Goal: Task Accomplishment & Management: Manage account settings

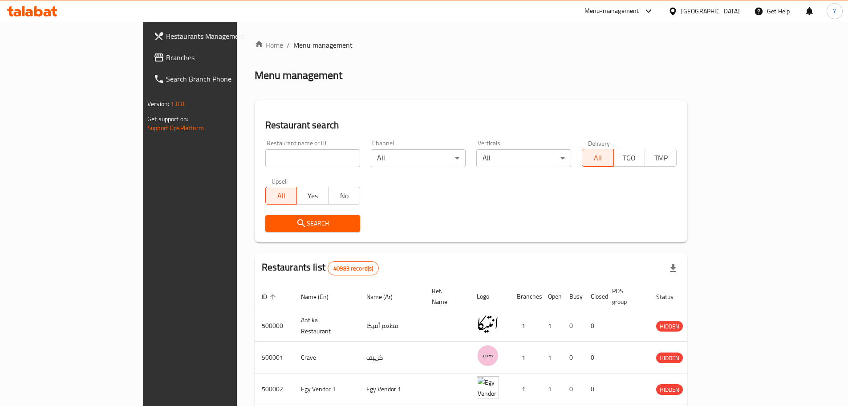
click at [265, 166] on input "search" at bounding box center [312, 158] width 95 height 18
paste input "677575"
type input "677575"
click button "Search" at bounding box center [312, 223] width 95 height 16
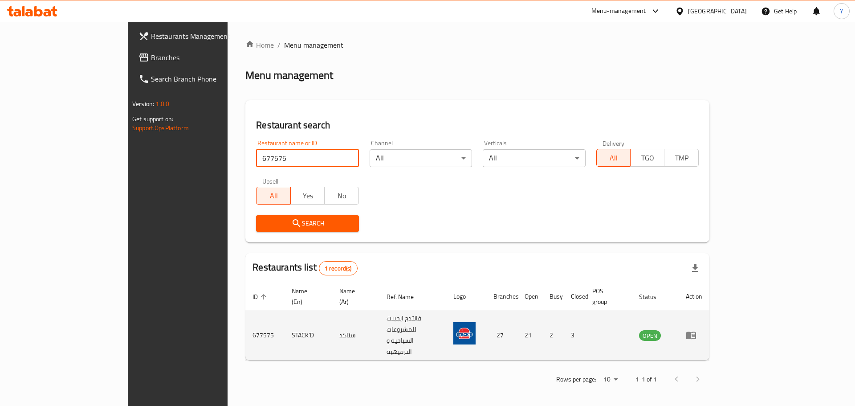
click at [696, 329] on icon "enhanced table" at bounding box center [691, 334] width 11 height 11
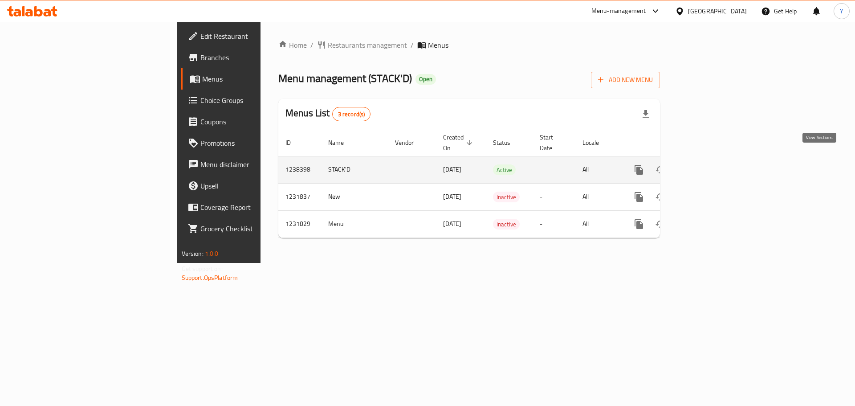
click at [714, 160] on link "enhanced table" at bounding box center [702, 169] width 21 height 21
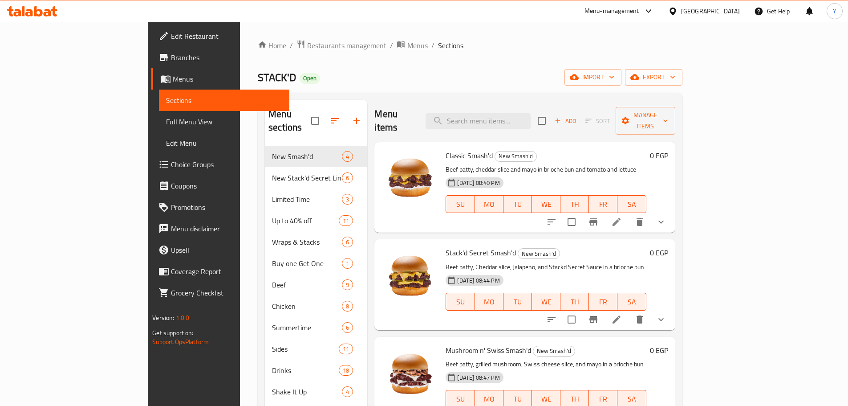
drag, startPoint x: 68, startPoint y: 127, endPoint x: 84, endPoint y: 127, distance: 16.0
click at [159, 127] on link "Full Menu View" at bounding box center [224, 121] width 130 height 21
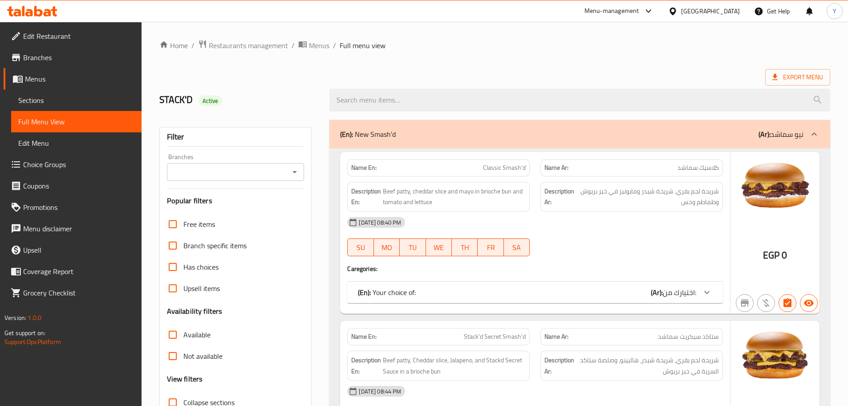
scroll to position [6105, 0]
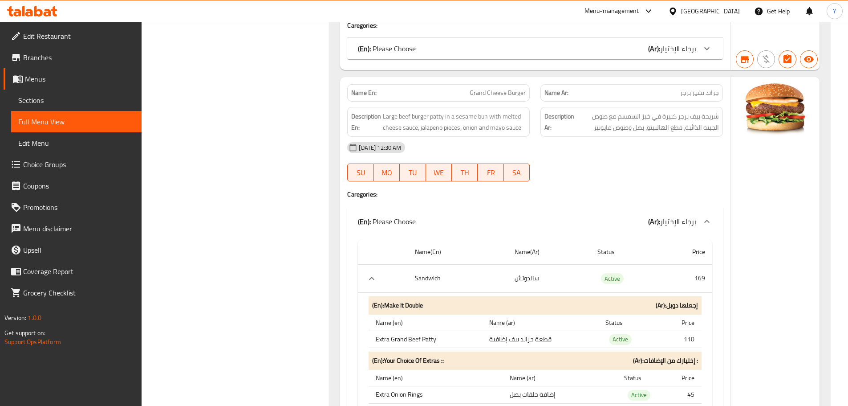
scroll to position [6239, 0]
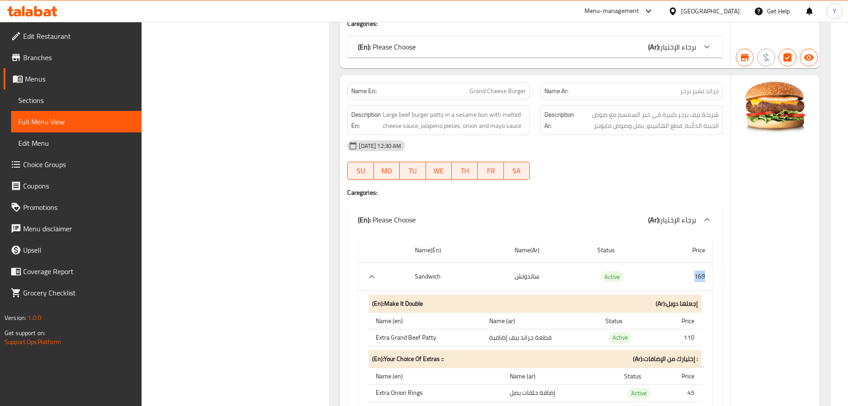
drag, startPoint x: 692, startPoint y: 253, endPoint x: 712, endPoint y: 254, distance: 20.1
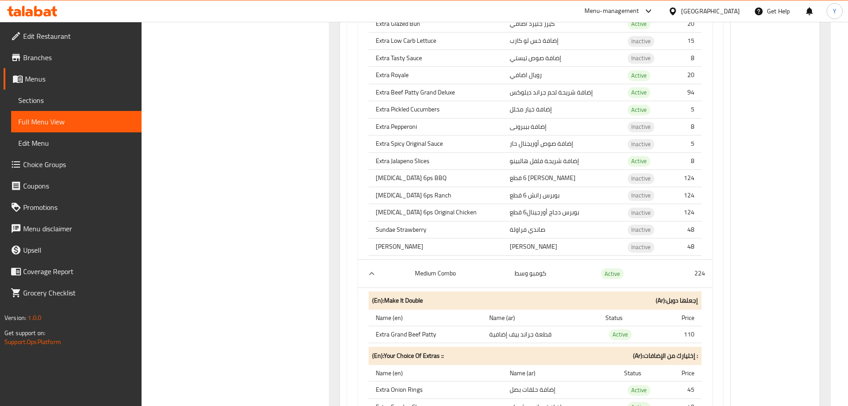
scroll to position [7040, 0]
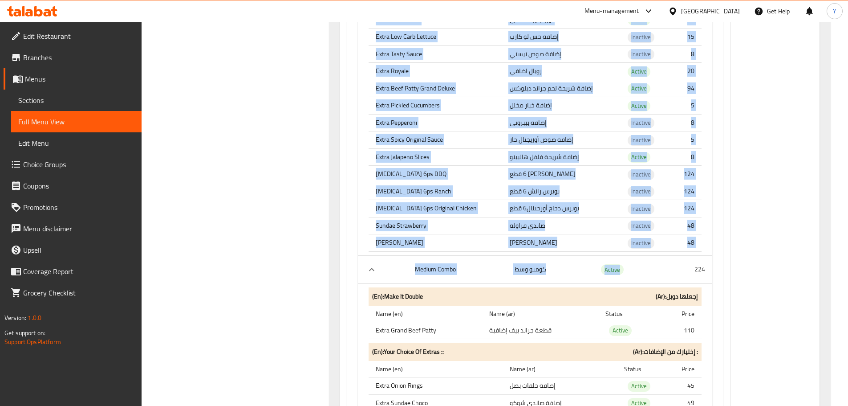
drag, startPoint x: 680, startPoint y: 249, endPoint x: 716, endPoint y: 248, distance: 36.5
click at [703, 255] on td "224" at bounding box center [687, 269] width 49 height 28
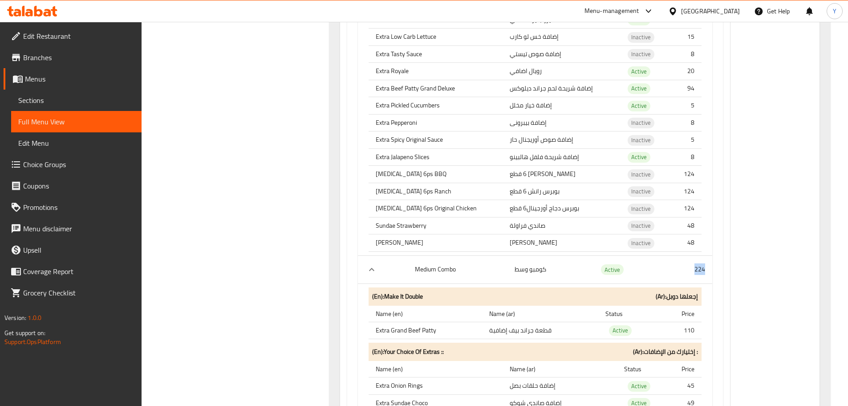
drag, startPoint x: 695, startPoint y: 245, endPoint x: 706, endPoint y: 245, distance: 11.6
click at [706, 255] on td "224" at bounding box center [687, 269] width 49 height 28
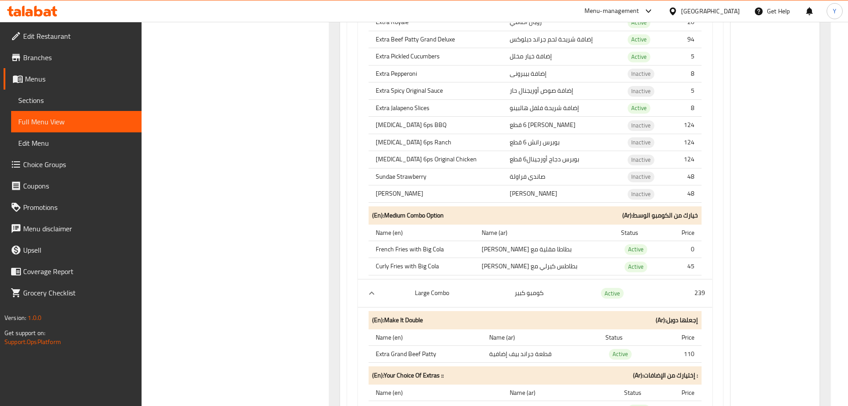
scroll to position [7886, 0]
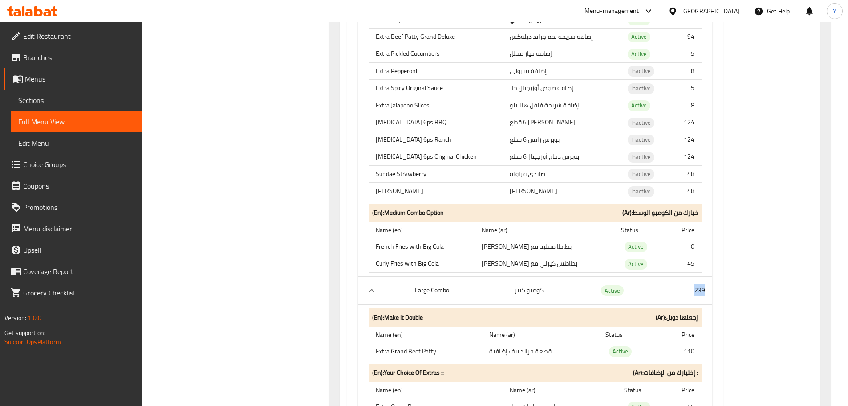
drag, startPoint x: 682, startPoint y: 267, endPoint x: 706, endPoint y: 270, distance: 23.9
click at [706, 276] on td "239" at bounding box center [687, 290] width 49 height 28
click at [54, 161] on span "Choice Groups" at bounding box center [78, 164] width 111 height 11
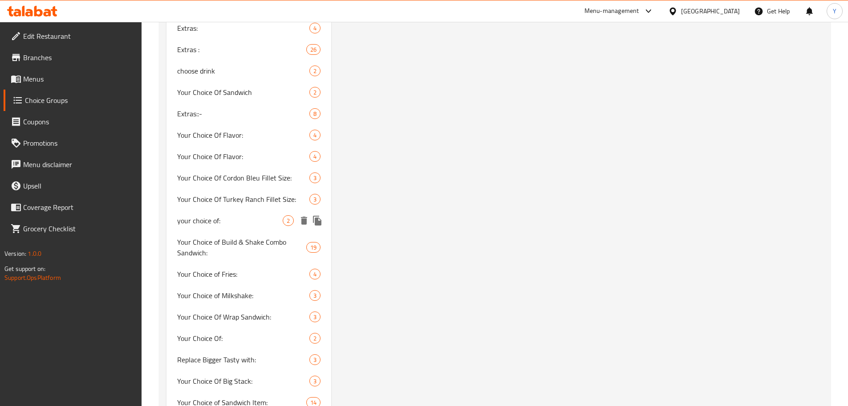
scroll to position [1448, 0]
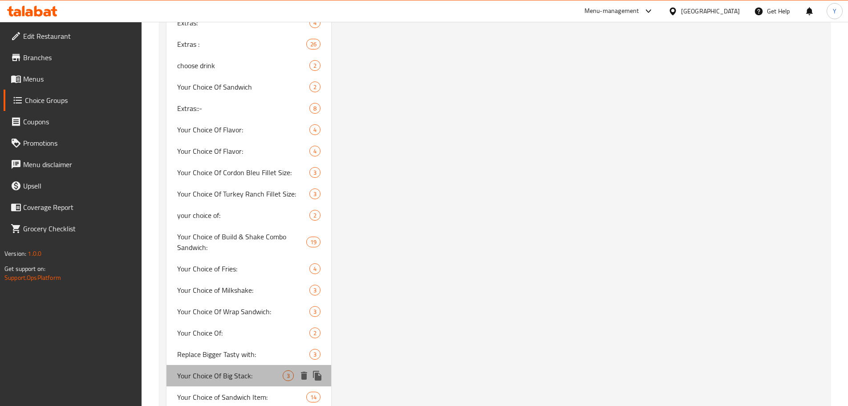
click at [229, 370] on span "Your Choice Of Big Stack:" at bounding box center [230, 375] width 106 height 11
type input "Your Choice Of Big Stack:"
type input "اختيارك من بيج ستاك"
type input "1"
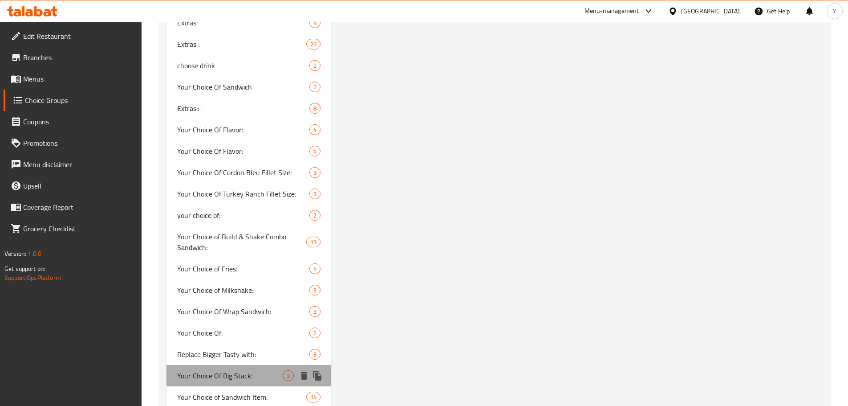
click at [226, 370] on span "Your Choice Of Big Stack:" at bounding box center [230, 375] width 106 height 11
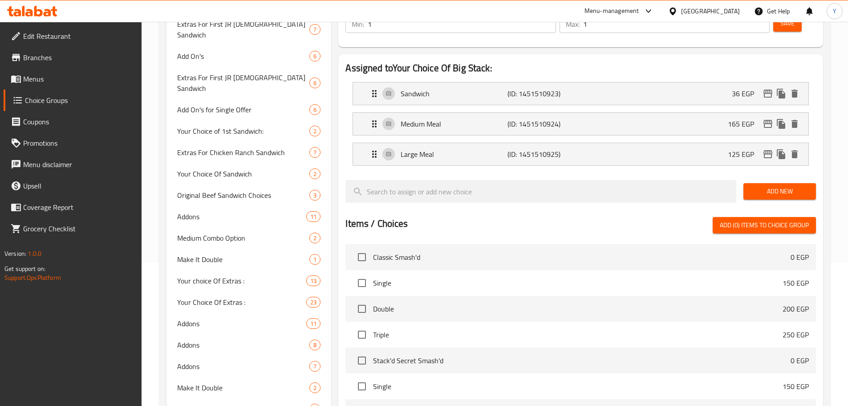
scroll to position [0, 0]
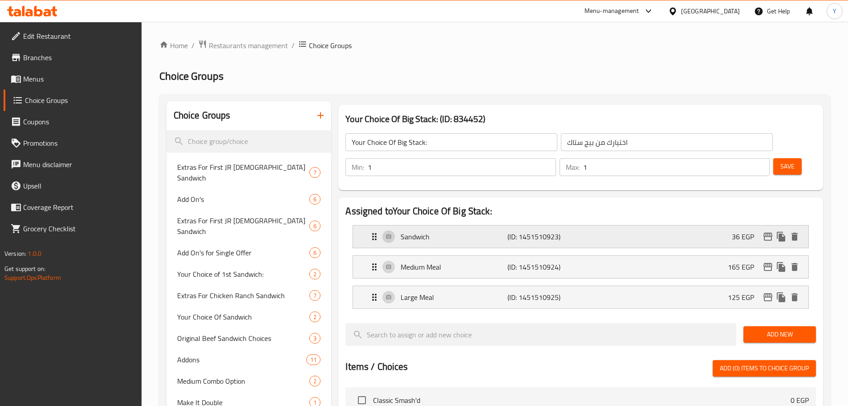
click at [614, 225] on div "Sandwich (ID: 1451510923) 36 EGP" at bounding box center [583, 236] width 429 height 22
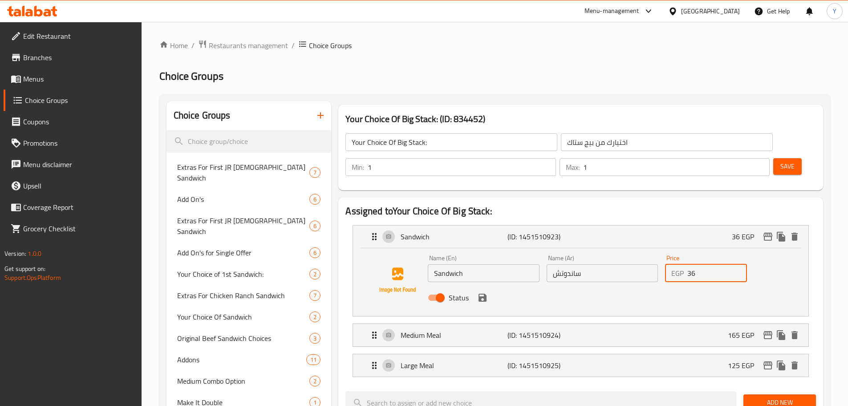
drag, startPoint x: 700, startPoint y: 248, endPoint x: 659, endPoint y: 247, distance: 40.5
click at [659, 251] on div "Name (En) Sandwich Name (En) Name (Ar) ساندوتش Name (Ar) Price EGP 36 Price Sta…" at bounding box center [602, 280] width 356 height 58
paste input "124"
click at [486, 292] on icon "save" at bounding box center [482, 297] width 11 height 11
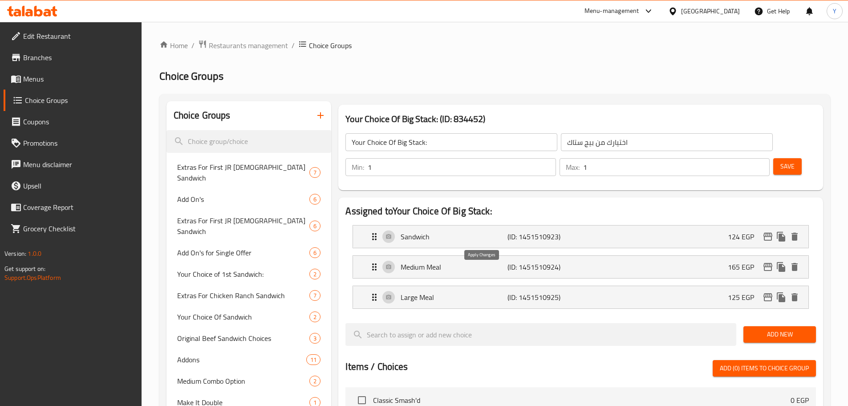
type input "124"
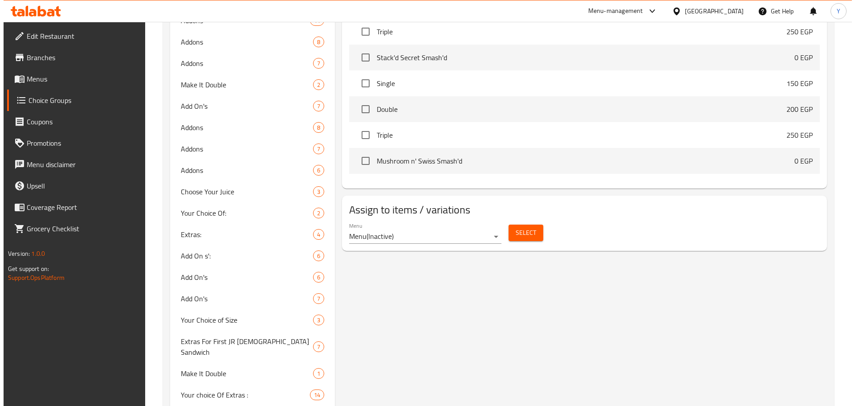
scroll to position [445, 0]
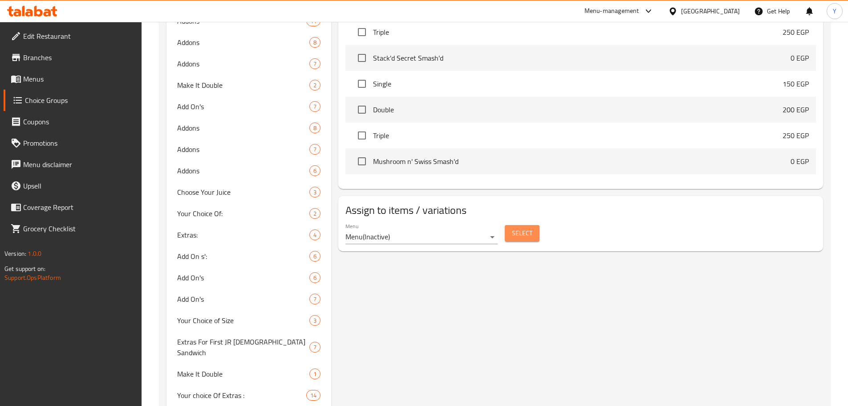
click at [520, 227] on span "Select" at bounding box center [522, 232] width 20 height 11
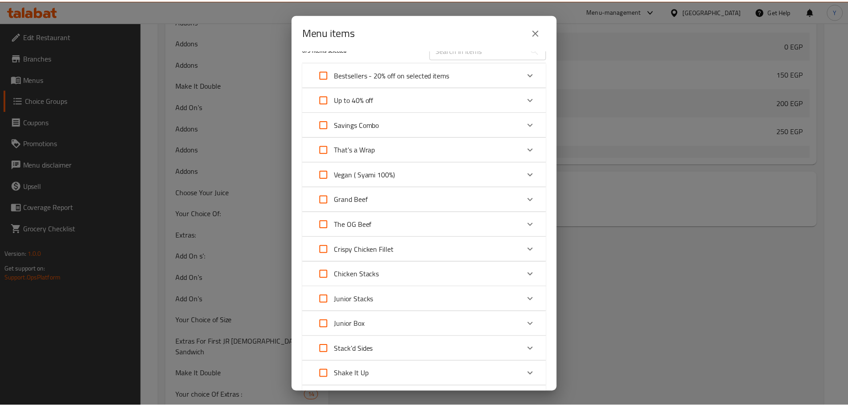
scroll to position [0, 0]
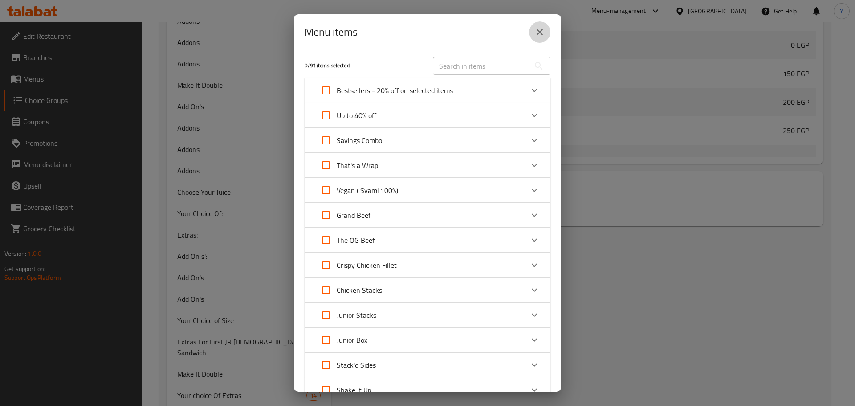
click at [541, 37] on icon "close" at bounding box center [539, 32] width 11 height 11
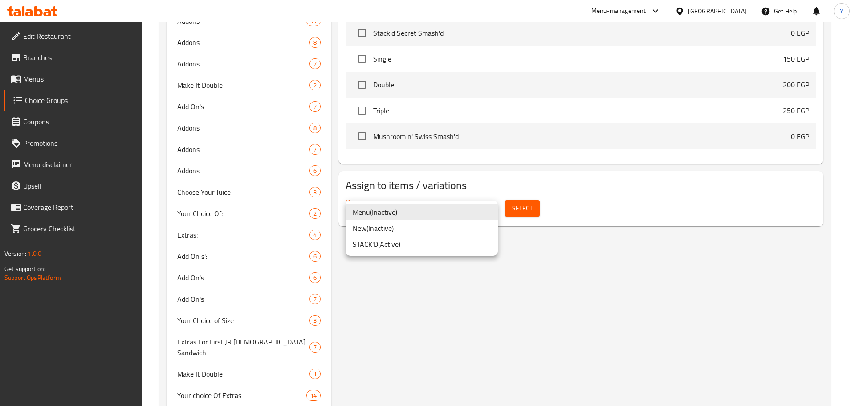
click at [390, 244] on li "STACK'D ( Active )" at bounding box center [421, 244] width 152 height 16
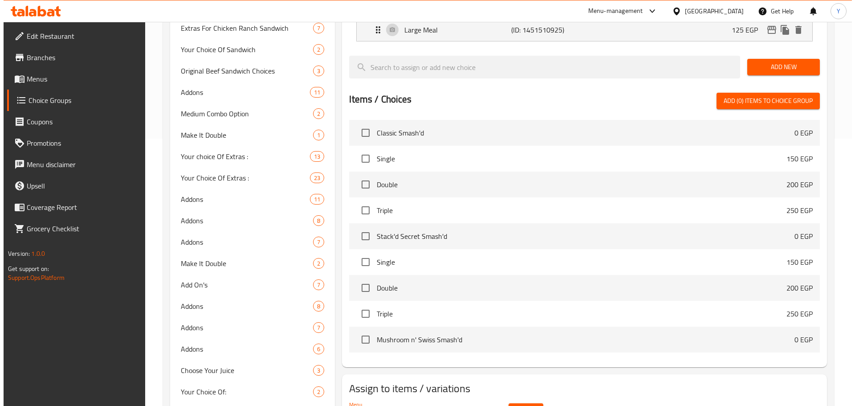
scroll to position [401, 0]
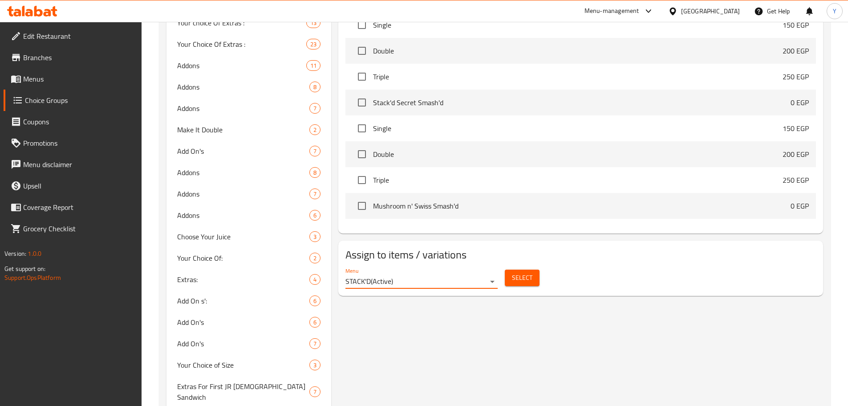
click at [524, 272] on span "Select" at bounding box center [522, 277] width 20 height 11
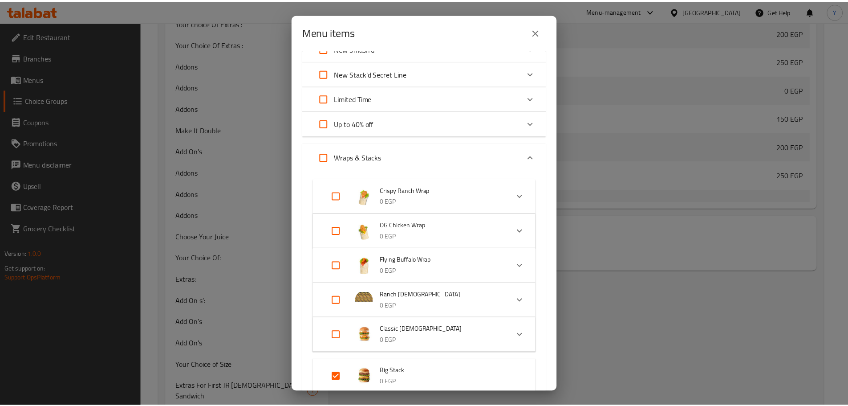
scroll to position [0, 0]
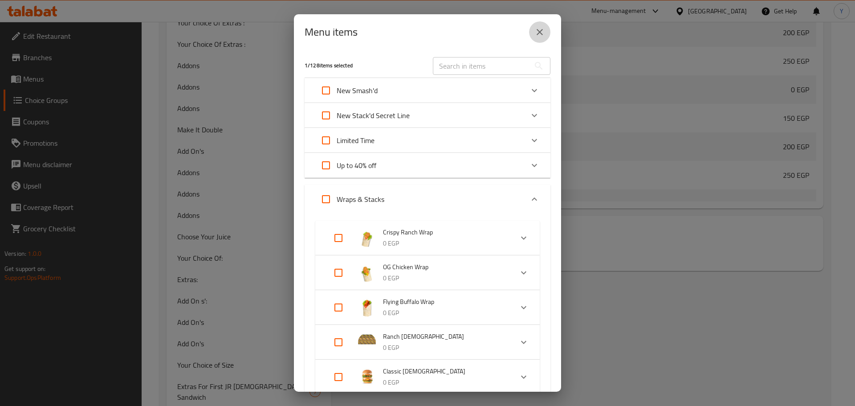
click at [536, 29] on icon "close" at bounding box center [539, 32] width 11 height 11
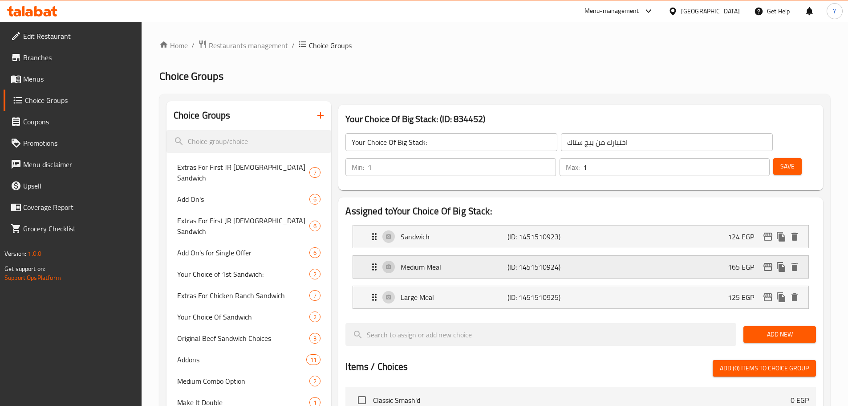
click at [604, 256] on div "Medium Meal (ID: 1451510924) 165 EGP" at bounding box center [583, 267] width 429 height 22
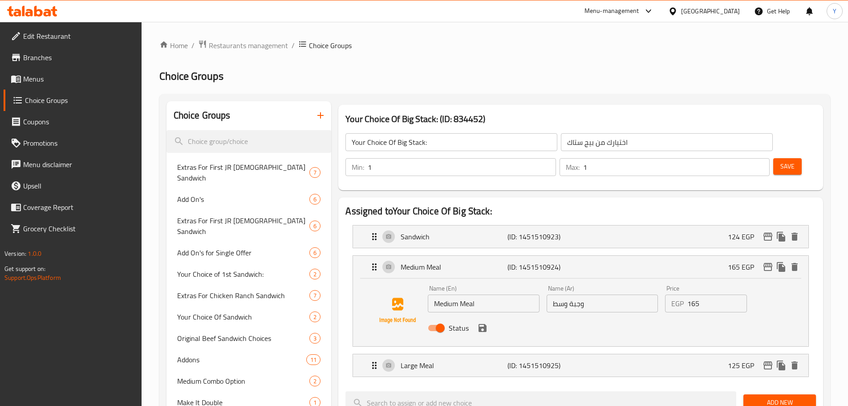
drag, startPoint x: 693, startPoint y: 275, endPoint x: 680, endPoint y: 275, distance: 12.5
click at [680, 294] on div "EGP 165 Price" at bounding box center [706, 303] width 82 height 18
paste input "84"
click at [485, 324] on icon "save" at bounding box center [483, 328] width 8 height 8
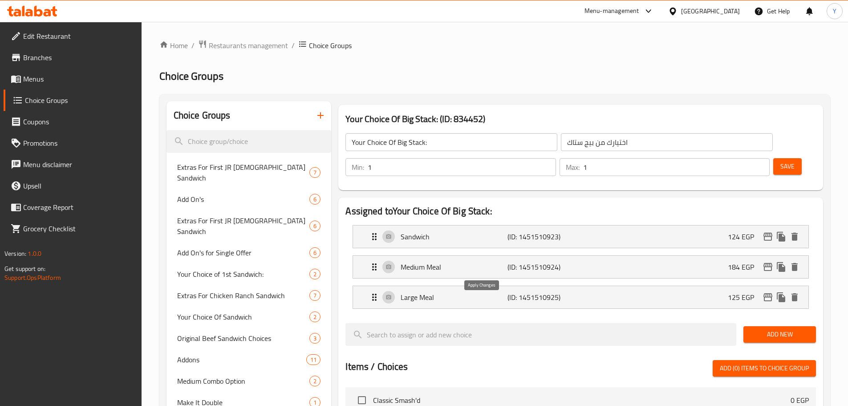
type input "184"
click at [645, 286] on div "Large Meal (ID: 1451510925) 125 EGP" at bounding box center [583, 297] width 429 height 22
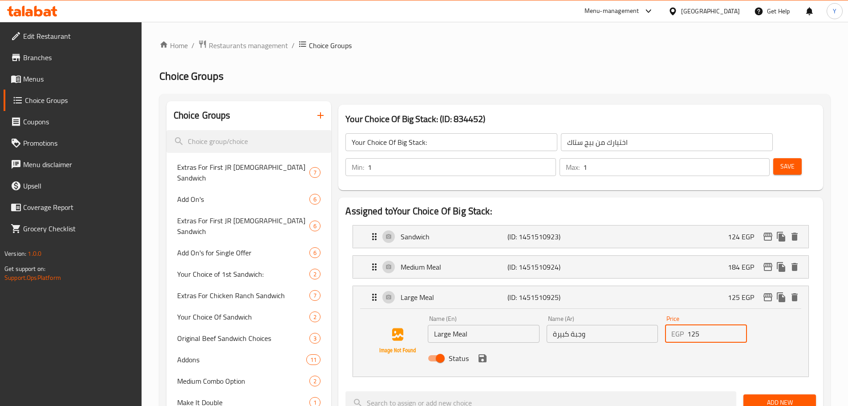
drag, startPoint x: 681, startPoint y: 305, endPoint x: 663, endPoint y: 305, distance: 17.8
click at [663, 312] on div "Price EGP 125 Price" at bounding box center [706, 329] width 89 height 34
paste input "204"
click at [481, 353] on icon "save" at bounding box center [482, 358] width 11 height 11
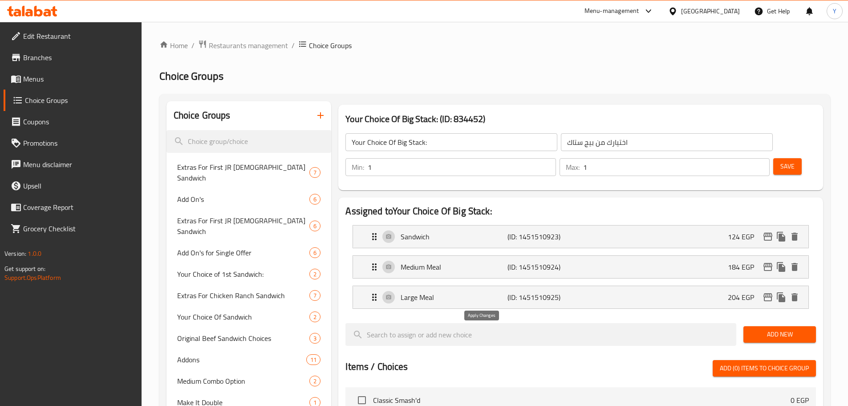
type input "204"
click at [780, 161] on span "Save" at bounding box center [787, 166] width 14 height 11
click at [42, 95] on span "Choice Groups" at bounding box center [80, 100] width 110 height 11
click at [42, 82] on span "Menus" at bounding box center [78, 78] width 111 height 11
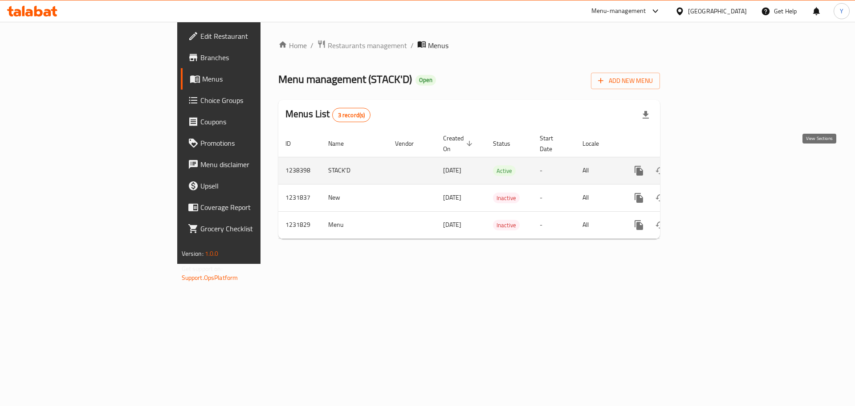
click at [707, 166] on icon "enhanced table" at bounding box center [703, 170] width 8 height 8
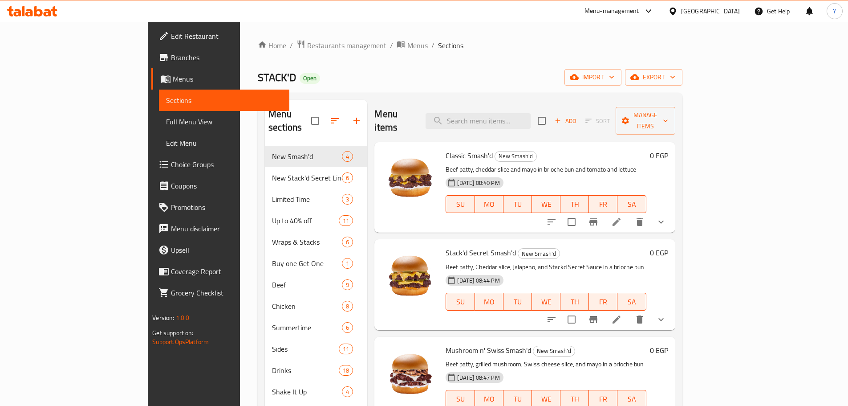
click at [166, 141] on span "Edit Menu" at bounding box center [224, 143] width 116 height 11
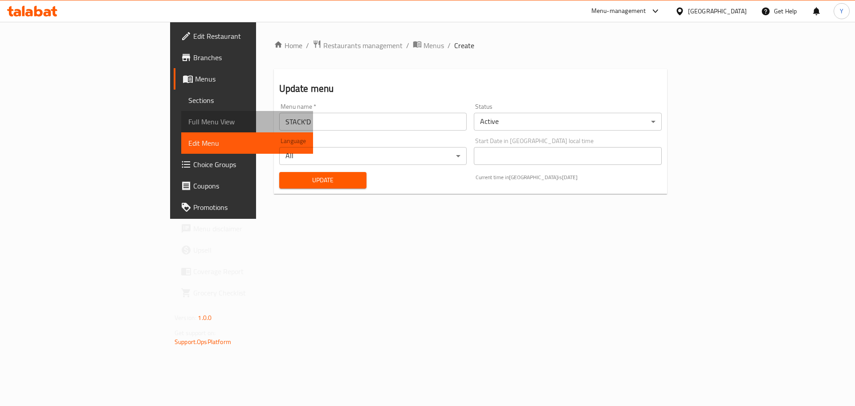
click at [188, 122] on span "Full Menu View" at bounding box center [247, 121] width 118 height 11
click at [188, 121] on span "Full Menu View" at bounding box center [247, 121] width 118 height 11
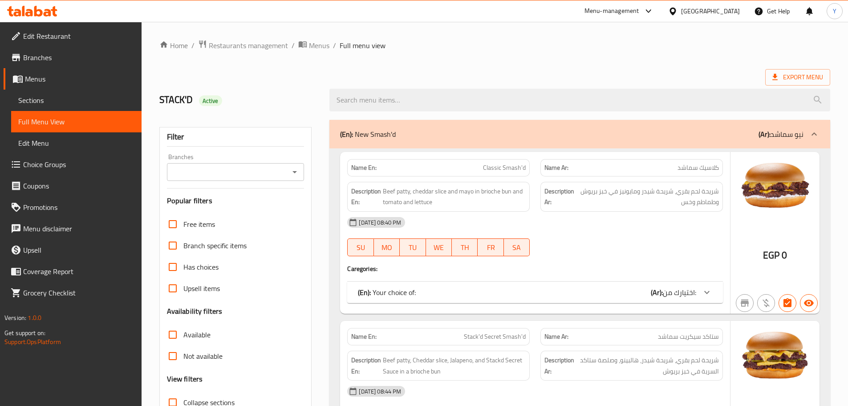
scroll to position [267, 0]
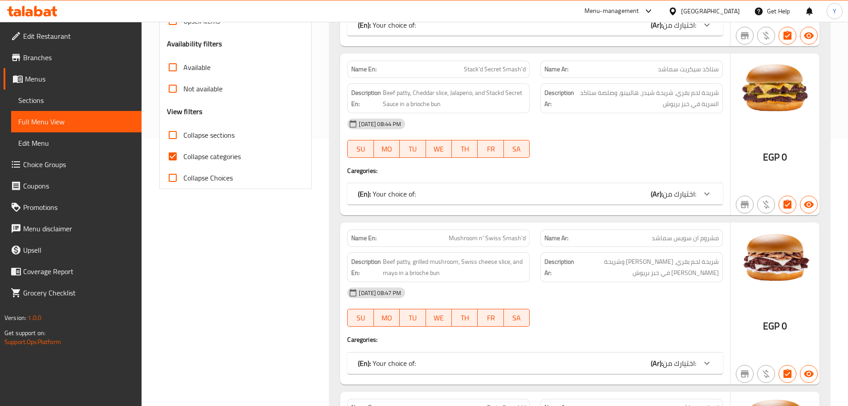
click at [183, 162] on span "Collapse categories" at bounding box center [211, 156] width 57 height 11
click at [183, 162] on input "Collapse categories" at bounding box center [172, 156] width 21 height 21
checkbox input "false"
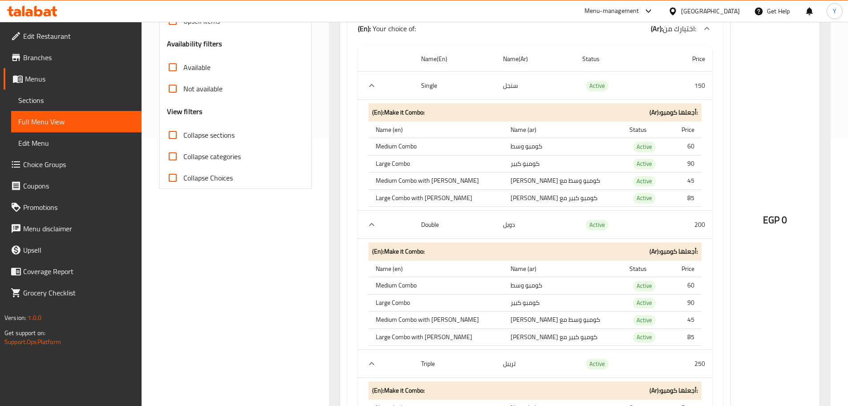
click at [780, 296] on div "EGP 0" at bounding box center [775, 197] width 89 height 625
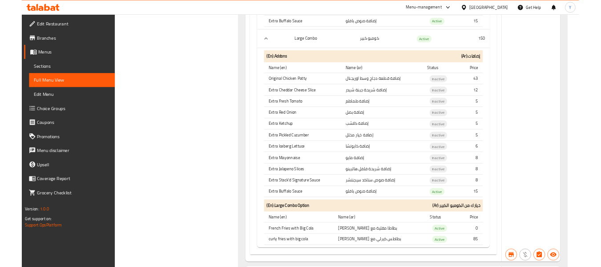
scroll to position [12622, 0]
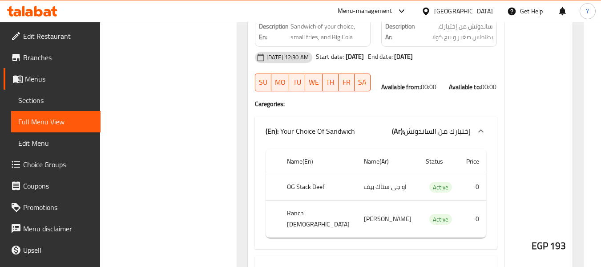
click at [67, 158] on link "Choice Groups" at bounding box center [52, 164] width 97 height 21
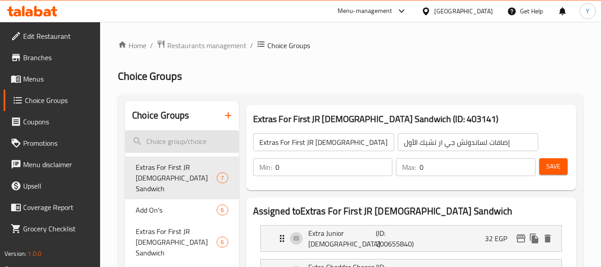
click at [175, 138] on input "search" at bounding box center [182, 141] width 114 height 23
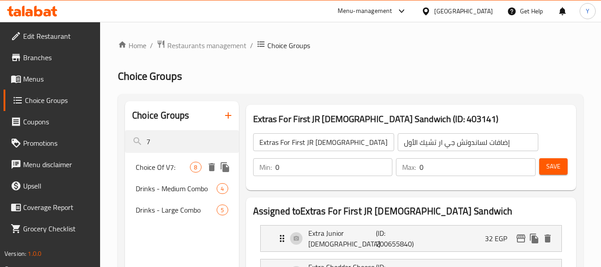
type input "7"
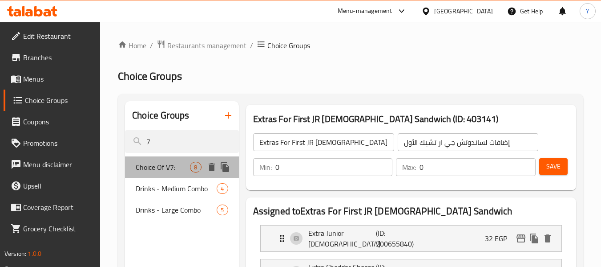
click at [153, 159] on div "Choice Of V7: 8" at bounding box center [182, 166] width 114 height 21
type input "Choice Of V7:"
type input "اختيار من V7:"
type input "1"
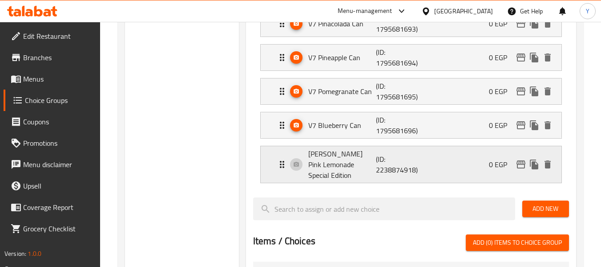
scroll to position [89, 0]
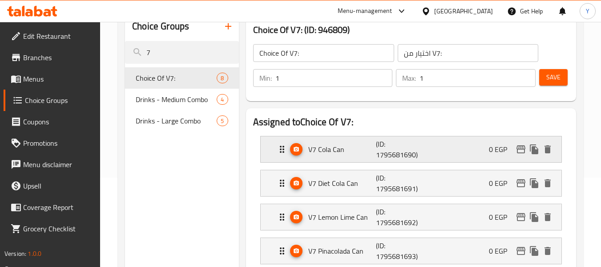
click at [410, 150] on p "(ID: 1795681690)" at bounding box center [398, 148] width 45 height 21
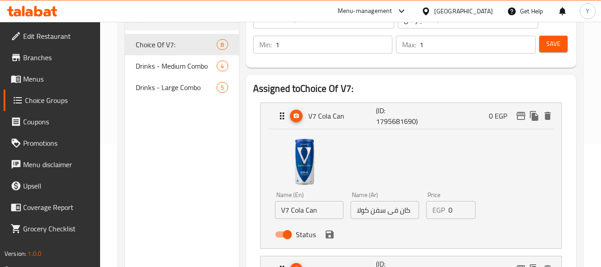
scroll to position [134, 0]
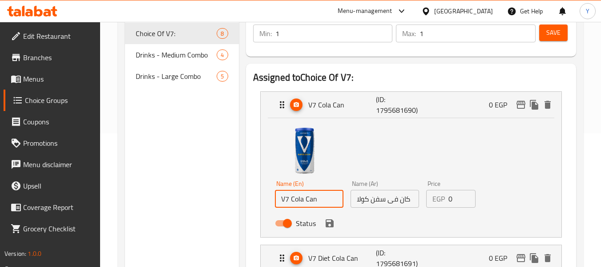
drag, startPoint x: 315, startPoint y: 196, endPoint x: 292, endPoint y: 202, distance: 24.3
click at [277, 196] on input "V7 Cola Can" at bounding box center [309, 199] width 69 height 18
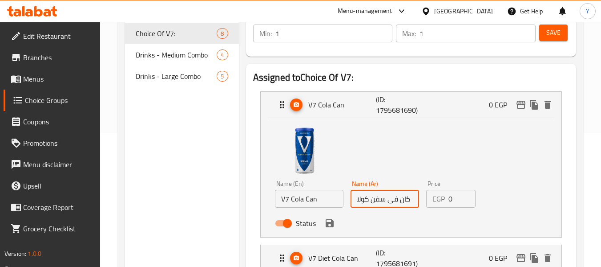
drag, startPoint x: 410, startPoint y: 198, endPoint x: 350, endPoint y: 199, distance: 59.7
click at [350, 199] on div "Name (Ar) كان فى سفن كولا Name (Ar)" at bounding box center [385, 194] width 76 height 34
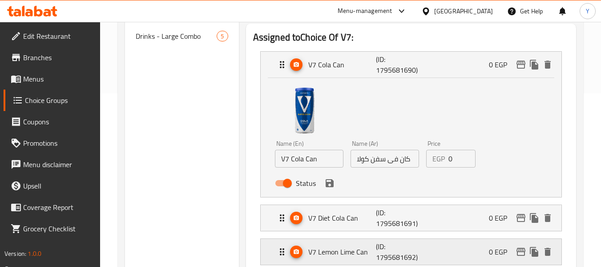
scroll to position [223, 0]
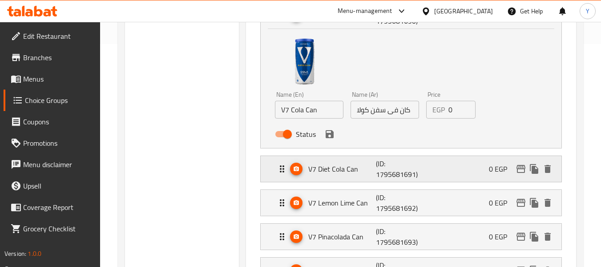
click at [348, 170] on p "V7 Diet Cola Can" at bounding box center [343, 168] width 68 height 11
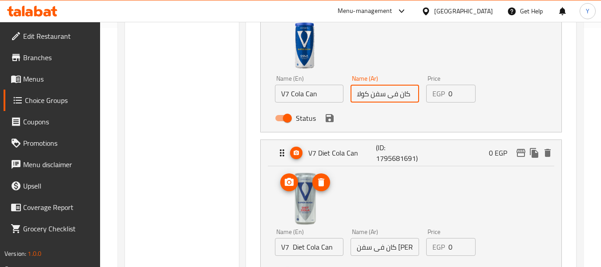
scroll to position [267, 0]
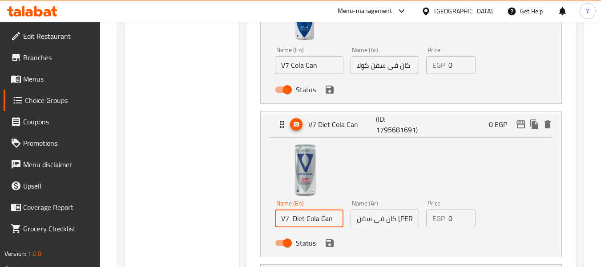
drag, startPoint x: 334, startPoint y: 219, endPoint x: 264, endPoint y: 216, distance: 70.4
click at [261, 215] on div "Name (En) V7 Diet Cola Can Name (En) Name (Ar) كان فى سفن كولا دايت Name (Ar) P…" at bounding box center [411, 197] width 301 height 119
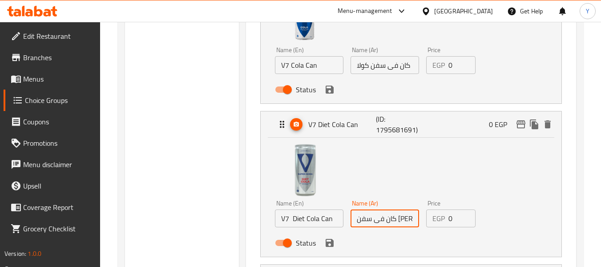
click at [406, 219] on input "كان فى سفن [PERSON_NAME]" at bounding box center [385, 218] width 69 height 18
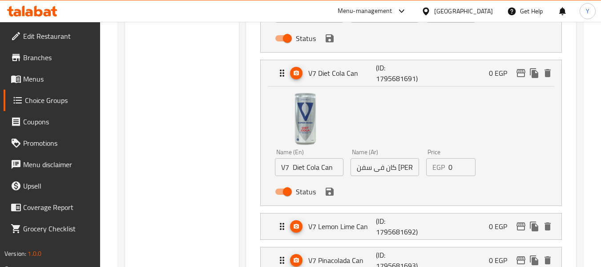
scroll to position [401, 0]
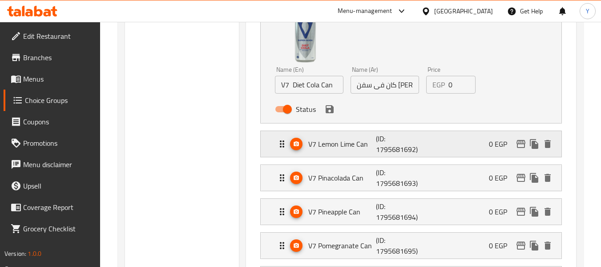
click at [365, 145] on p "V7 Lemon Lime Can" at bounding box center [343, 143] width 68 height 11
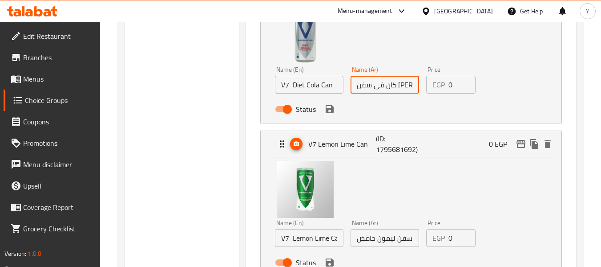
click at [320, 242] on input "V7 Lemon Lime Can" at bounding box center [309, 238] width 69 height 18
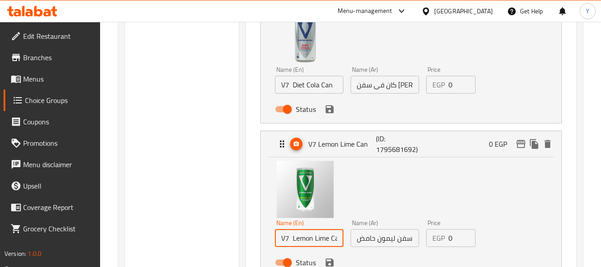
click at [320, 242] on input "V7 Lemon Lime Can" at bounding box center [309, 238] width 69 height 18
click at [397, 241] on input "كان فى سفن ليمون حامض" at bounding box center [385, 238] width 69 height 18
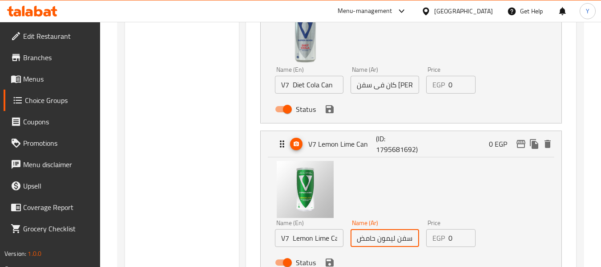
click at [397, 241] on input "كان فى سفن ليمون حامض" at bounding box center [385, 238] width 69 height 18
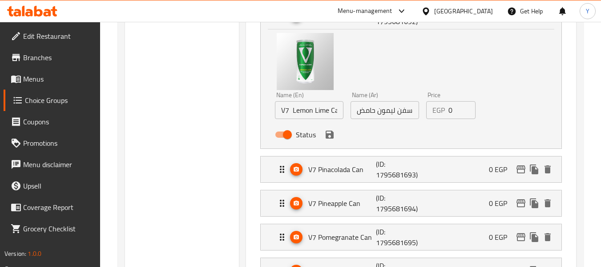
scroll to position [534, 0]
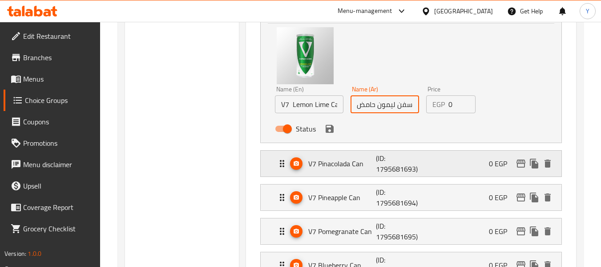
click at [390, 172] on p "(ID: 1795681693)" at bounding box center [398, 163] width 45 height 21
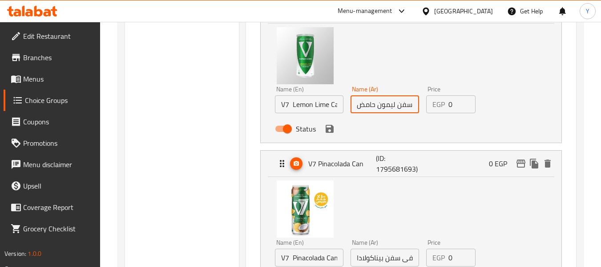
click at [320, 254] on input "V7 Pinacolada Can" at bounding box center [309, 257] width 69 height 18
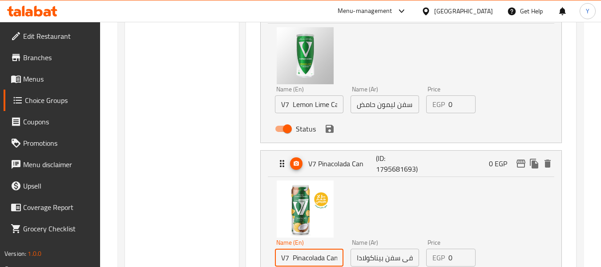
click at [320, 254] on input "V7 Pinacolada Can" at bounding box center [309, 257] width 69 height 18
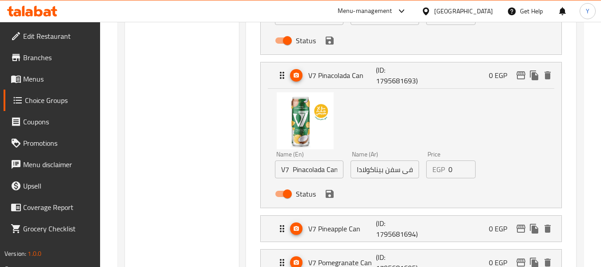
scroll to position [623, 0]
click at [389, 168] on input "كان فى سفن بيناكولادا" at bounding box center [385, 168] width 69 height 18
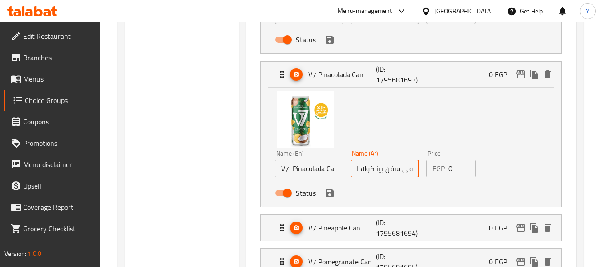
click at [389, 168] on input "كان فى سفن بيناكولادا" at bounding box center [385, 168] width 69 height 18
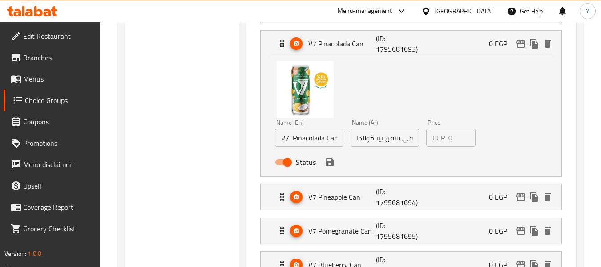
scroll to position [712, 0]
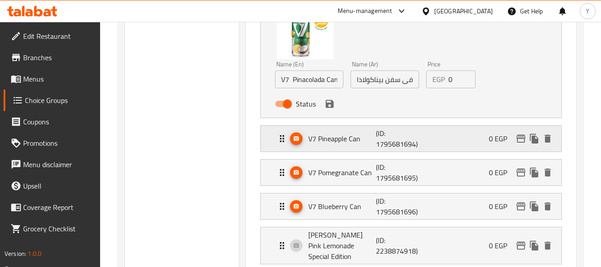
click at [391, 129] on p "(ID: 1795681694)" at bounding box center [398, 138] width 45 height 21
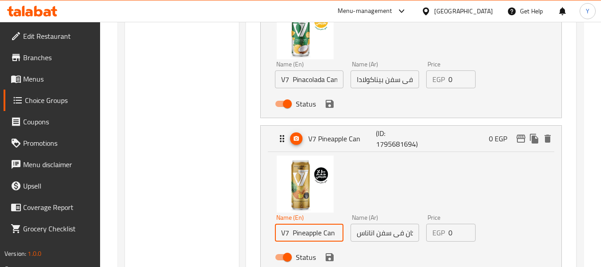
click at [292, 231] on input "V7 Pineapple Can" at bounding box center [309, 232] width 69 height 18
click at [392, 229] on input "كان فى سفن اناناس" at bounding box center [385, 232] width 69 height 18
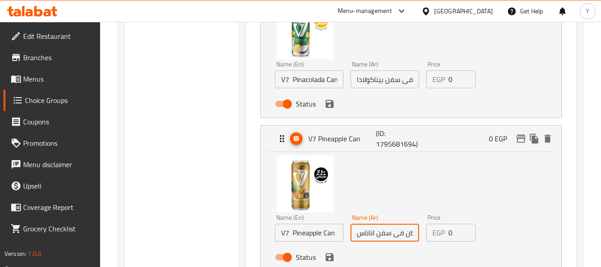
click at [392, 229] on input "كان فى سفن اناناس" at bounding box center [385, 232] width 69 height 18
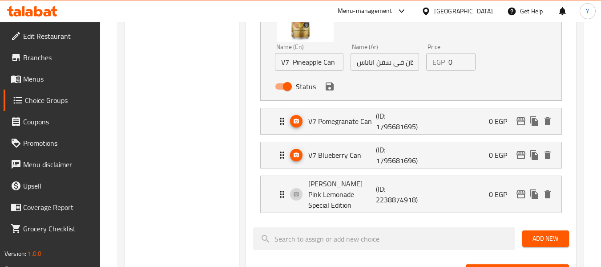
scroll to position [890, 0]
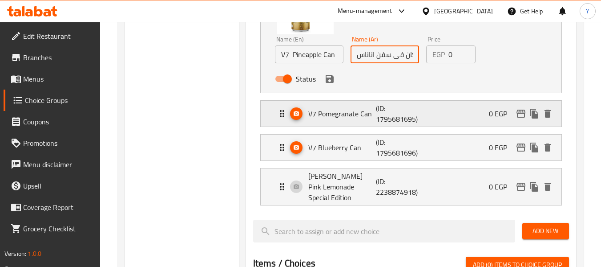
click at [364, 116] on p "V7 Pomegranate Can" at bounding box center [343, 113] width 68 height 11
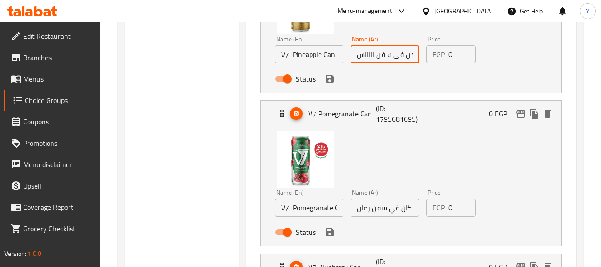
click at [317, 207] on input "V7 Pomegranate Can" at bounding box center [309, 208] width 69 height 18
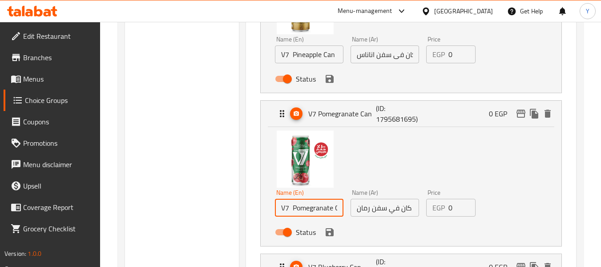
click at [317, 207] on input "V7 Pomegranate Can" at bounding box center [309, 208] width 69 height 18
click at [410, 205] on input "كان في سفن رمان" at bounding box center [385, 208] width 69 height 18
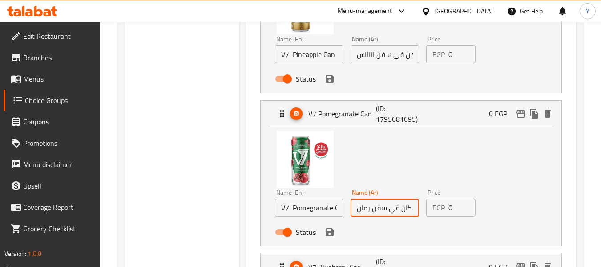
click at [410, 205] on input "كان في سفن رمان" at bounding box center [385, 208] width 69 height 18
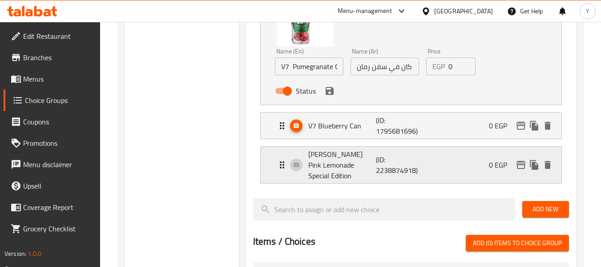
scroll to position [1068, 0]
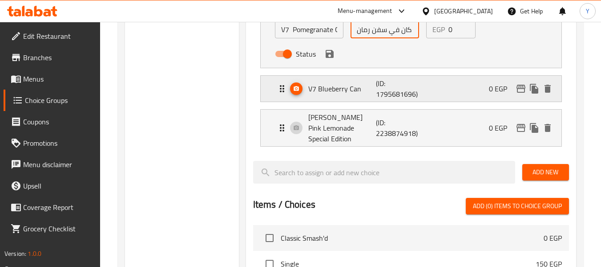
click at [396, 85] on p "(ID: 1795681696)" at bounding box center [398, 88] width 45 height 21
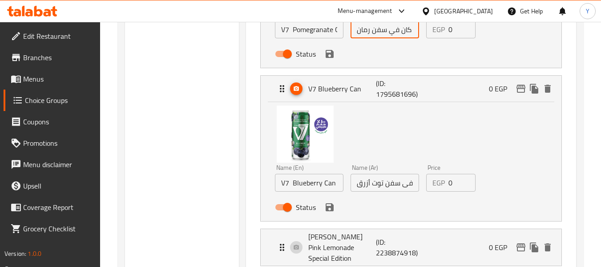
click at [282, 183] on input "V7 Blueberry Can" at bounding box center [309, 183] width 69 height 18
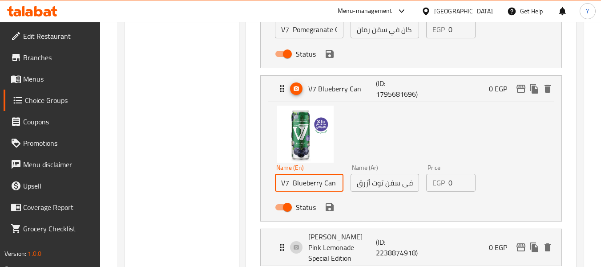
click at [282, 183] on input "V7 Blueberry Can" at bounding box center [309, 183] width 69 height 18
click at [398, 179] on input "كان فى سفن توت أزرق" at bounding box center [385, 183] width 69 height 18
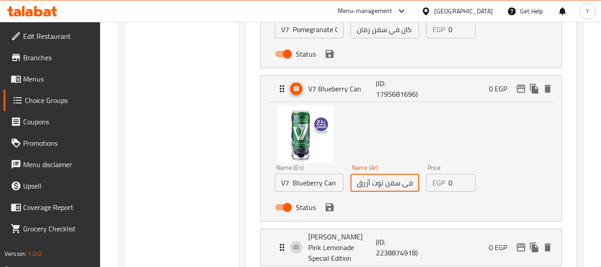
click at [398, 179] on input "كان فى سفن توت أزرق" at bounding box center [385, 183] width 69 height 18
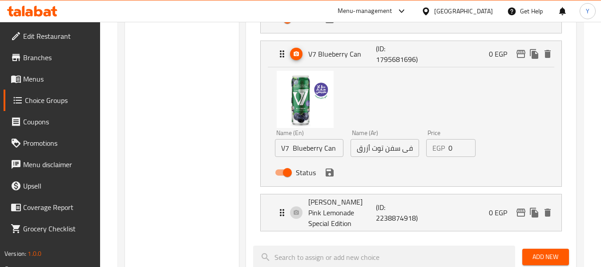
scroll to position [1113, 0]
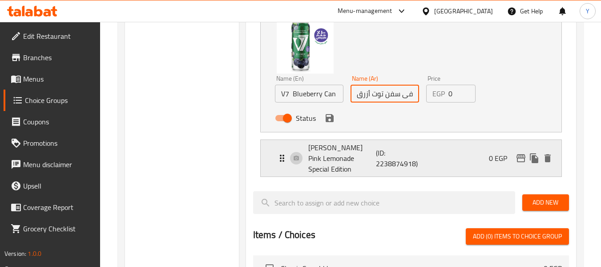
click at [419, 152] on p "(ID: 2238874918)" at bounding box center [398, 157] width 45 height 21
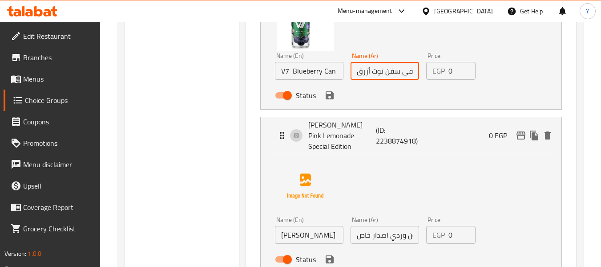
scroll to position [1202, 0]
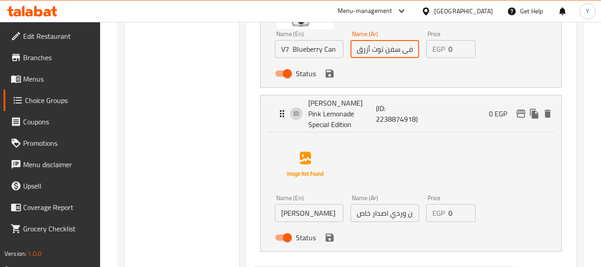
click at [312, 204] on input "[PERSON_NAME]’s Pink Lemonade Special Edition" at bounding box center [309, 213] width 69 height 18
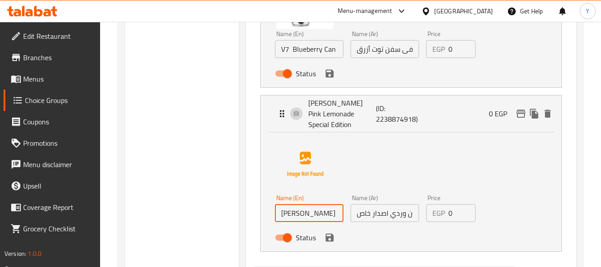
click at [312, 204] on input "[PERSON_NAME]’s Pink Lemonade Special Edition" at bounding box center [309, 213] width 69 height 18
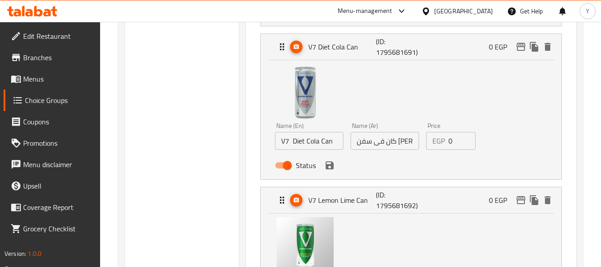
scroll to position [356, 0]
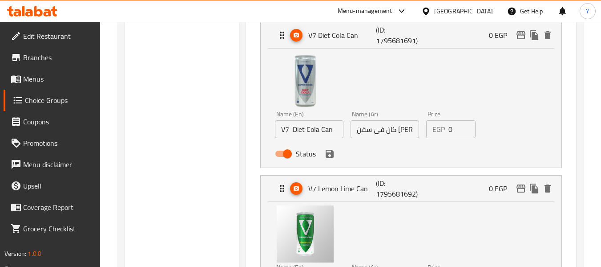
click at [392, 127] on input "كان فى سفن كولا دايت" at bounding box center [385, 129] width 69 height 18
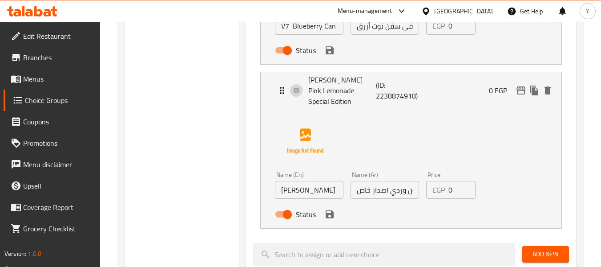
scroll to position [1246, 0]
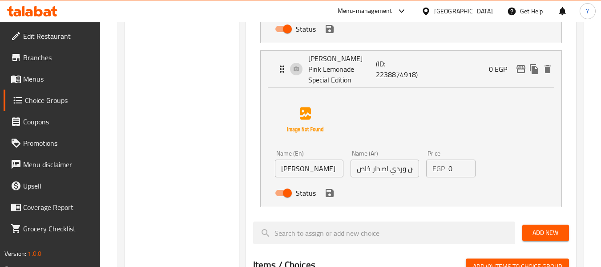
click at [383, 159] on input "دارا ليمون وردي اصدار خاص" at bounding box center [385, 168] width 69 height 18
click at [369, 159] on input "دارا ليمون وردي اصدار خاص" at bounding box center [385, 168] width 69 height 18
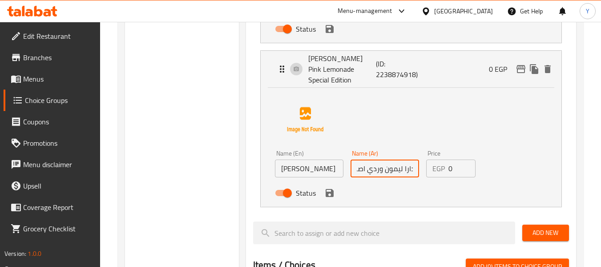
drag, startPoint x: 385, startPoint y: 158, endPoint x: 439, endPoint y: 155, distance: 54.4
click at [439, 155] on div "Name (En) Dara’s Pink Lemonade Special Edition Name (En) Name (Ar) دارا ليمون و…" at bounding box center [385, 175] width 227 height 58
click at [402, 159] on input "دارا ليمون وردي اصدار خاص" at bounding box center [385, 168] width 69 height 18
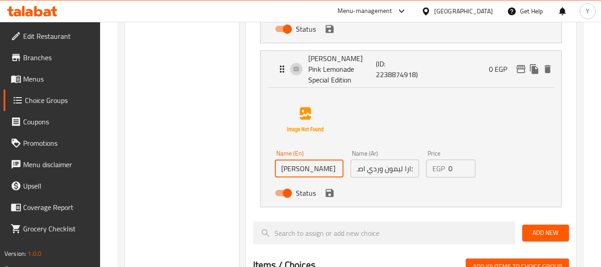
click at [324, 160] on input "[PERSON_NAME] Pink Lemonade Special Edition" at bounding box center [309, 168] width 69 height 18
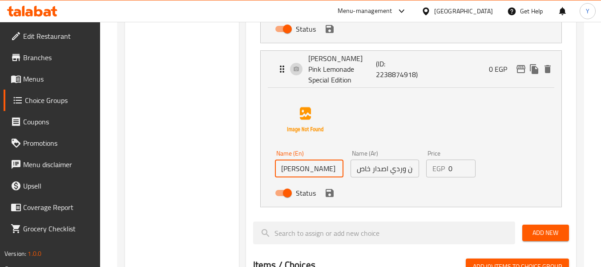
scroll to position [0, 55]
drag, startPoint x: 316, startPoint y: 154, endPoint x: 353, endPoint y: 160, distance: 37.5
click at [353, 160] on div "Name (En) Dara’s Pink Lemonade Special Edition Name (En) Name (Ar) دارا ليمون و…" at bounding box center [385, 175] width 227 height 58
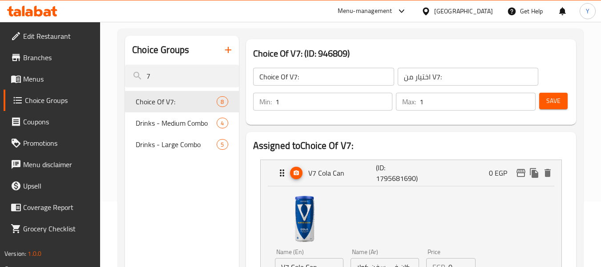
scroll to position [134, 0]
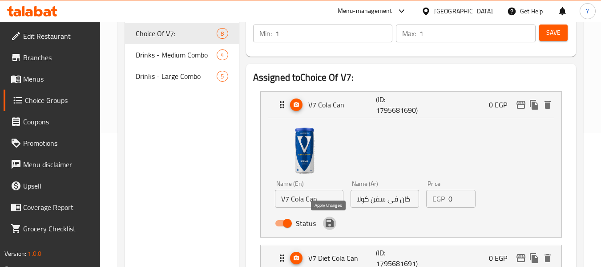
click at [326, 220] on icon "save" at bounding box center [330, 223] width 8 height 8
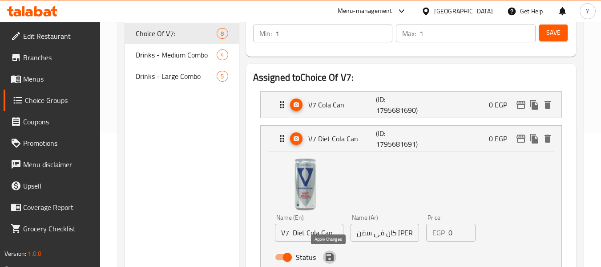
click at [332, 256] on icon "save" at bounding box center [330, 257] width 8 height 8
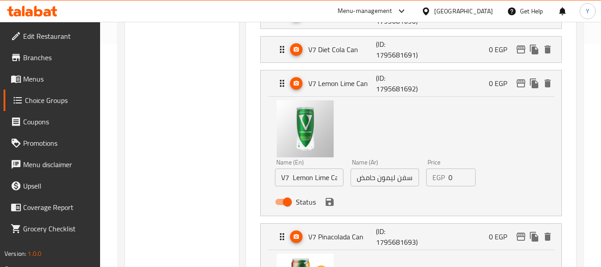
click at [332, 203] on icon "save" at bounding box center [330, 202] width 8 height 8
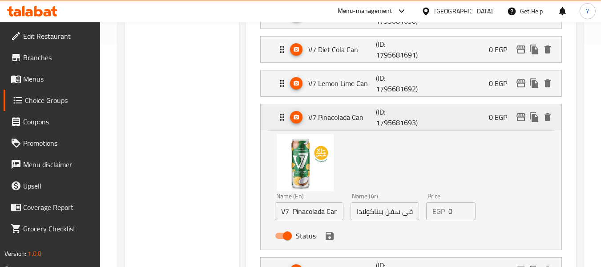
scroll to position [267, 0]
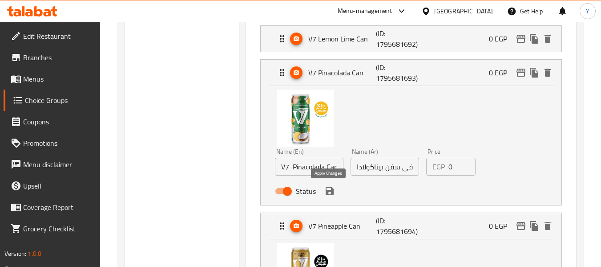
click at [326, 194] on icon "save" at bounding box center [330, 191] width 8 height 8
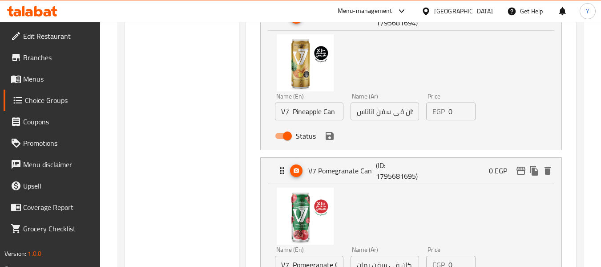
click at [333, 138] on icon "save" at bounding box center [330, 135] width 11 height 11
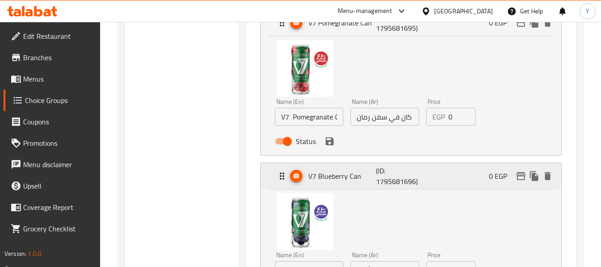
scroll to position [401, 0]
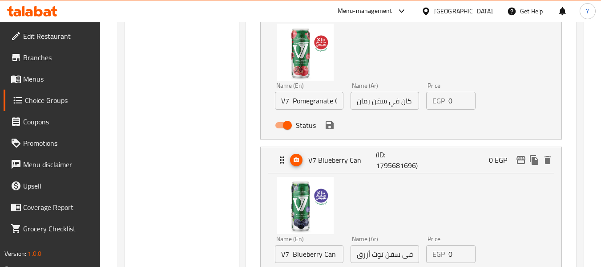
click at [329, 125] on icon "save" at bounding box center [330, 125] width 8 height 8
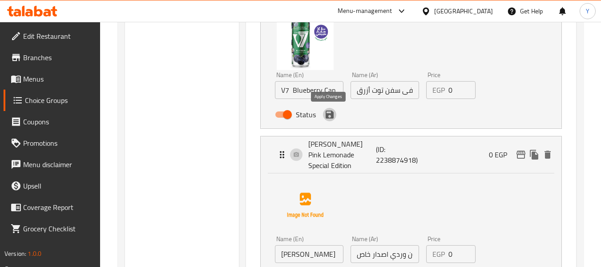
click at [331, 115] on icon "save" at bounding box center [330, 114] width 8 height 8
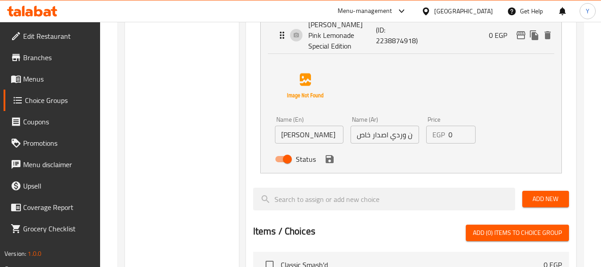
scroll to position [490, 0]
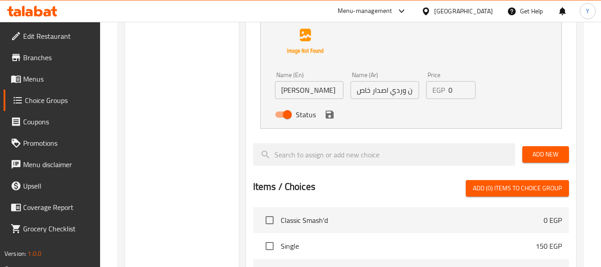
click at [331, 113] on div "Status" at bounding box center [385, 114] width 227 height 24
click at [333, 109] on icon "save" at bounding box center [330, 114] width 11 height 11
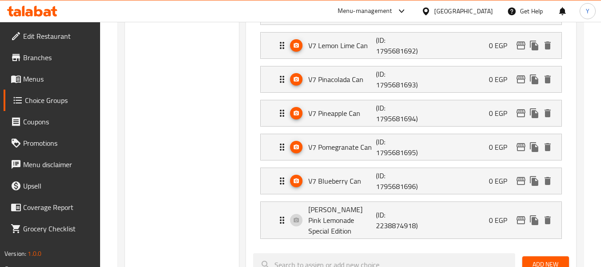
scroll to position [267, 0]
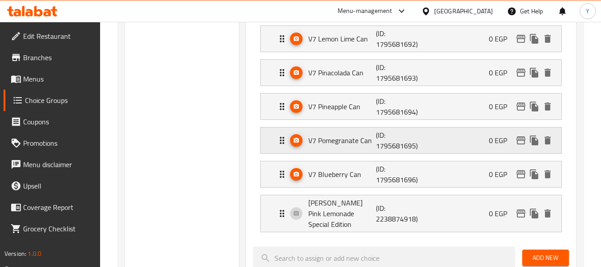
click at [372, 136] on p "V7 Pomegranate Can" at bounding box center [343, 140] width 68 height 11
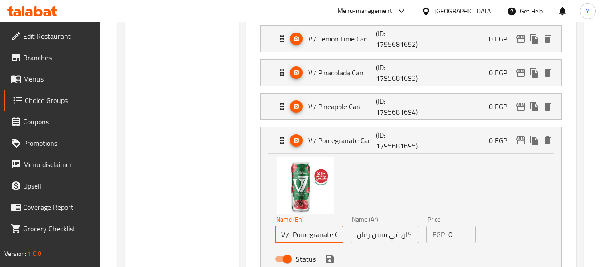
click at [286, 231] on input "V7 Pomegranate Can" at bounding box center [309, 234] width 69 height 18
click at [376, 241] on input "كان في سفن رمان" at bounding box center [385, 234] width 69 height 18
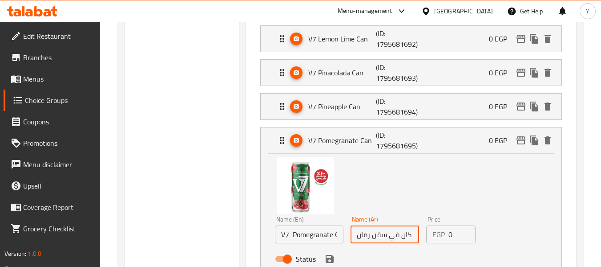
click at [376, 235] on input "كان في سفن رمان" at bounding box center [385, 234] width 69 height 18
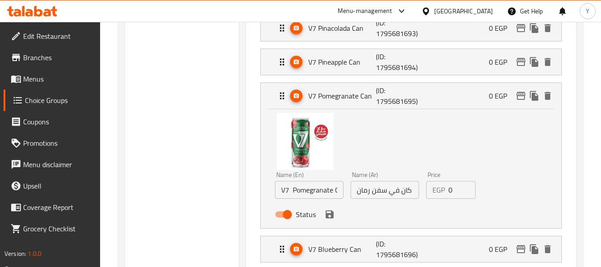
scroll to position [356, 0]
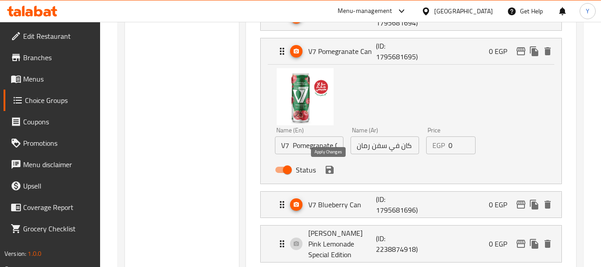
click at [326, 167] on icon "save" at bounding box center [330, 170] width 8 height 8
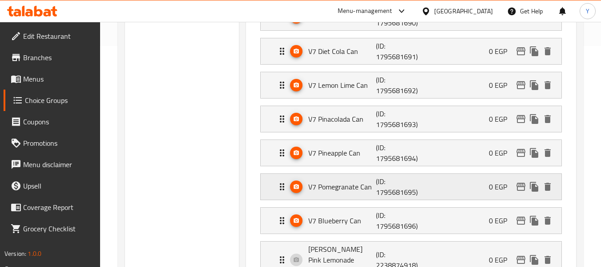
scroll to position [223, 0]
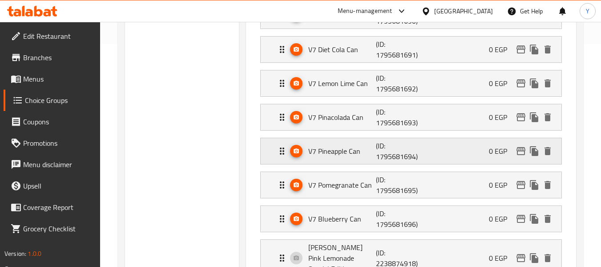
click at [362, 155] on p "V7 Pineapple Can" at bounding box center [343, 151] width 68 height 11
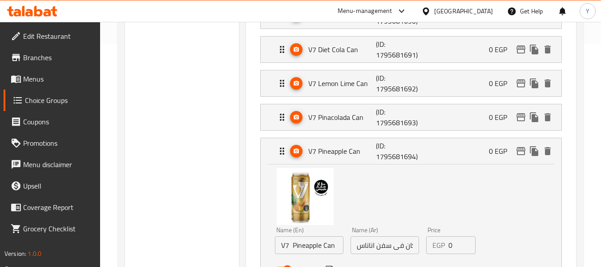
click at [305, 245] on input "V7 Pineapple Can" at bounding box center [309, 245] width 69 height 18
click at [377, 242] on input "كان فى سفن اناناس" at bounding box center [385, 245] width 69 height 18
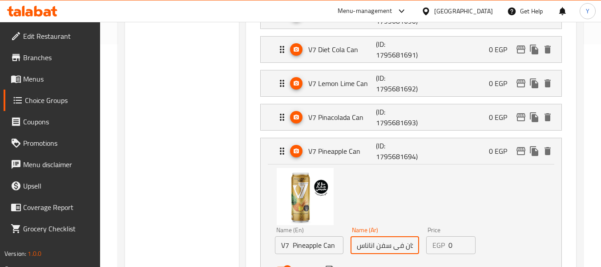
click at [377, 242] on input "كان فى سفن اناناس" at bounding box center [385, 245] width 69 height 18
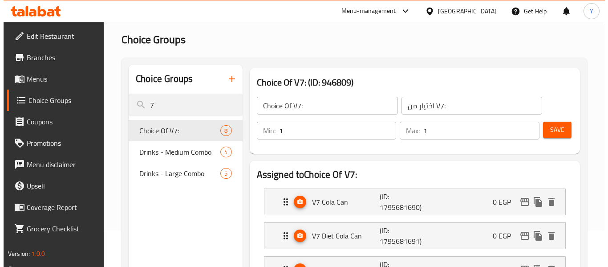
scroll to position [178, 0]
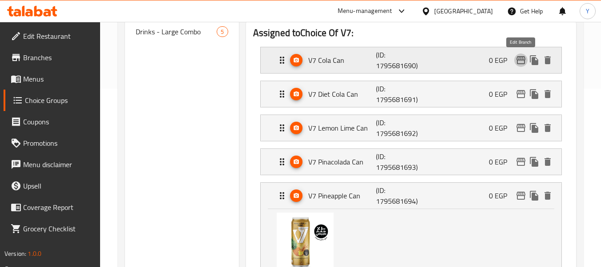
click at [521, 61] on icon "edit" at bounding box center [521, 60] width 11 height 11
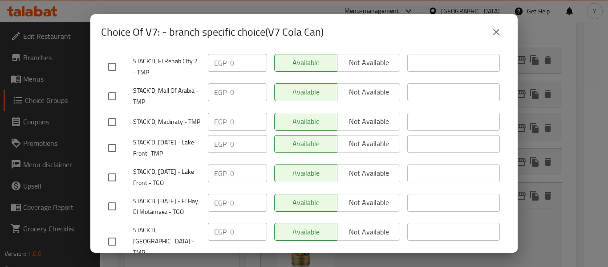
scroll to position [534, 0]
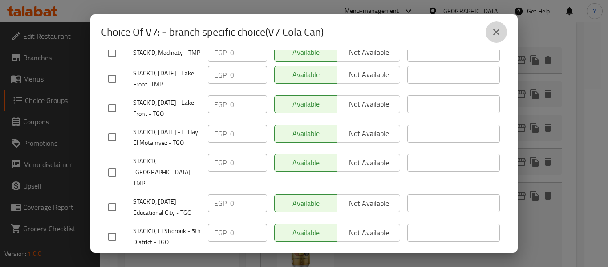
drag, startPoint x: 491, startPoint y: 29, endPoint x: 501, endPoint y: 88, distance: 59.6
click at [491, 29] on icon "close" at bounding box center [496, 32] width 11 height 11
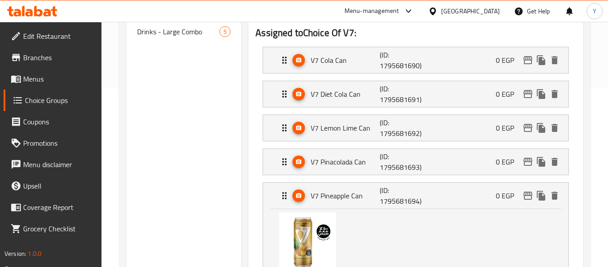
scroll to position [334, 0]
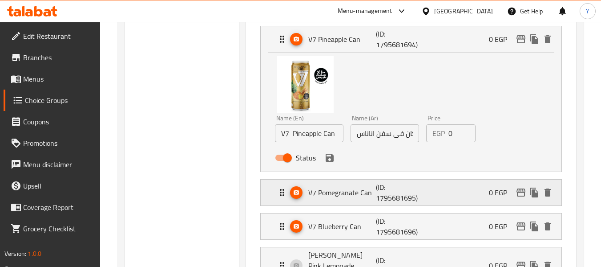
click at [523, 191] on icon "edit" at bounding box center [521, 192] width 9 height 8
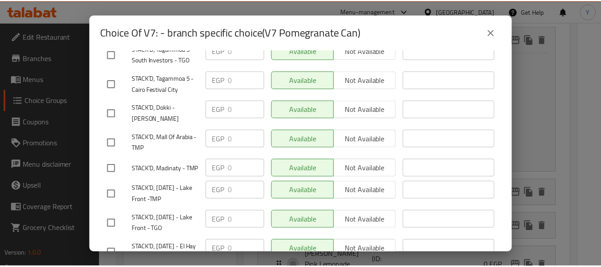
scroll to position [749, 0]
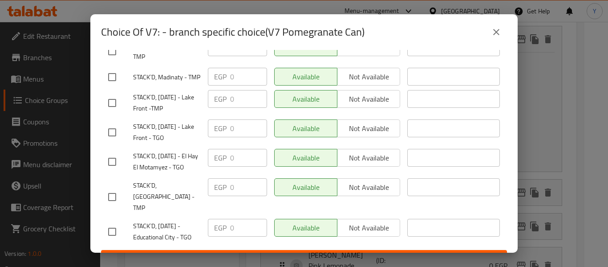
click at [494, 24] on button "close" at bounding box center [496, 31] width 21 height 21
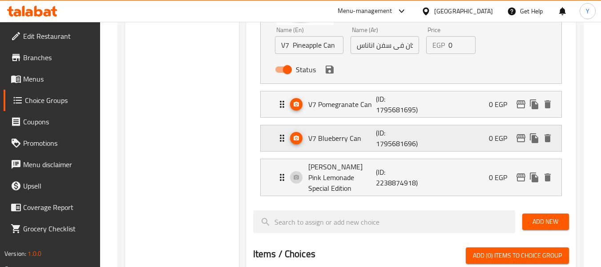
scroll to position [423, 0]
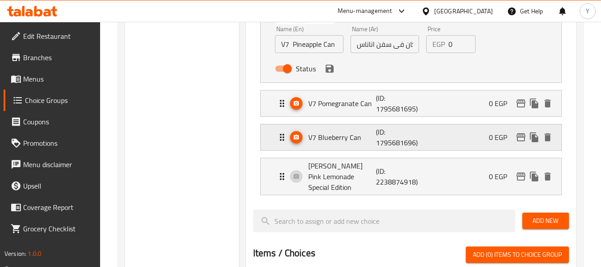
click at [495, 137] on p "0 EGP" at bounding box center [501, 137] width 25 height 11
click at [485, 138] on div "V7 Blueberry Can (ID: 1795681696) 0 EGP" at bounding box center [414, 137] width 274 height 26
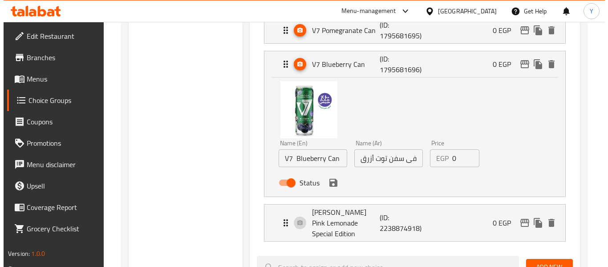
scroll to position [512, 0]
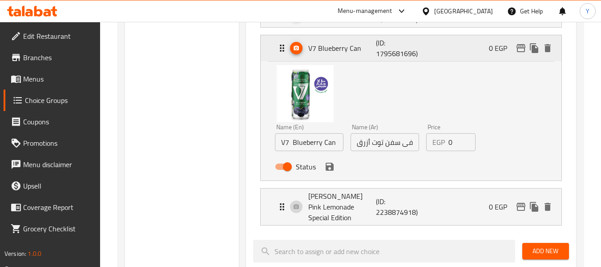
click at [521, 50] on icon "edit" at bounding box center [521, 48] width 11 height 11
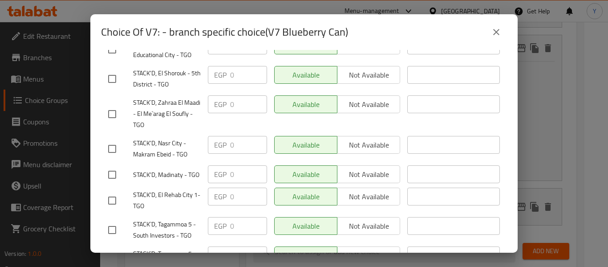
scroll to position [749, 0]
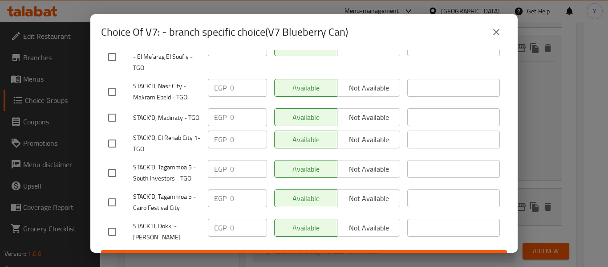
click at [495, 31] on icon "close" at bounding box center [496, 32] width 6 height 6
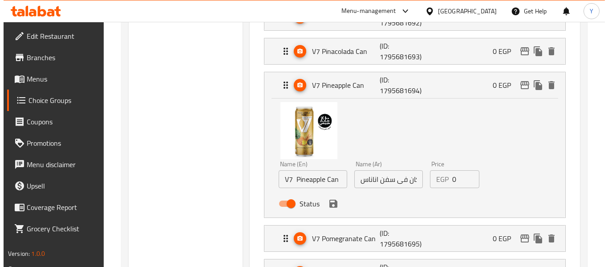
scroll to position [245, 0]
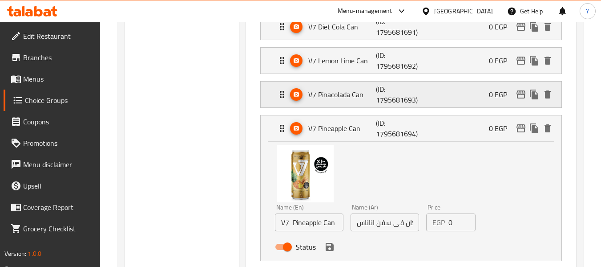
click at [506, 103] on div "V7 Pinacolada Can (ID: 1795681693) 0 EGP" at bounding box center [414, 94] width 274 height 26
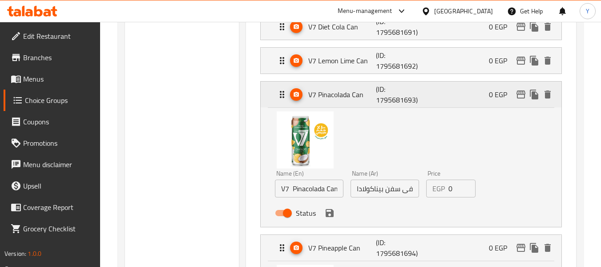
click at [522, 98] on icon "edit" at bounding box center [521, 94] width 9 height 8
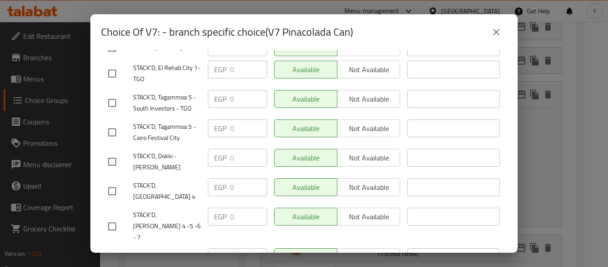
scroll to position [749, 0]
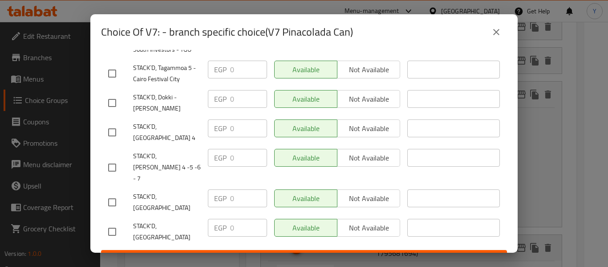
click at [499, 35] on icon "close" at bounding box center [496, 32] width 11 height 11
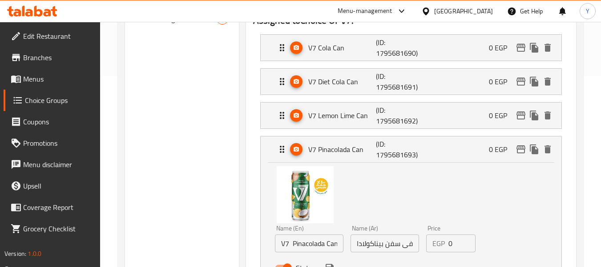
scroll to position [312, 0]
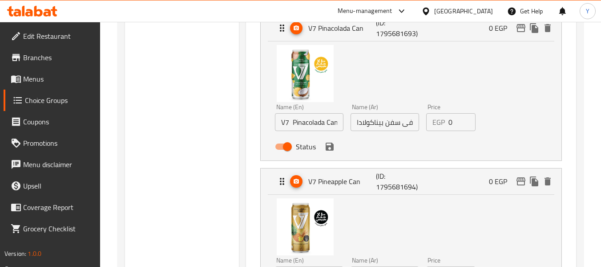
click at [331, 147] on icon "save" at bounding box center [330, 146] width 8 height 8
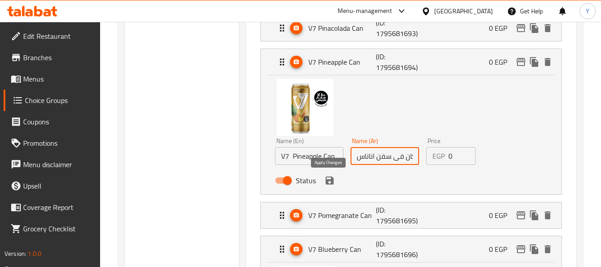
click at [329, 176] on icon "save" at bounding box center [330, 180] width 8 height 8
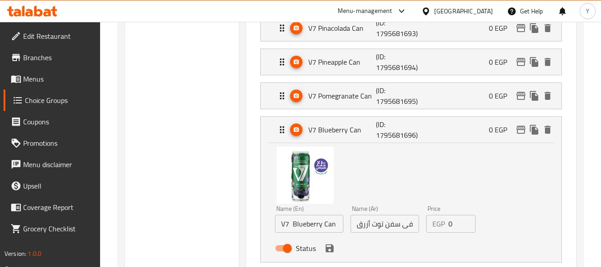
click at [233, 141] on div "Choice Groups 7 Choice Of V7: 8 Drinks - Medium Combo 4 Drinks - Large Combo 5" at bounding box center [182, 201] width 114 height 825
click at [327, 248] on icon "save" at bounding box center [330, 248] width 8 height 8
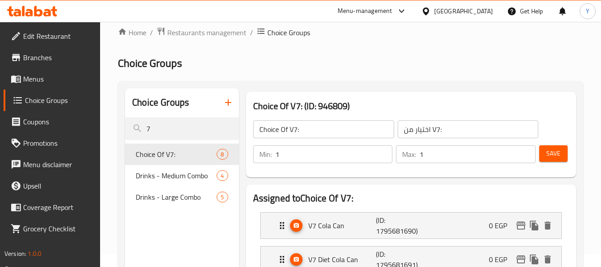
scroll to position [0, 0]
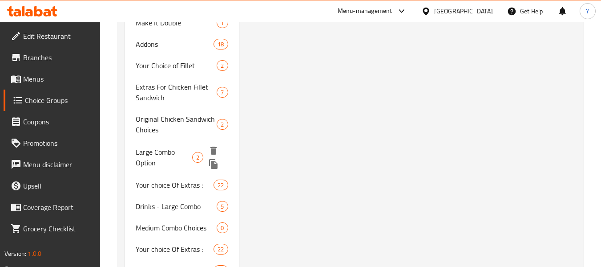
scroll to position [3135, 0]
click at [188, 141] on div "Large Combo Option 2" at bounding box center [182, 158] width 114 height 34
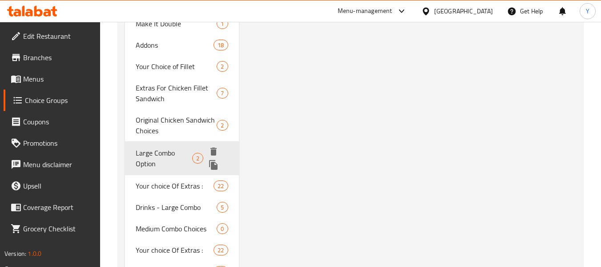
type input "Large Combo Option"
type input "خيارك من الكومبو الكبير"
click at [149, 147] on span "Large Combo Option" at bounding box center [164, 157] width 57 height 21
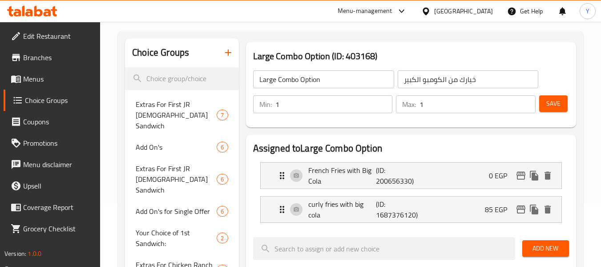
scroll to position [62, 0]
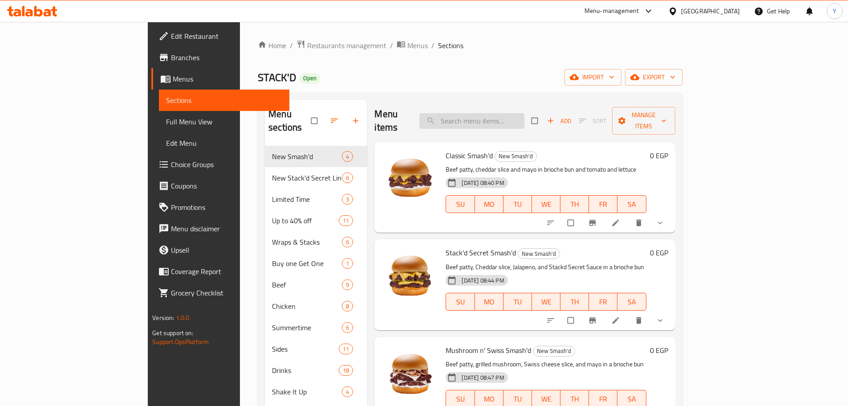
click at [514, 113] on input "search" at bounding box center [471, 121] width 105 height 16
paste input "Grand Cheese Burger"
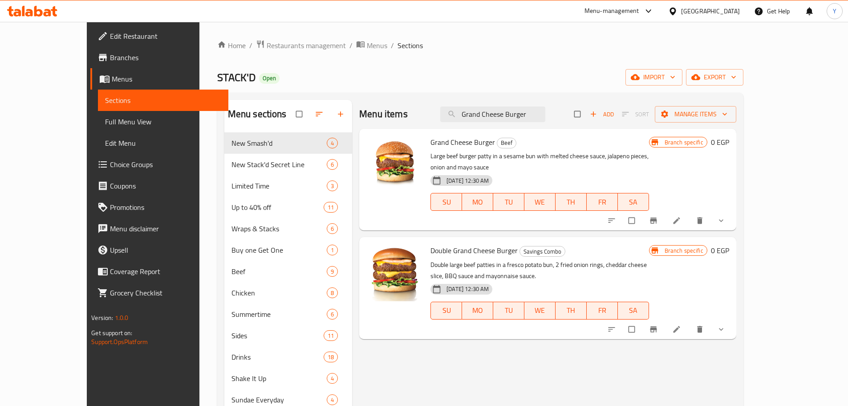
type input "Grand Cheese Burger"
click at [680, 217] on icon at bounding box center [676, 220] width 7 height 7
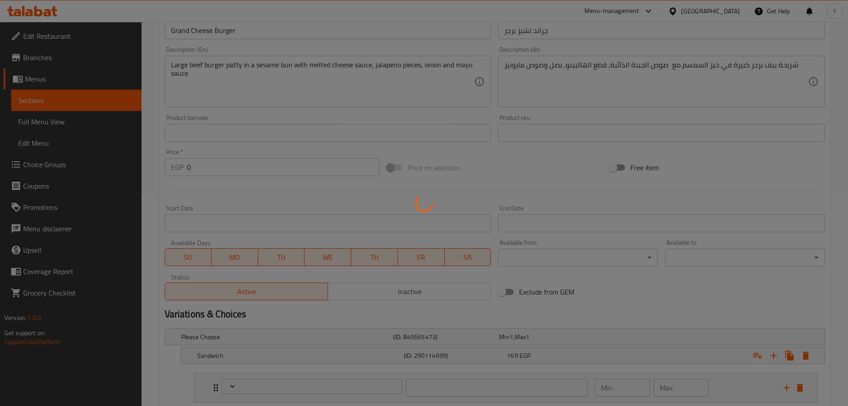
type input "إجعلها دوبل"
type input "0"
type input "1"
type input "إختيارك من الإضافات :"
type input "0"
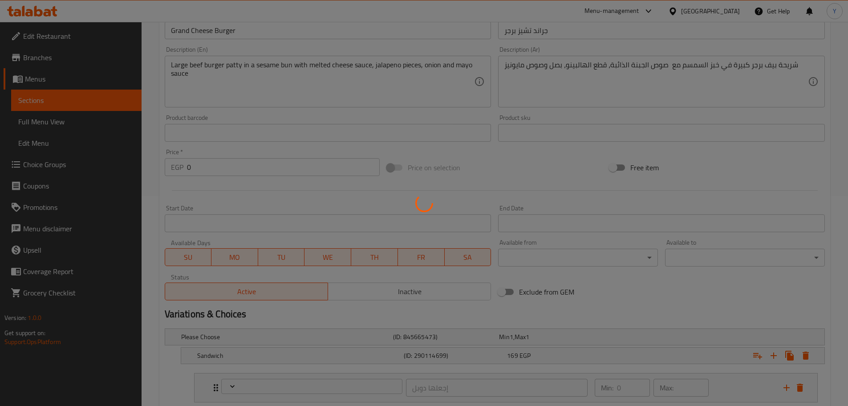
type input "0"
type input "إجعلها دوبل"
type input "0"
type input "1"
type input "إختيارك من الإضافات :"
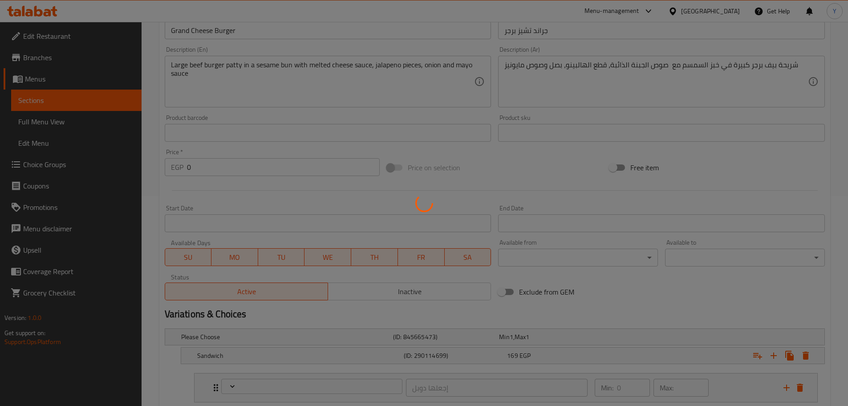
type input "0"
type input "خيارك من الكومبو الوسط"
type input "1"
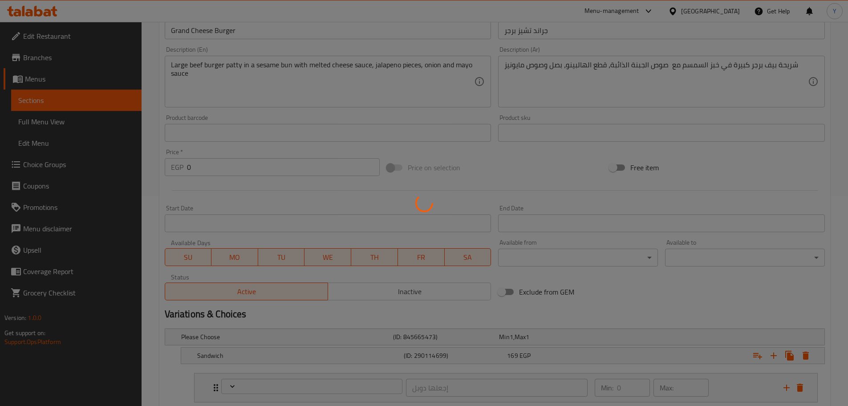
type input "إجعلها دوبل"
type input "0"
type input "1"
type input "إختيارك من الإضافات :"
type input "0"
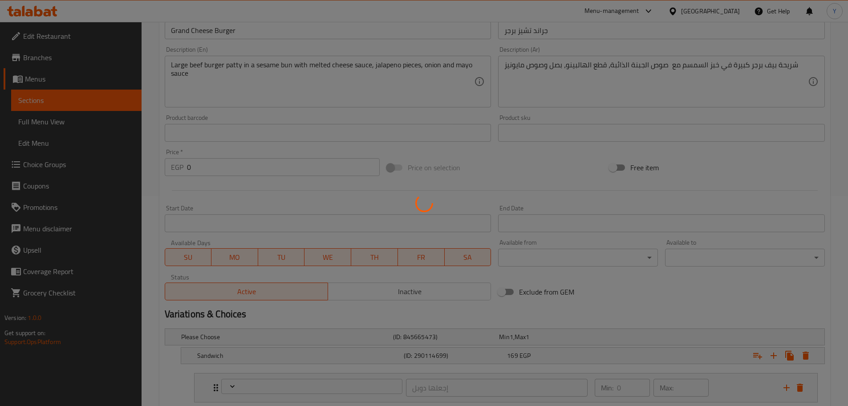
type input "0"
type input "خيارك من الكومبو الكبير"
type input "1"
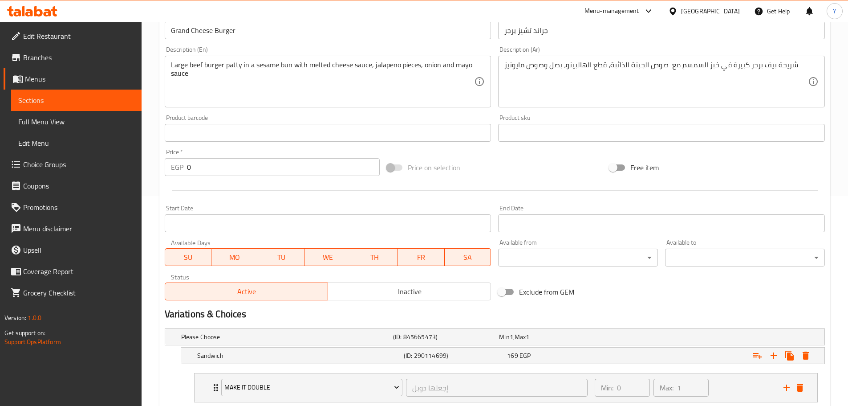
scroll to position [445, 0]
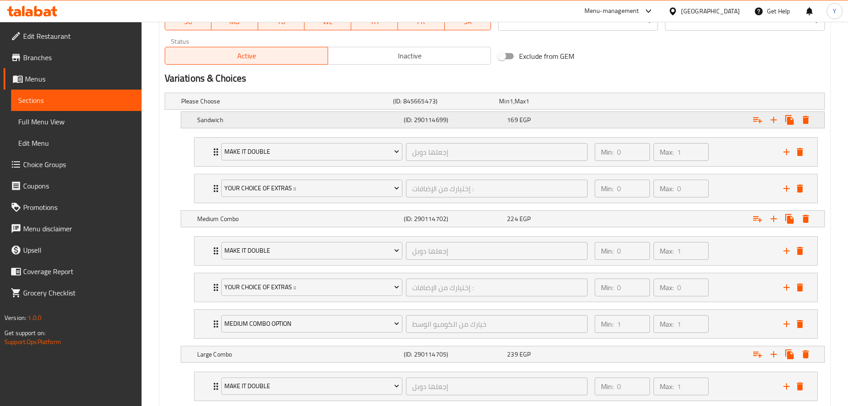
click at [653, 103] on div "Expand" at bounding box center [709, 101] width 212 height 4
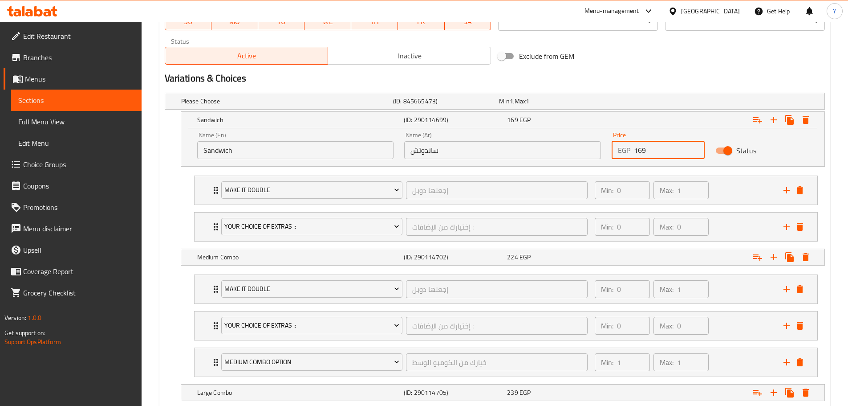
drag, startPoint x: 667, startPoint y: 142, endPoint x: 637, endPoint y: 147, distance: 31.1
click at [631, 143] on div "EGP 169 Price" at bounding box center [658, 150] width 93 height 18
paste input "200"
type input "200"
click at [634, 103] on div "Expand" at bounding box center [709, 101] width 212 height 4
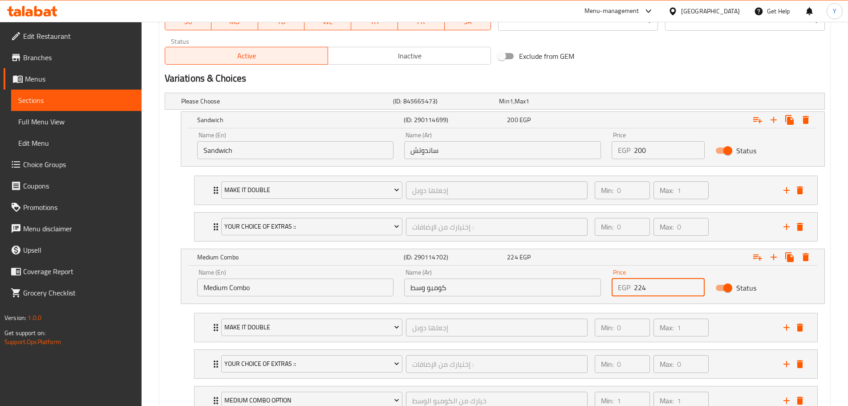
drag, startPoint x: 648, startPoint y: 287, endPoint x: 616, endPoint y: 278, distance: 33.8
click at [616, 278] on div "EGP 224 Price" at bounding box center [658, 287] width 93 height 18
paste input "60"
type input "260"
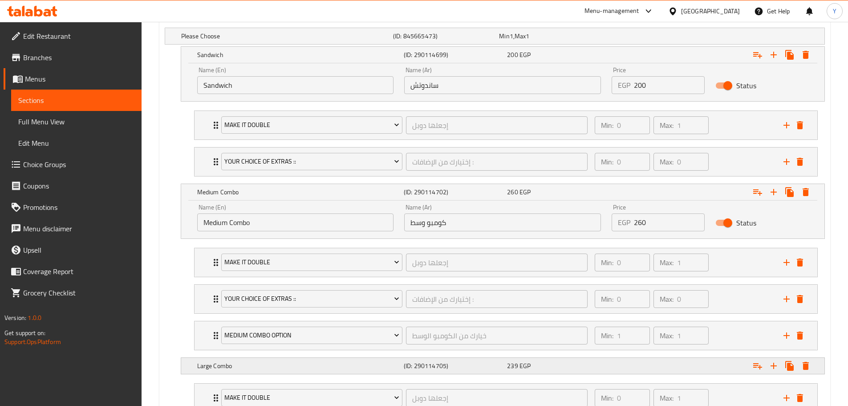
scroll to position [651, 0]
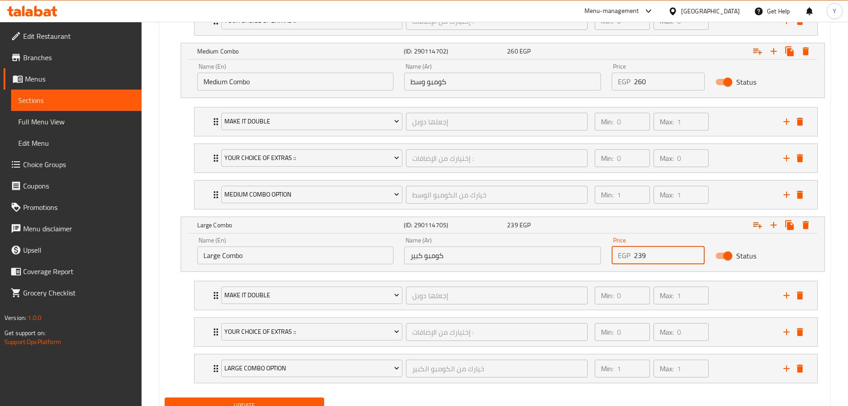
drag, startPoint x: 651, startPoint y: 256, endPoint x: 635, endPoint y: 255, distance: 16.1
click at [635, 255] on input "239" at bounding box center [669, 255] width 71 height 18
paste input "80"
type input "280"
click at [284, 398] on button "Update" at bounding box center [245, 405] width 160 height 16
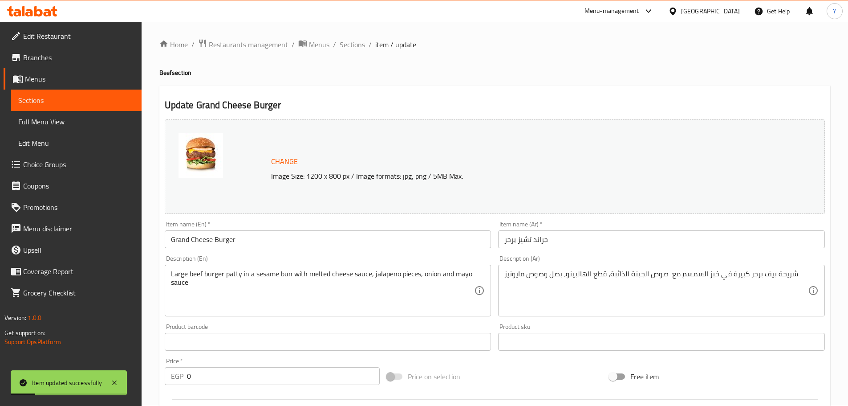
scroll to position [0, 0]
drag, startPoint x: 351, startPoint y: 47, endPoint x: 378, endPoint y: 62, distance: 31.3
click at [351, 47] on span "Sections" at bounding box center [352, 45] width 25 height 11
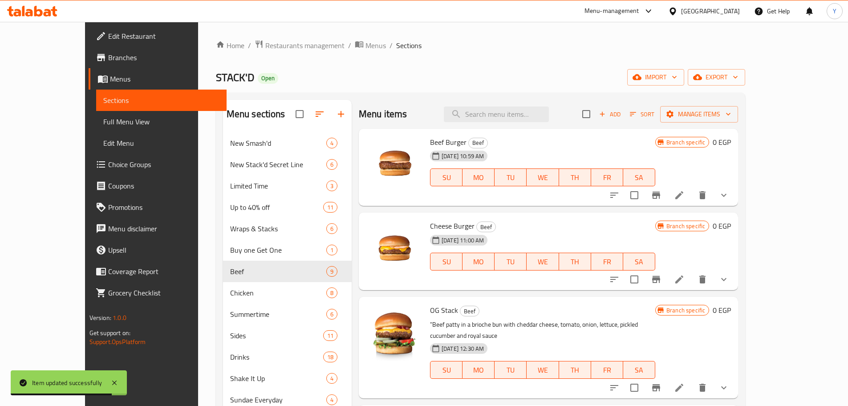
click at [541, 123] on div "Menu items Add Sort Manage items" at bounding box center [548, 114] width 379 height 29
click at [537, 116] on input "search" at bounding box center [496, 114] width 105 height 16
paste input "Bigg'er Tasty"
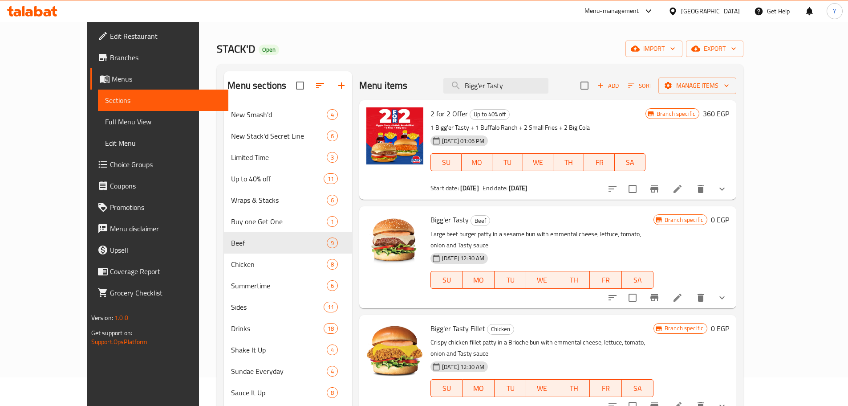
scroll to position [45, 0]
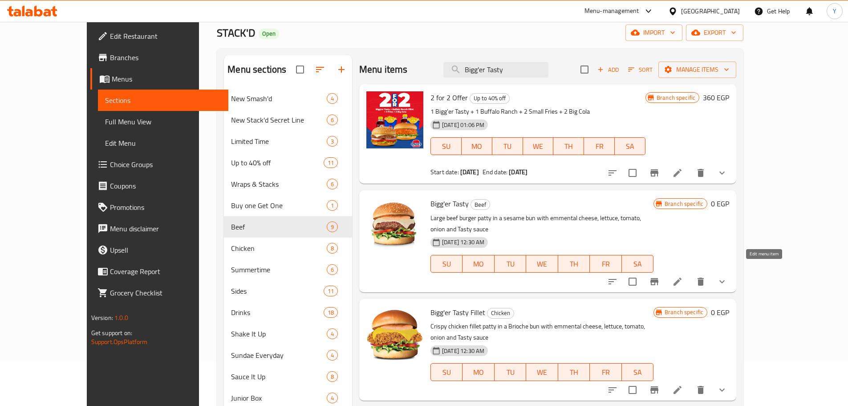
type input "Bigg'er Tasty"
click at [683, 276] on icon at bounding box center [677, 281] width 11 height 11
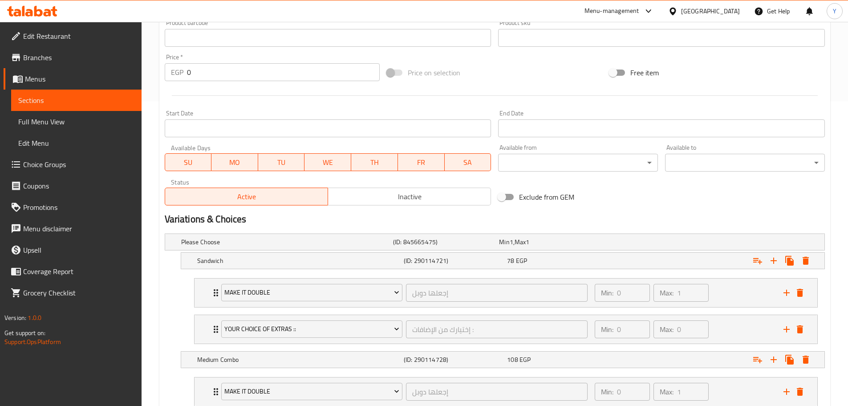
scroll to position [312, 0]
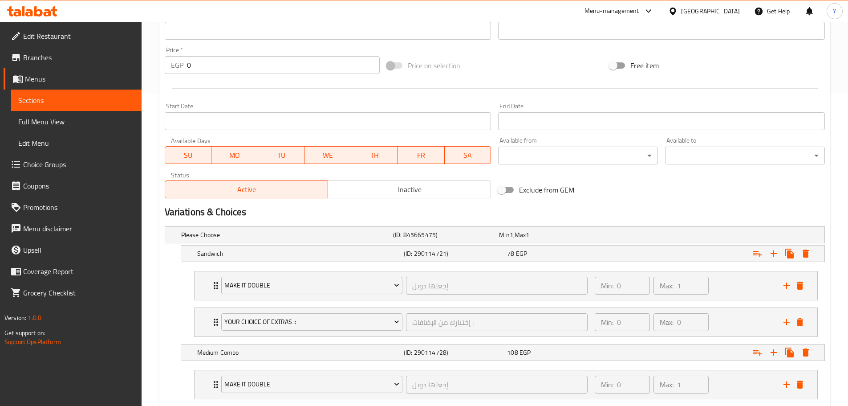
click at [659, 264] on nav "Make It Double إجعلها دوبل ​ Min: 0 ​ Max: 1 ​ Extra Grand Beef Patty (ID: 2897…" at bounding box center [495, 304] width 660 height 80
click at [657, 236] on div "Expand" at bounding box center [709, 235] width 212 height 4
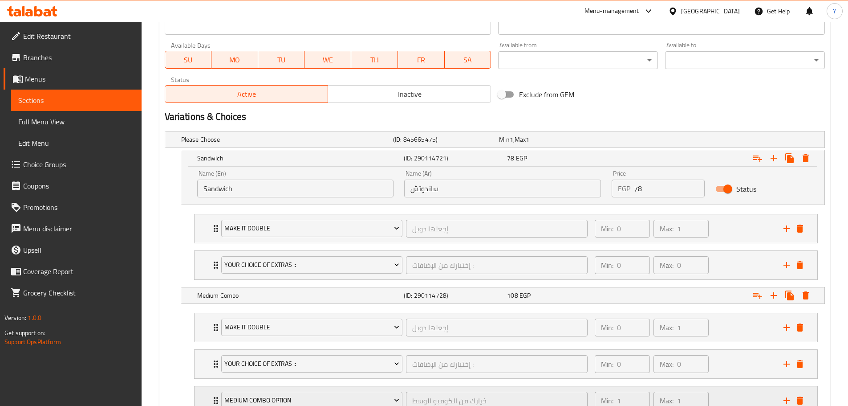
scroll to position [534, 0]
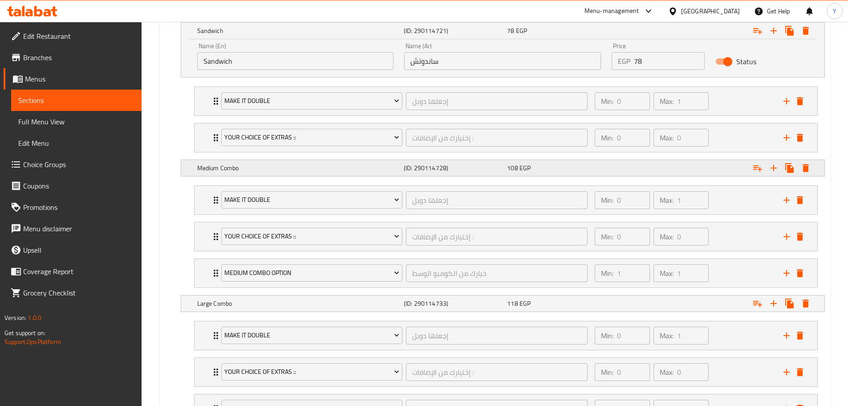
click at [651, 14] on div "Expand" at bounding box center [709, 12] width 212 height 4
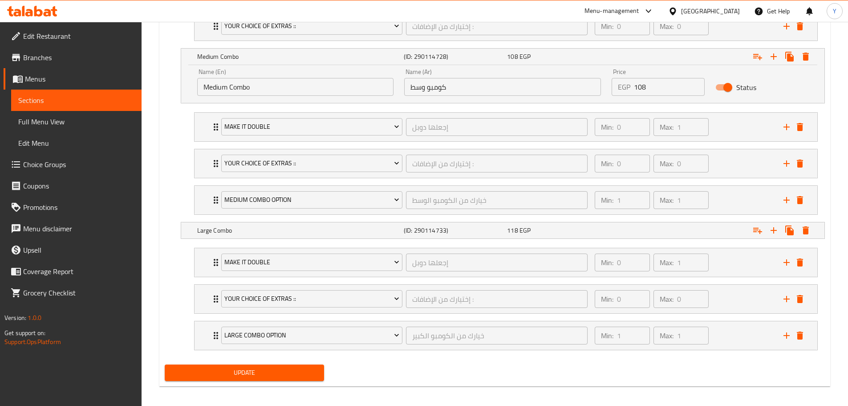
scroll to position [651, 0]
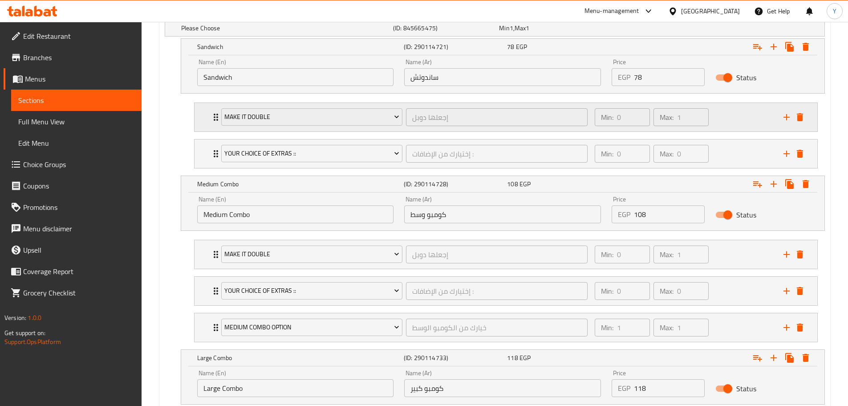
scroll to position [517, 0]
drag, startPoint x: 654, startPoint y: 80, endPoint x: 625, endPoint y: 80, distance: 28.5
click at [625, 80] on div "EGP 78 Price" at bounding box center [658, 78] width 93 height 18
paste input "21"
type input "218"
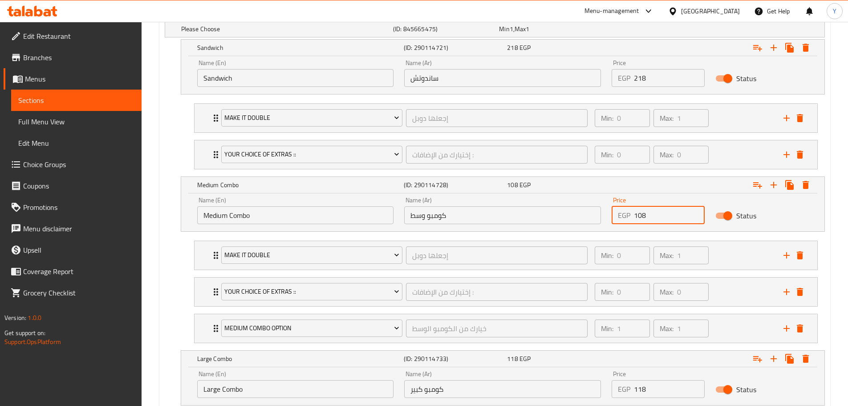
drag, startPoint x: 673, startPoint y: 218, endPoint x: 628, endPoint y: 217, distance: 44.5
click at [628, 217] on div "EGP 108 Price" at bounding box center [658, 215] width 93 height 18
paste input "27"
type input "278"
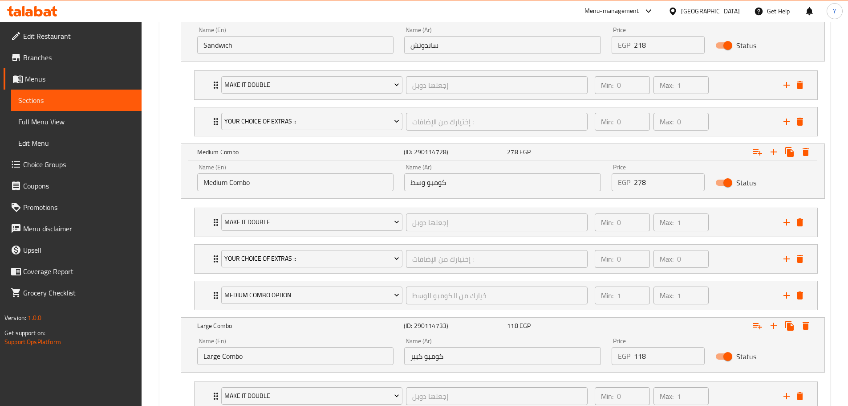
scroll to position [606, 0]
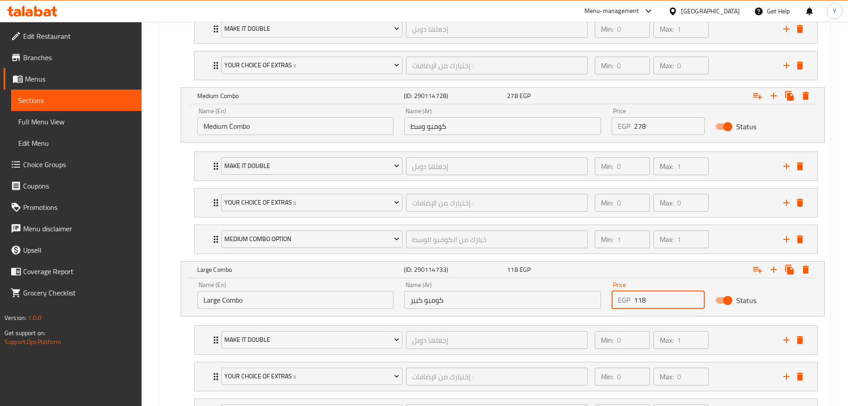
drag, startPoint x: 659, startPoint y: 294, endPoint x: 621, endPoint y: 298, distance: 38.9
click at [621, 298] on div "EGP 118 Price" at bounding box center [658, 300] width 93 height 18
paste input "29"
type input "298"
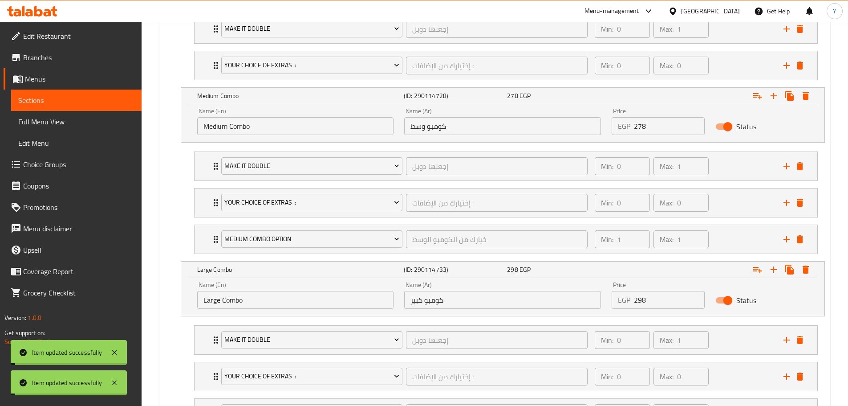
click at [170, 227] on nav "Make It Double إجعلها دوبل ​ Min: 0 ​ Max: 1 ​ Extra Grand Beef Patty (ID: 2897…" at bounding box center [495, 202] width 660 height 117
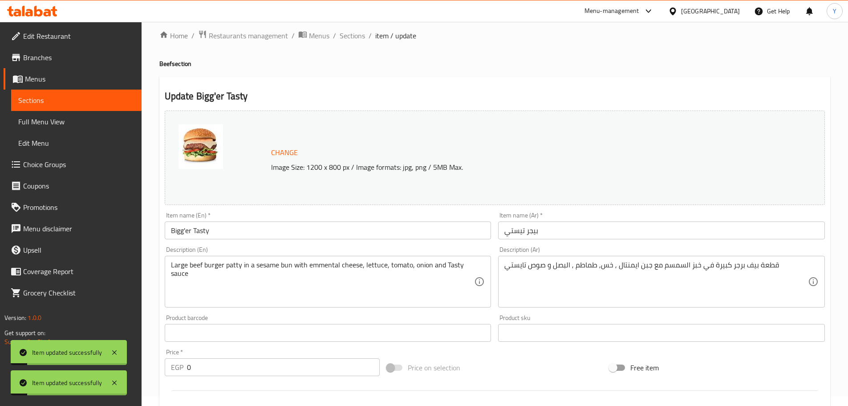
scroll to position [0, 0]
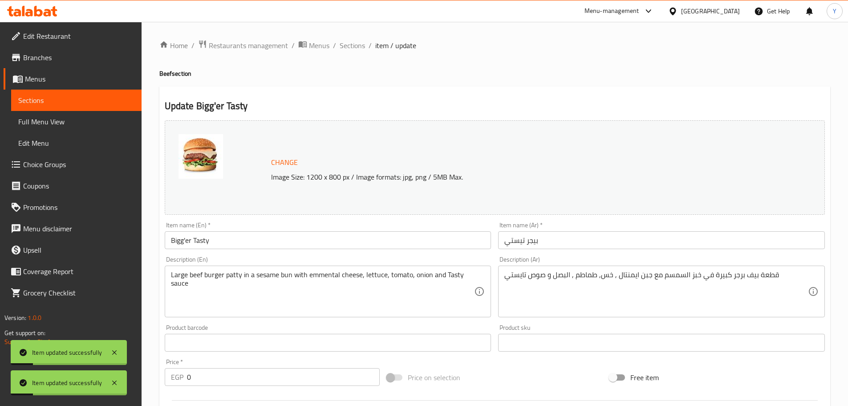
click at [360, 44] on span "Sections" at bounding box center [352, 45] width 25 height 11
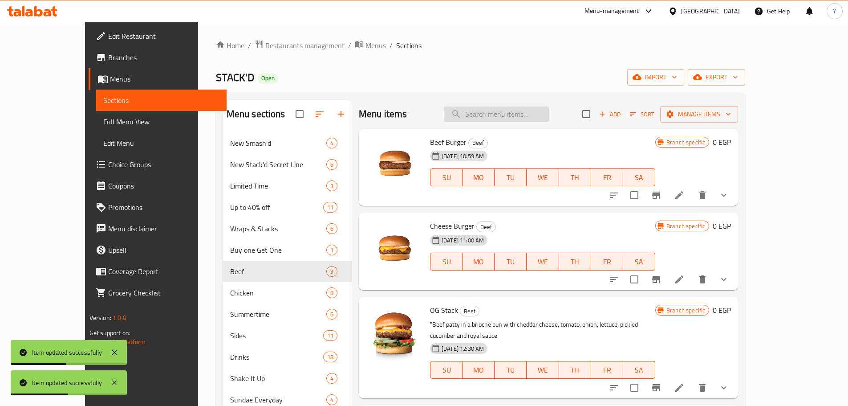
click at [549, 114] on input "search" at bounding box center [496, 114] width 105 height 16
paste input "Mushroom N' Swiss"
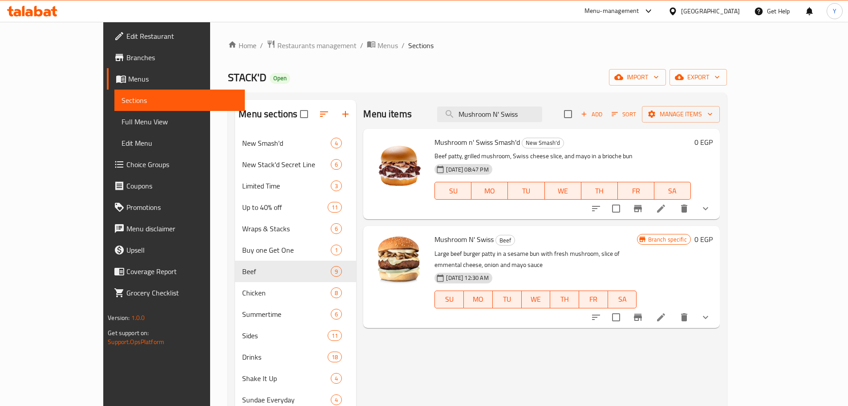
type input "Mushroom N' Swiss"
click at [666, 312] on icon at bounding box center [661, 317] width 11 height 11
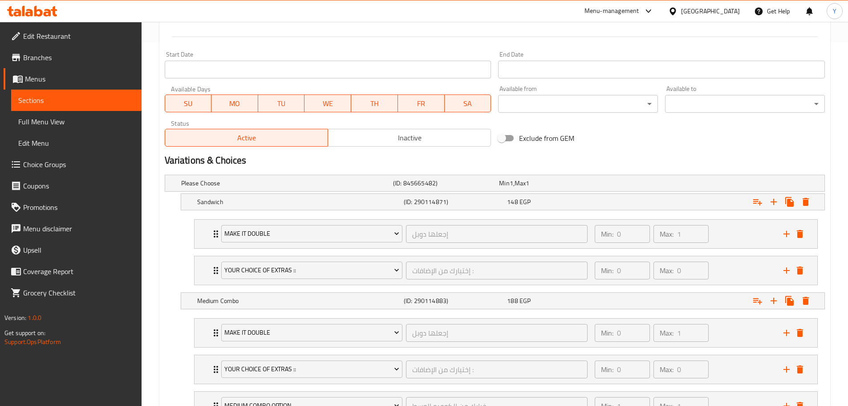
scroll to position [401, 0]
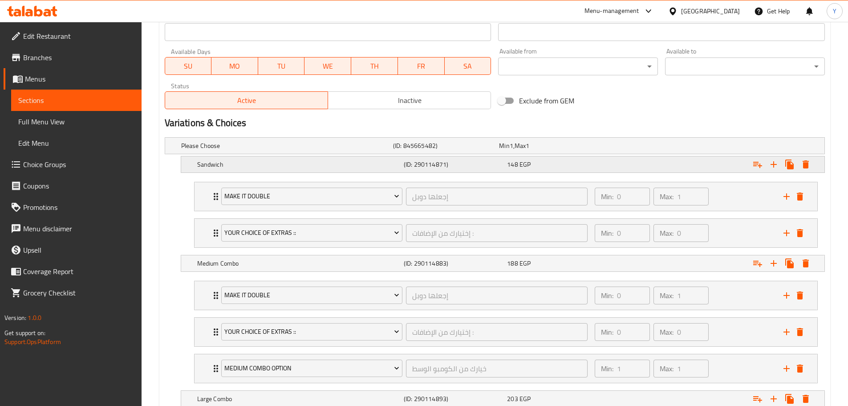
click at [644, 147] on div "Expand" at bounding box center [709, 146] width 212 height 4
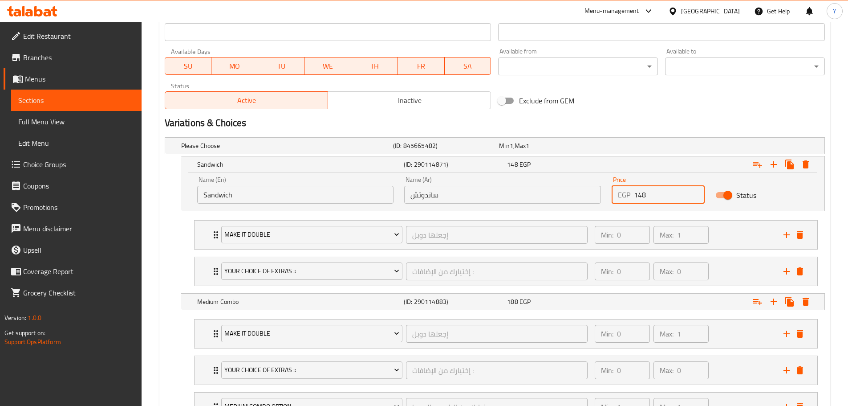
drag, startPoint x: 643, startPoint y: 191, endPoint x: 621, endPoint y: 193, distance: 22.3
click at [621, 193] on div "EGP 148 Price" at bounding box center [658, 195] width 93 height 18
paste input "21"
type input "218"
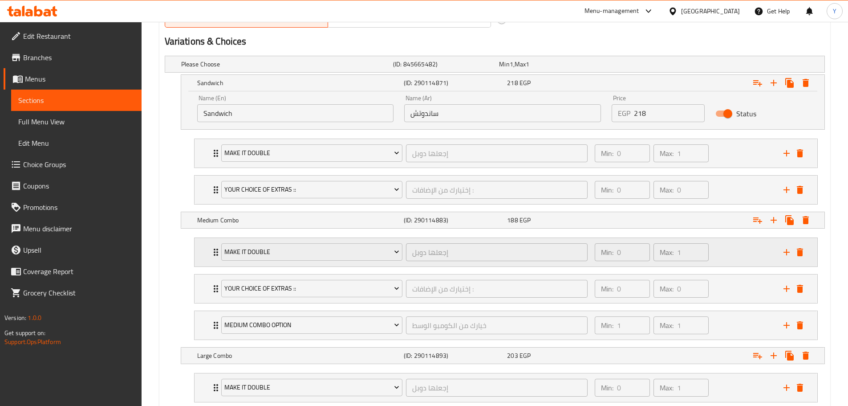
scroll to position [490, 0]
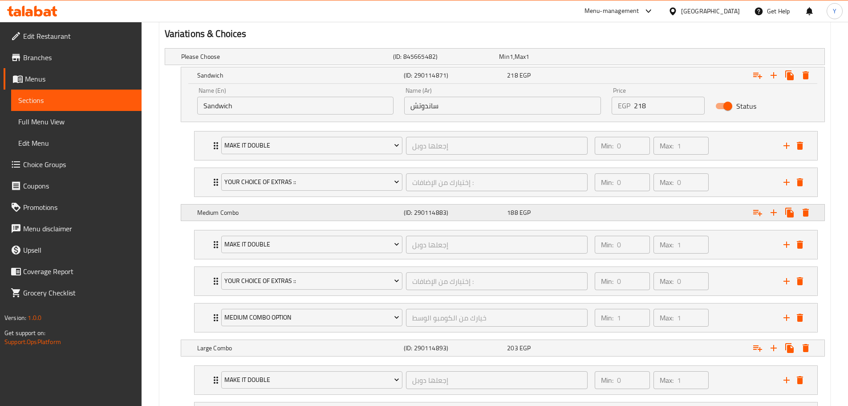
click at [652, 58] on div "Expand" at bounding box center [709, 57] width 212 height 4
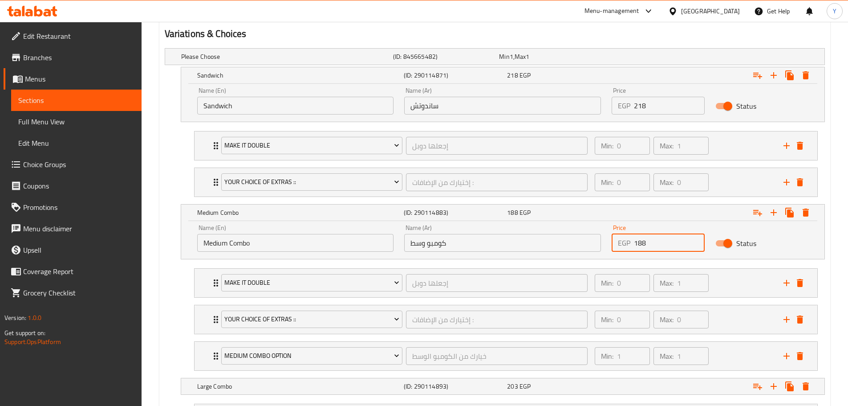
click at [621, 237] on div "EGP 188 Price" at bounding box center [658, 243] width 93 height 18
paste input "27"
type input "278"
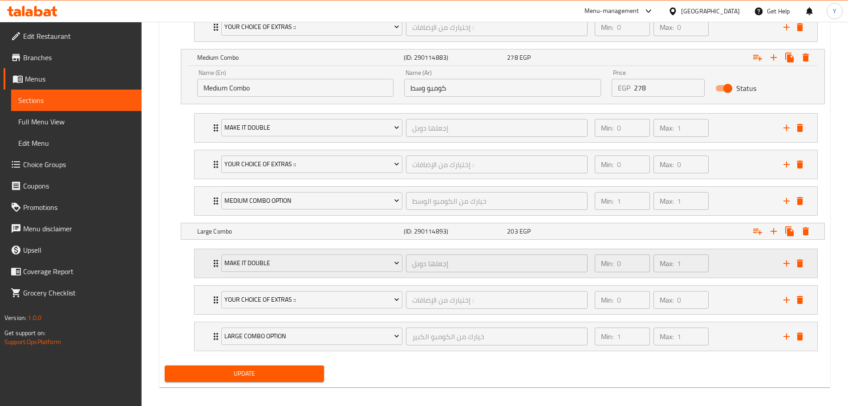
scroll to position [651, 0]
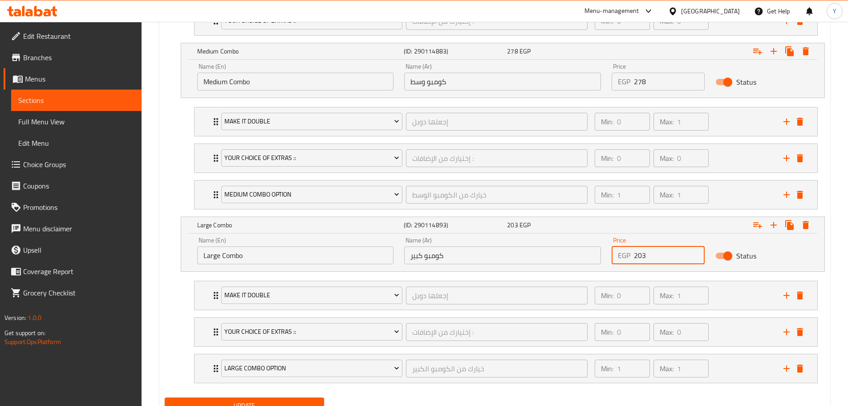
drag, startPoint x: 643, startPoint y: 256, endPoint x: 616, endPoint y: 252, distance: 27.5
click at [616, 252] on div "EGP 203 Price" at bounding box center [658, 255] width 93 height 18
click at [620, 250] on div "EGP 203 Price" at bounding box center [658, 255] width 93 height 18
paste input "98"
type input "298"
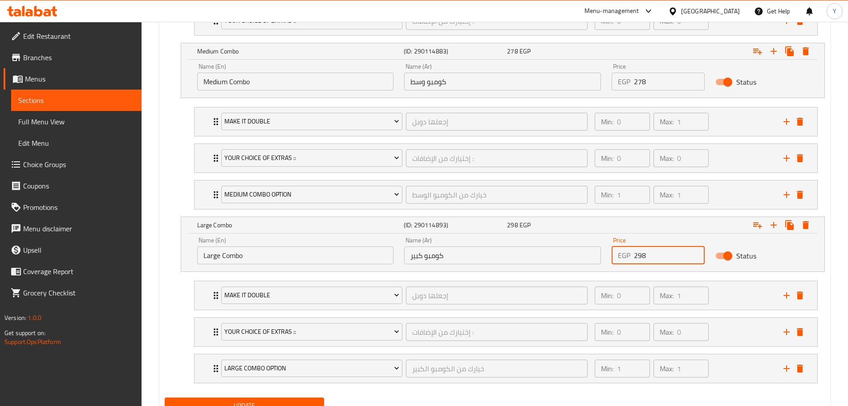
click at [165, 397] on button "Update" at bounding box center [245, 405] width 160 height 16
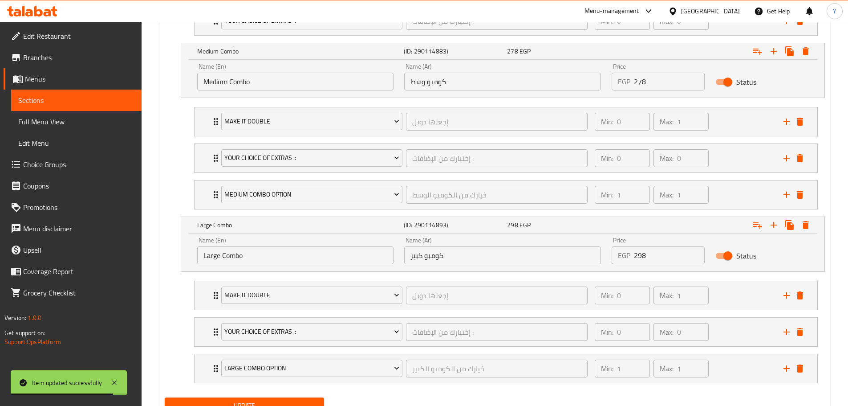
click at [174, 301] on nav "Make It Double إجعلها دوبل ​ Min: 0 ​ Max: 1 ​ Extra Grand Beef Patty (ID: 2897…" at bounding box center [495, 331] width 660 height 117
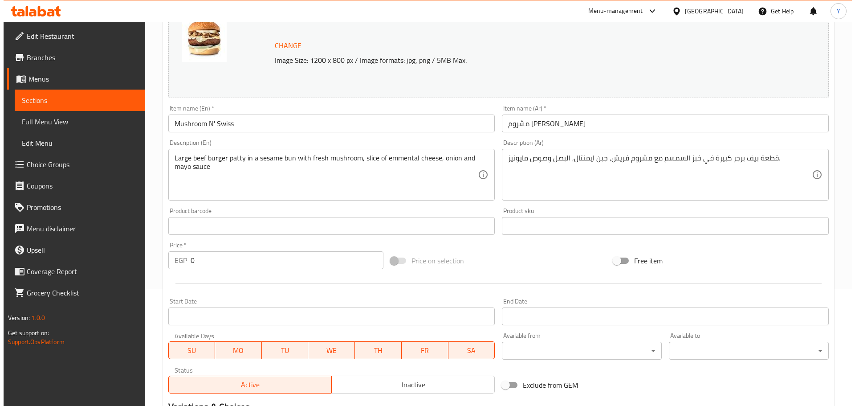
scroll to position [0, 0]
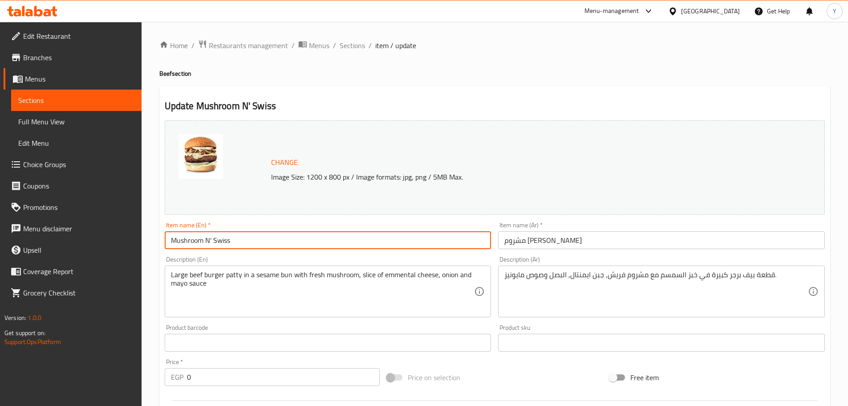
click at [434, 239] on input "Mushroom N' Swiss" at bounding box center [328, 240] width 327 height 18
click at [355, 50] on span "Sections" at bounding box center [352, 45] width 25 height 11
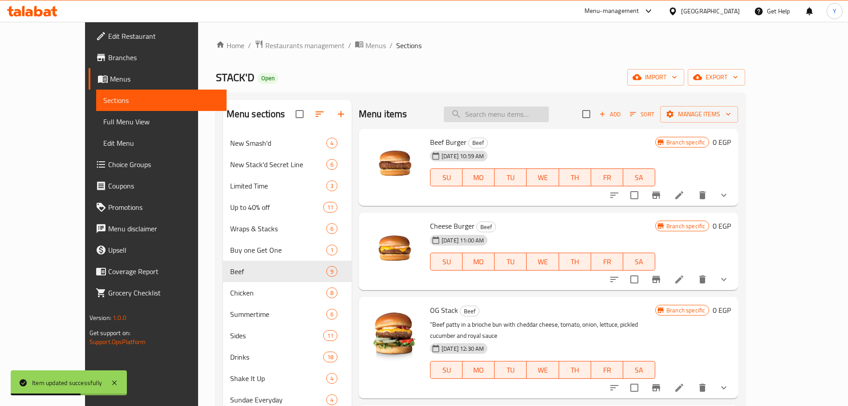
click at [518, 107] on input "search" at bounding box center [496, 114] width 105 height 16
paste input "Wild West"
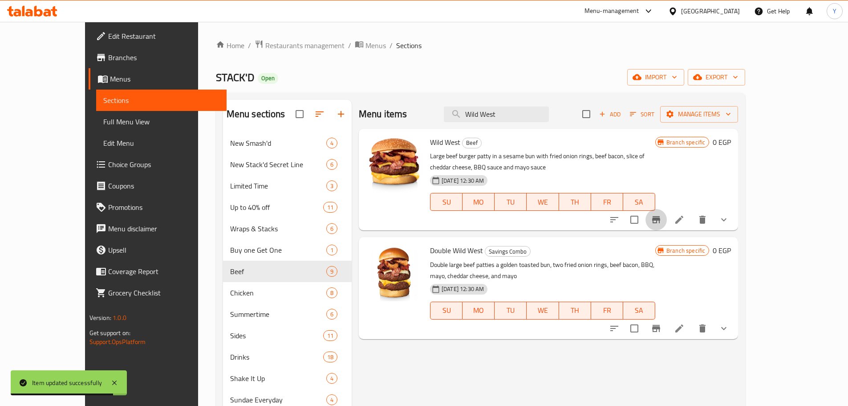
click at [660, 216] on icon "Branch-specific-item" at bounding box center [656, 219] width 8 height 7
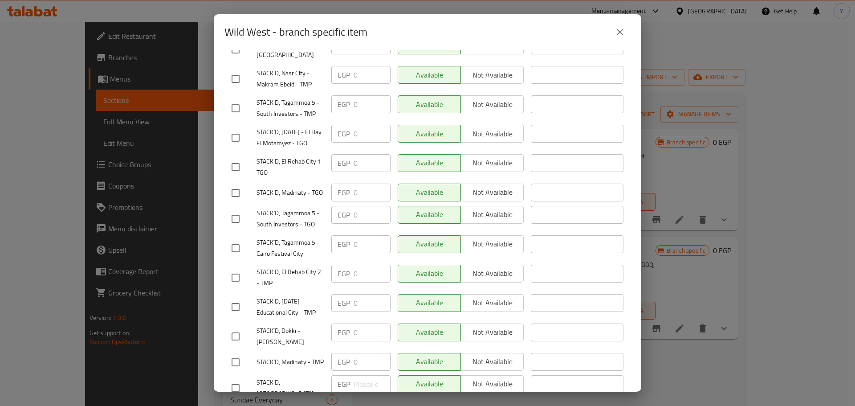
scroll to position [667, 0]
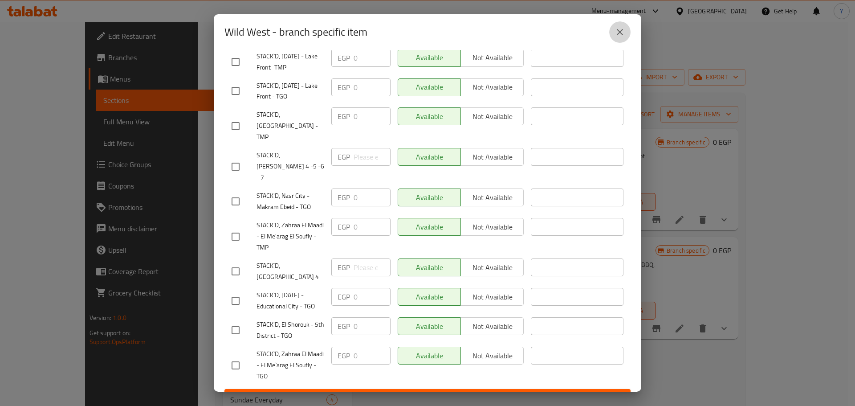
click at [615, 31] on icon "close" at bounding box center [619, 32] width 11 height 11
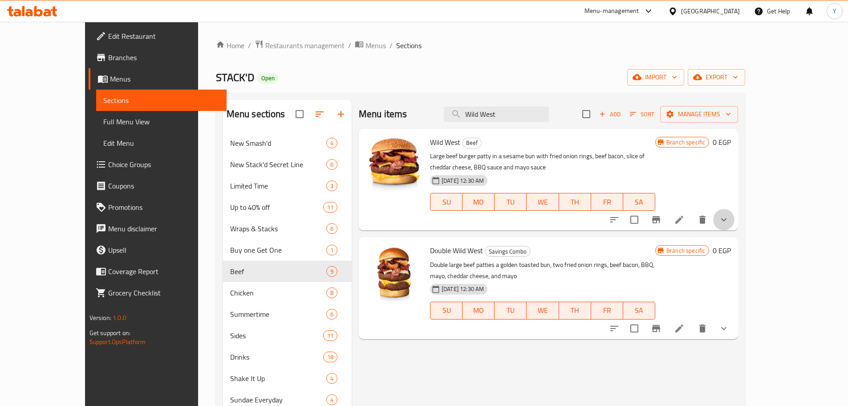
click at [735, 209] on button "show more" at bounding box center [723, 219] width 21 height 21
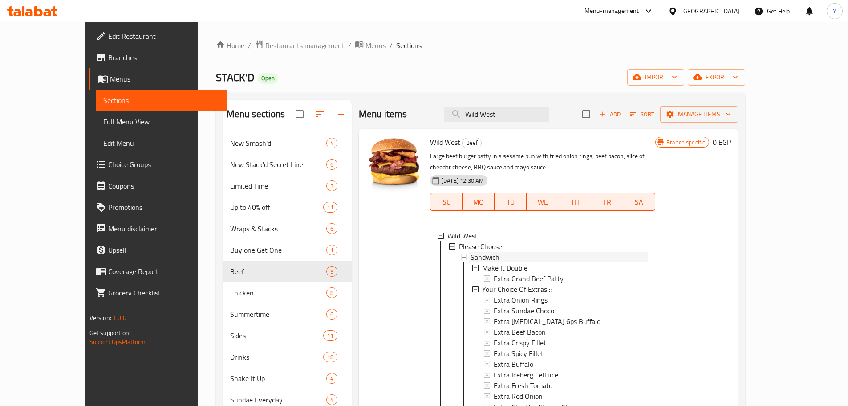
click at [471, 256] on span "Sandwich" at bounding box center [485, 257] width 29 height 11
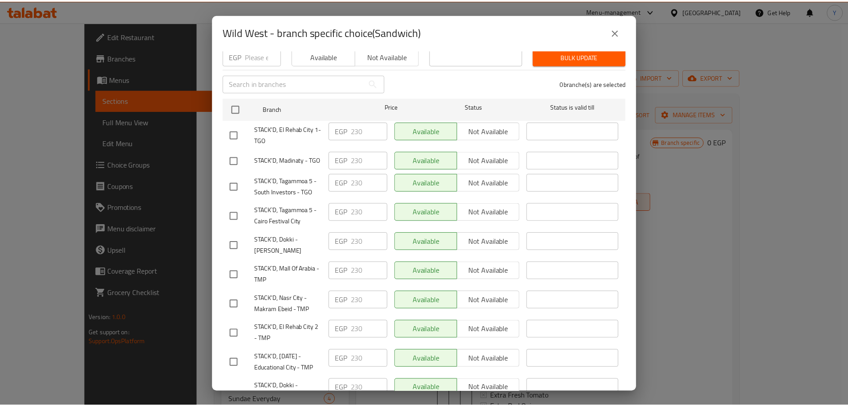
scroll to position [88, 0]
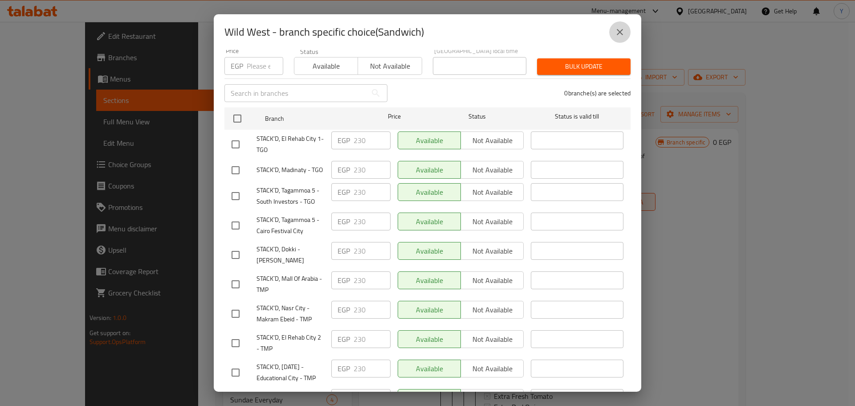
click at [620, 35] on icon "close" at bounding box center [619, 32] width 11 height 11
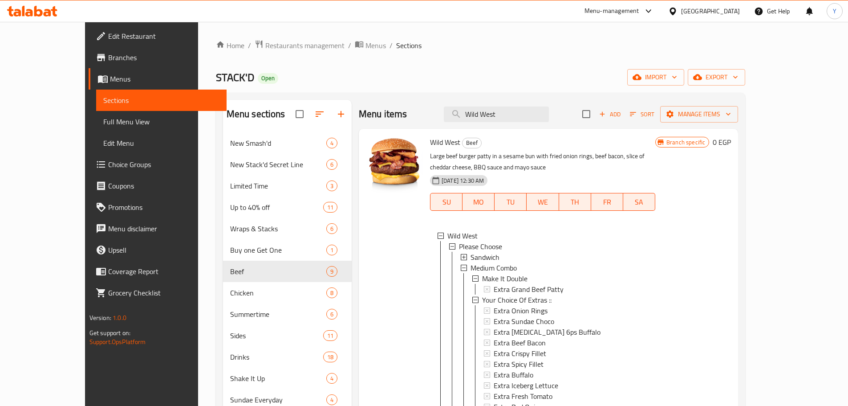
drag, startPoint x: 402, startPoint y: 108, endPoint x: 385, endPoint y: 111, distance: 16.9
click at [401, 108] on div "Menu items Wild West Add Sort Manage items" at bounding box center [548, 114] width 379 height 29
paste input "Grand Cheese Burger"
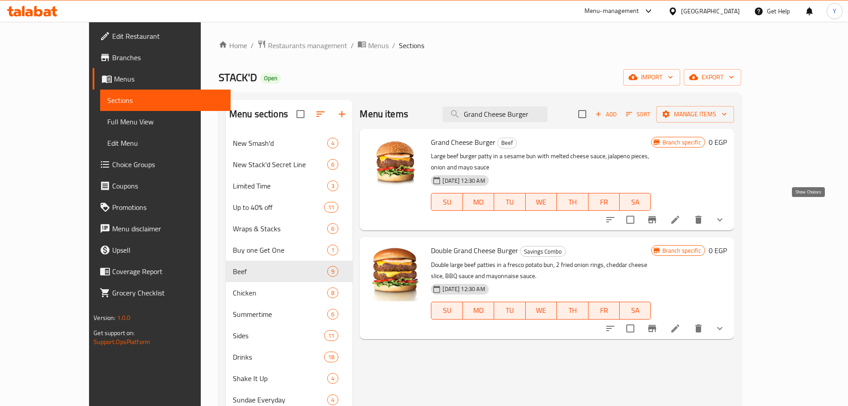
type input "Grand Cheese Burger"
click at [725, 214] on icon "show more" at bounding box center [720, 219] width 11 height 11
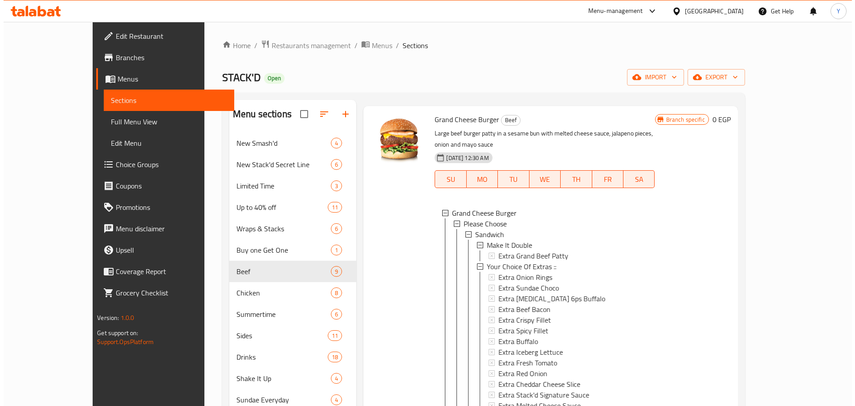
scroll to position [45, 0]
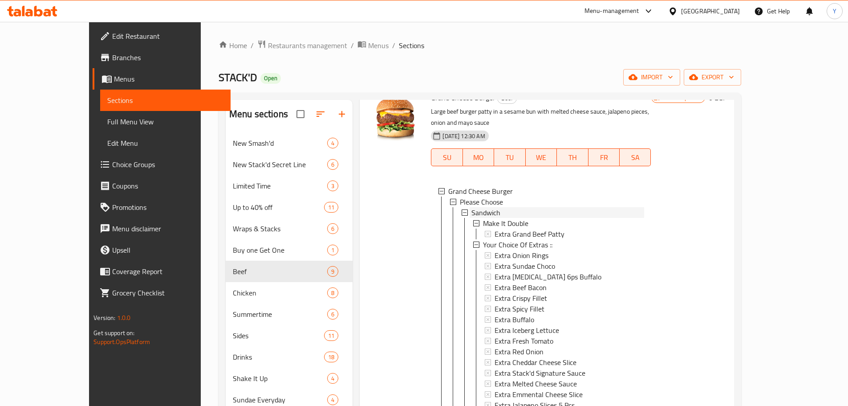
click at [483, 207] on div "Sandwich" at bounding box center [557, 212] width 172 height 11
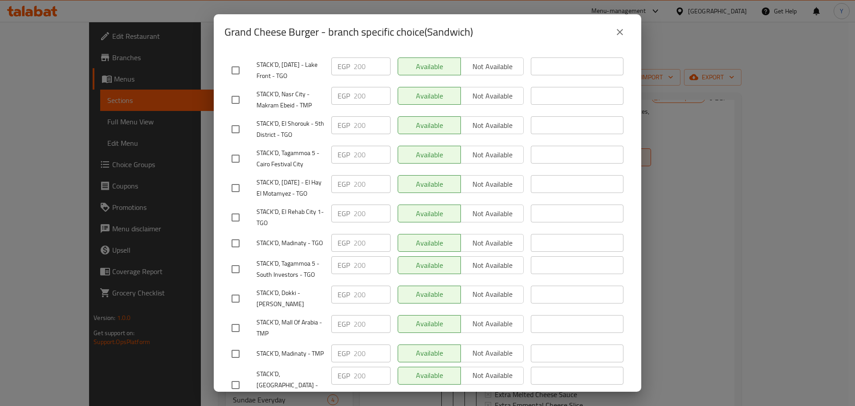
scroll to position [88, 0]
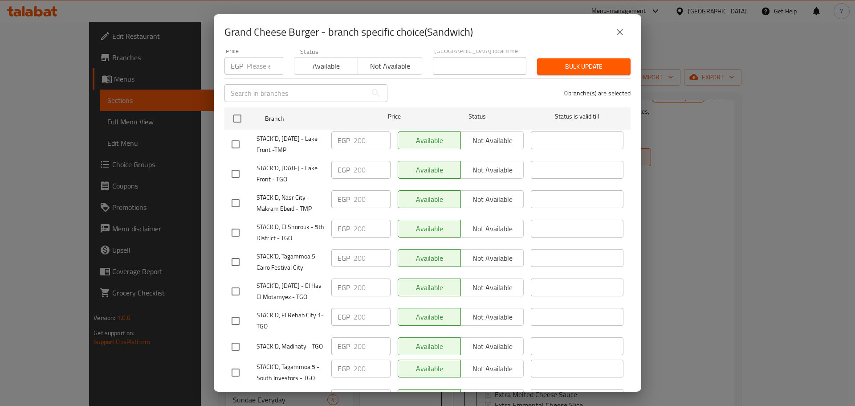
click at [617, 32] on icon "close" at bounding box center [619, 32] width 11 height 11
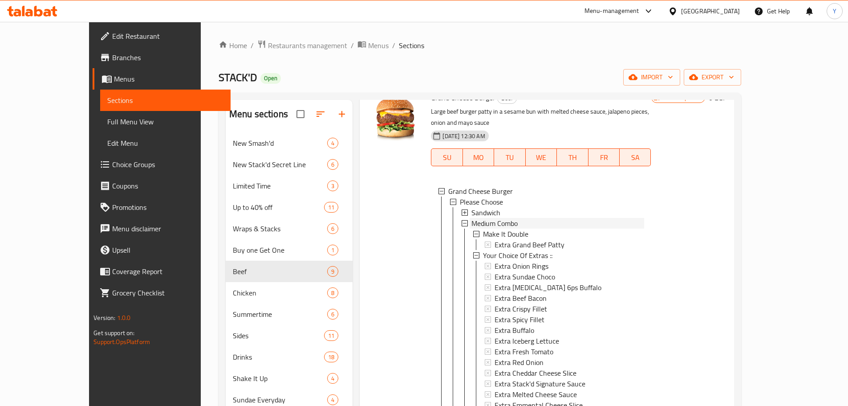
click at [483, 218] on span "Medium Combo" at bounding box center [494, 223] width 46 height 11
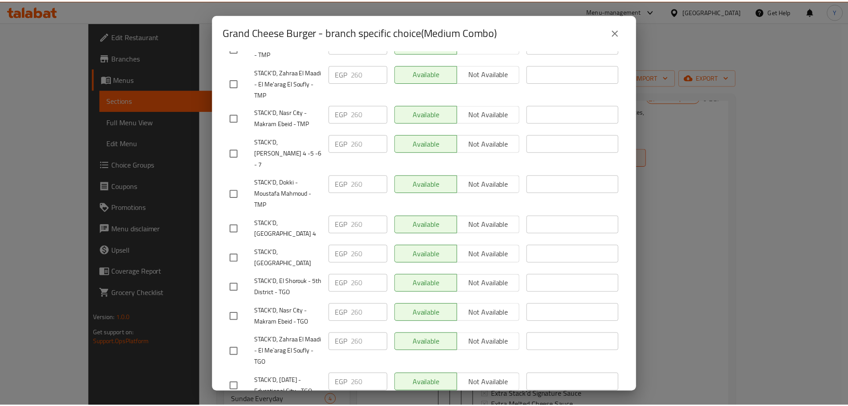
scroll to position [667, 0]
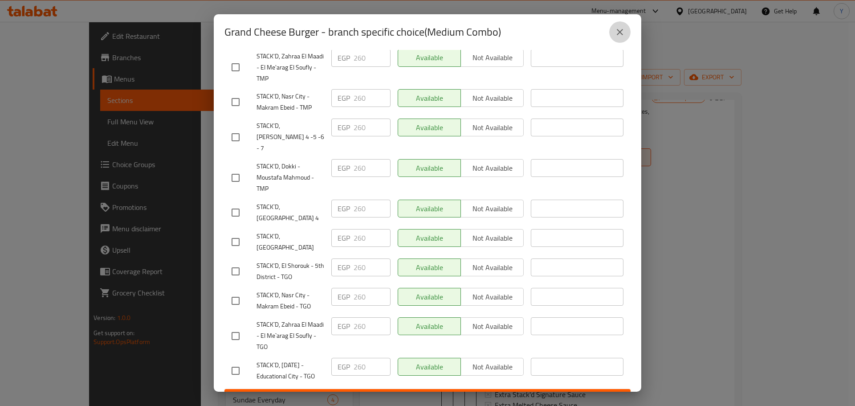
click at [617, 28] on icon "close" at bounding box center [619, 32] width 11 height 11
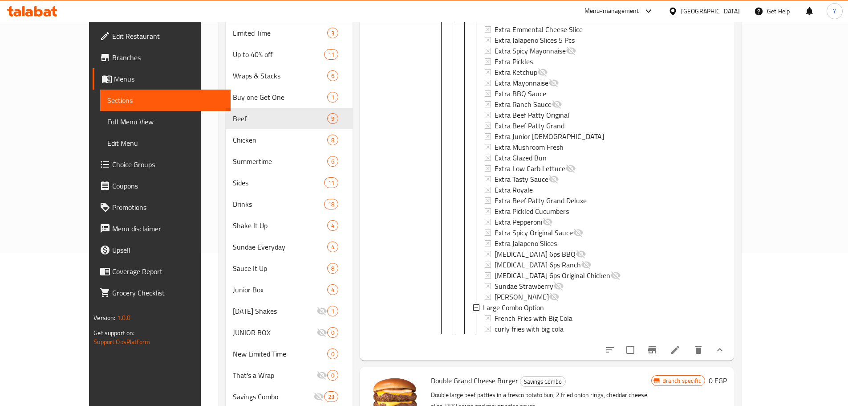
scroll to position [178, 0]
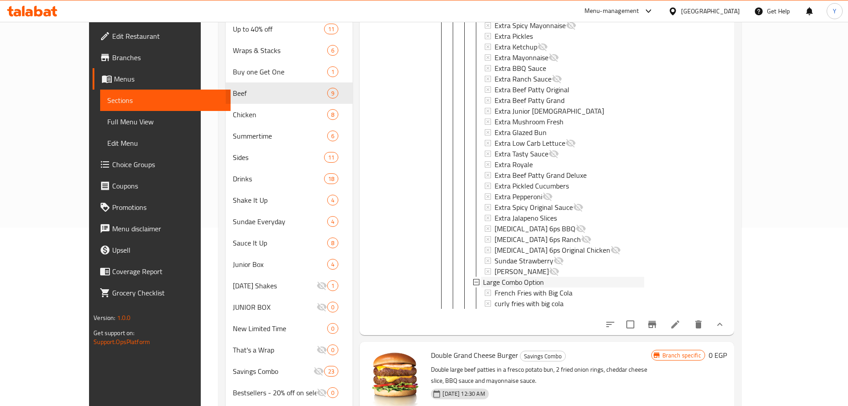
click at [515, 276] on span "Large Combo Option" at bounding box center [513, 281] width 61 height 11
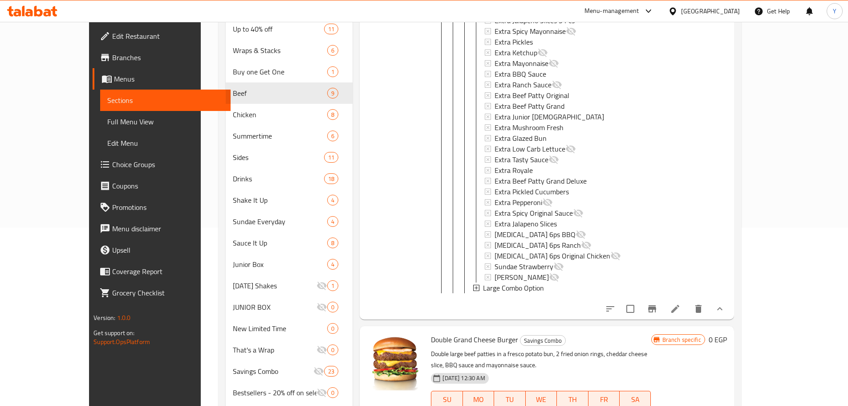
scroll to position [0, 0]
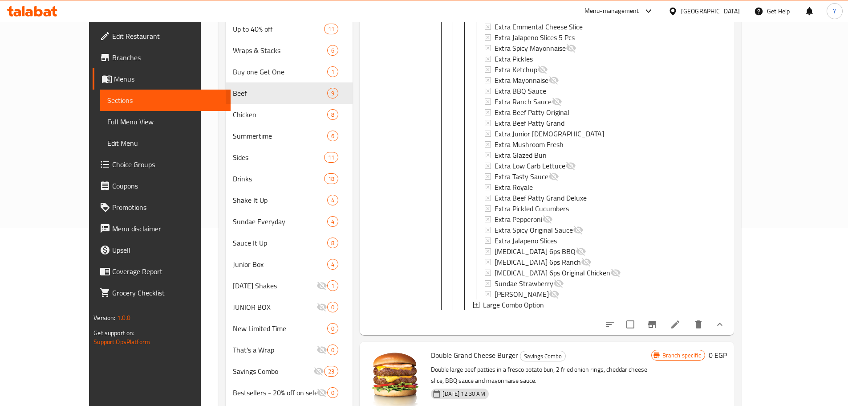
click at [508, 299] on span "Large Combo Option" at bounding box center [513, 304] width 61 height 11
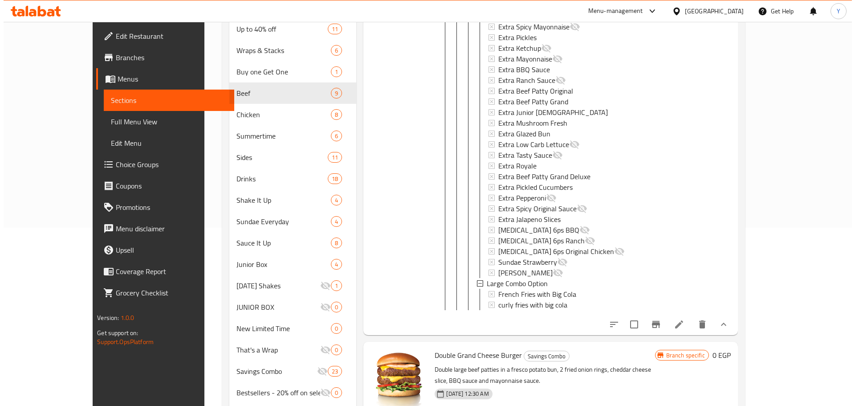
scroll to position [1, 0]
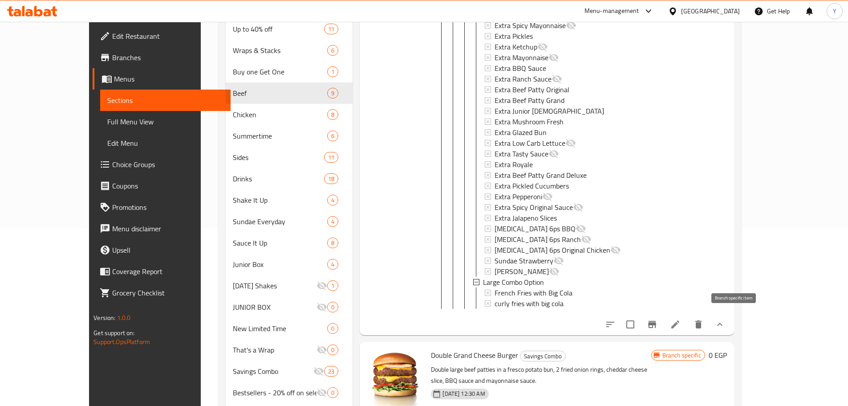
click at [656, 321] on icon "Branch-specific-item" at bounding box center [652, 324] width 8 height 7
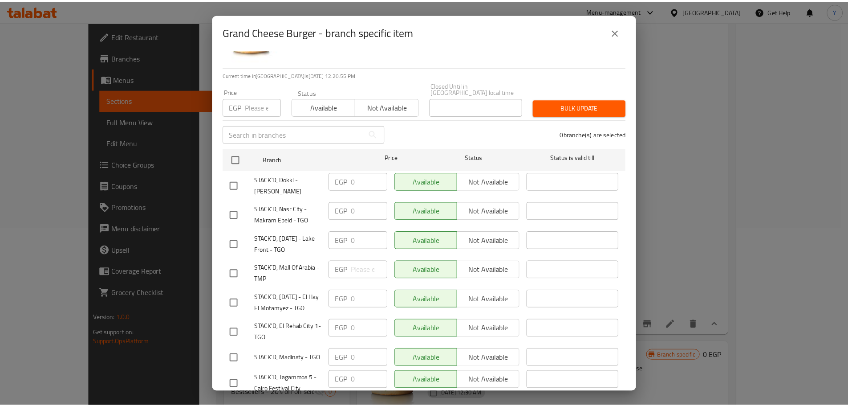
scroll to position [0, 0]
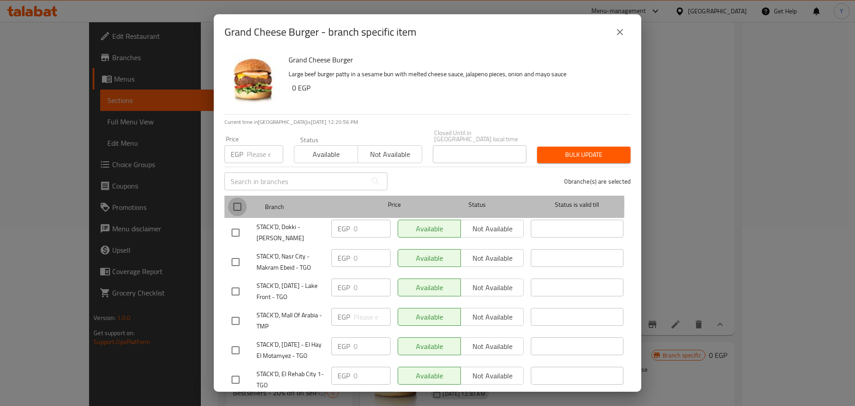
click at [236, 199] on input "checkbox" at bounding box center [237, 206] width 19 height 19
checkbox input "true"
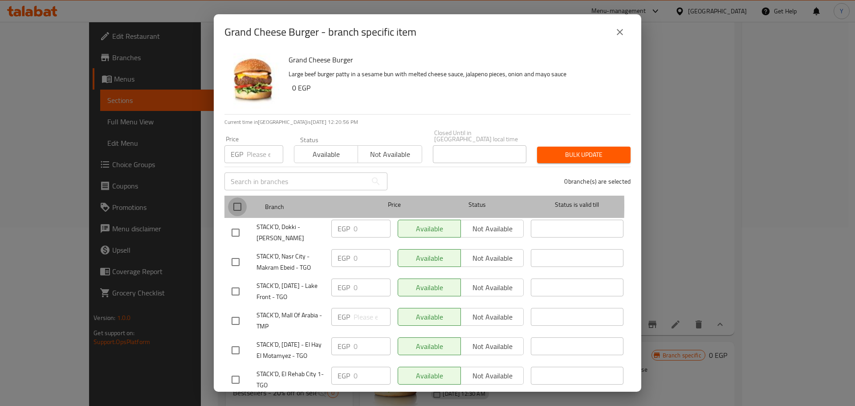
checkbox input "true"
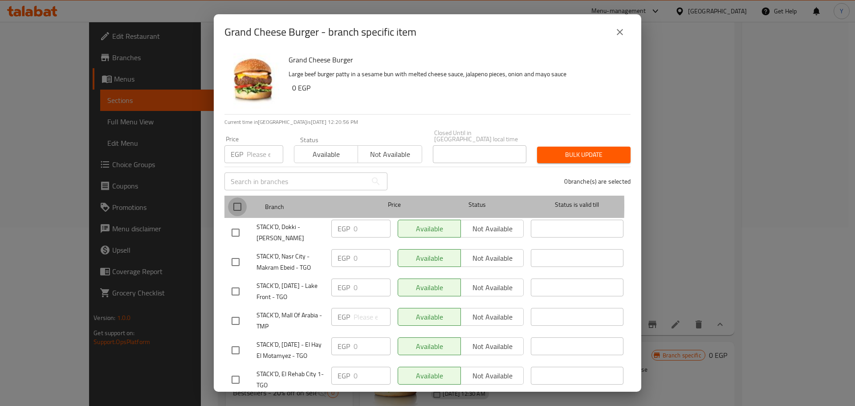
checkbox input "true"
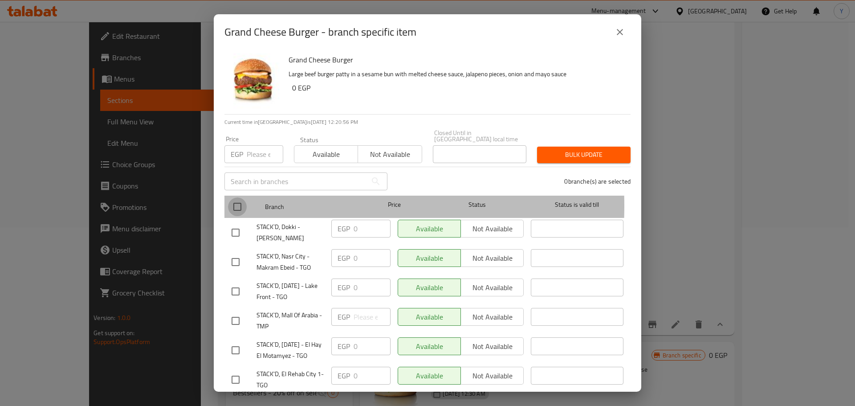
checkbox input "true"
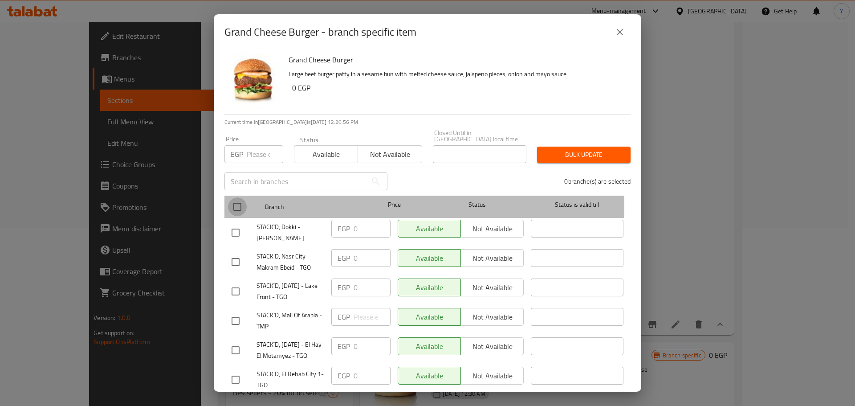
checkbox input "true"
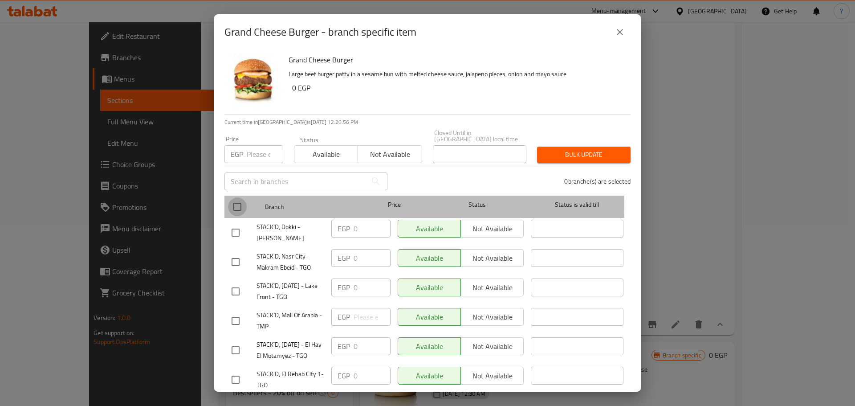
checkbox input "true"
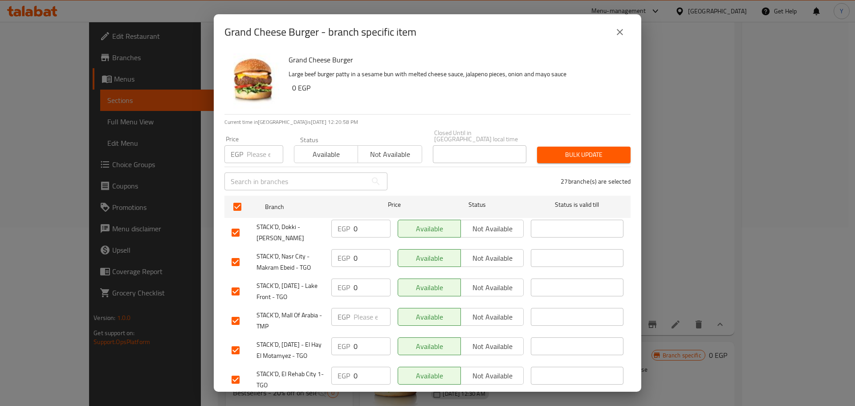
click at [268, 146] on input "number" at bounding box center [265, 154] width 37 height 18
click at [618, 29] on icon "close" at bounding box center [619, 32] width 11 height 11
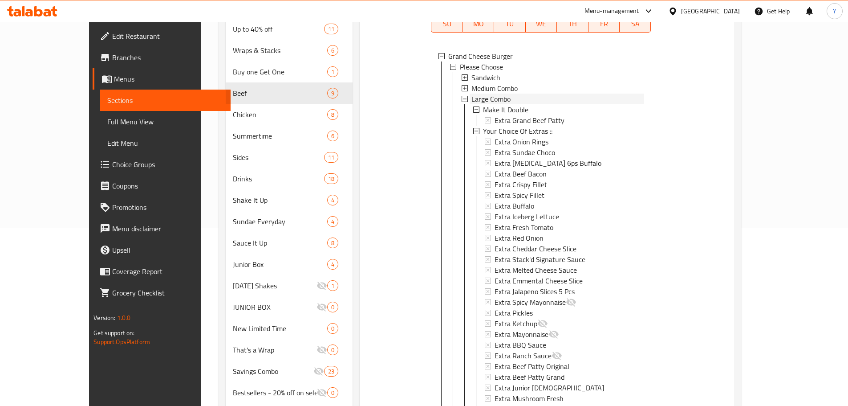
click at [478, 93] on span "Large Combo" at bounding box center [490, 98] width 39 height 11
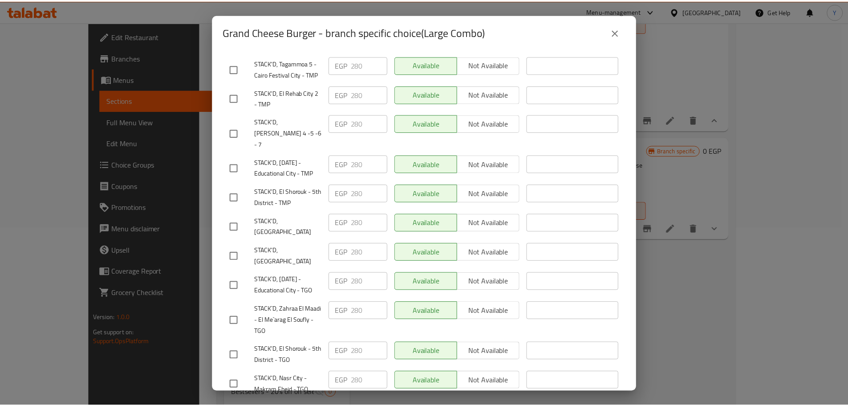
scroll to position [667, 0]
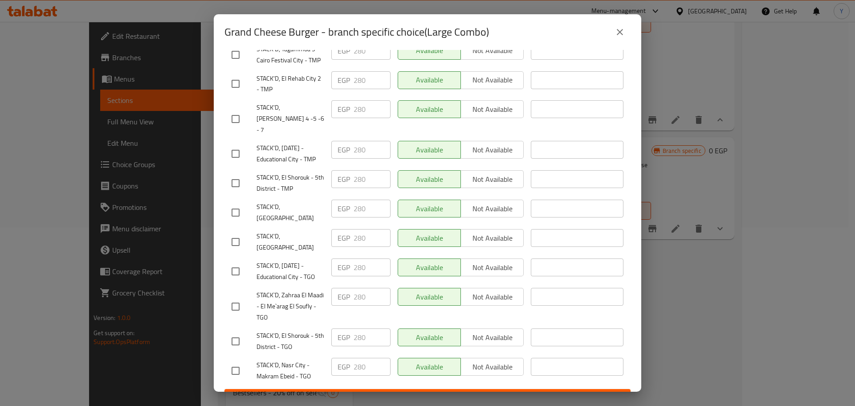
click at [617, 33] on icon "close" at bounding box center [619, 32] width 11 height 11
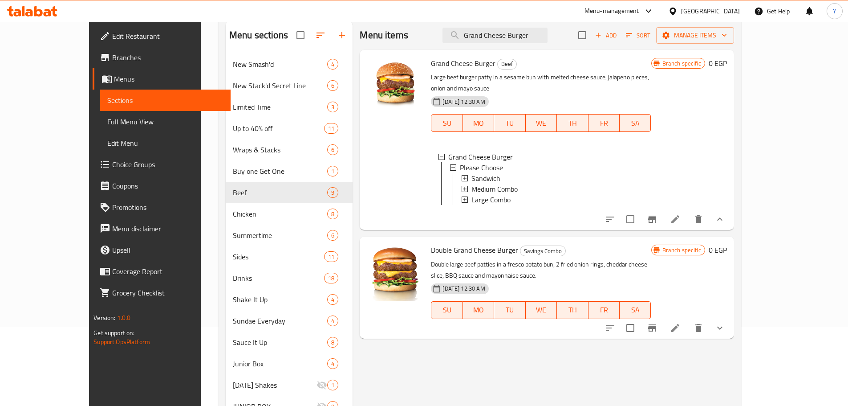
scroll to position [0, 0]
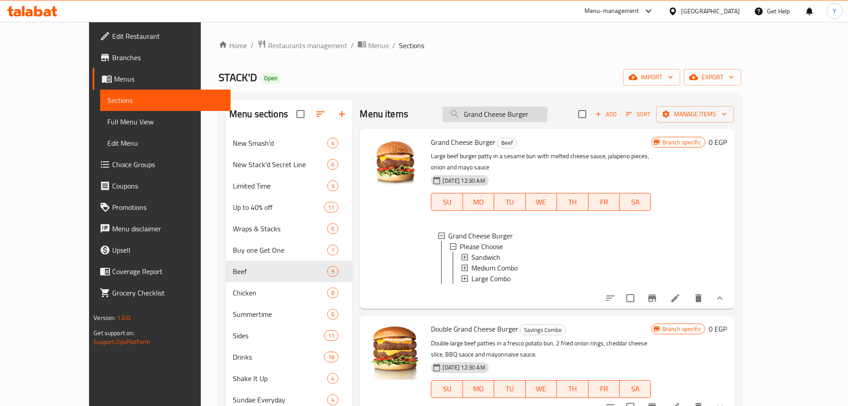
drag, startPoint x: 564, startPoint y: 117, endPoint x: 499, endPoint y: 106, distance: 65.9
click at [499, 106] on input "Grand Cheese Burger" at bounding box center [495, 114] width 105 height 16
paste input "Bigg'er Tasty"
click at [514, 114] on input "GBigg'er Tasty" at bounding box center [495, 114] width 105 height 16
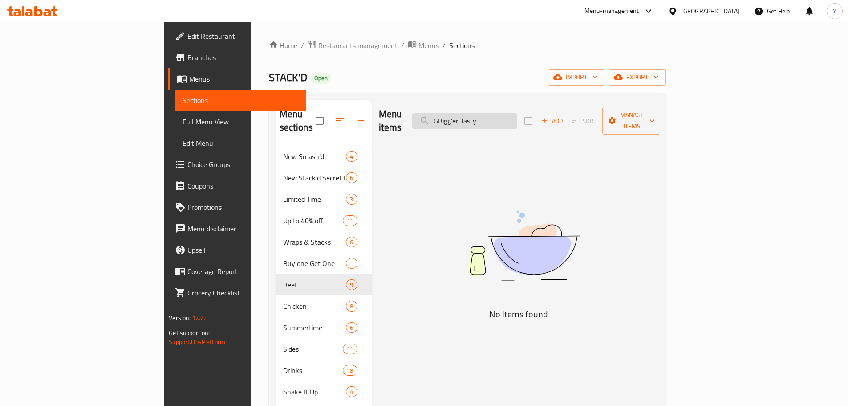
click at [514, 114] on input "GBigg'er Tasty" at bounding box center [464, 121] width 105 height 16
paste input "search"
click at [514, 114] on input "GBigg'er Tasty" at bounding box center [464, 121] width 105 height 16
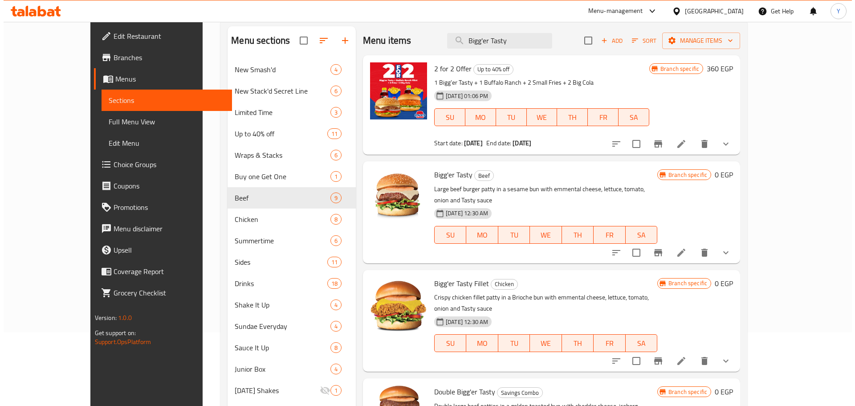
scroll to position [89, 0]
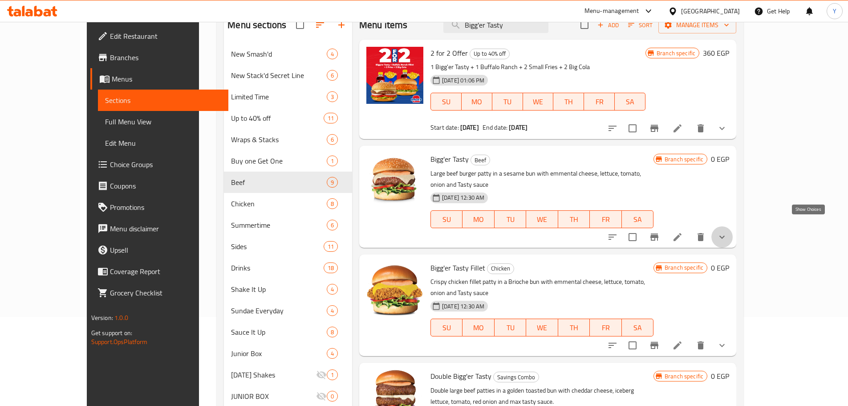
click at [727, 231] on icon "show more" at bounding box center [722, 236] width 11 height 11
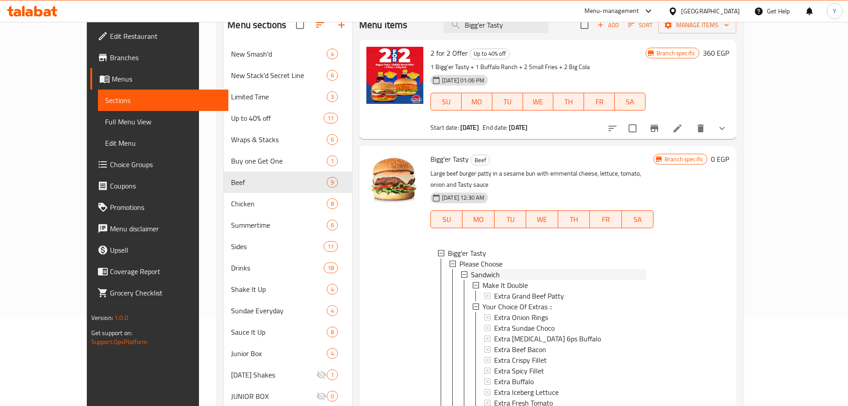
click at [471, 269] on span "Sandwich" at bounding box center [485, 274] width 29 height 11
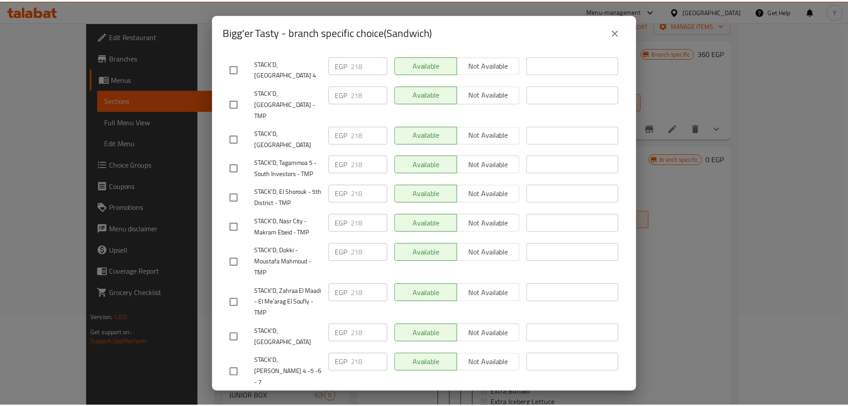
scroll to position [667, 0]
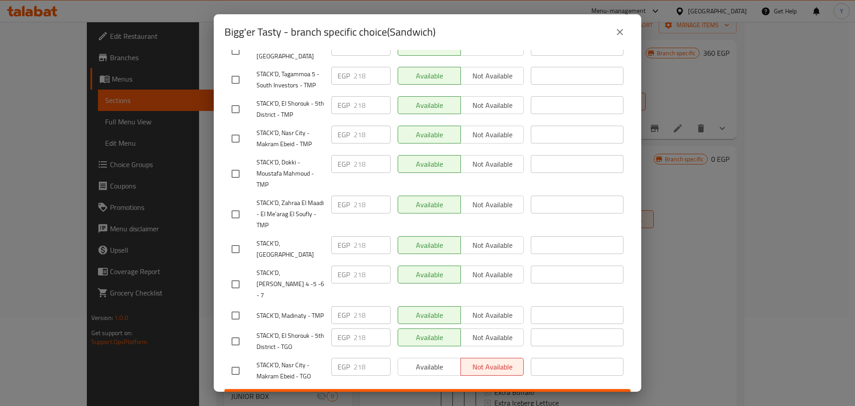
click at [616, 28] on icon "close" at bounding box center [619, 32] width 11 height 11
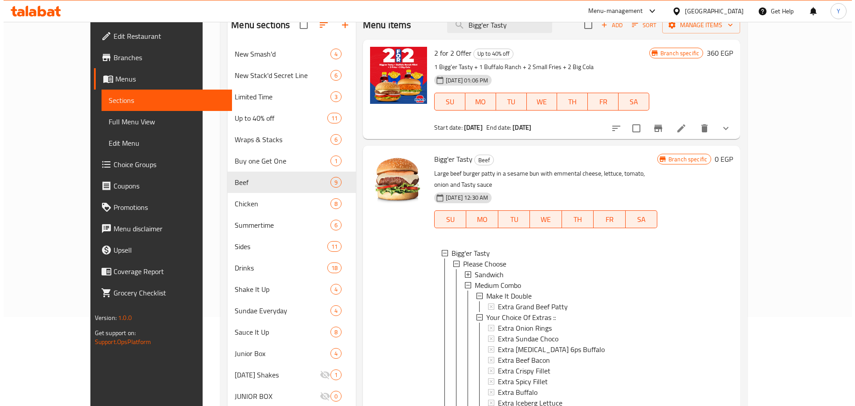
scroll to position [1, 0]
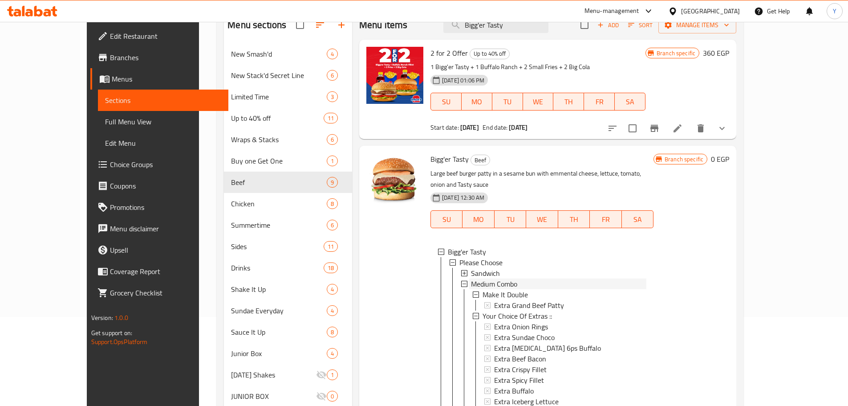
click at [486, 278] on span "Medium Combo" at bounding box center [494, 283] width 46 height 11
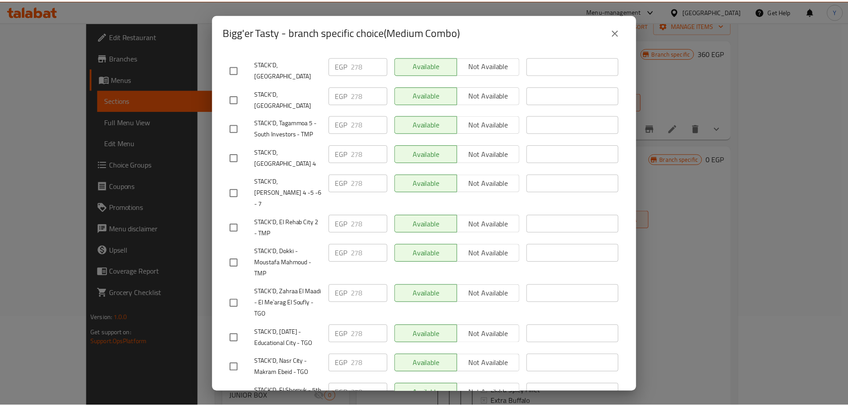
scroll to position [400, 0]
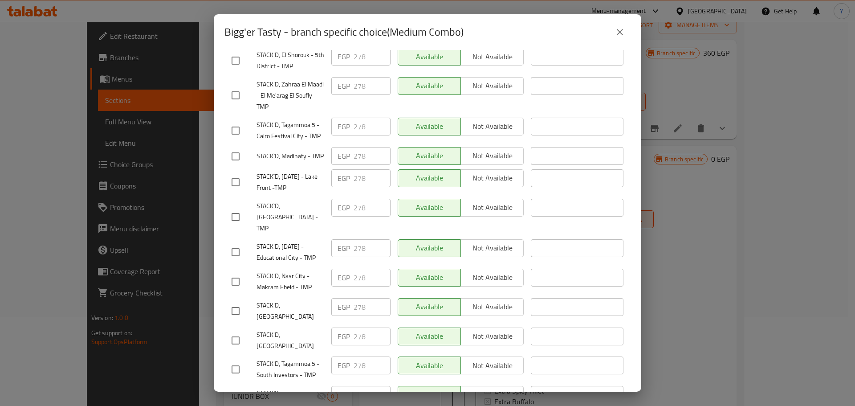
click at [619, 28] on icon "close" at bounding box center [619, 32] width 11 height 11
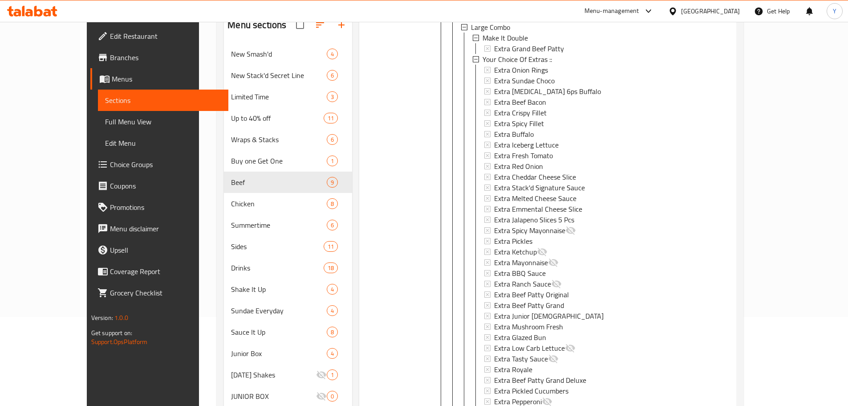
scroll to position [0, 0]
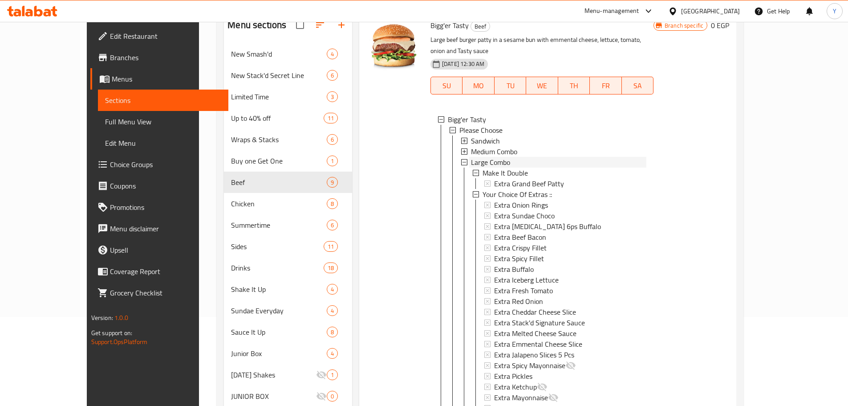
click at [493, 157] on div "Large Combo" at bounding box center [558, 162] width 175 height 11
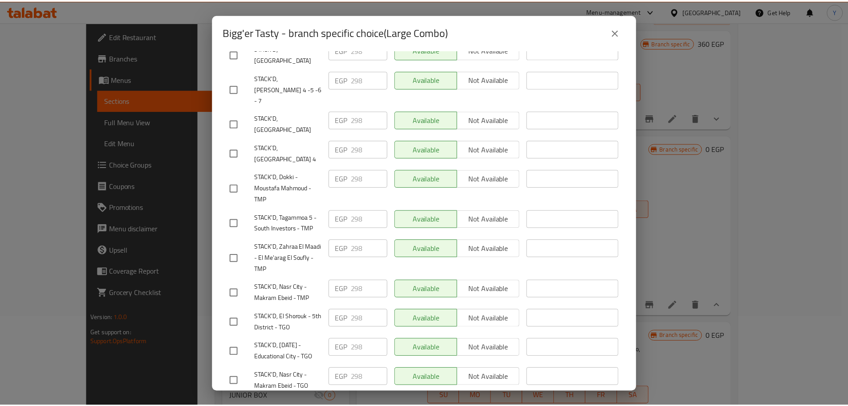
scroll to position [667, 0]
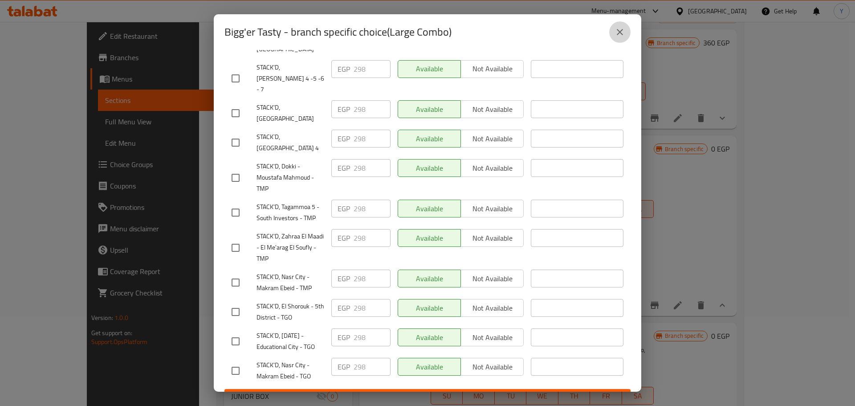
click at [614, 35] on icon "close" at bounding box center [619, 32] width 11 height 11
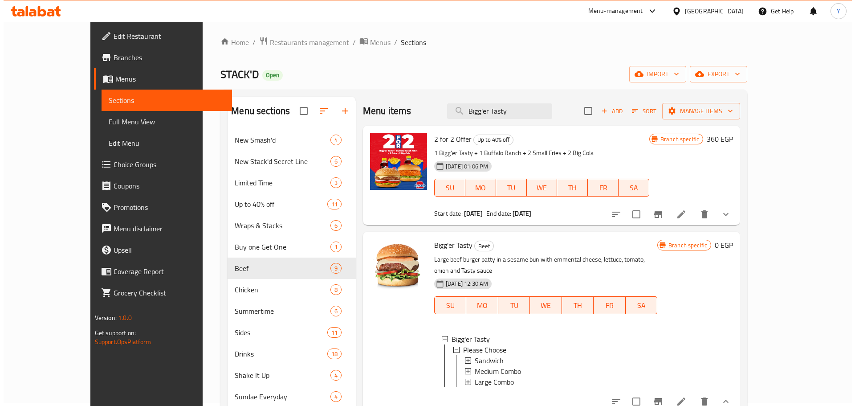
scroll to position [0, 0]
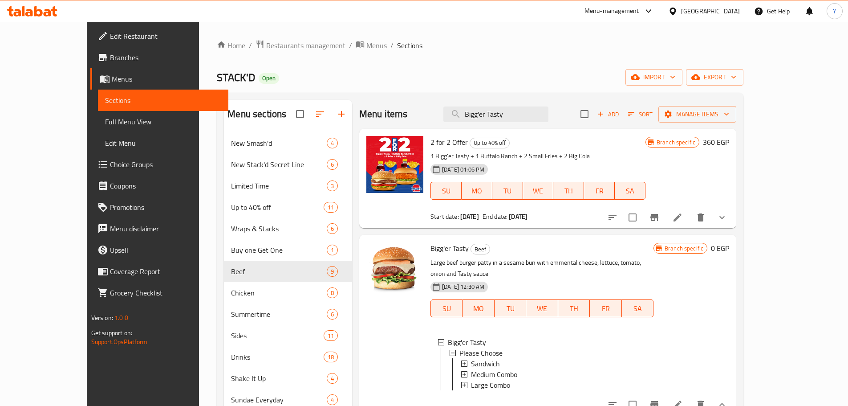
drag, startPoint x: 462, startPoint y: 105, endPoint x: 451, endPoint y: 101, distance: 12.1
click at [451, 101] on div "Menu items Bigg'er Tasty Add Sort Manage items" at bounding box center [547, 114] width 377 height 29
paste input "Wild West"
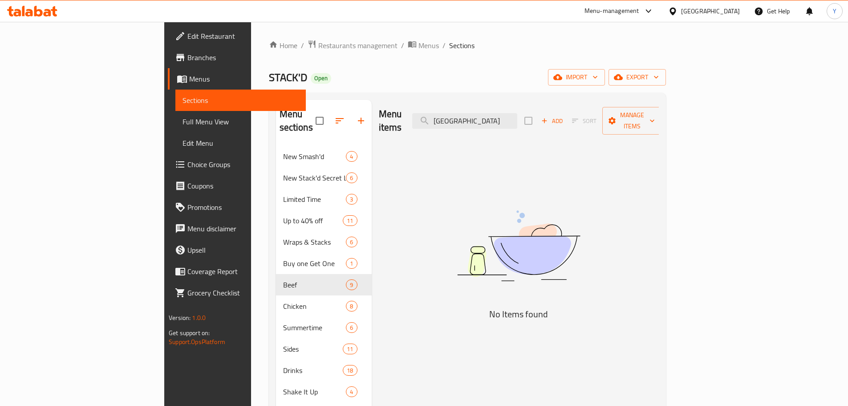
drag, startPoint x: 542, startPoint y: 118, endPoint x: 468, endPoint y: 108, distance: 74.1
click at [468, 108] on div "Menu items Wild West sty Add Sort Manage items" at bounding box center [519, 121] width 280 height 42
paste input "search"
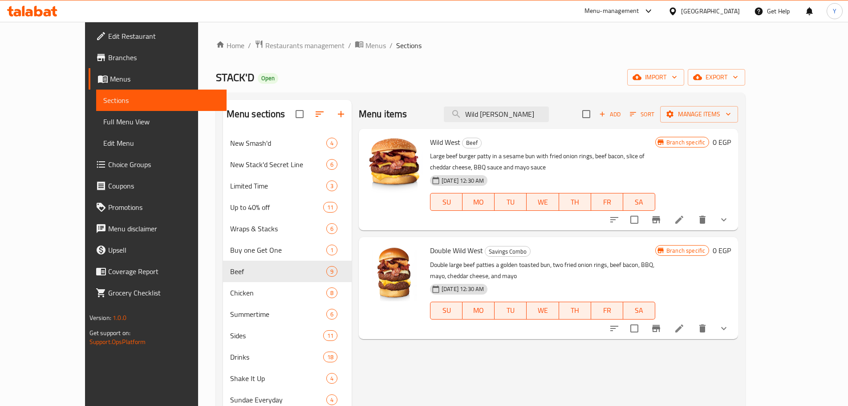
type input "Wild Wes"
click at [685, 214] on icon at bounding box center [679, 219] width 11 height 11
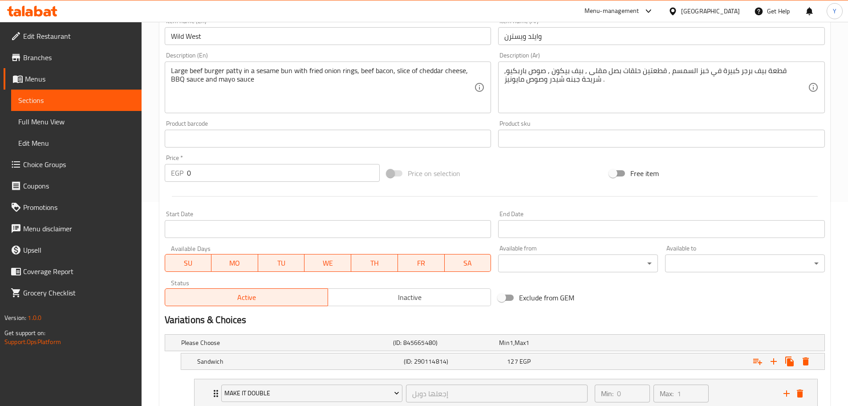
scroll to position [312, 0]
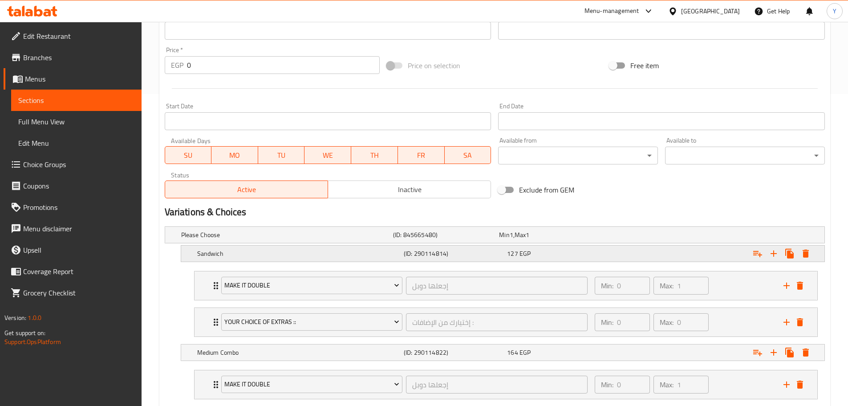
click at [639, 236] on div "Expand" at bounding box center [709, 235] width 212 height 4
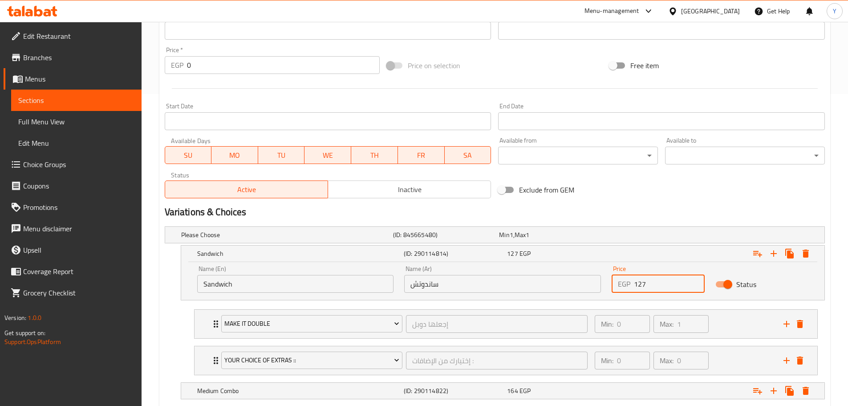
drag, startPoint x: 666, startPoint y: 282, endPoint x: 602, endPoint y: 281, distance: 63.2
click at [602, 281] on div "Name (En) Sandwich Name (En) Name (Ar) ساندوتش Name (Ar) Price EGP 127 Price St…" at bounding box center [503, 279] width 622 height 38
paste input "230"
type input "230"
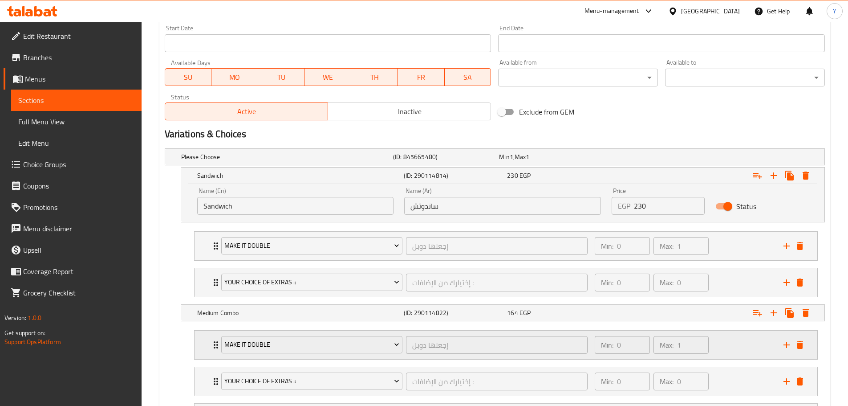
scroll to position [490, 0]
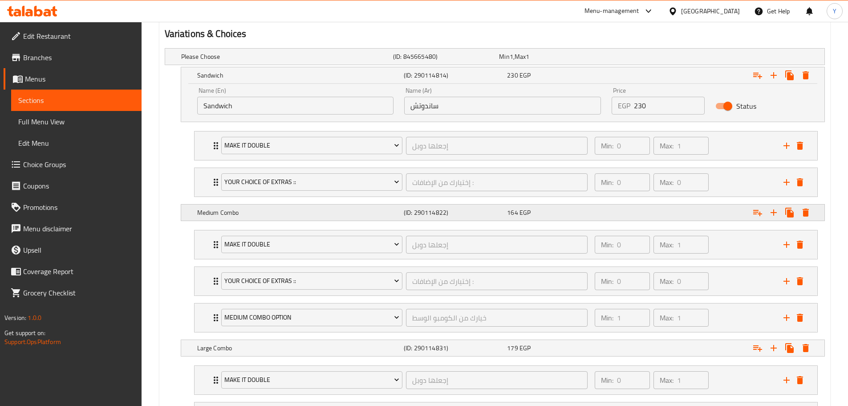
click at [650, 58] on div "Expand" at bounding box center [709, 57] width 212 height 4
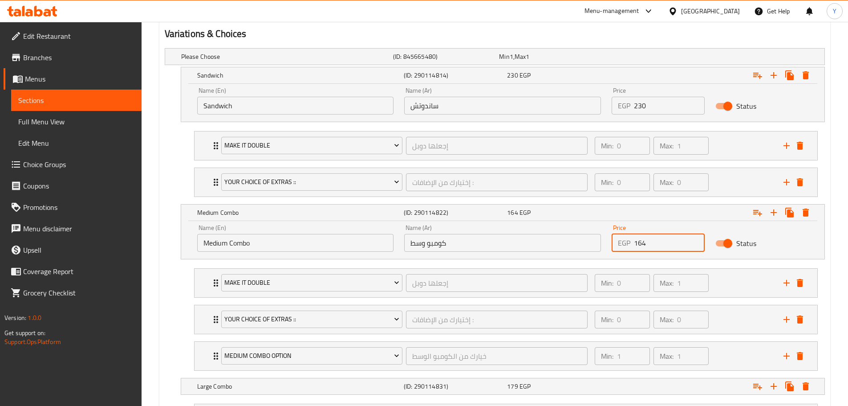
drag, startPoint x: 627, startPoint y: 239, endPoint x: 606, endPoint y: 238, distance: 20.5
click at [606, 238] on div "Price EGP 164 Price" at bounding box center [658, 238] width 104 height 38
paste input "290"
type input "290"
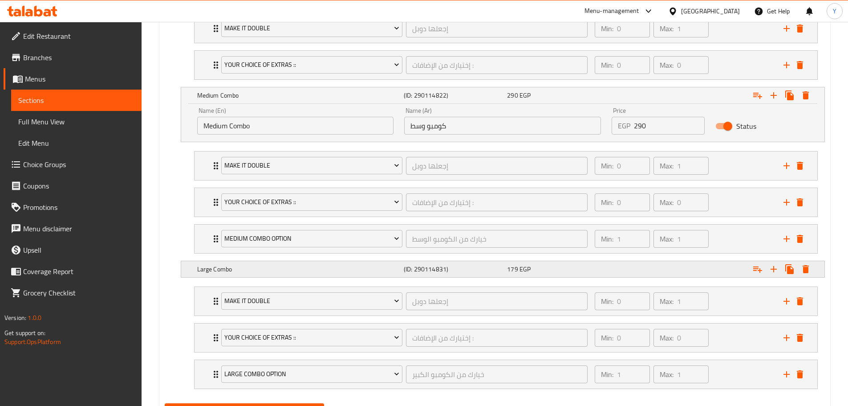
scroll to position [651, 0]
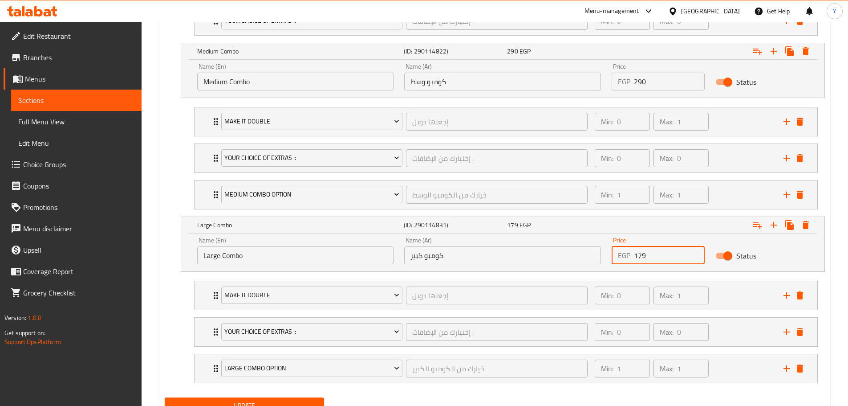
drag, startPoint x: 650, startPoint y: 260, endPoint x: 600, endPoint y: 248, distance: 50.8
click at [600, 248] on div "Name (En) Large Combo Name (En) Name (Ar) كومبو كبير Name (Ar) Price EGP 179 Pr…" at bounding box center [503, 250] width 622 height 38
paste input "310"
type input "310"
click at [165, 397] on button "Update" at bounding box center [245, 405] width 160 height 16
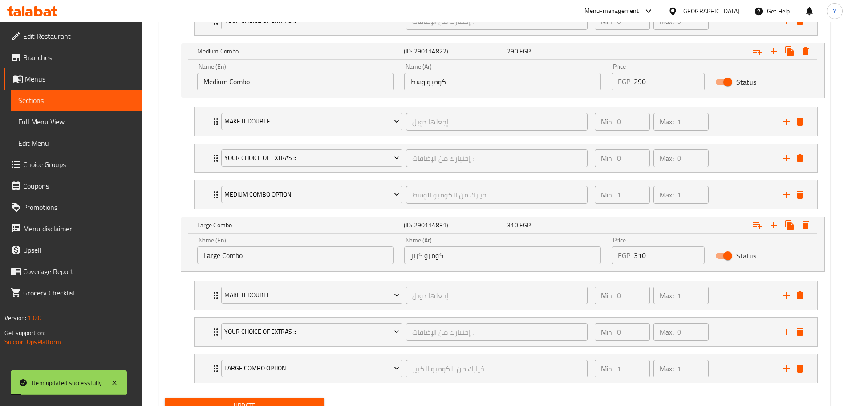
click at [162, 309] on div "Please Choose (ID: 845665480) Min 1 , Max 1 Name (En) Please Choose Name (En) N…" at bounding box center [494, 138] width 667 height 510
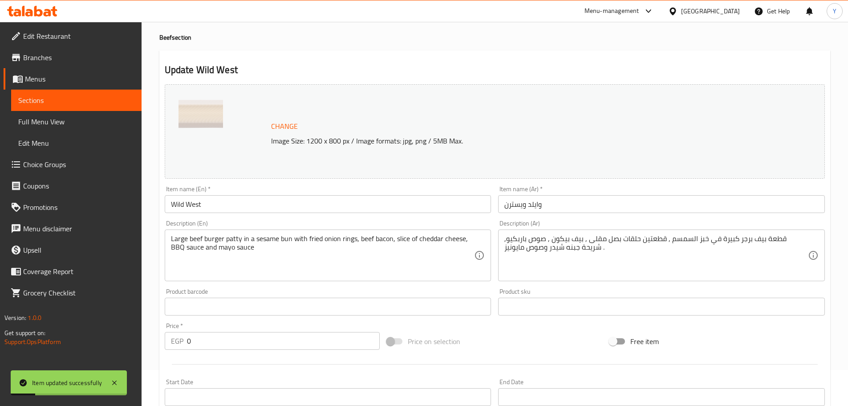
scroll to position [0, 0]
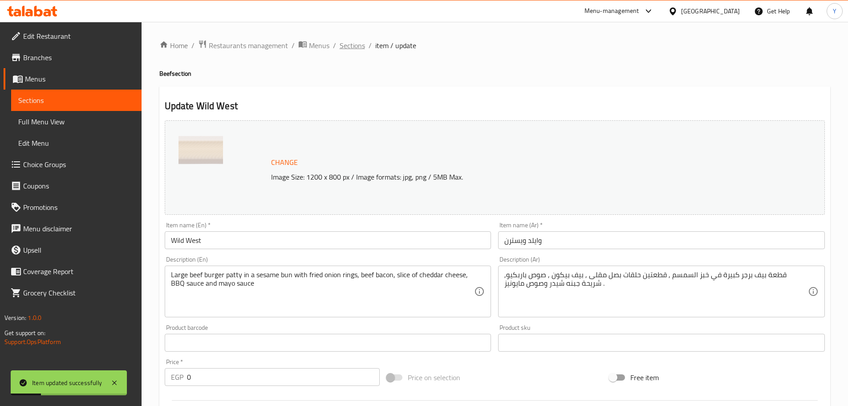
click at [355, 46] on span "Sections" at bounding box center [352, 45] width 25 height 11
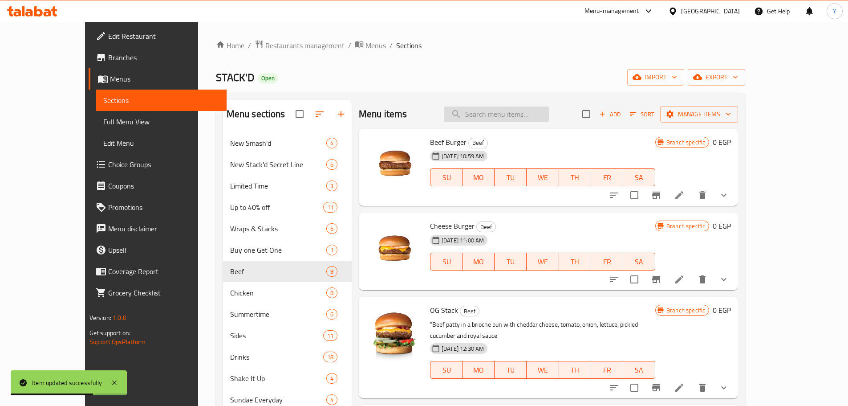
click at [502, 114] on input "search" at bounding box center [496, 114] width 105 height 16
paste input "Big Stack"
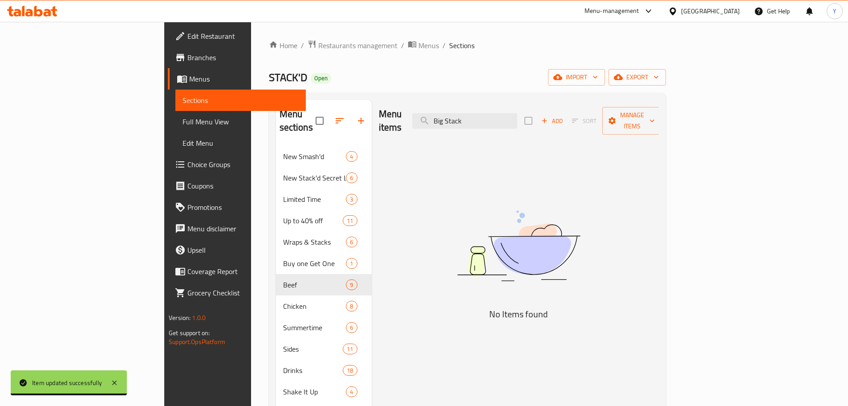
type input "Big Stack"
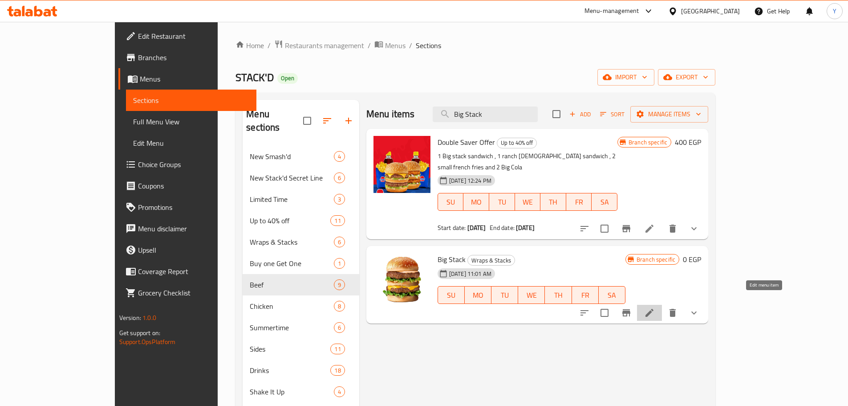
click at [655, 307] on icon at bounding box center [649, 312] width 11 height 11
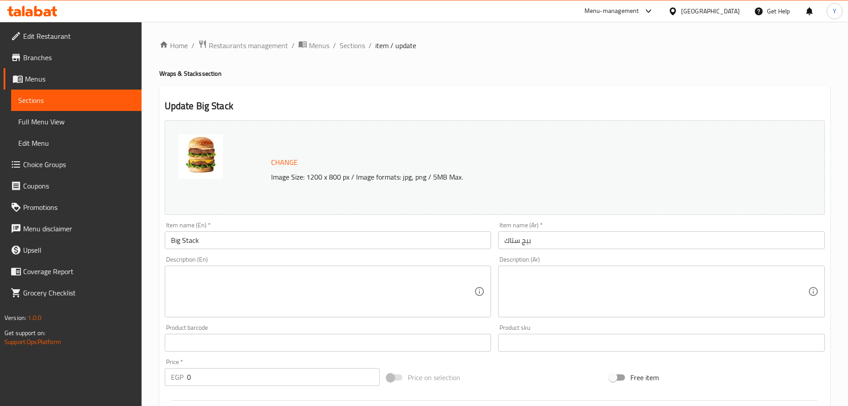
scroll to position [251, 0]
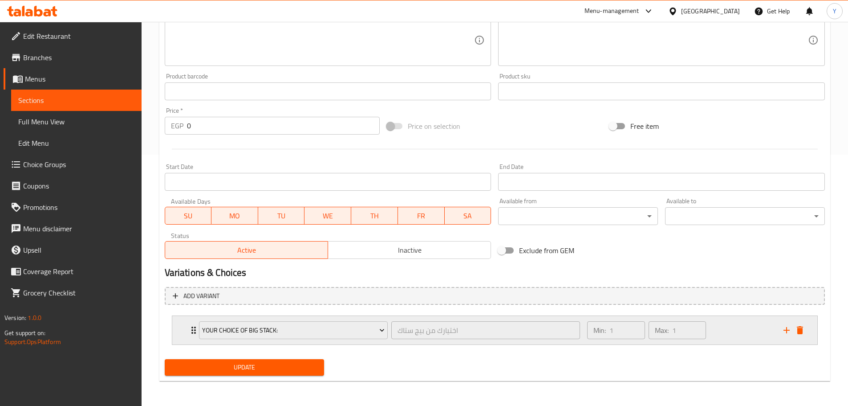
click at [720, 318] on div "Min: 1 ​ Max: 1 ​" at bounding box center [680, 330] width 196 height 28
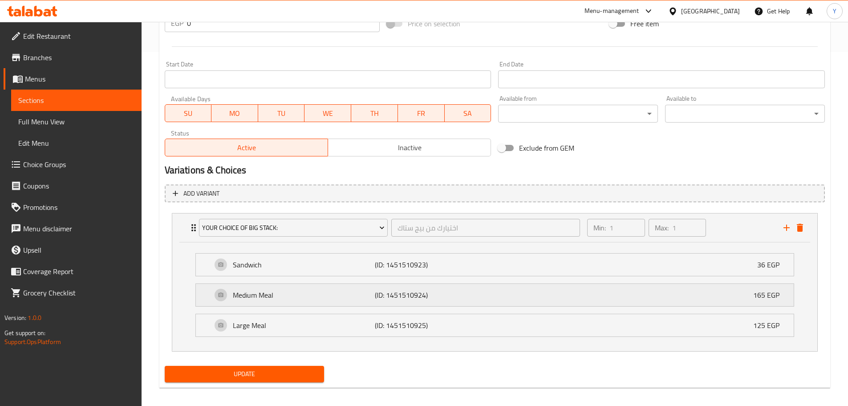
scroll to position [360, 0]
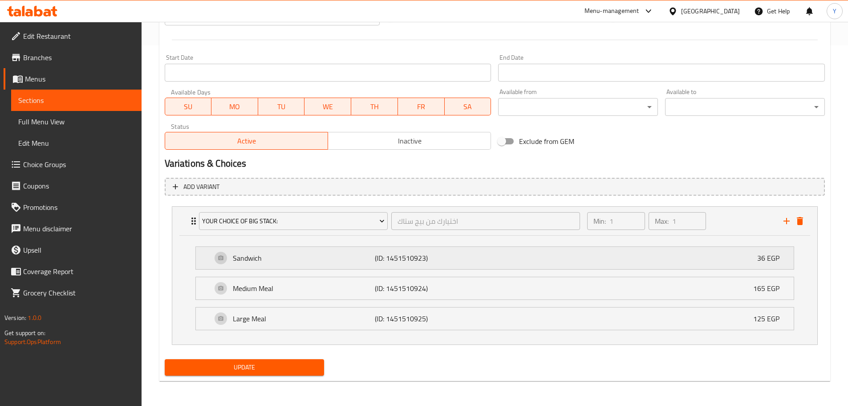
click at [680, 262] on div "Sandwich (ID: 1451510923) 36 EGP" at bounding box center [497, 258] width 571 height 22
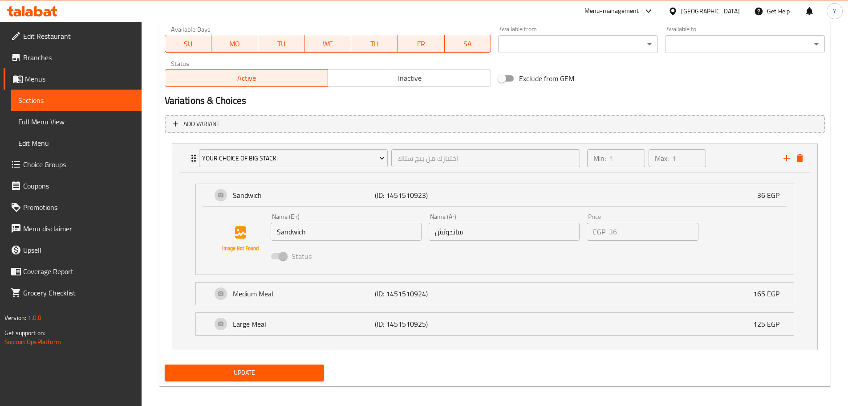
scroll to position [428, 0]
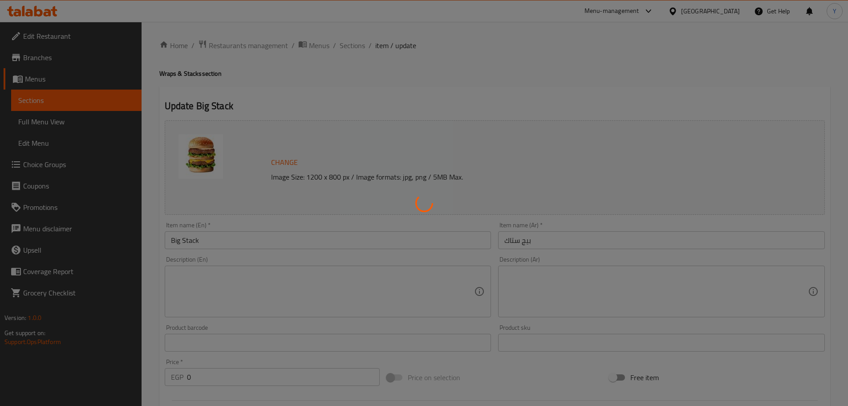
type input "اختيارك من بيج ستاك"
type input "1"
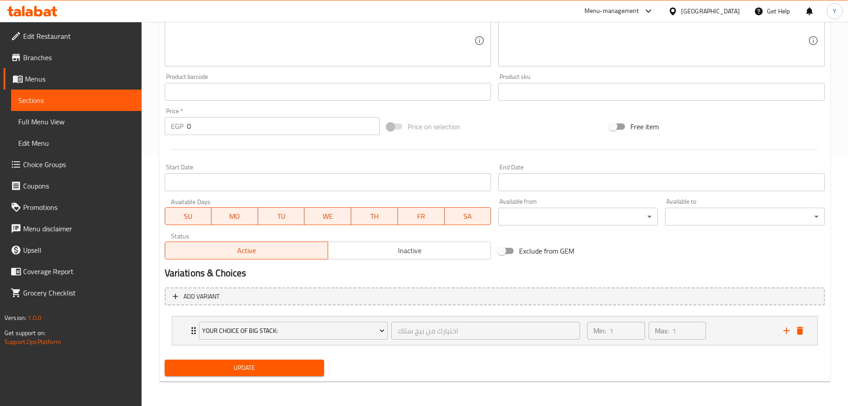
scroll to position [251, 0]
click at [747, 329] on div "Min: 1 ​ Max: 1 ​" at bounding box center [680, 330] width 196 height 28
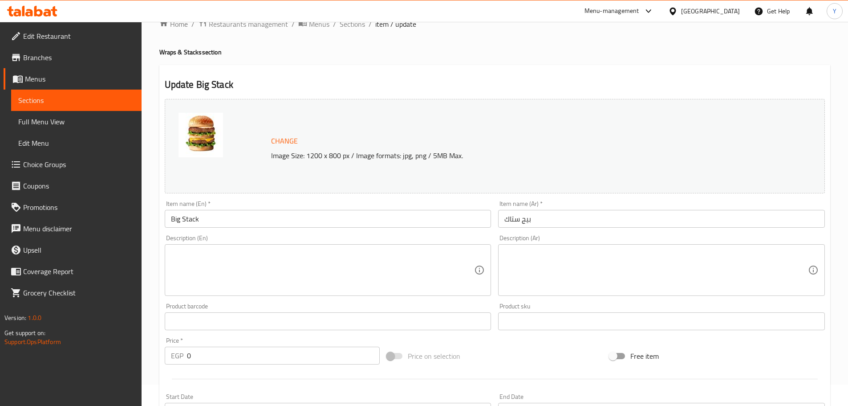
scroll to position [0, 0]
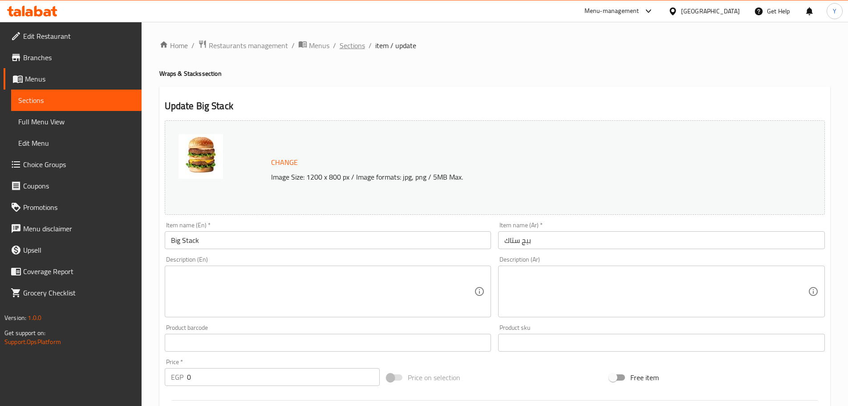
click at [356, 48] on span "Sections" at bounding box center [352, 45] width 25 height 11
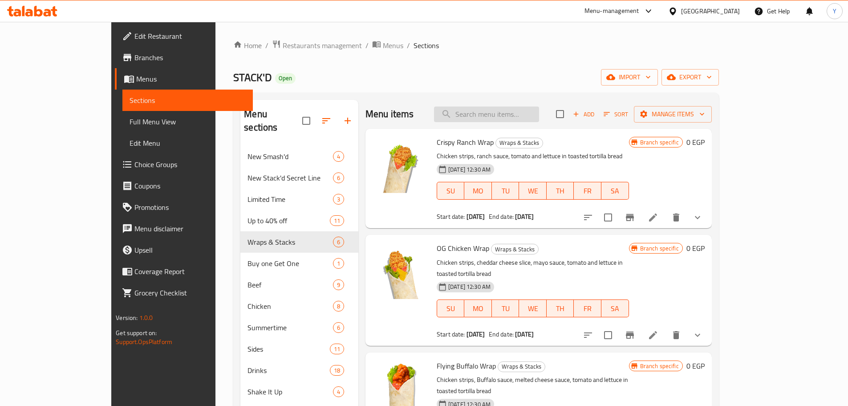
click at [528, 108] on input "search" at bounding box center [486, 114] width 105 height 16
paste input "Crispy Fillet"
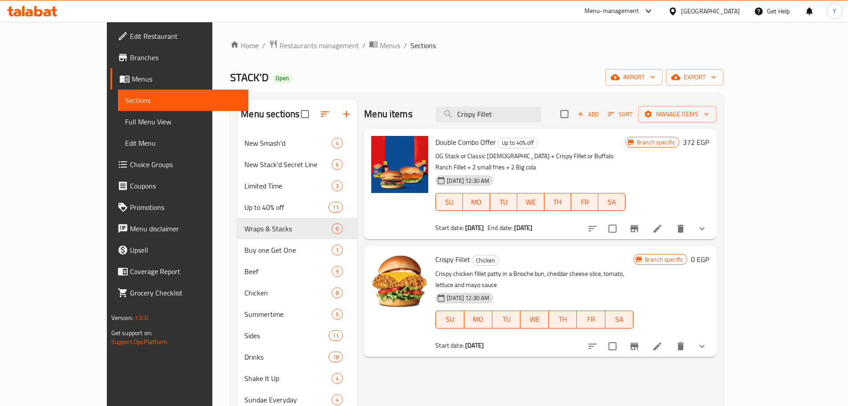
type input "Crispy Fillet"
click at [663, 341] on icon at bounding box center [657, 346] width 11 height 11
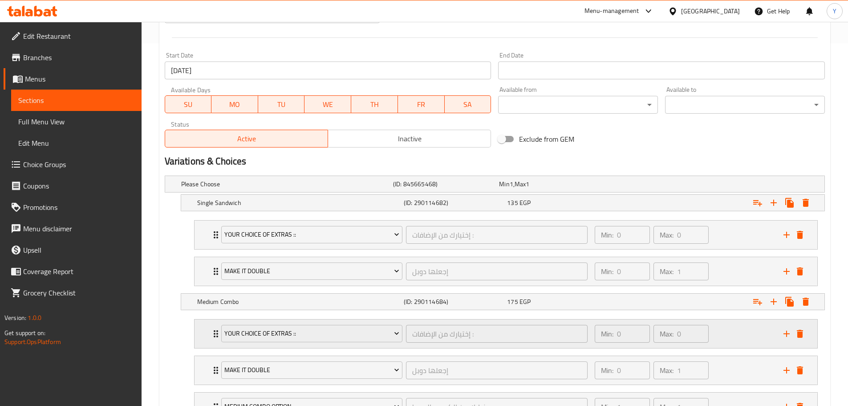
scroll to position [445, 0]
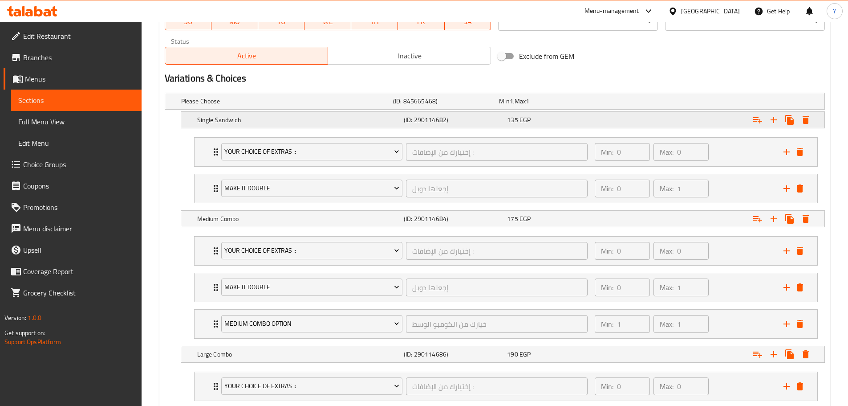
click at [699, 103] on div "Expand" at bounding box center [709, 101] width 212 height 4
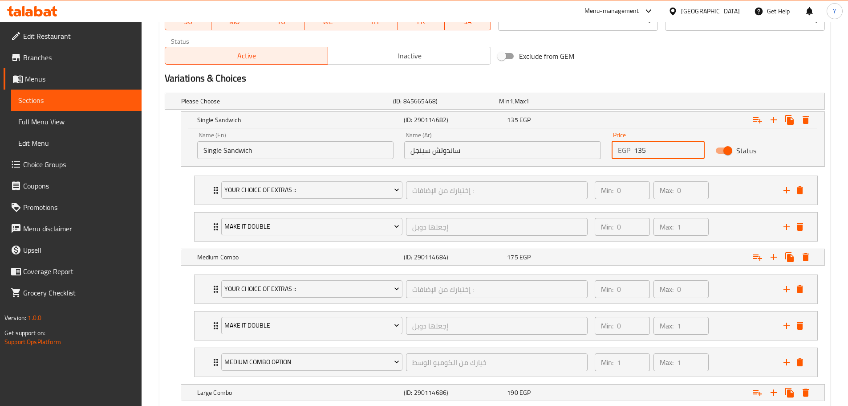
drag, startPoint x: 662, startPoint y: 146, endPoint x: 614, endPoint y: 145, distance: 47.6
click at [614, 145] on div "EGP 135 Price" at bounding box center [658, 150] width 93 height 18
paste input "70"
type input "170"
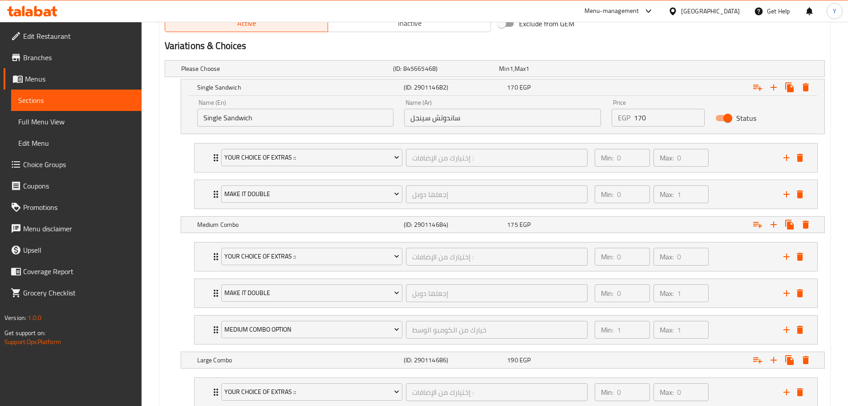
scroll to position [534, 0]
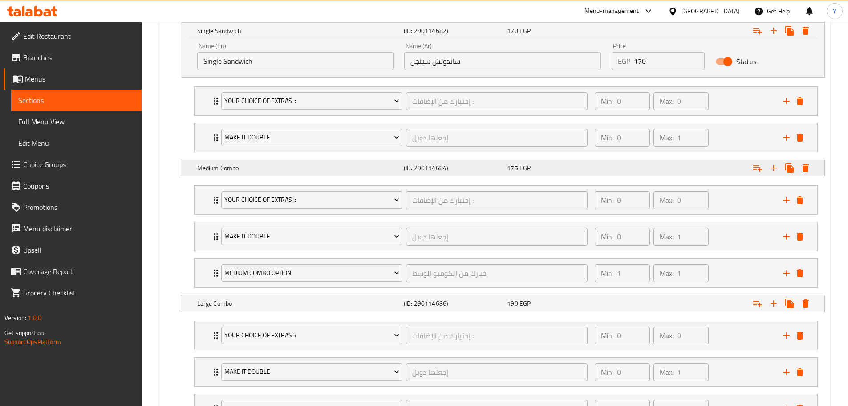
click at [692, 14] on div "Expand" at bounding box center [709, 12] width 212 height 4
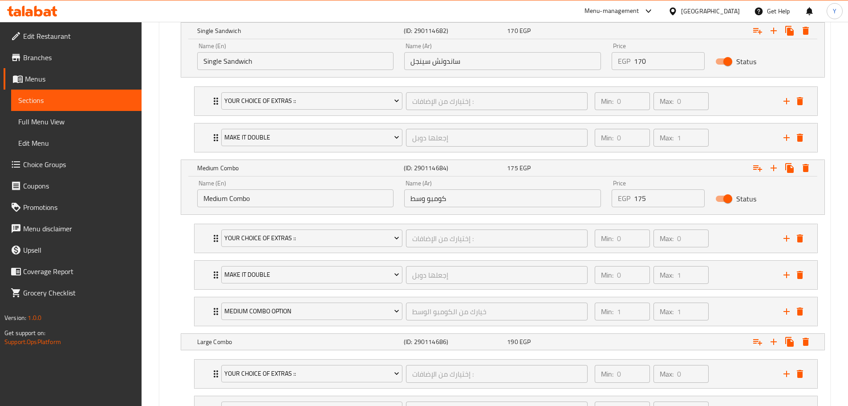
click at [668, 189] on input "175" at bounding box center [669, 198] width 71 height 18
paste input "230"
type input "230"
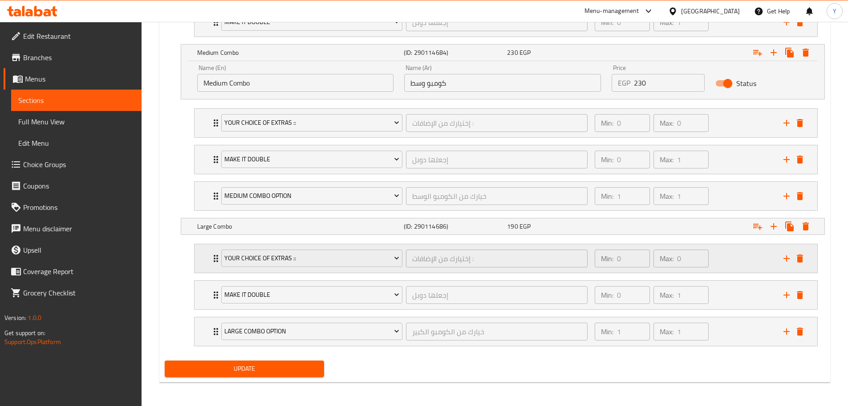
scroll to position [651, 0]
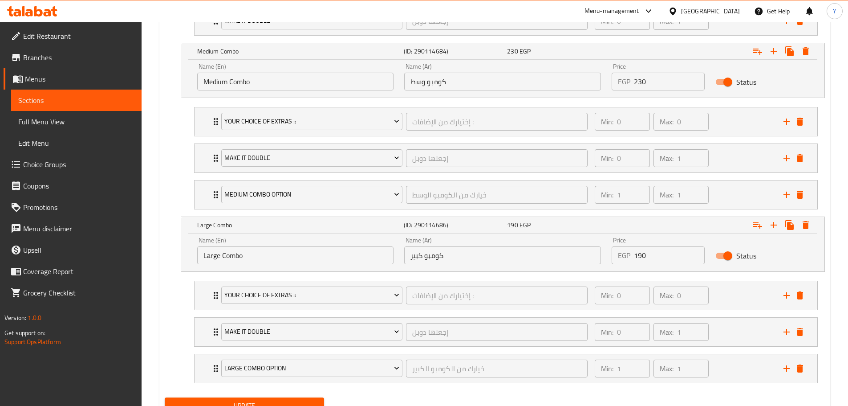
drag, startPoint x: 635, startPoint y: 252, endPoint x: 630, endPoint y: 253, distance: 5.0
click at [630, 253] on div "EGP 190 Price" at bounding box center [658, 255] width 93 height 18
paste input "25"
type input "250"
click at [297, 400] on span "Update" at bounding box center [245, 405] width 146 height 11
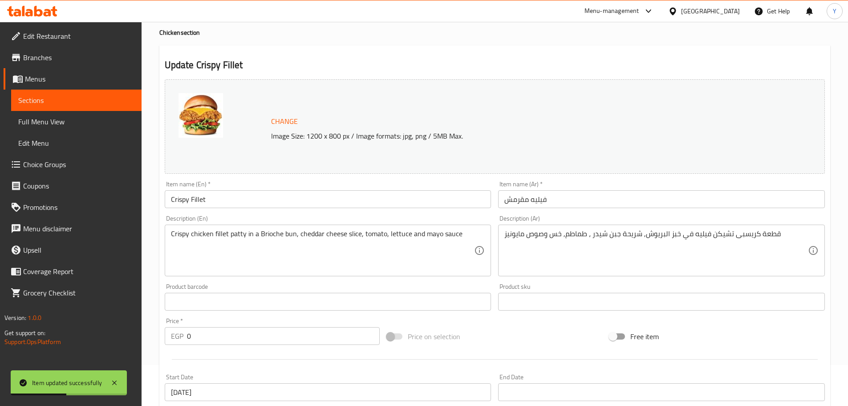
scroll to position [0, 0]
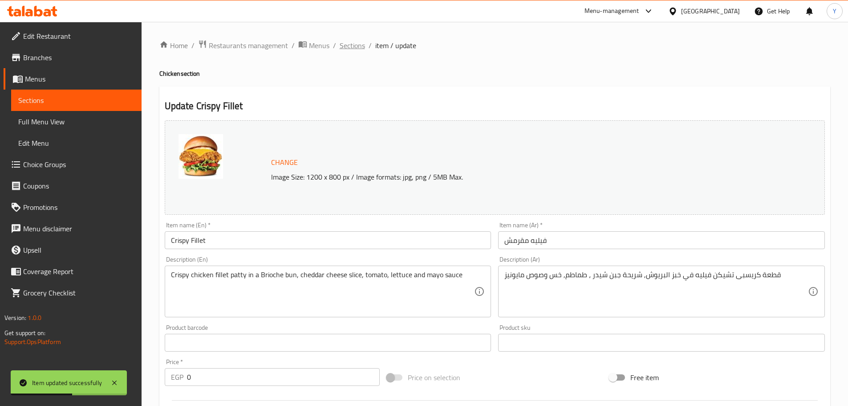
click at [356, 47] on span "Sections" at bounding box center [352, 45] width 25 height 11
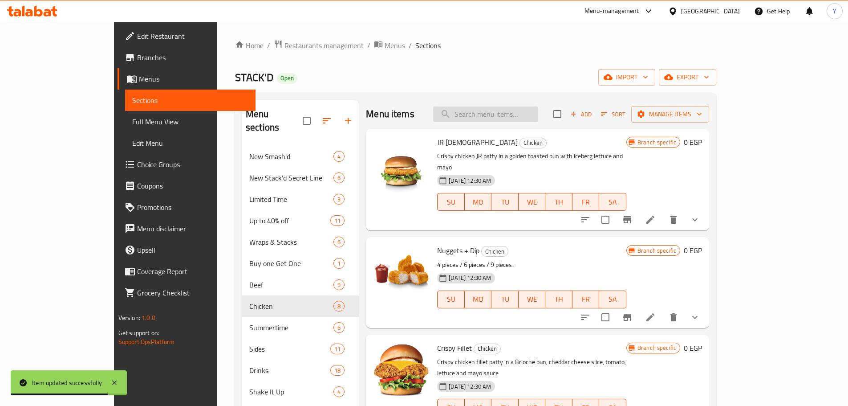
click at [513, 109] on input "search" at bounding box center [485, 114] width 105 height 16
paste input "Buffalo Ranch Fillet"
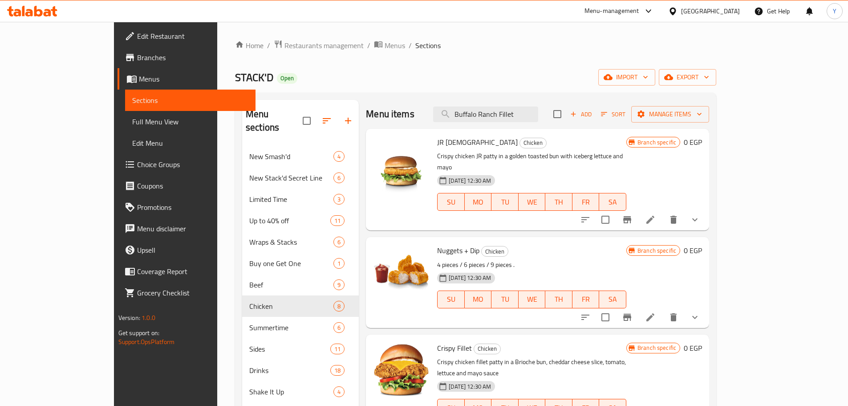
click at [709, 334] on div "Crispy Fillet Chicken Crispy chicken fillet patty in a Brioche bun, cheddar che…" at bounding box center [537, 389] width 343 height 110
click at [538, 106] on input "Buffalo Ranch Fillet" at bounding box center [485, 114] width 105 height 16
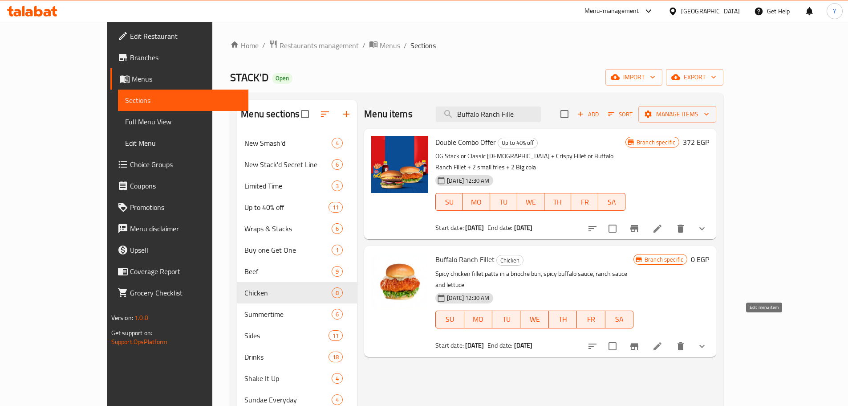
type input "Buffalo Ranch Fille"
click at [663, 341] on icon at bounding box center [657, 346] width 11 height 11
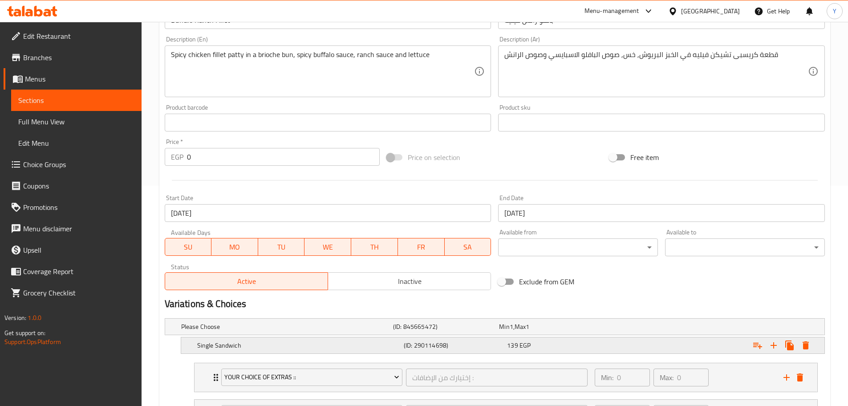
scroll to position [312, 0]
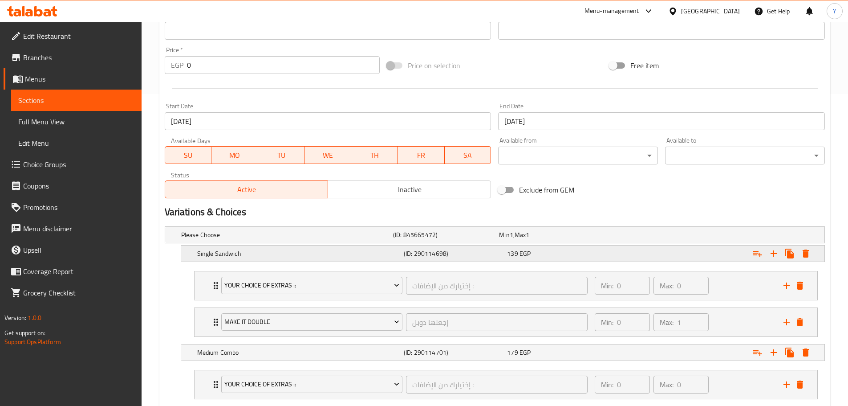
click at [711, 236] on div "Expand" at bounding box center [709, 235] width 212 height 4
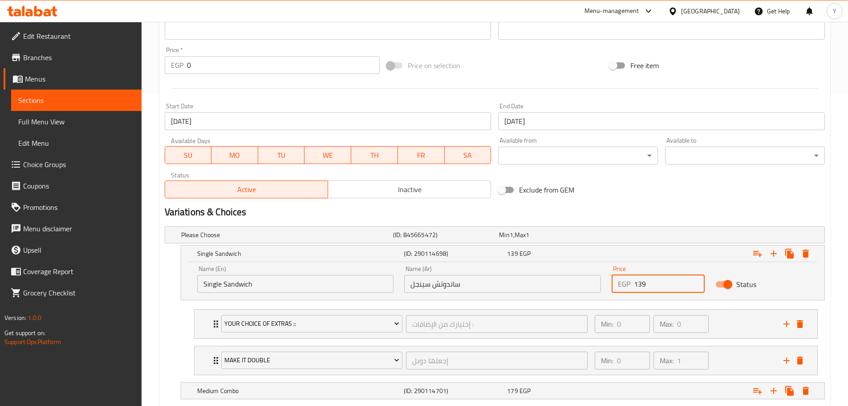
paste input "70"
drag, startPoint x: 655, startPoint y: 282, endPoint x: 633, endPoint y: 284, distance: 22.3
click at [633, 284] on div "EGP 139 Price" at bounding box center [658, 284] width 93 height 18
type input "170"
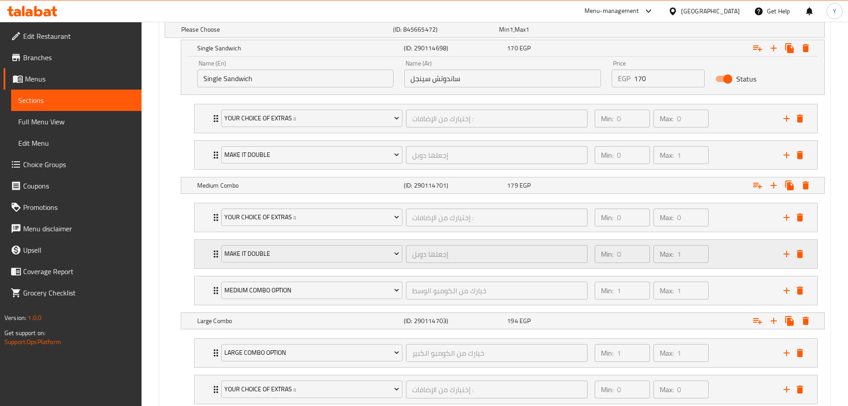
scroll to position [534, 0]
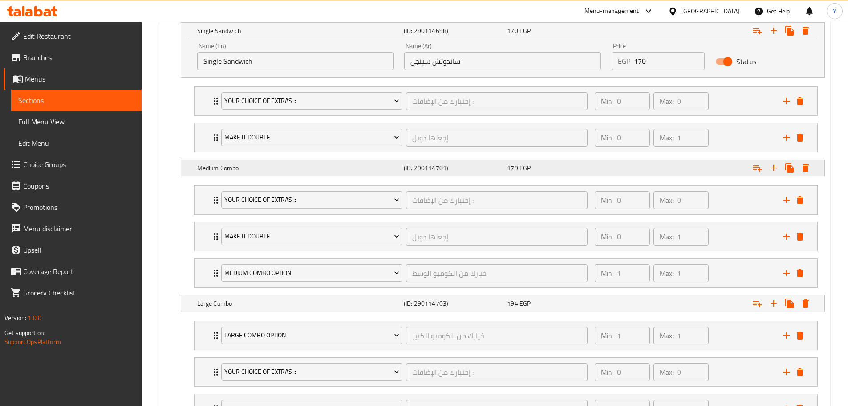
click at [678, 14] on div "Expand" at bounding box center [709, 12] width 212 height 4
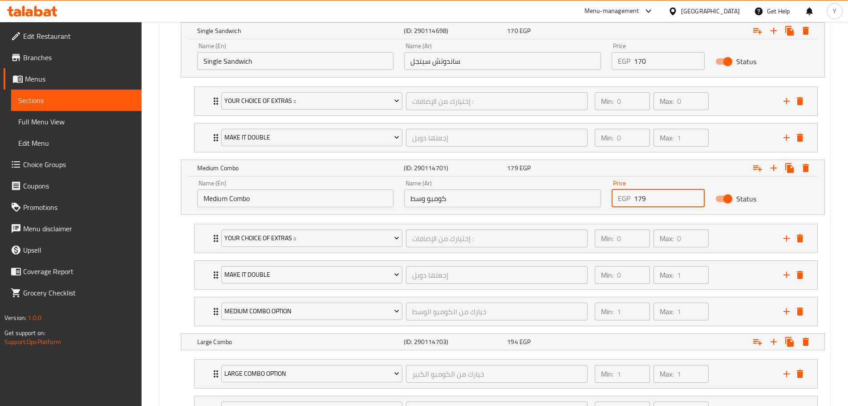
drag, startPoint x: 614, startPoint y: 194, endPoint x: 609, endPoint y: 193, distance: 5.0
click at [605, 191] on div "Name (En) Medium Combo Name (En) Name (Ar) كومبو وسط Name (Ar) Price EGP 179 Pr…" at bounding box center [503, 194] width 622 height 38
paste input "230"
type input "230"
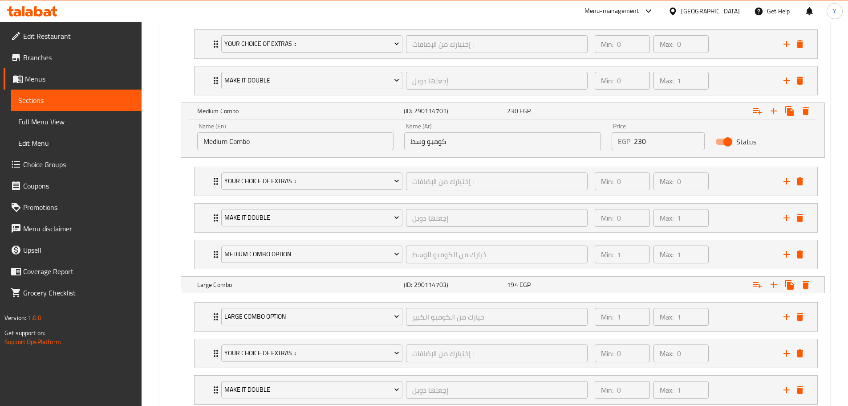
scroll to position [651, 0]
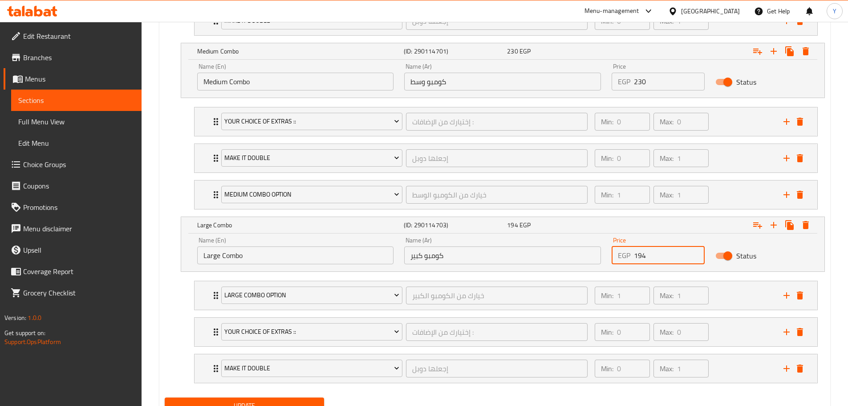
drag, startPoint x: 617, startPoint y: 250, endPoint x: 563, endPoint y: 263, distance: 55.9
click at [609, 249] on div "Price EGP 194 Price" at bounding box center [658, 250] width 104 height 38
paste input "250"
type input "250"
click at [282, 397] on button "Update" at bounding box center [245, 405] width 160 height 16
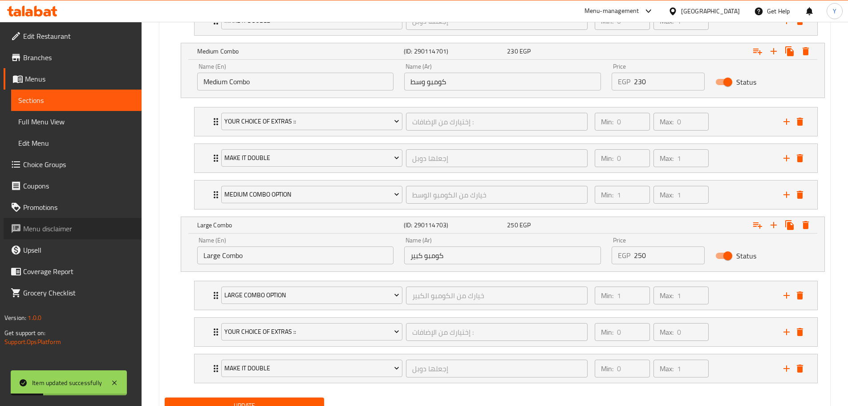
click at [142, 232] on link "Menu disclaimer" at bounding box center [73, 228] width 138 height 21
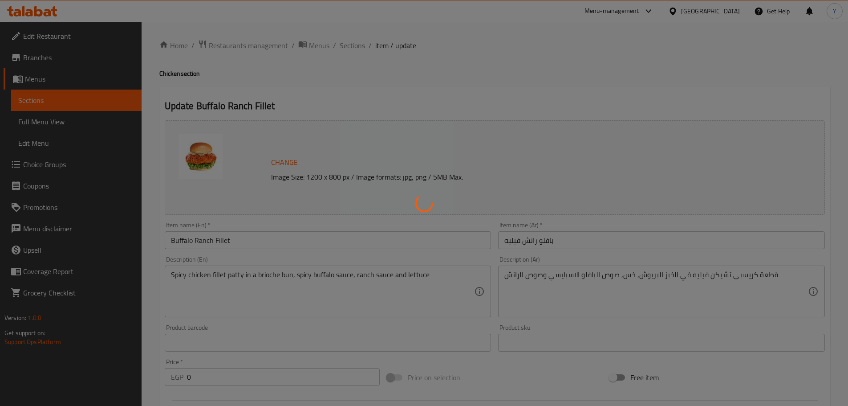
type input "إختيارك من الإضافات :"
type input "0"
type input "إجعلها دوبل"
type input "0"
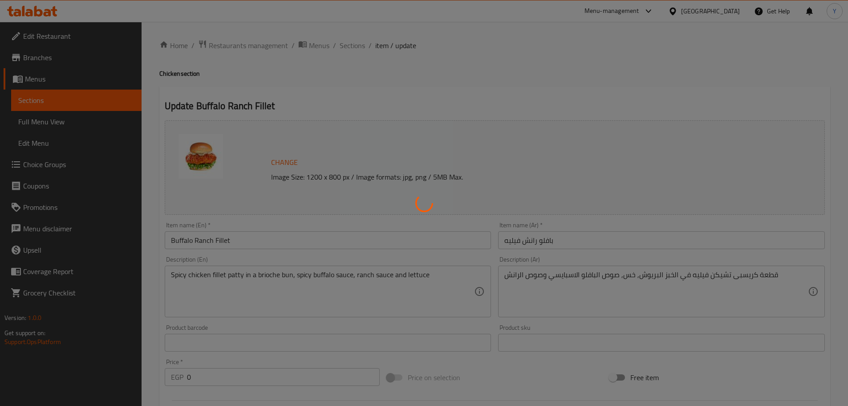
type input "1"
type input "إختيارك من الإضافات :"
type input "0"
type input "إجعلها دوبل"
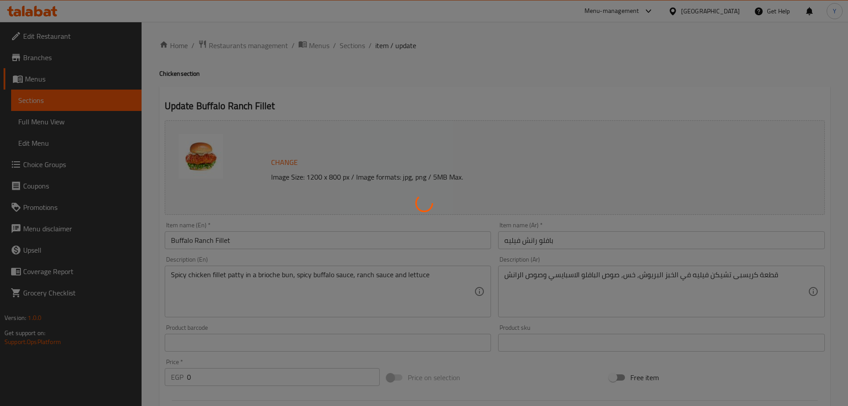
type input "0"
type input "1"
type input "خيارك من الكومبو الوسط"
type input "1"
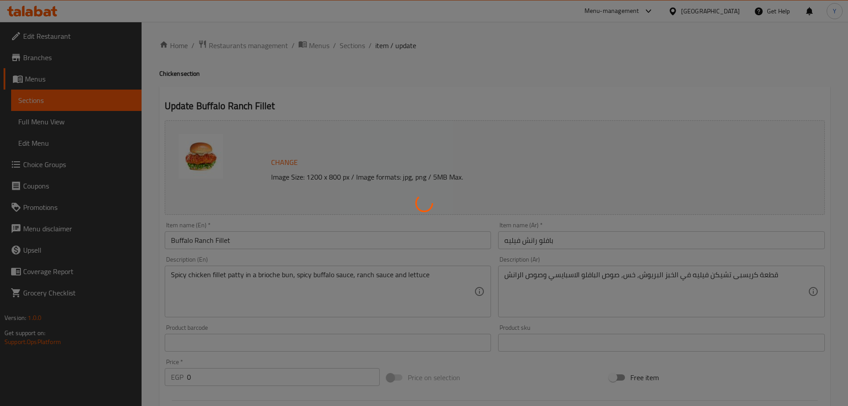
type input "خيارك من الكومبو الكبير"
type input "1"
type input "إختيارك من الإضافات :"
type input "0"
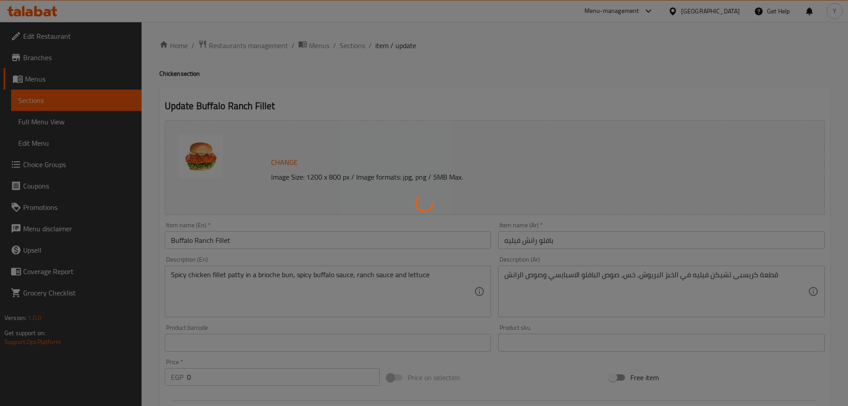
type input "0"
type input "إجعلها دوبل"
type input "0"
type input "1"
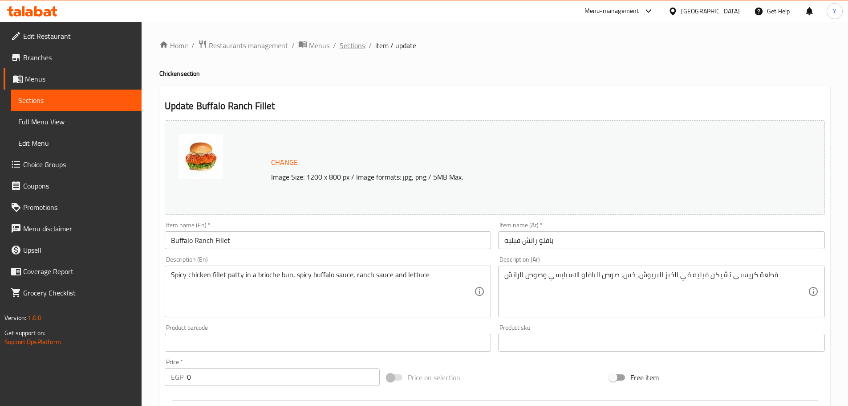
click at [361, 46] on span "Sections" at bounding box center [352, 45] width 25 height 11
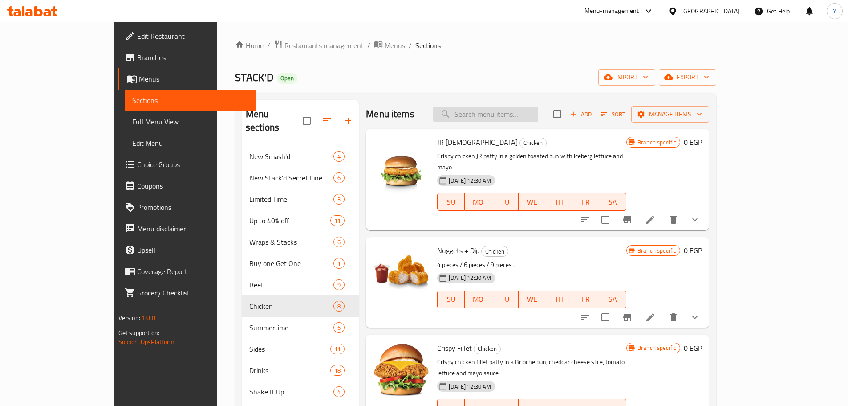
click at [529, 110] on input "search" at bounding box center [485, 114] width 105 height 16
paste input "Chicken Strips"
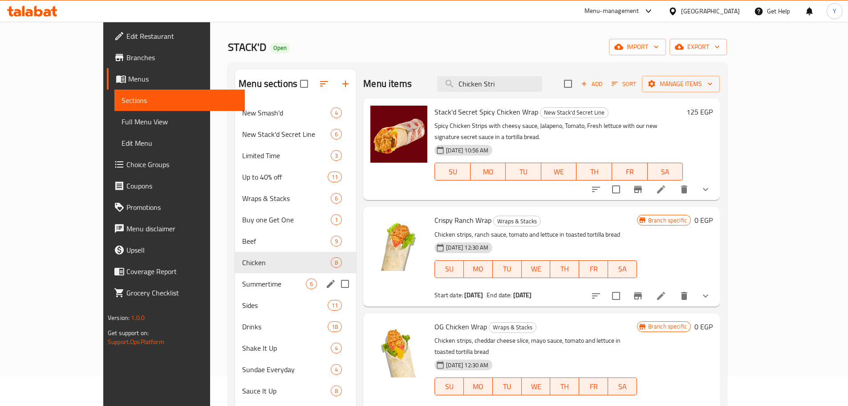
scroll to position [45, 0]
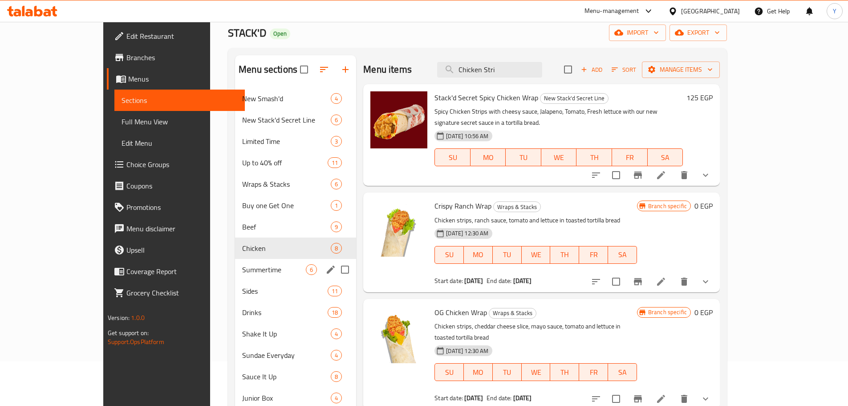
type input "Chicken Stri"
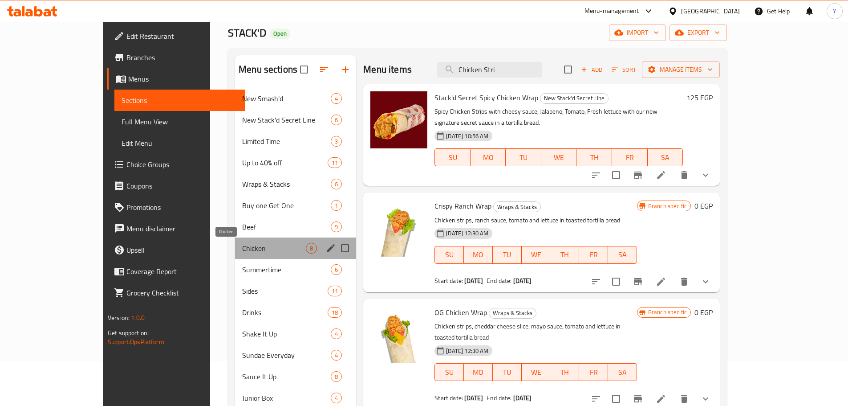
click at [242, 247] on span "Chicken" at bounding box center [274, 248] width 64 height 11
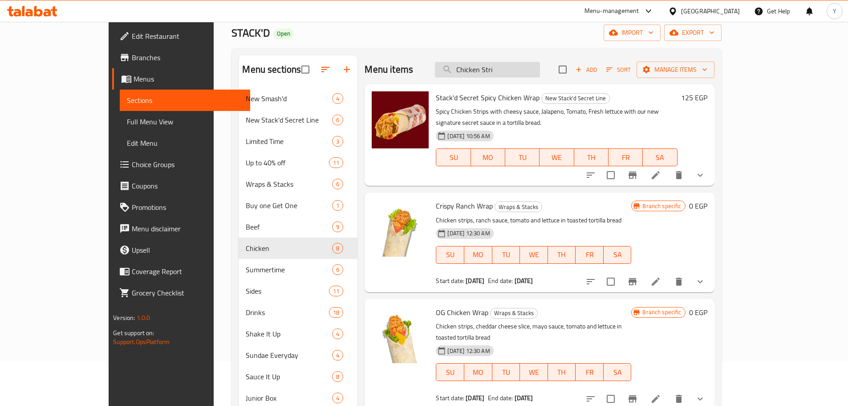
click at [476, 69] on input "Chicken Stri" at bounding box center [487, 70] width 105 height 16
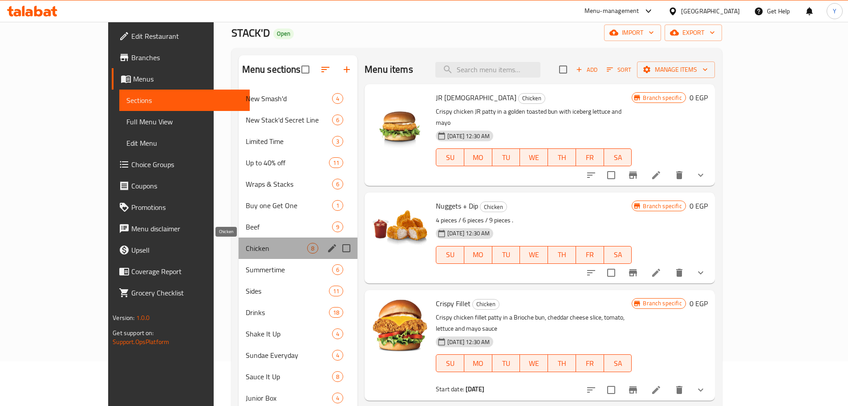
click at [246, 247] on span "Chicken" at bounding box center [276, 248] width 61 height 11
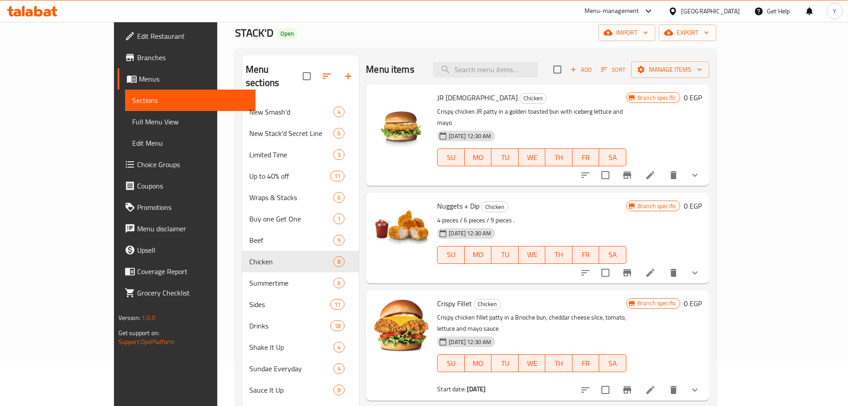
click at [530, 61] on div "Menu items Add Sort Manage items" at bounding box center [537, 69] width 343 height 29
click at [532, 69] on input "search" at bounding box center [485, 70] width 105 height 16
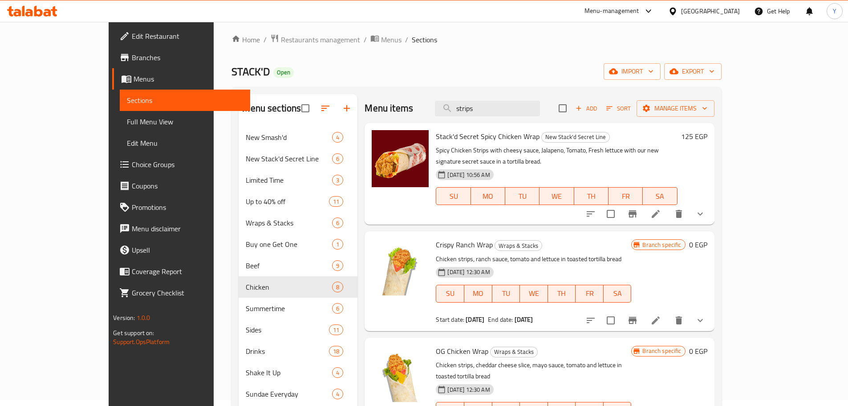
scroll to position [0, 0]
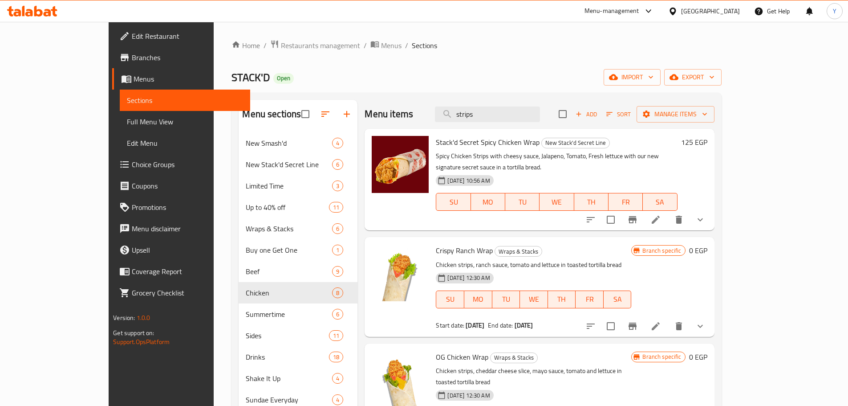
type input "strips"
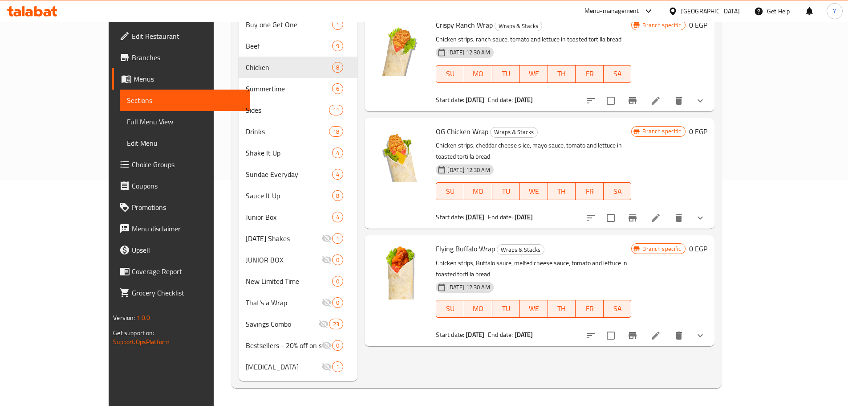
click at [112, 157] on link "Choice Groups" at bounding box center [181, 164] width 138 height 21
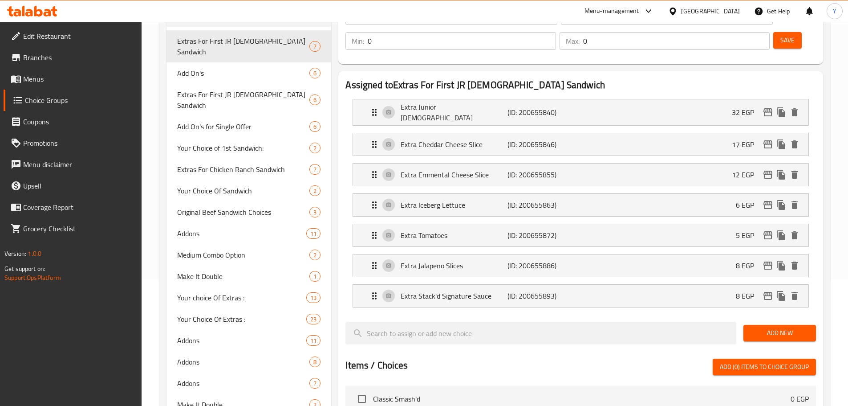
scroll to position [2731, 0]
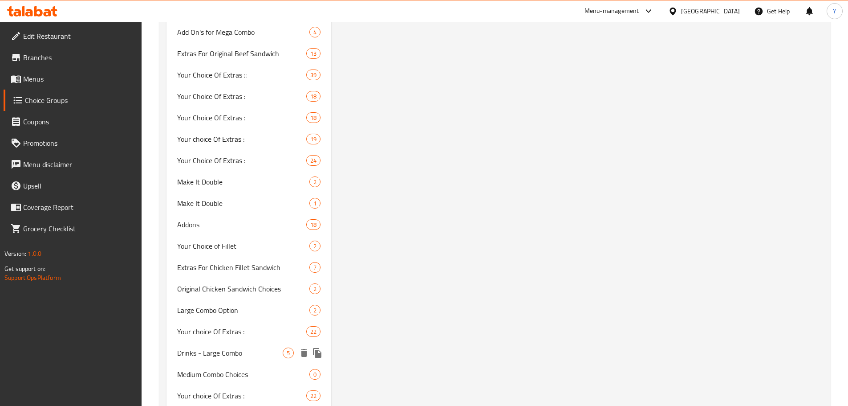
click at [238, 347] on span "Drinks - Large Combo" at bounding box center [230, 352] width 106 height 11
type input "Drinks - Large Combo"
type input "المشروبات - كومبو كبير"
type input "1"
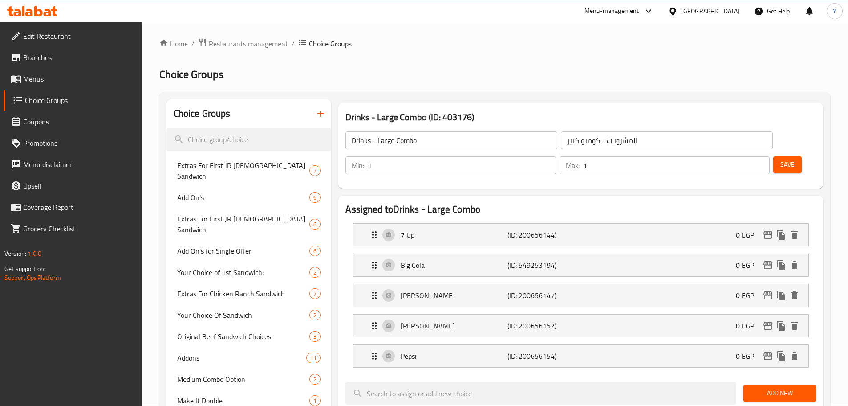
scroll to position [0, 0]
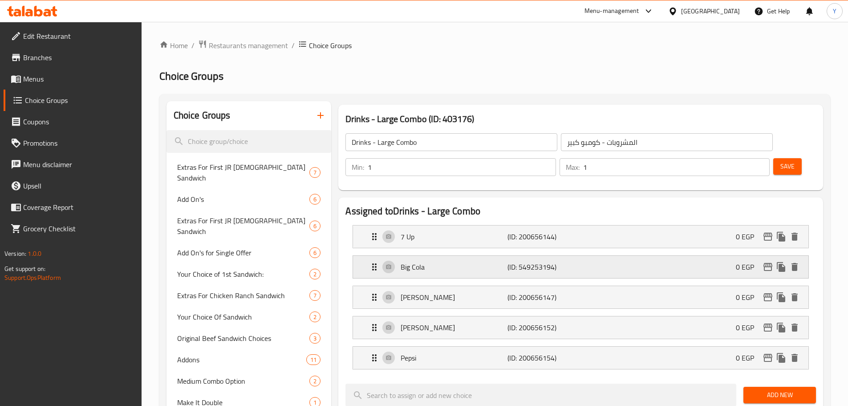
click at [501, 261] on p "Big Cola" at bounding box center [454, 266] width 106 height 11
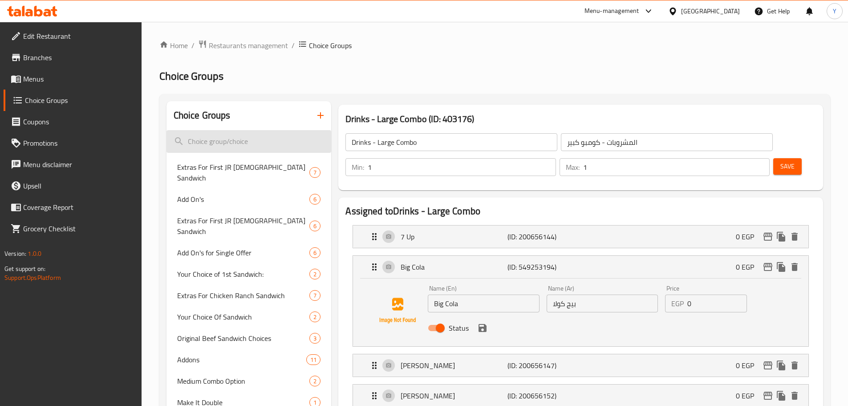
click at [235, 140] on input "search" at bounding box center [248, 141] width 165 height 23
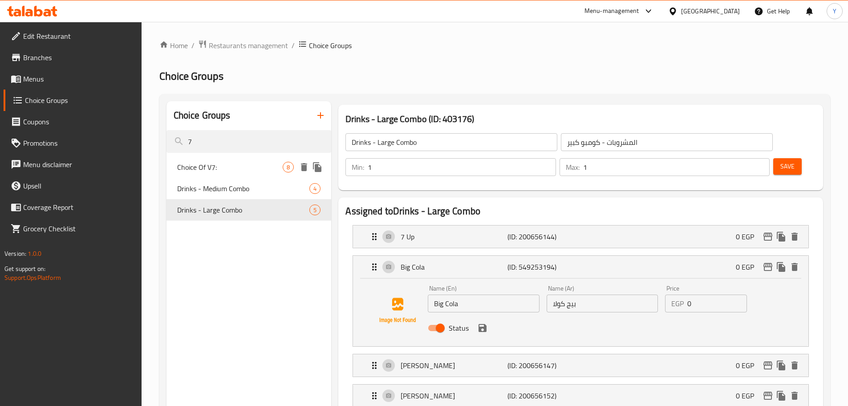
type input "7"
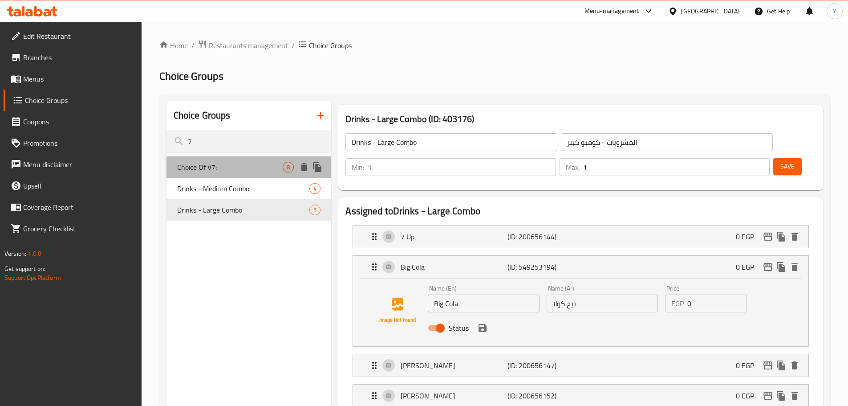
click at [220, 162] on span "Choice Of V7:" at bounding box center [230, 167] width 106 height 11
type input "Choice Of V7:"
type input "اختيار من V7:"
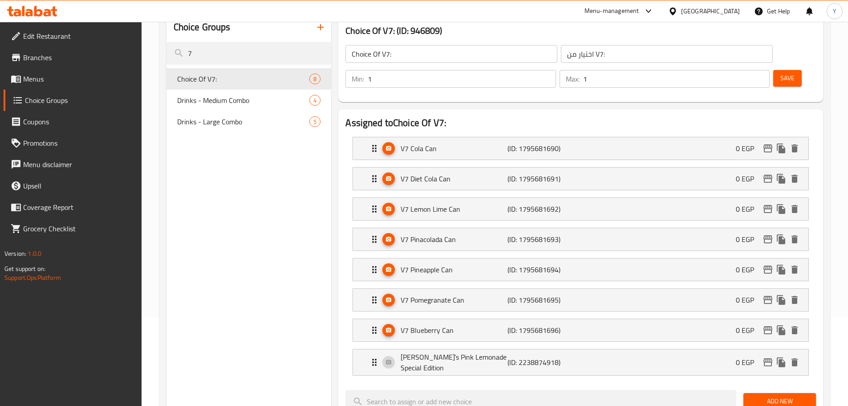
scroll to position [89, 0]
click at [235, 118] on span "Drinks - Large Combo" at bounding box center [230, 120] width 106 height 11
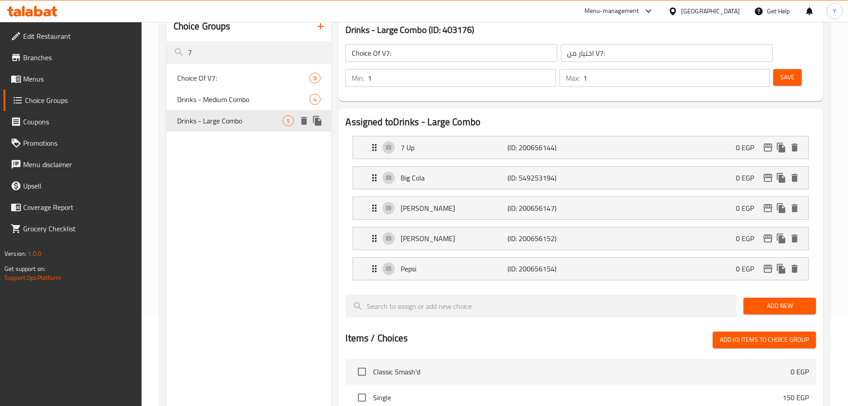
type input "Drinks - Large Combo"
type input "المشروبات - كومبو كبير"
click at [444, 172] on p "Big Cola" at bounding box center [454, 177] width 106 height 11
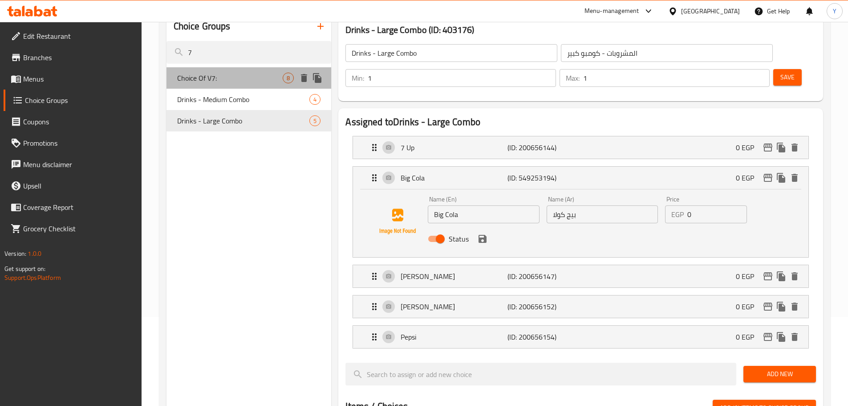
click at [217, 83] on span "Choice Of V7:" at bounding box center [230, 78] width 106 height 11
type input "Choice Of V7:"
type input "اختيار من V7:"
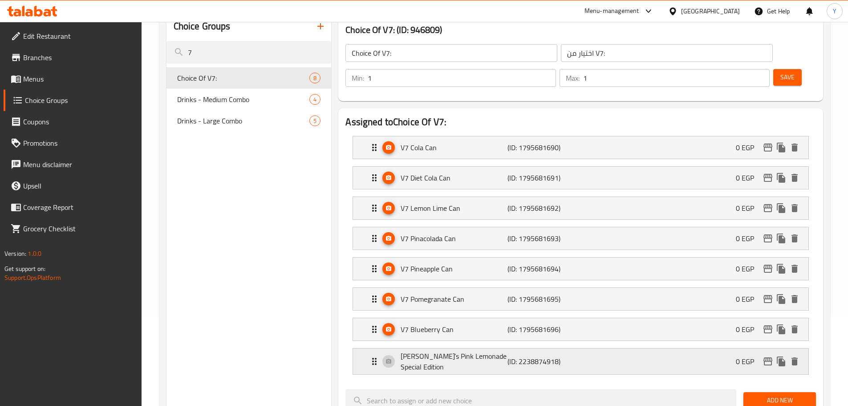
click at [445, 350] on p "[PERSON_NAME] Pink Lemonade Special Edition" at bounding box center [454, 360] width 106 height 21
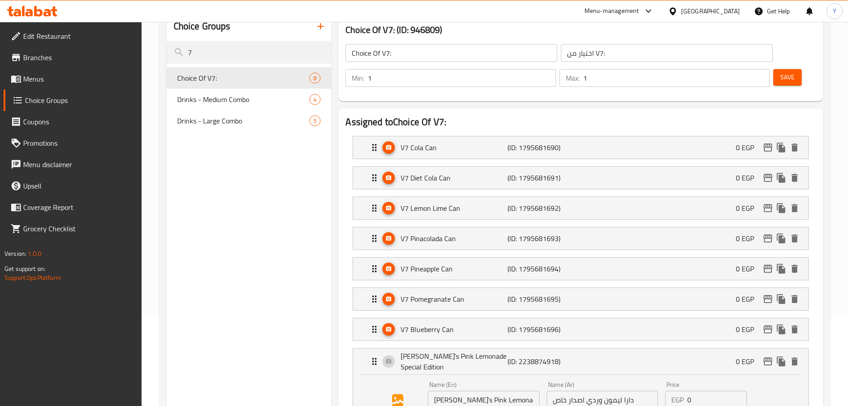
click at [489, 390] on input "[PERSON_NAME] Pink Lemonade Special Edition" at bounding box center [483, 399] width 111 height 18
click at [490, 390] on input "[PERSON_NAME] Pink Lemonade Special Edition" at bounding box center [483, 399] width 111 height 18
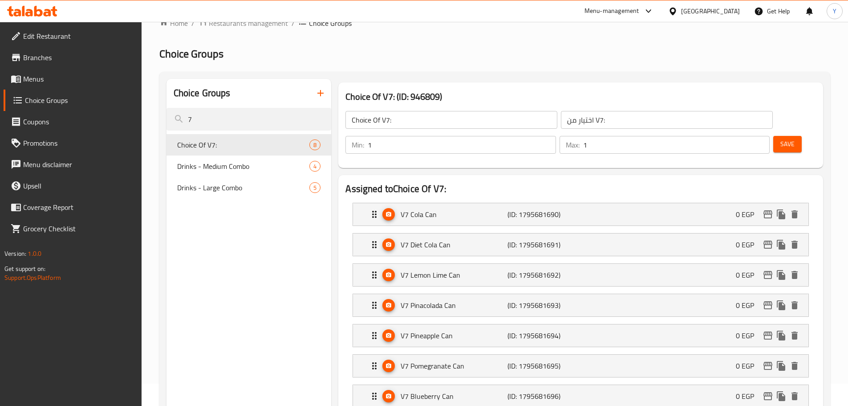
scroll to position [0, 0]
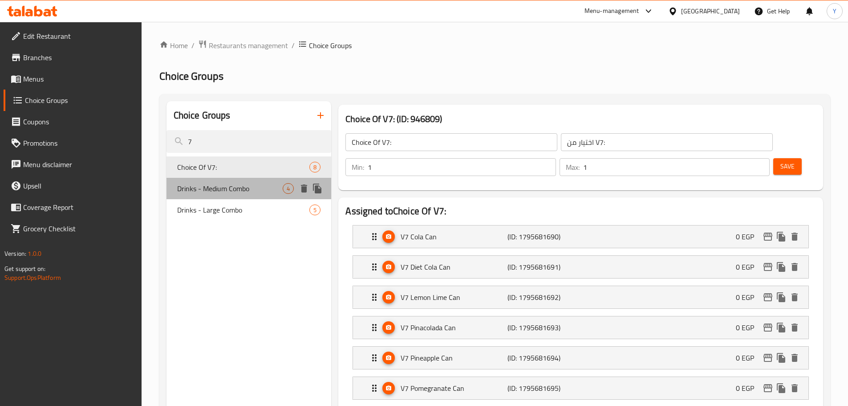
click at [240, 189] on span "Drinks - Medium Combo" at bounding box center [230, 188] width 106 height 11
type input "Drinks - Medium Combo"
type input "المشروبات - كومبو وسط"
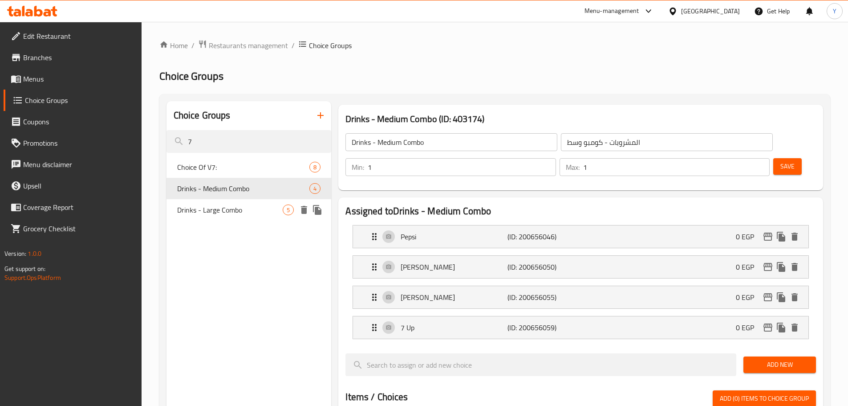
click at [238, 204] on span "Drinks - Large Combo" at bounding box center [230, 209] width 106 height 11
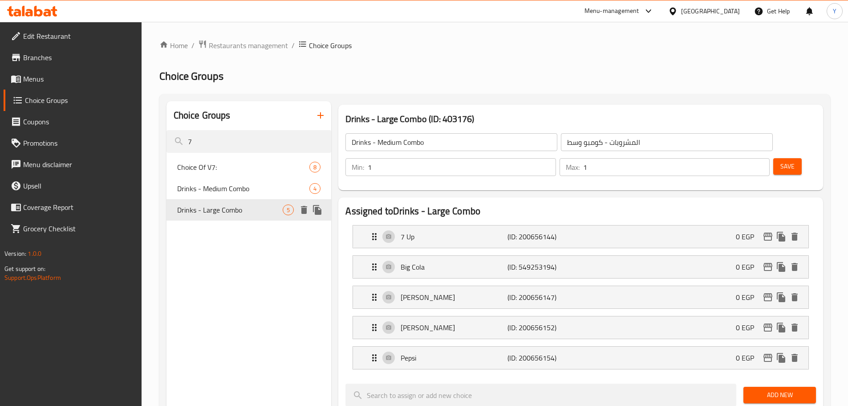
type input "Drinks - Large Combo"
type input "المشروبات - كومبو كبير"
drag, startPoint x: 196, startPoint y: 141, endPoint x: 177, endPoint y: 138, distance: 18.8
click at [177, 138] on input "7" at bounding box center [248, 141] width 165 height 23
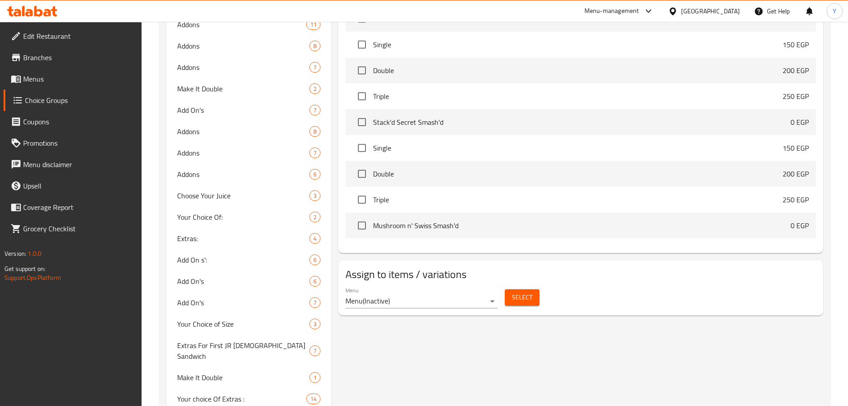
scroll to position [2731, 0]
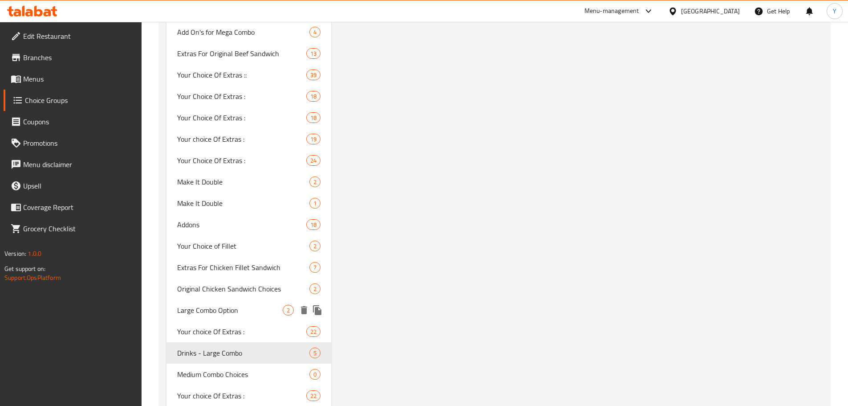
click at [213, 305] on span "Large Combo Option" at bounding box center [230, 310] width 106 height 11
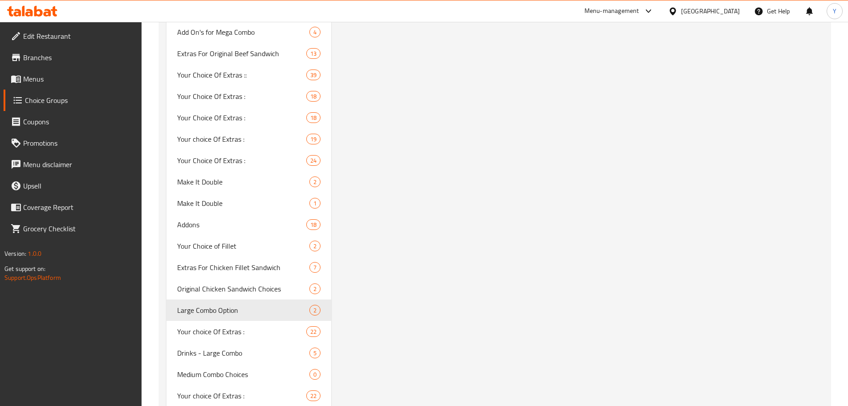
type input "Large Combo Option"
type input "خيارك من الكومبو الكبير"
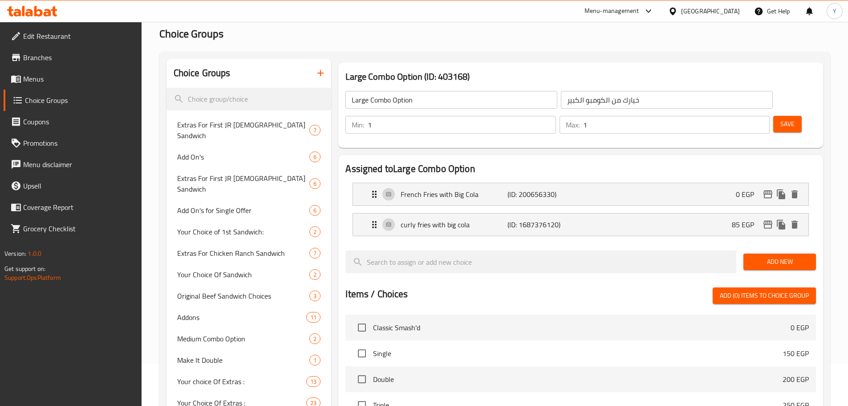
scroll to position [0, 0]
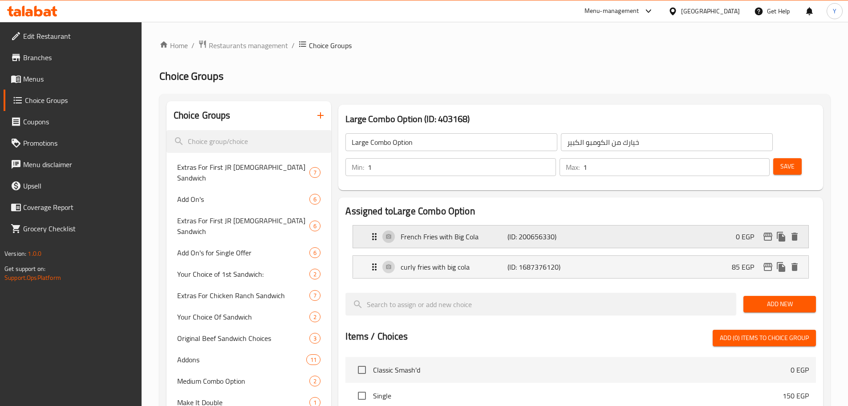
click at [562, 231] on p "(ID: 200656330)" at bounding box center [543, 236] width 71 height 11
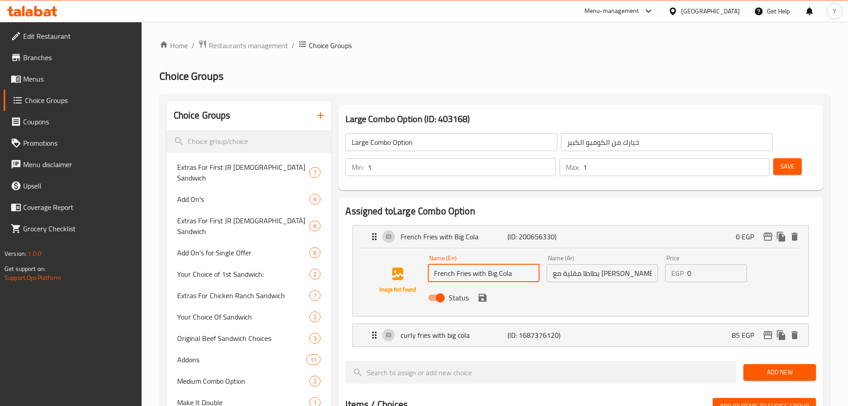
drag, startPoint x: 486, startPoint y: 247, endPoint x: 561, endPoint y: 247, distance: 75.7
click at [559, 251] on div "Name (En) French Fries with Big Cola Name (En) Name (Ar) بطاطا مقلية مع بيج كول…" at bounding box center [602, 280] width 356 height 58
paste input "V7 Cola Can"
click at [486, 264] on input "French Fries withV7 Cola Can" at bounding box center [483, 273] width 111 height 18
type input "French Fries with V7 Cola Can"
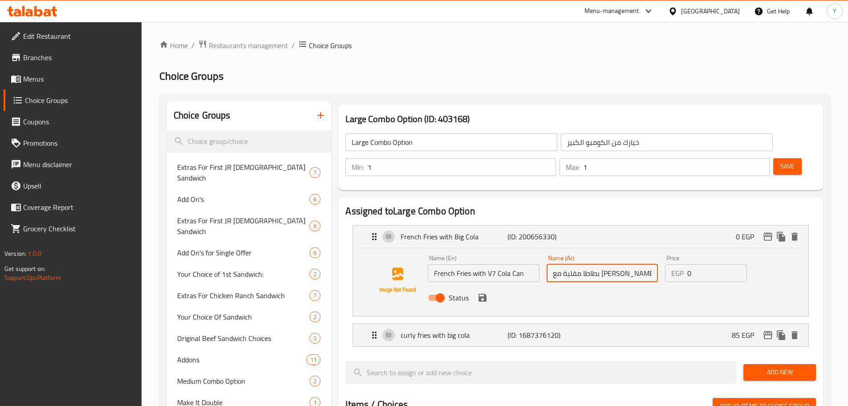
drag, startPoint x: 576, startPoint y: 250, endPoint x: 552, endPoint y: 246, distance: 24.4
click at [552, 264] on input "بطاطا مقلية مع [PERSON_NAME]" at bounding box center [602, 273] width 111 height 18
paste input "كان فى سفن"
click at [482, 293] on icon "save" at bounding box center [483, 297] width 8 height 8
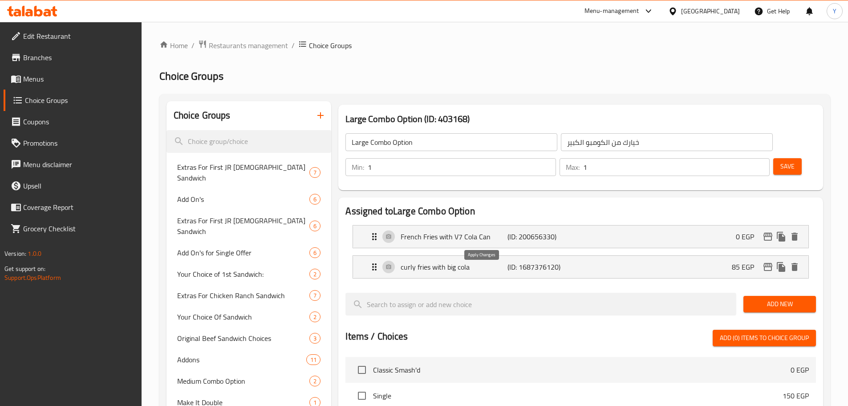
type input "بطاطا مقلية مع كان فى سفن كولا"
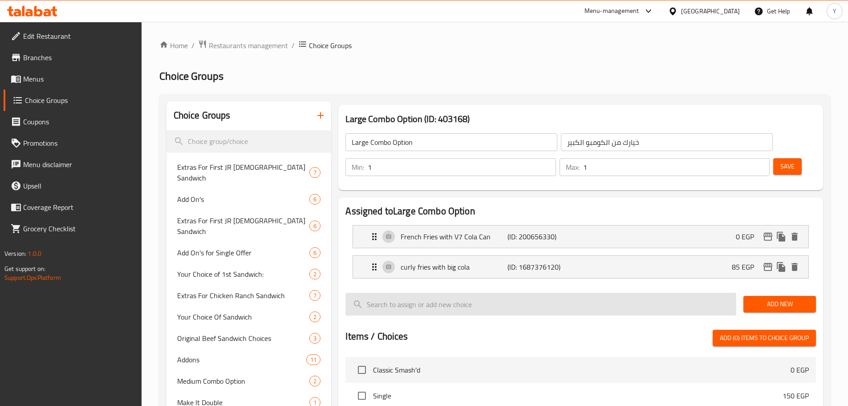
scroll to position [0, 0]
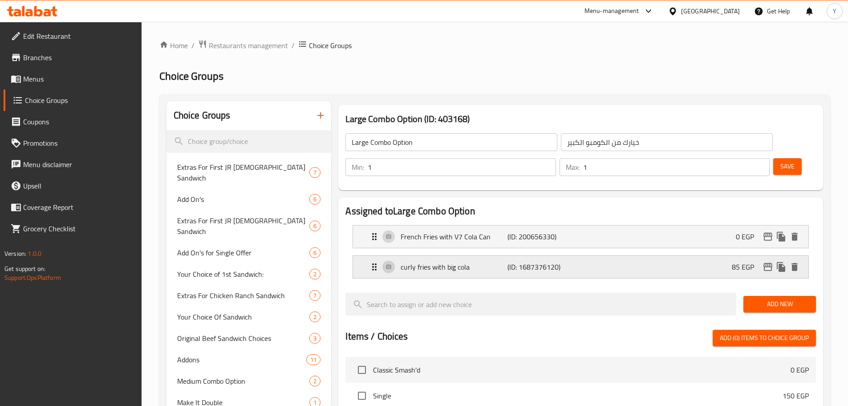
click at [589, 256] on div "curly fries with big cola (ID: 1687376120) 85 EGP" at bounding box center [583, 267] width 429 height 22
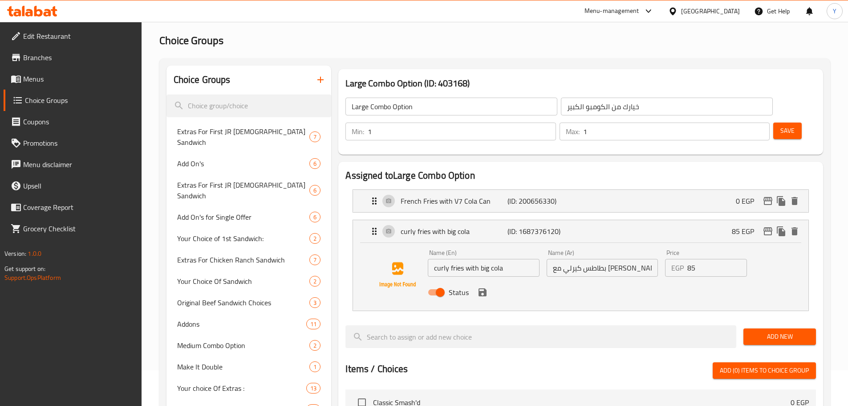
scroll to position [89, 0]
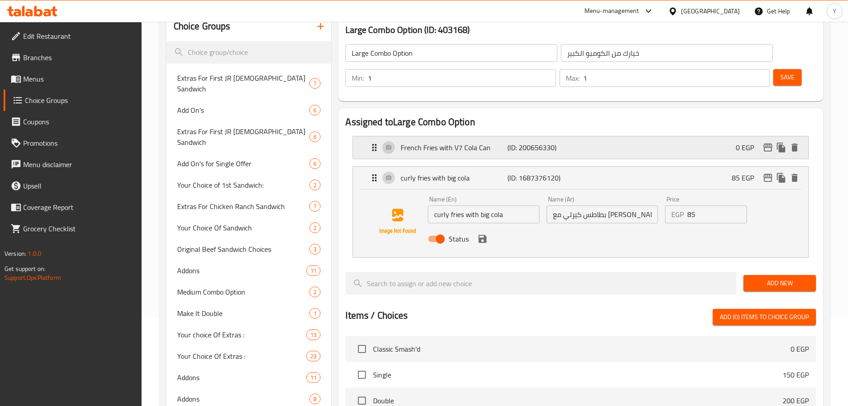
click at [677, 136] on div "French Fries with V7 Cola Can (ID: 200656330) 0 EGP" at bounding box center [583, 147] width 429 height 22
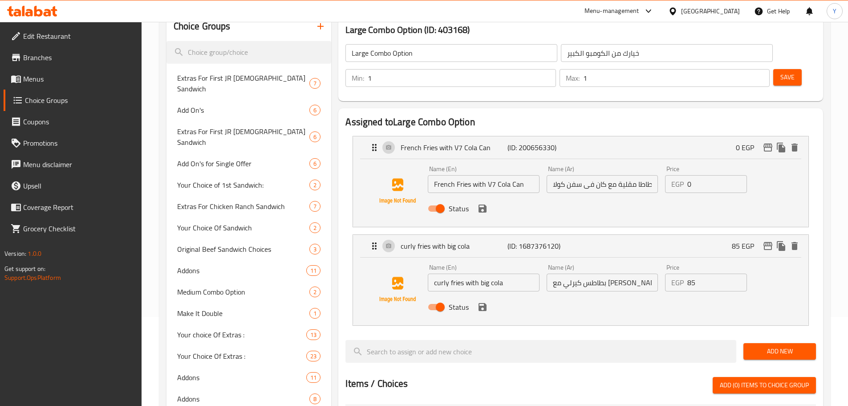
click at [780, 142] on icon "duplicate" at bounding box center [781, 147] width 8 height 10
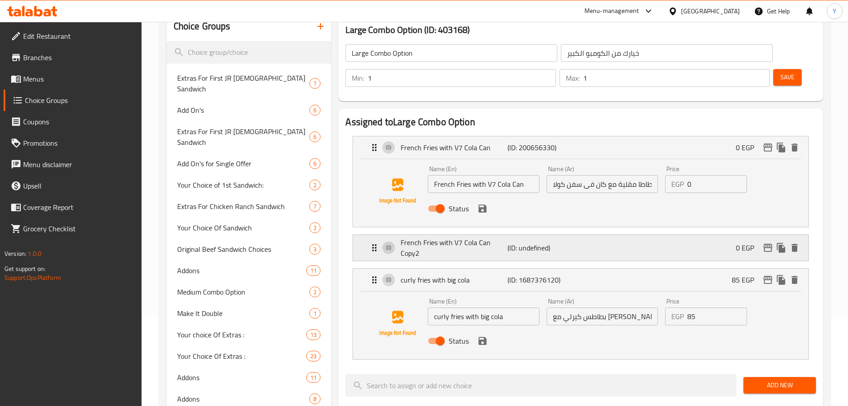
click at [609, 235] on div "French Fries with V7 Cola Can Copy2 (ID: undefined) 0 EGP" at bounding box center [583, 248] width 429 height 26
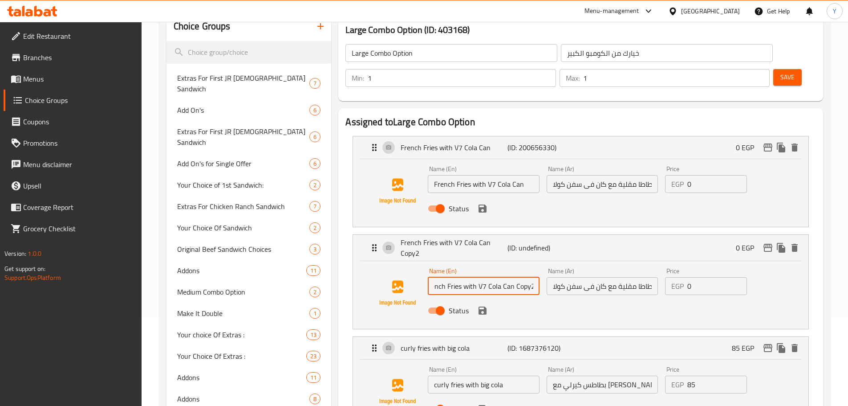
drag, startPoint x: 487, startPoint y: 260, endPoint x: 579, endPoint y: 259, distance: 92.6
click at [579, 264] on div "Name (En) French Fries with V7 Cola Can Copy2 Name (En) Name (Ar) بطاطا مقلية م…" at bounding box center [602, 293] width 356 height 58
paste input "Diet Cola Can"
type input "French Fries with V7 Diet Cola Can"
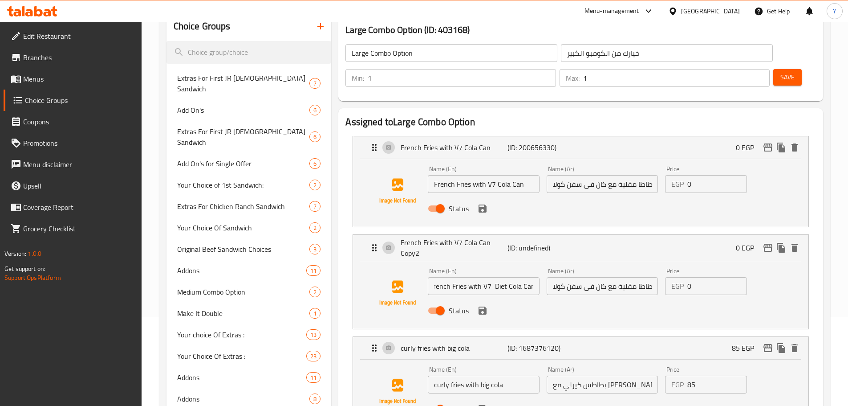
scroll to position [0, 0]
drag, startPoint x: 593, startPoint y: 260, endPoint x: 544, endPoint y: 261, distance: 48.1
click at [544, 264] on div "Name (Ar) بطاطا مقلية مع كان فى سفن كولا Name (Ar)" at bounding box center [602, 281] width 118 height 34
paste input "ان فى سفن كولا دايت"
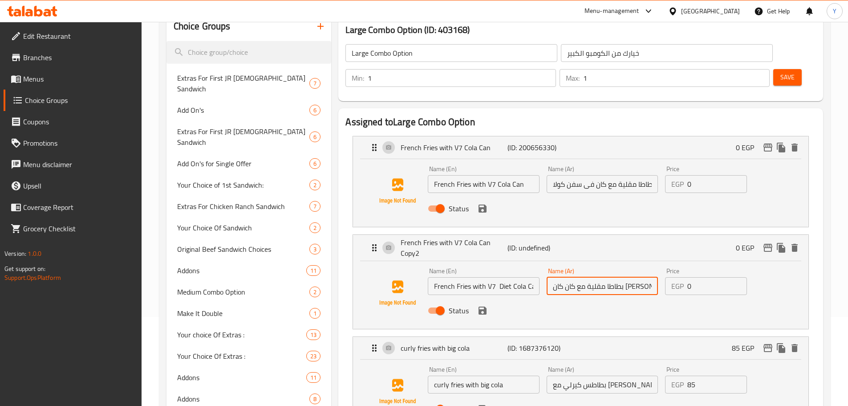
click at [484, 305] on icon "save" at bounding box center [482, 310] width 11 height 11
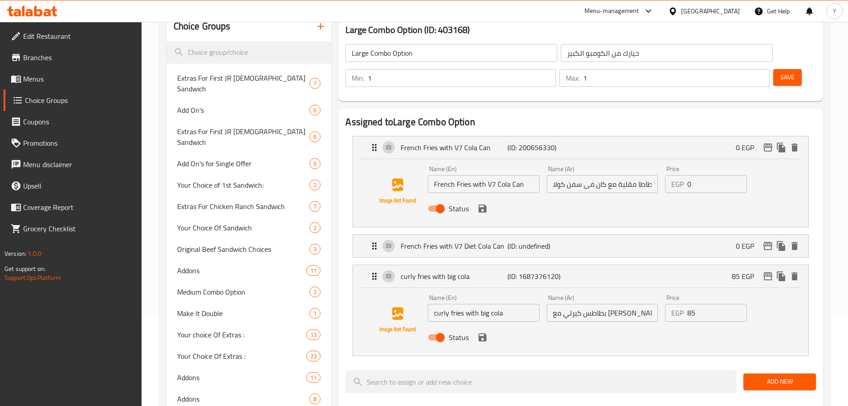
type input "بطاطا مقلية مع كان كان فى سفن كولا دايت"
click at [781, 241] on icon "duplicate" at bounding box center [781, 246] width 8 height 10
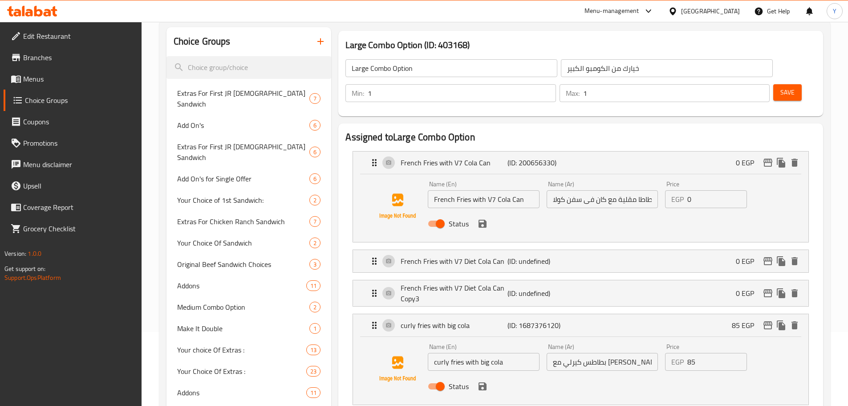
scroll to position [45, 0]
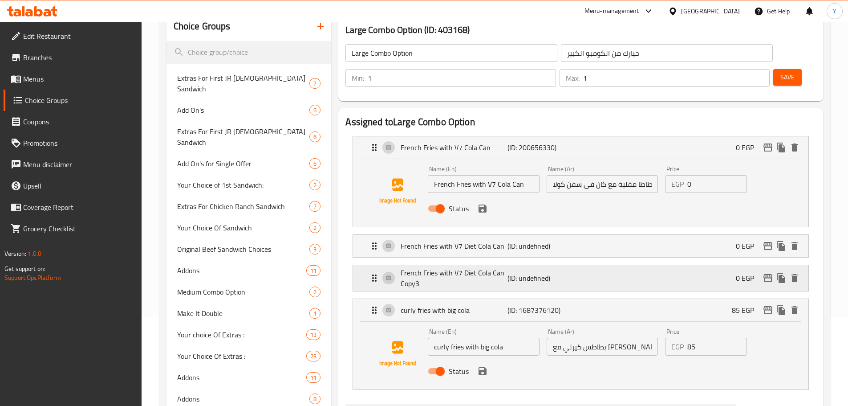
click at [510, 272] on p "(ID: undefined)" at bounding box center [543, 277] width 71 height 11
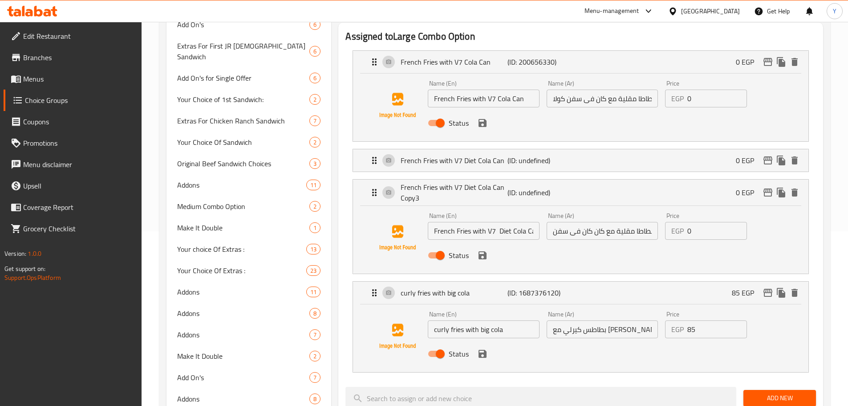
scroll to position [178, 0]
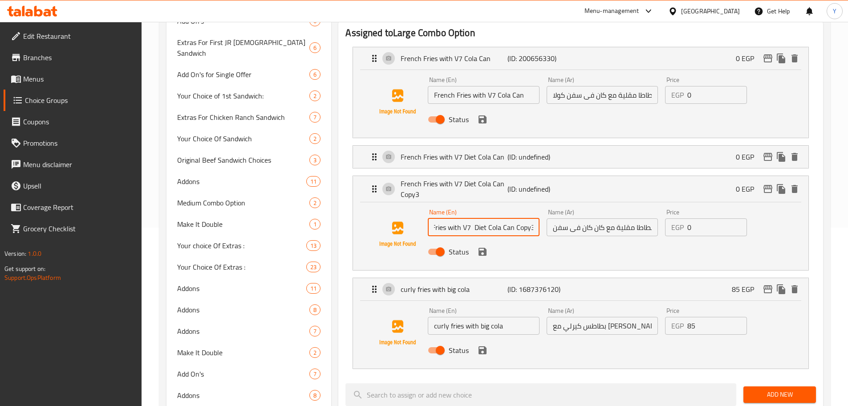
drag, startPoint x: 488, startPoint y: 203, endPoint x: 574, endPoint y: 202, distance: 86.4
click at [574, 205] on div "Name (En) French Fries with V7 Diet Cola Can Copy3 Name (En) Name (Ar) بطاطا مق…" at bounding box center [602, 234] width 356 height 58
paste input "Lemon Lime Can"
type input "French Fries with V7 Lemon Lime Can"
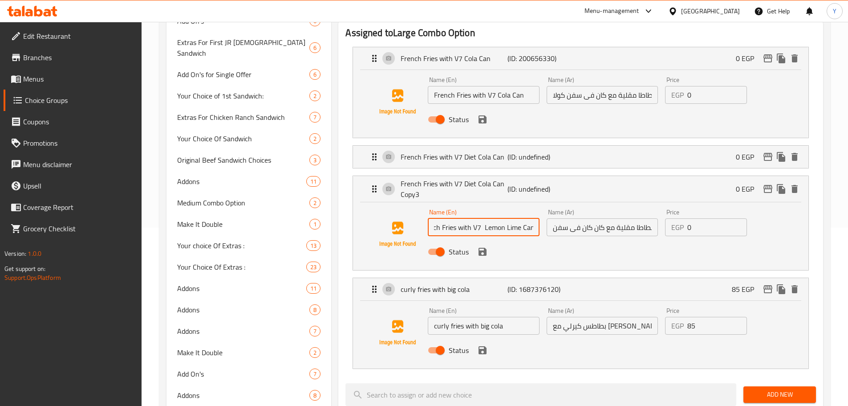
scroll to position [0, 0]
drag, startPoint x: 619, startPoint y: 200, endPoint x: 532, endPoint y: 200, distance: 87.7
click at [532, 205] on div "Name (En) French Fries with V7 Lemon Lime Can Name (En) Name (Ar) بطاطا مقلية م…" at bounding box center [602, 234] width 356 height 58
paste input "يمون حامض"
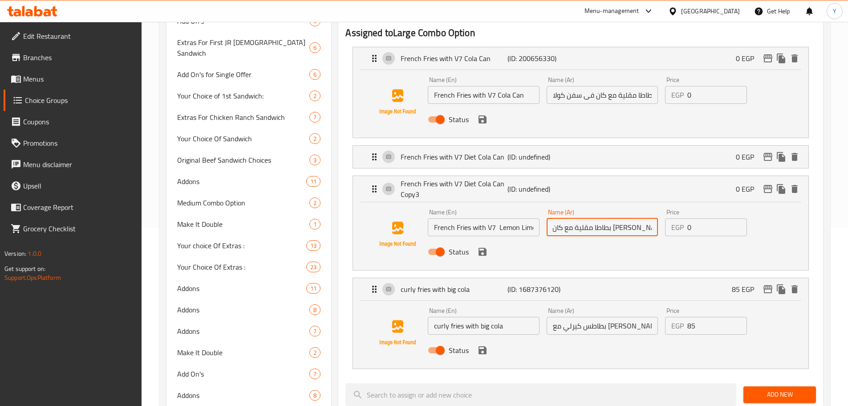
click at [596, 218] on input "بطاطا مقلية مع كان كان فى سفن ليمون حامض" at bounding box center [602, 227] width 111 height 18
drag, startPoint x: 577, startPoint y: 203, endPoint x: 546, endPoint y: 202, distance: 31.2
click at [547, 218] on input "بطاطا مقلية مع كان فى سفن ليمون حامض" at bounding box center [602, 227] width 111 height 18
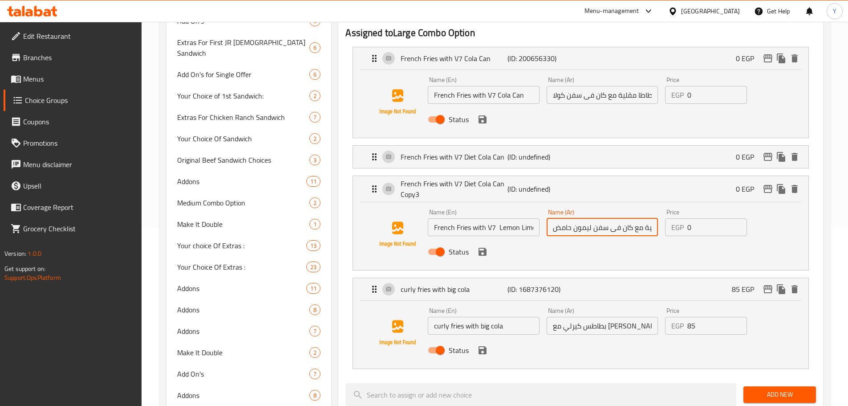
type input "بطاطا مقلية مع كان فى سفن ليمون حامض"
click at [516, 218] on input "French Fries with V7 Lemon Lime Can" at bounding box center [483, 227] width 111 height 18
click at [481, 248] on icon "save" at bounding box center [483, 252] width 8 height 8
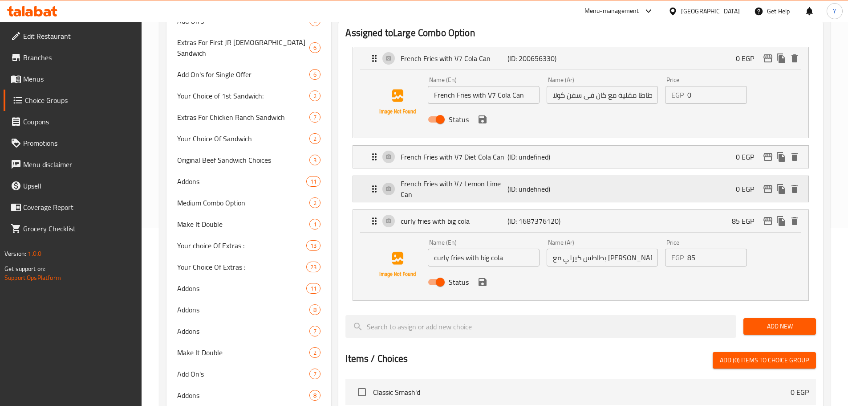
click at [779, 184] on icon "duplicate" at bounding box center [781, 189] width 8 height 10
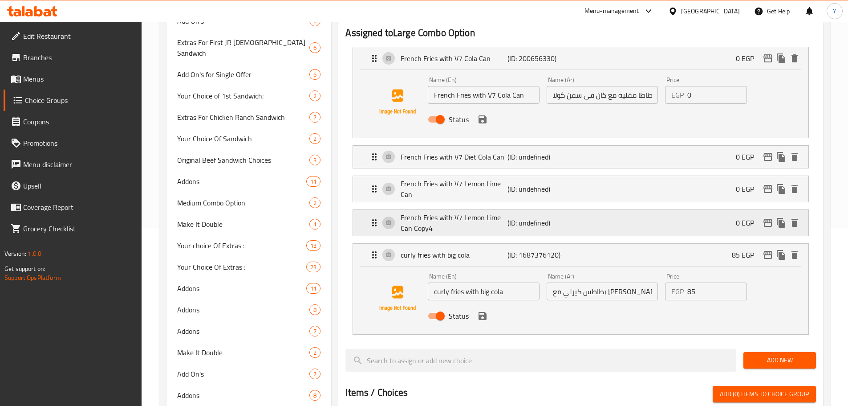
click at [476, 212] on p "French Fries with V7 Lemon Lime Can Copy4" at bounding box center [454, 222] width 106 height 21
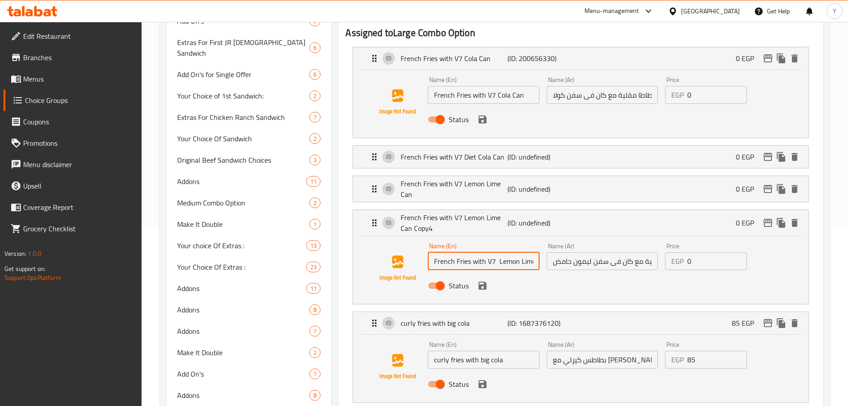
scroll to position [0, 35]
drag, startPoint x: 487, startPoint y: 237, endPoint x: 628, endPoint y: 240, distance: 140.7
click at [628, 240] on div "Name (En) French Fries with V7 Lemon Lime Can Copy4 Name (En) Name (Ar) بطاطا م…" at bounding box center [602, 268] width 356 height 58
paste input "Pinacolada Can"
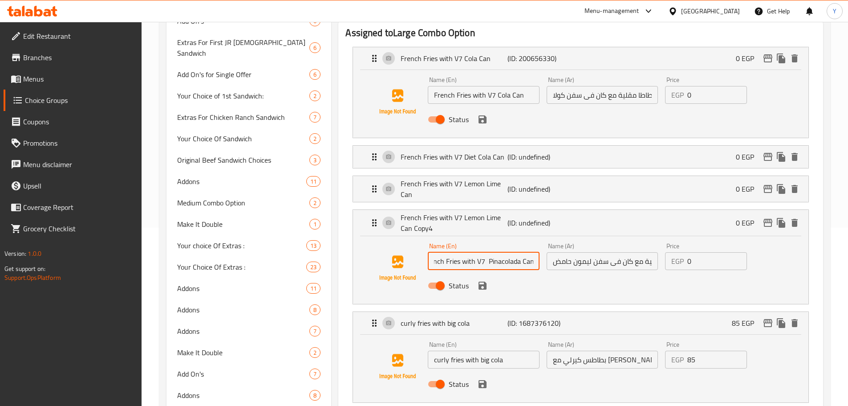
type input "French Fries with V7 Pinacolada Can"
drag, startPoint x: 503, startPoint y: 234, endPoint x: 579, endPoint y: 238, distance: 76.7
click at [579, 252] on input "بطاطا مقلية مع كان فى سفن ليمون حامض" at bounding box center [602, 261] width 111 height 18
drag, startPoint x: 621, startPoint y: 238, endPoint x: 543, endPoint y: 232, distance: 78.1
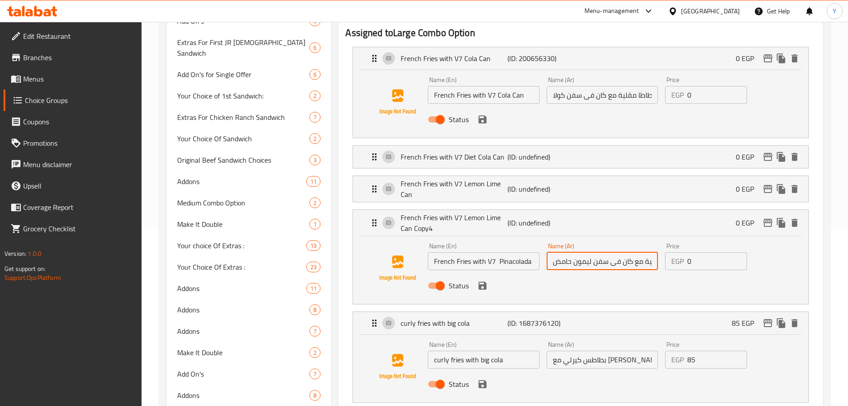
click at [543, 239] on div "Name (Ar) بطاطا مقلية مع كان فى سفن ليمون حامض Name (Ar)" at bounding box center [602, 256] width 118 height 34
paste input "كان فى سفن بيناكولادا"
click at [593, 252] on input "بطاطا مقلية مع كانكان فى سفن بيناكولادا" at bounding box center [602, 261] width 111 height 18
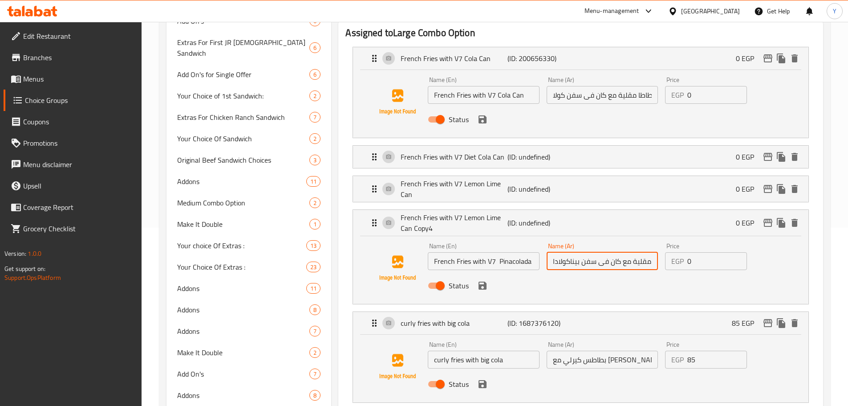
drag, startPoint x: 582, startPoint y: 234, endPoint x: 543, endPoint y: 235, distance: 39.2
click at [543, 239] on div "Name (Ar) بطاطا مقلية مع كان فى سفن بيناكولادا Name (Ar)" at bounding box center [602, 256] width 118 height 34
click at [483, 280] on icon "save" at bounding box center [482, 285] width 11 height 11
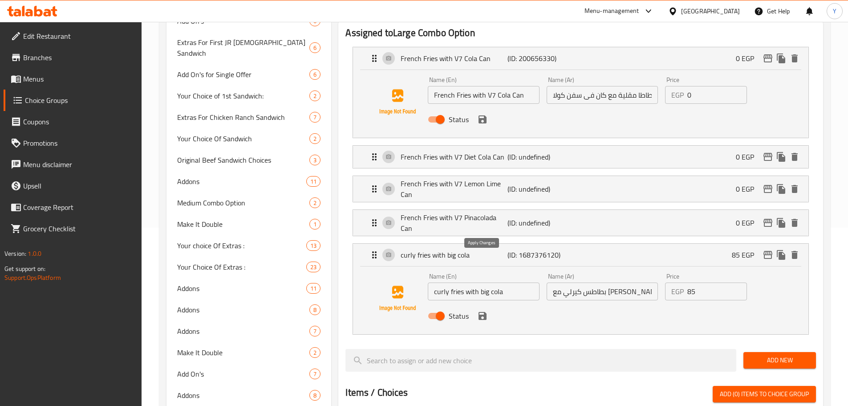
type input "بطاطا مقلية مع كان فى سفن بيناكولادا"
click at [581, 146] on div "French Fries with V7 Diet Cola Can (ID: undefined) 0 EGP" at bounding box center [583, 157] width 429 height 22
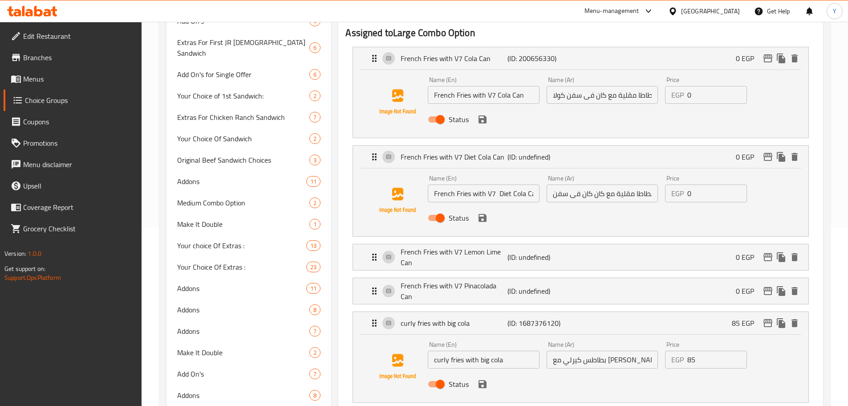
click at [618, 184] on input "بطاطا مقلية مع كان كان فى سفن كولا دايت" at bounding box center [602, 193] width 111 height 18
type input "بطاطا مقلية مع كان فى سفن [PERSON_NAME]"
click at [480, 211] on button "save" at bounding box center [482, 217] width 13 height 13
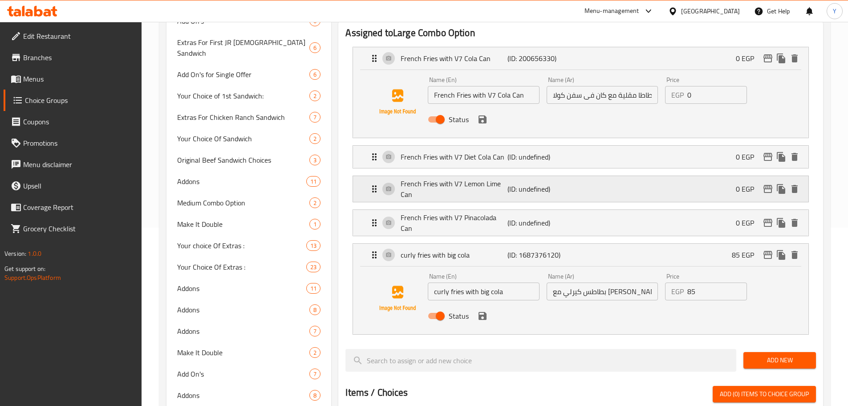
click at [593, 176] on div "French Fries with V7 Lemon Lime Can (ID: undefined) 0 EGP" at bounding box center [583, 189] width 429 height 26
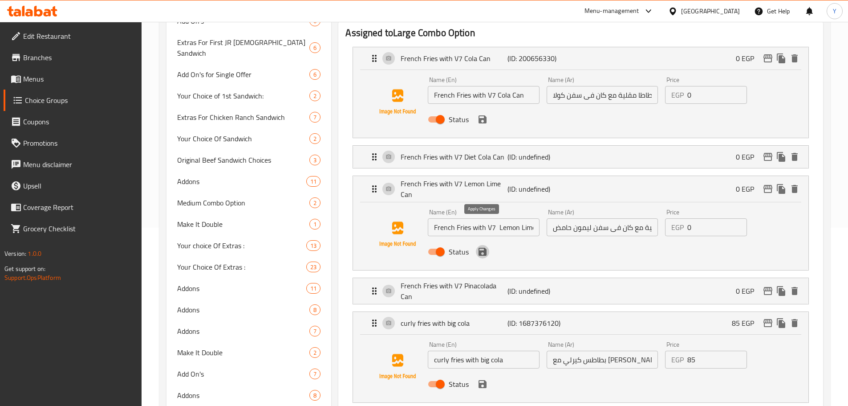
click at [482, 246] on icon "save" at bounding box center [482, 251] width 11 height 11
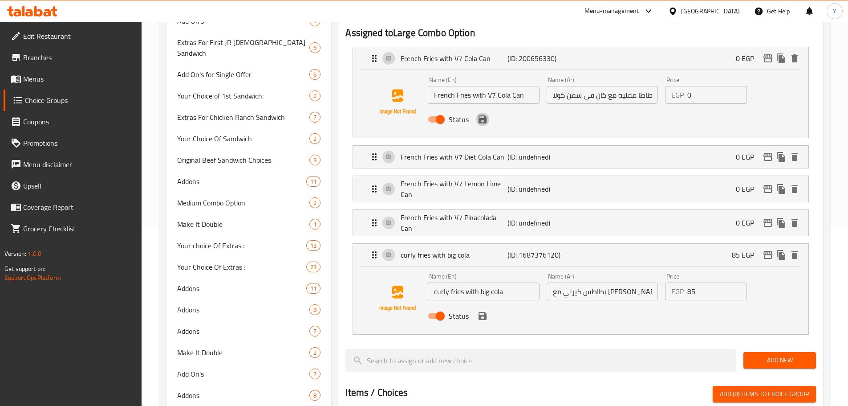
click at [483, 114] on icon "save" at bounding box center [482, 119] width 11 height 11
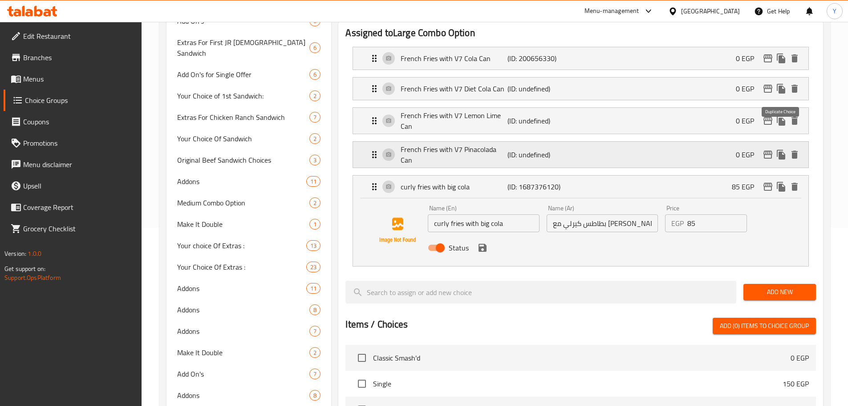
click at [780, 150] on icon "duplicate" at bounding box center [781, 155] width 8 height 10
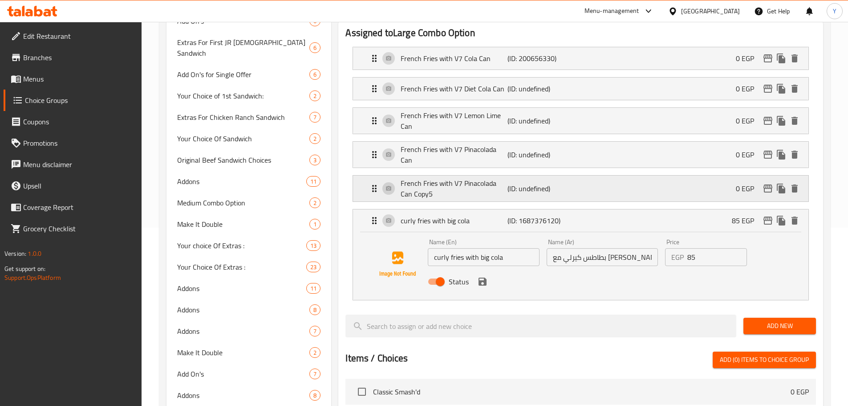
click at [512, 183] on p "(ID: undefined)" at bounding box center [543, 188] width 71 height 11
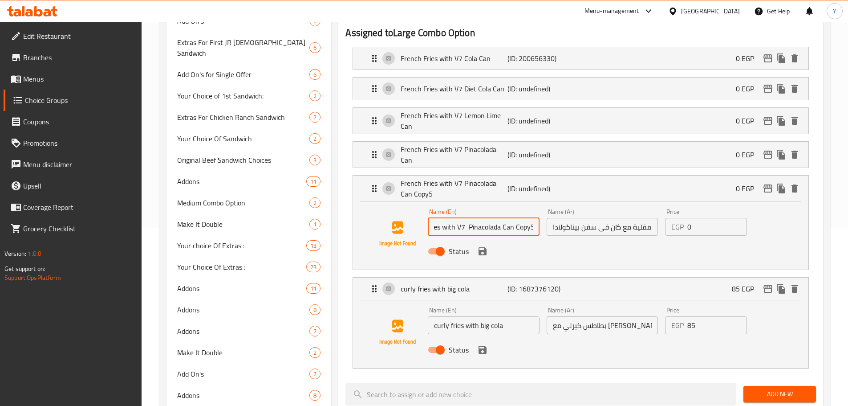
drag, startPoint x: 487, startPoint y: 201, endPoint x: 579, endPoint y: 207, distance: 91.9
click at [579, 207] on div "Name (En) French Fries with V7 Pinacolada Can Copy5 Name (En) Name (Ar) بطاطا م…" at bounding box center [602, 234] width 356 height 58
paste input "eapple Can"
type input "French Fries with V7 Pineapple Can"
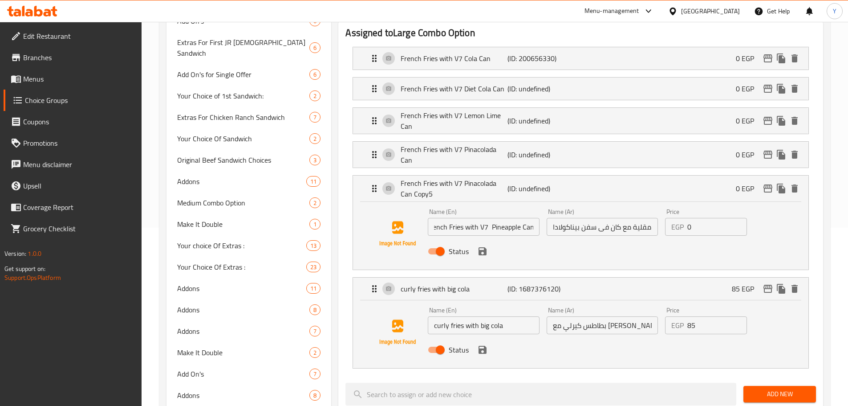
scroll to position [0, 0]
drag, startPoint x: 620, startPoint y: 203, endPoint x: 525, endPoint y: 202, distance: 94.8
click at [525, 205] on div "Name (En) French Fries with V7 Pineapple Can Name (En) Name (Ar) بطاطا مقلية مع…" at bounding box center [602, 234] width 356 height 58
paste input "ناناس"
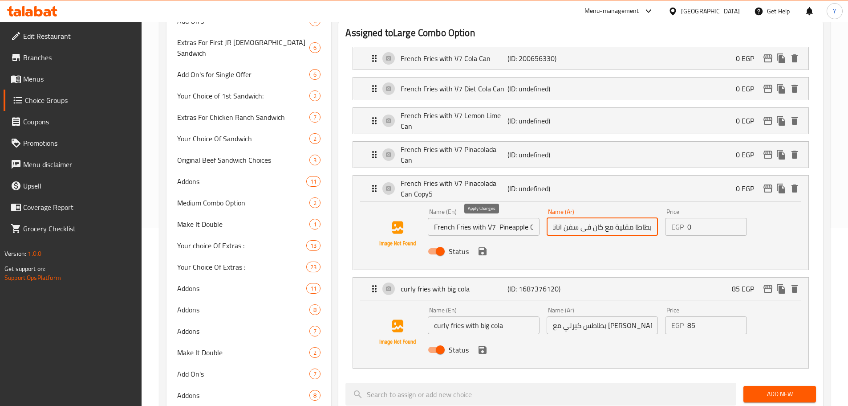
click at [485, 246] on icon "save" at bounding box center [482, 251] width 11 height 11
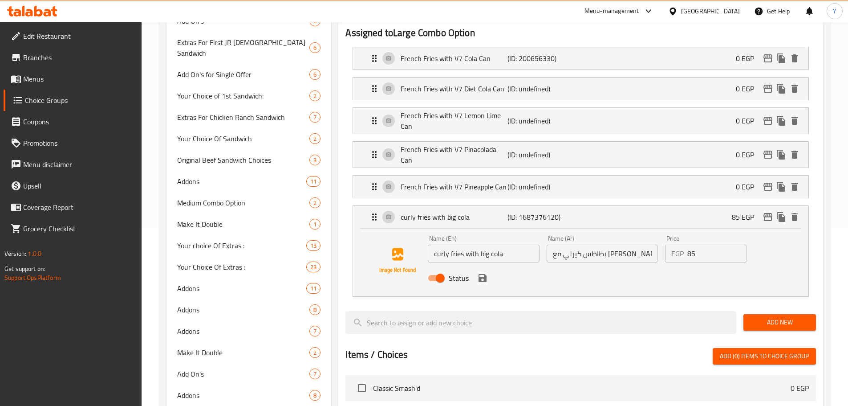
type input "بطاطا مقلية مع كان فى سفن اناناس"
click at [535, 181] on p "(ID: undefined)" at bounding box center [543, 186] width 71 height 11
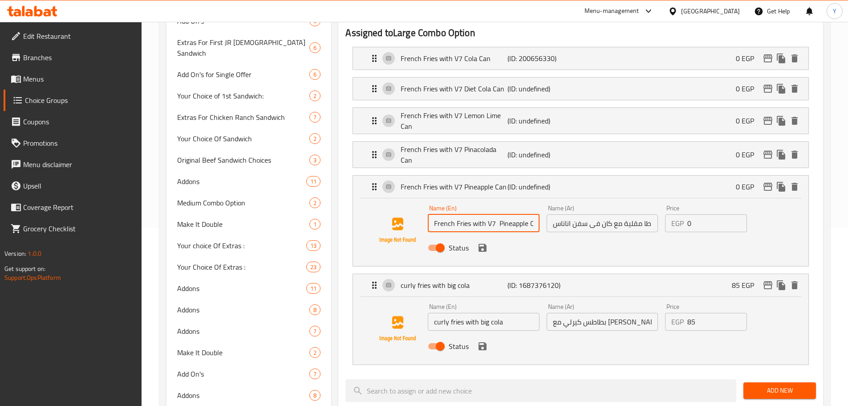
drag, startPoint x: 473, startPoint y: 199, endPoint x: 509, endPoint y: 202, distance: 35.8
click at [509, 214] on input "French Fries with V7 Pineapple Can" at bounding box center [483, 223] width 111 height 18
click at [490, 214] on input "French Fries with V7 Pineapple Can" at bounding box center [483, 223] width 111 height 18
drag, startPoint x: 487, startPoint y: 201, endPoint x: 548, endPoint y: 203, distance: 61.5
click at [548, 203] on div "Name (En) French Fries with V7 Pineapple Can Name (En) Name (Ar) بطاطا مقلية مع…" at bounding box center [602, 230] width 356 height 58
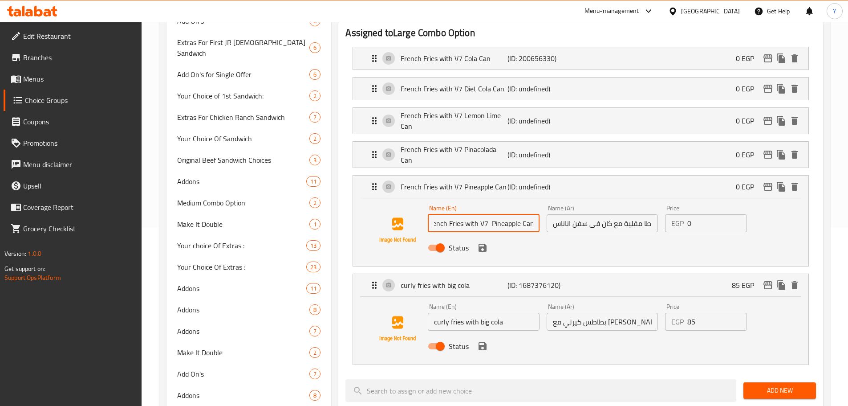
paste input "omegranat"
type input "French Fries with V7 Pomegranate Can"
drag, startPoint x: 610, startPoint y: 198, endPoint x: 475, endPoint y: 209, distance: 136.2
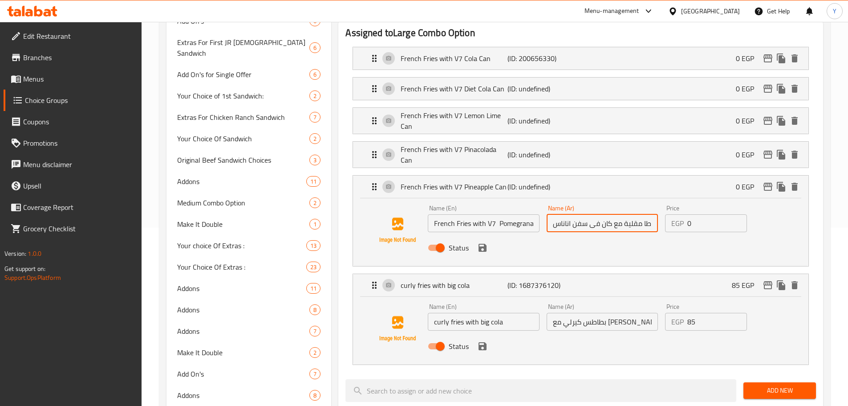
click at [475, 209] on div "Name (En) French Fries with V7 Pomegranate Can Name (En) Name (Ar) بطاطا مقلية …" at bounding box center [602, 230] width 356 height 58
paste input "سفن رمان"
click at [479, 244] on icon "save" at bounding box center [483, 248] width 8 height 8
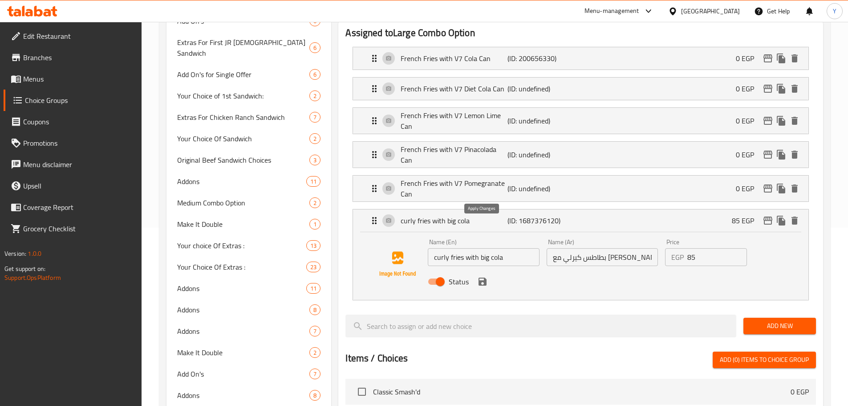
type input "بطاطا مقلية مع كان في سفن رمان"
click at [549, 209] on div "curly fries with big cola (ID: 1687376120) 85 EGP" at bounding box center [583, 220] width 429 height 22
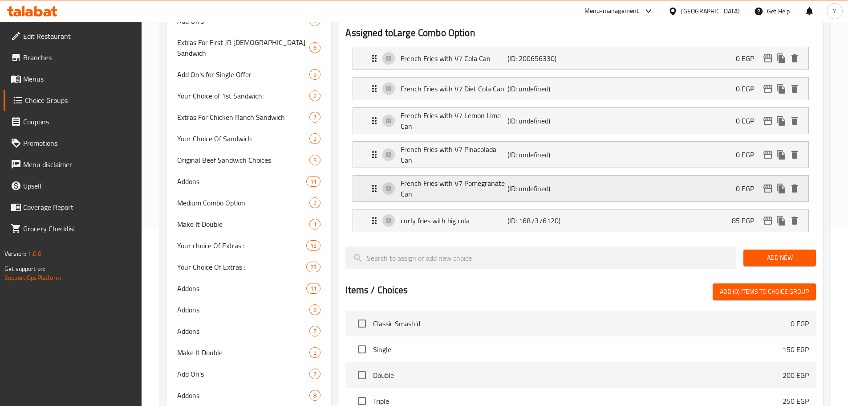
click at [551, 183] on p "(ID: undefined)" at bounding box center [543, 188] width 71 height 11
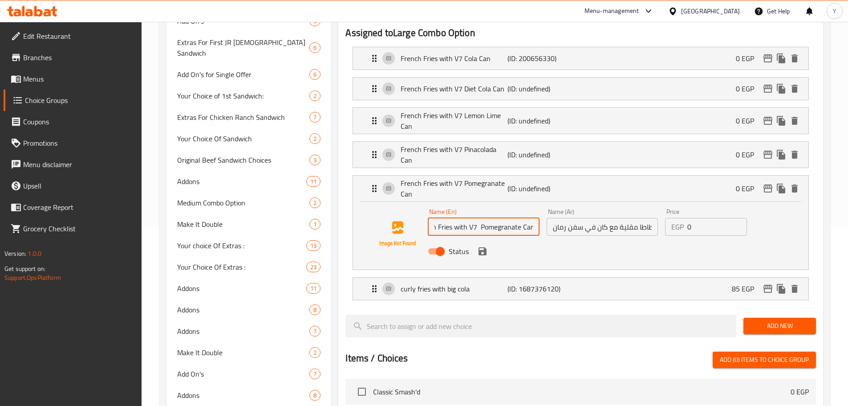
drag, startPoint x: 487, startPoint y: 203, endPoint x: 620, endPoint y: 202, distance: 132.7
click at [620, 205] on div "Name (En) French Fries with V7 Pomegranate Can Name (En) Name (Ar) بطاطا مقلية …" at bounding box center [602, 234] width 356 height 58
paste input "Blueberry"
type input "French Fries with V7 Blueberry Can"
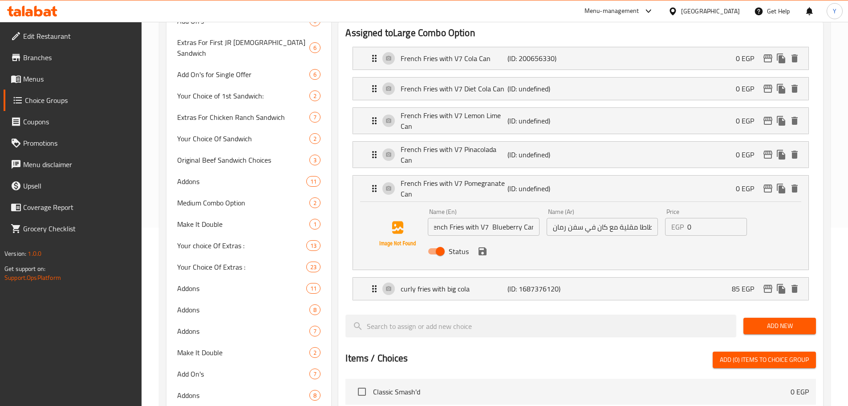
scroll to position [0, 0]
click at [625, 218] on input "بطاطا مقلية مع كان في سفن رمان" at bounding box center [602, 227] width 111 height 18
click at [616, 218] on input "بطاطا مقلية مع كان في سفن رمان" at bounding box center [602, 227] width 111 height 18
drag, startPoint x: 606, startPoint y: 202, endPoint x: 460, endPoint y: 205, distance: 146.1
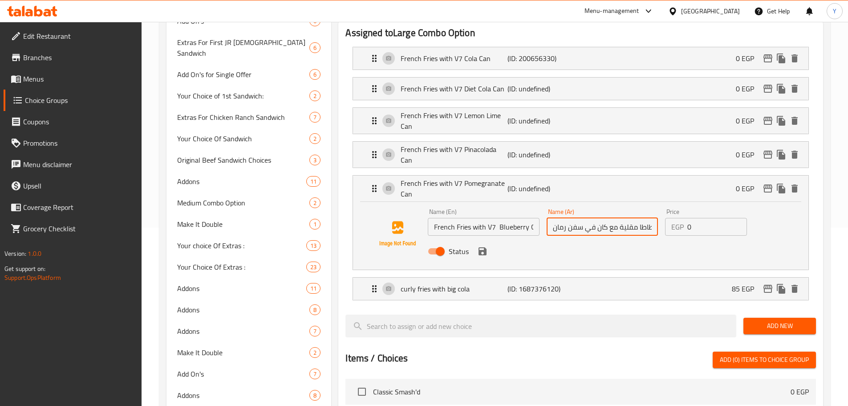
click at [460, 205] on div "Name (En) French Fries with V7 Blueberry Can Name (En) Name (Ar) بطاطا مقلية مع…" at bounding box center [602, 234] width 356 height 58
paste input "سفن توت أزرق"
type input "بطاطا مقلية مع كان فى سفن توت أزرق"
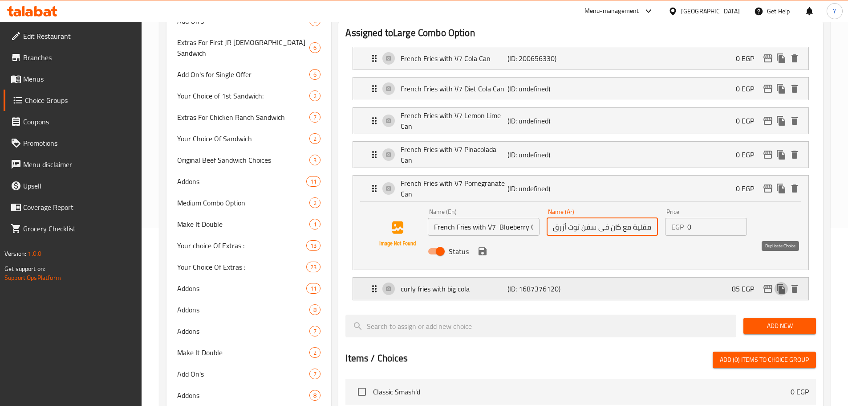
click at [778, 283] on icon "duplicate" at bounding box center [781, 288] width 11 height 11
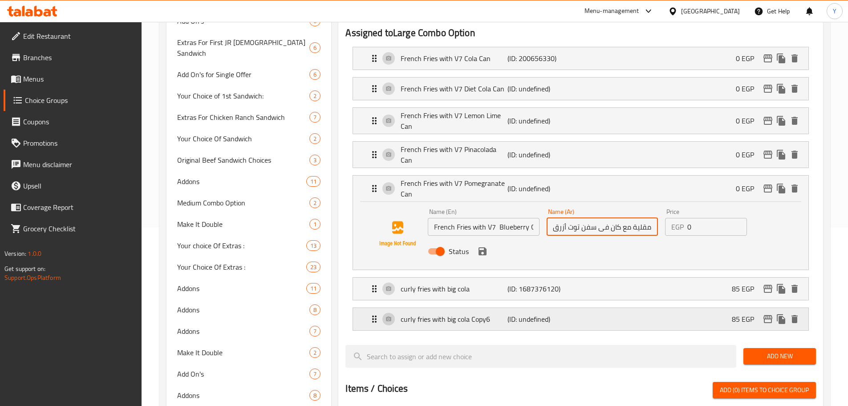
click at [766, 315] on icon "edit" at bounding box center [767, 319] width 9 height 8
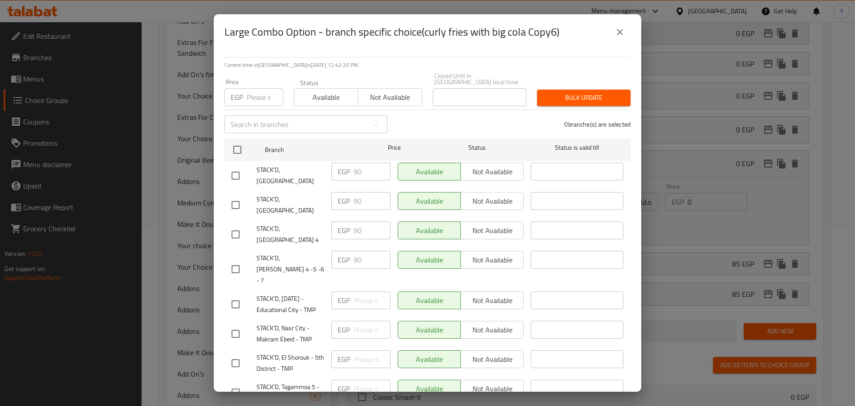
click at [618, 28] on icon "close" at bounding box center [619, 32] width 11 height 11
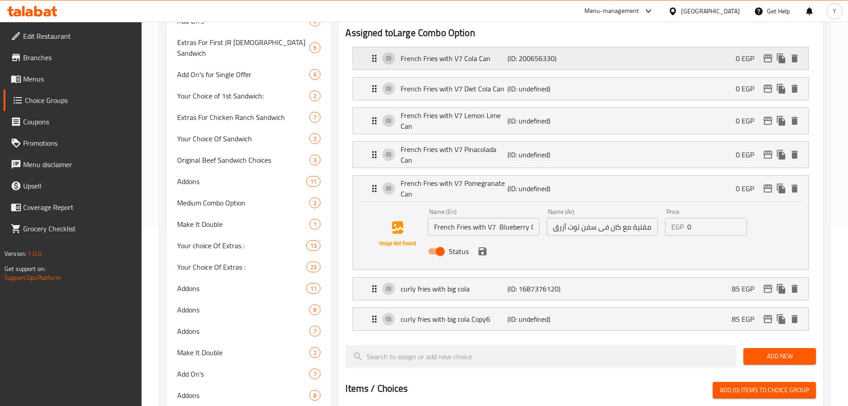
scroll to position [0, 20]
drag, startPoint x: 794, startPoint y: 296, endPoint x: 774, endPoint y: 296, distance: 20.0
click at [794, 315] on icon "delete" at bounding box center [795, 319] width 6 height 8
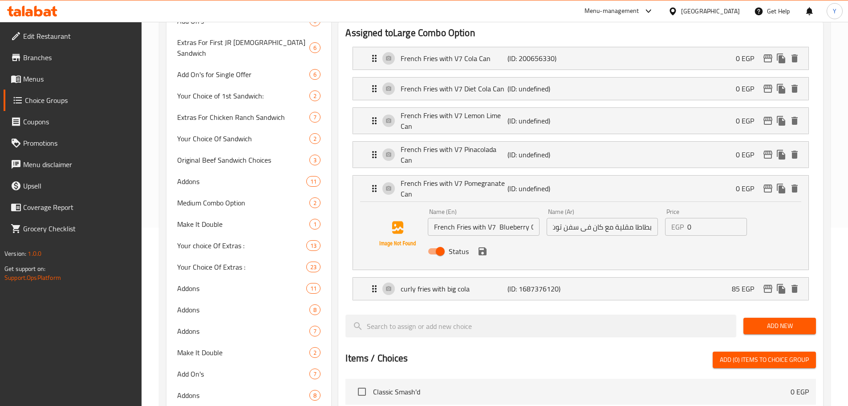
scroll to position [0, 0]
drag, startPoint x: 618, startPoint y: 203, endPoint x: 508, endPoint y: 198, distance: 111.0
click at [508, 205] on div "Name (En) French Fries with V7 Blueberry Can Name (En) Name (Ar) بطاطا مقلية مع…" at bounding box center [602, 234] width 356 height 58
drag, startPoint x: 593, startPoint y: 198, endPoint x: 539, endPoint y: 204, distance: 54.2
click at [539, 205] on div "Name (En) French Fries with V7 Blueberry Can Name (En) Name (Ar) بطاطا مقلية مع…" at bounding box center [602, 234] width 356 height 58
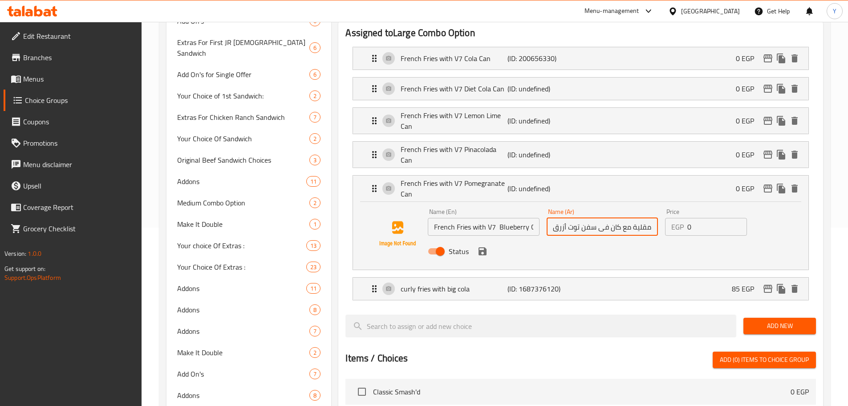
click at [482, 247] on icon "save" at bounding box center [483, 251] width 8 height 8
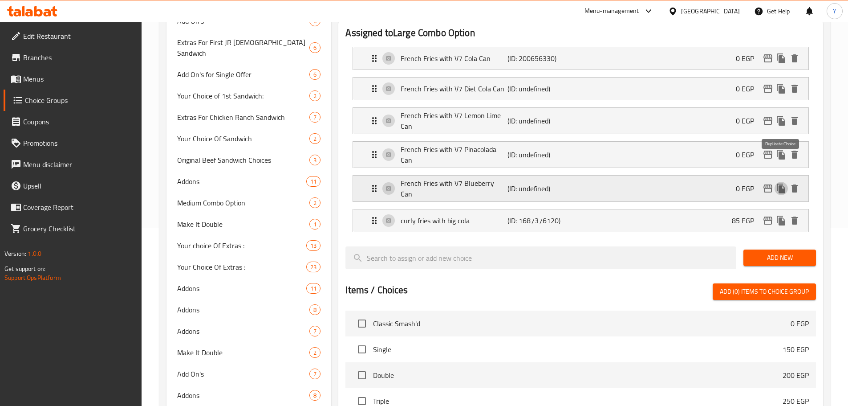
click at [780, 183] on icon "duplicate" at bounding box center [781, 188] width 8 height 10
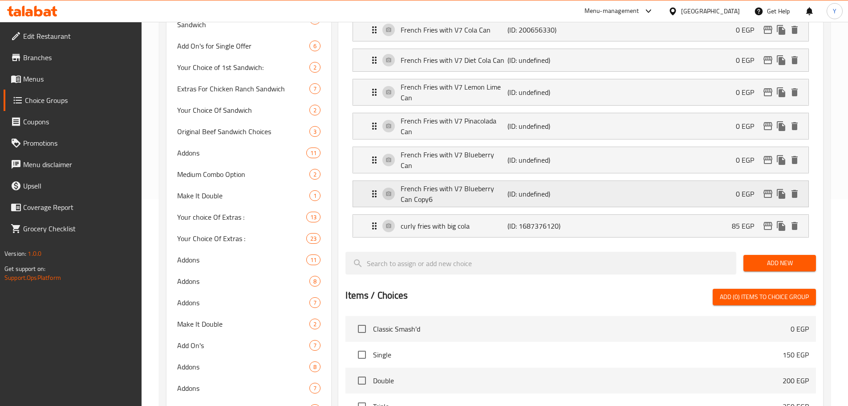
scroll to position [223, 0]
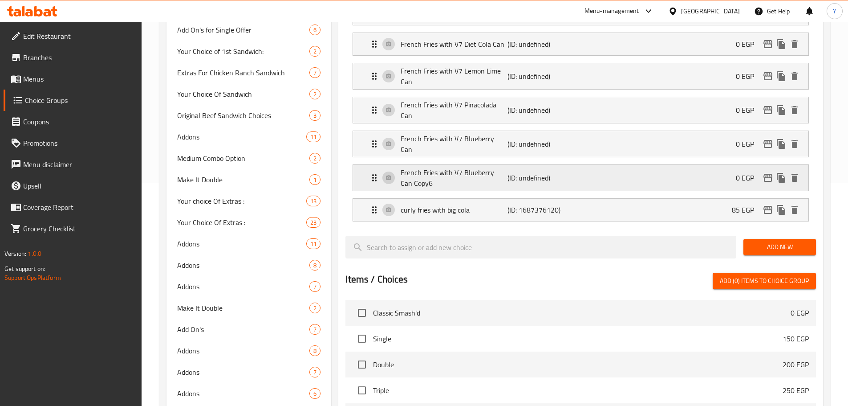
click at [499, 167] on p "French Fries with V7 Blueberry Can Copy6" at bounding box center [454, 177] width 106 height 21
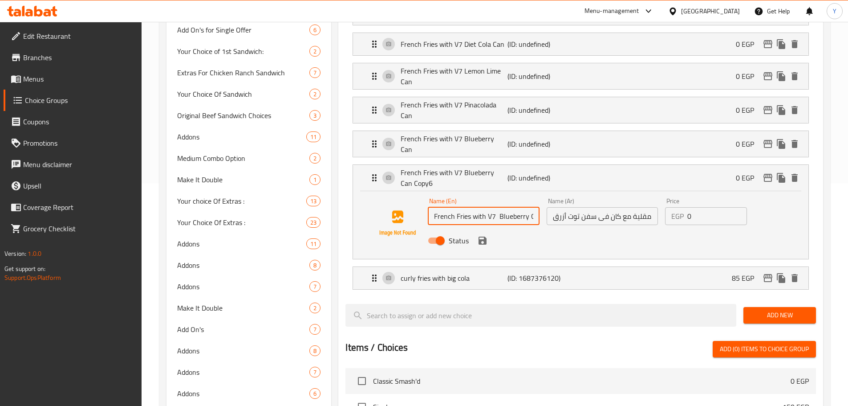
scroll to position [0, 28]
drag, startPoint x: 489, startPoint y: 189, endPoint x: 622, endPoint y: 196, distance: 132.8
click at [622, 196] on div "Name (En) French Fries with V7 Blueberry Can Copy6 Name (En) Name (Ar) بطاطا مق…" at bounding box center [602, 223] width 356 height 58
click at [463, 207] on input "French Fries with V7 Blueberry Can Copy6" at bounding box center [483, 216] width 111 height 18
drag, startPoint x: 459, startPoint y: 186, endPoint x: 572, endPoint y: 193, distance: 112.9
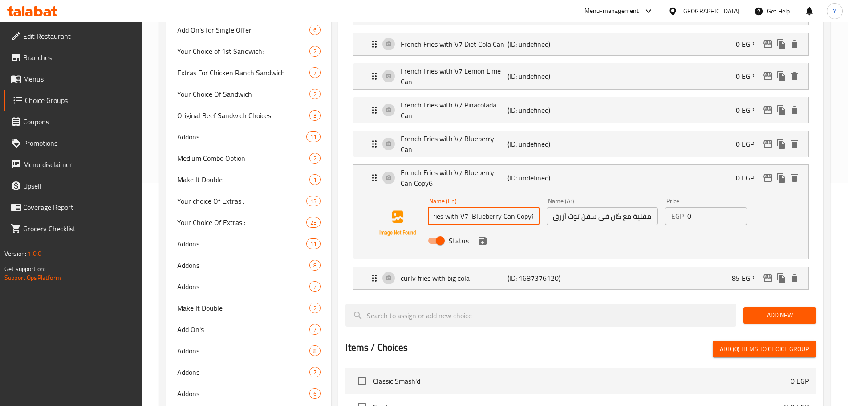
click at [571, 194] on div "Name (En) French Fries with V7 Blueberry Can Copy6 Name (En) Name (Ar) بطاطا مق…" at bounding box center [602, 223] width 356 height 58
paste input "[PERSON_NAME] Pink Lemonade Special Edition"
type input "French Fries with [PERSON_NAME] Pink Lemonade Special Edition"
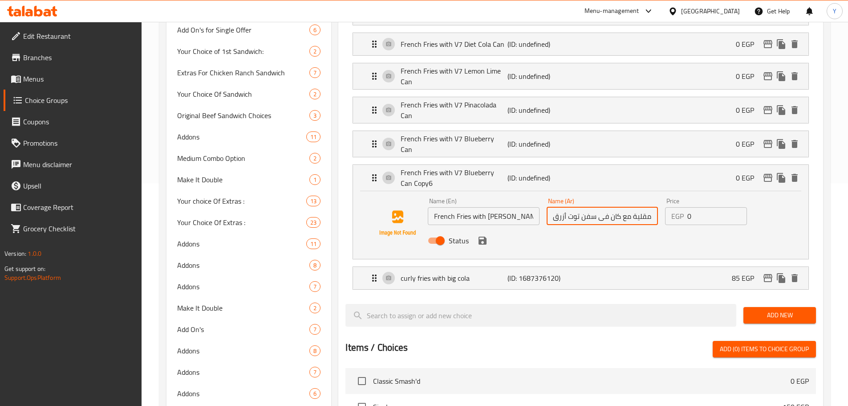
click at [614, 207] on input "بطاطا مقلية مع كان فى سفن توت أزرق" at bounding box center [602, 216] width 111 height 18
drag, startPoint x: 619, startPoint y: 191, endPoint x: 518, endPoint y: 187, distance: 101.6
click at [518, 194] on div "Name (En) French Fries with Dara’s Pink Lemonade Special Edition Name (En) Name…" at bounding box center [602, 223] width 356 height 58
paste input "دارا ليمون وردي اصدار خاص"
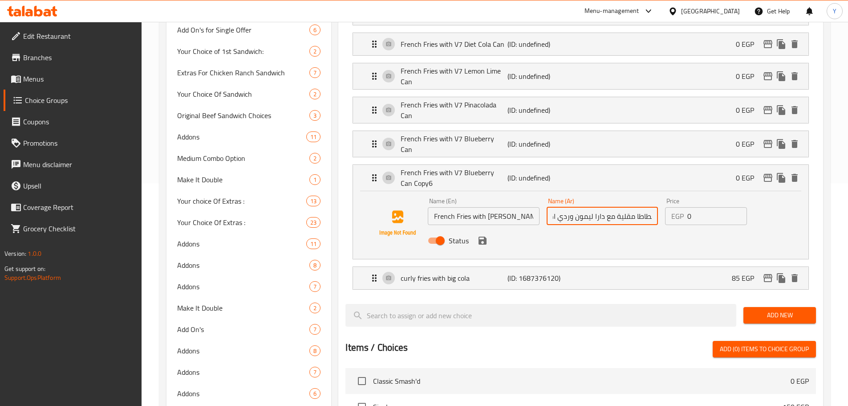
click at [602, 207] on input "بطاطا مقلية مع دارا ليمون وردي اصدار خاص" at bounding box center [602, 216] width 111 height 18
drag, startPoint x: 604, startPoint y: 190, endPoint x: 536, endPoint y: 185, distance: 68.3
click at [536, 194] on div "Name (En) French Fries with Dara’s Pink Lemonade Special Edition Name (En) Name…" at bounding box center [602, 223] width 356 height 58
type input "بطاطا مقلية مع دارا ليمون وردي اصدار خاص"
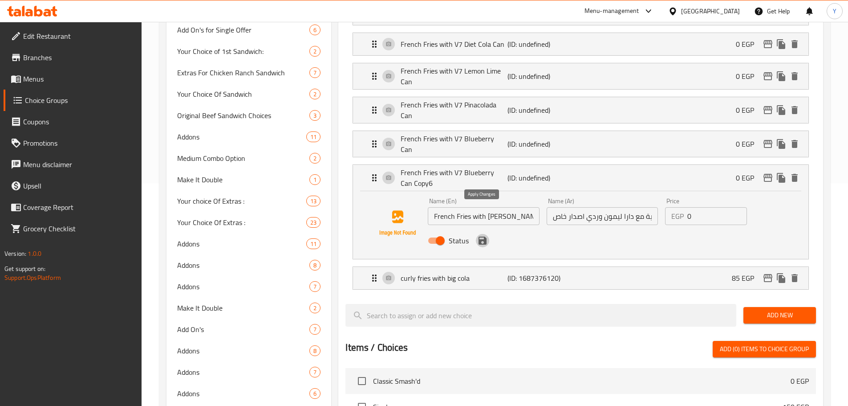
click at [480, 234] on button "save" at bounding box center [482, 240] width 13 height 13
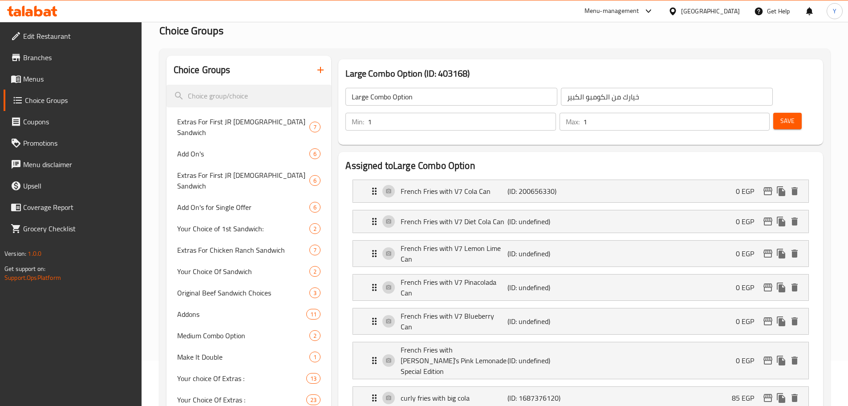
scroll to position [89, 0]
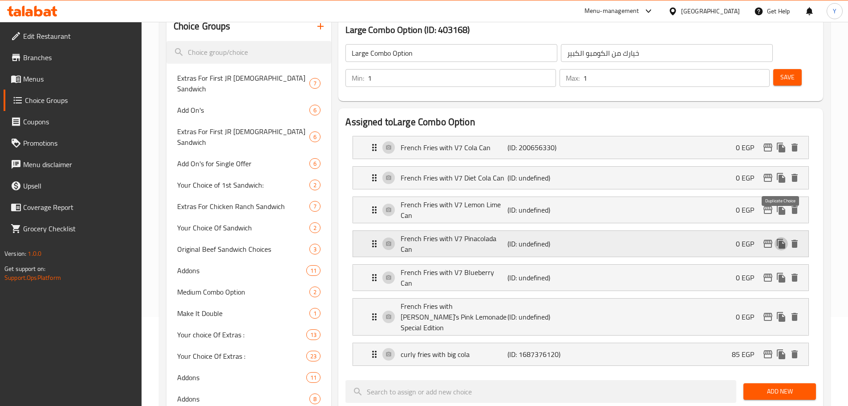
click at [782, 239] on icon "duplicate" at bounding box center [781, 244] width 8 height 10
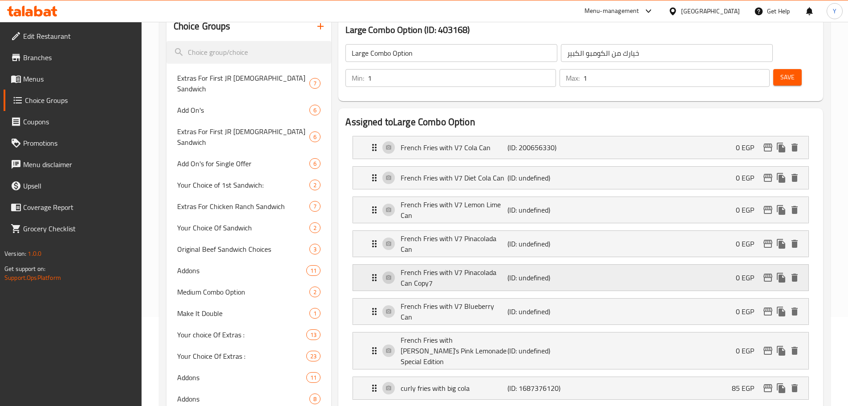
click at [514, 272] on p "(ID: undefined)" at bounding box center [543, 277] width 71 height 11
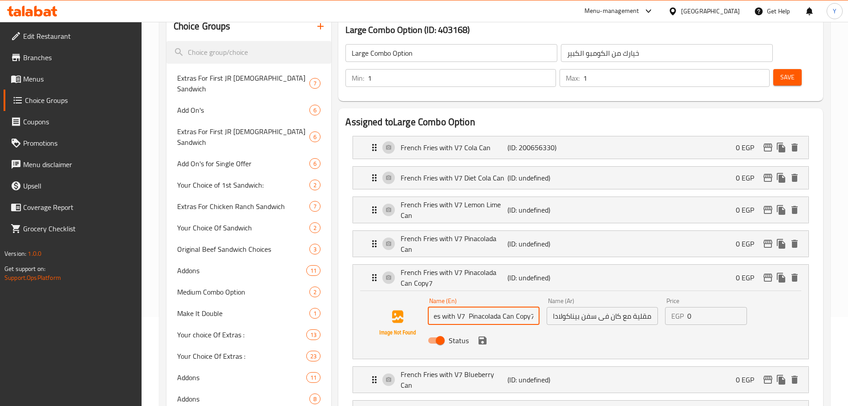
drag, startPoint x: 486, startPoint y: 289, endPoint x: 565, endPoint y: 301, distance: 80.2
click at [565, 301] on div "Name (En) French Fries with V7 Pinacolada Can Copy7 Name (En) Name (Ar) بطاطا م…" at bounding box center [602, 323] width 356 height 58
paste input "V7 Pomegranate Can"
type input "French Fries withV7 Pomegranate Can"
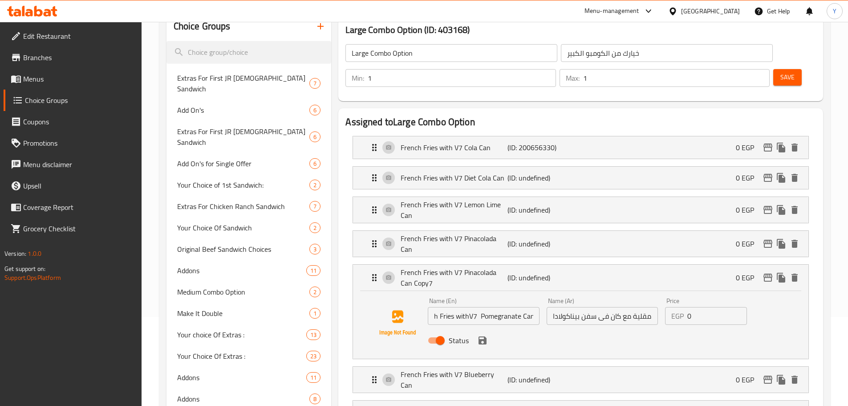
scroll to position [0, 0]
drag, startPoint x: 620, startPoint y: 290, endPoint x: 512, endPoint y: 284, distance: 107.9
click at [512, 294] on div "Name (En) French Fries withV7 Pomegranate Can Name (En) Name (Ar) بطاطا مقلية م…" at bounding box center [602, 323] width 356 height 58
paste input "سفن رمان"
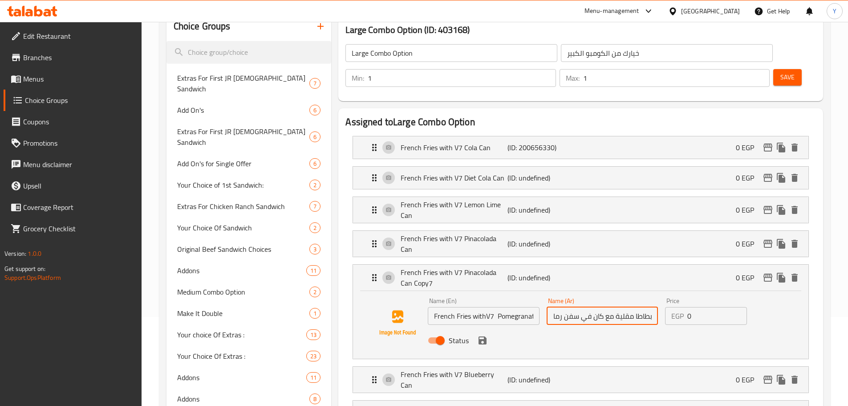
click at [481, 335] on icon "save" at bounding box center [482, 340] width 11 height 11
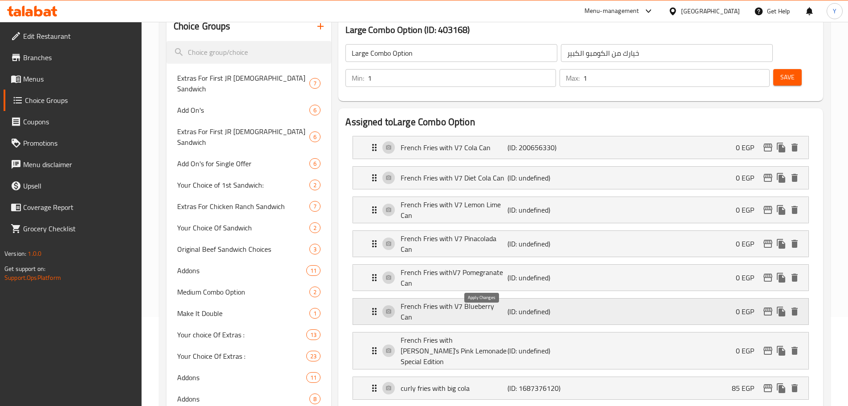
type input "بطاطا مقلية مع كان في سفن رمان"
click at [784, 239] on icon "duplicate" at bounding box center [781, 244] width 8 height 10
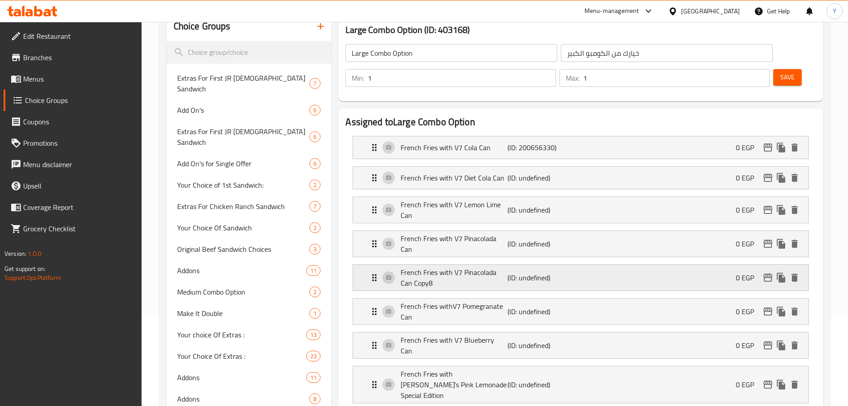
click at [525, 272] on p "(ID: undefined)" at bounding box center [543, 277] width 71 height 11
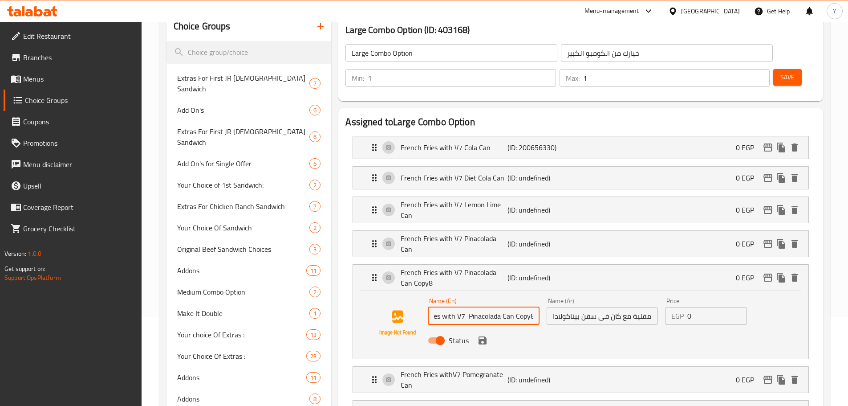
drag, startPoint x: 488, startPoint y: 291, endPoint x: 549, endPoint y: 303, distance: 62.5
click at [549, 303] on div "Name (En) French Fries with V7 Pinacolada Can Copy8 Name (En) Name (Ar) بطاطا م…" at bounding box center [602, 323] width 356 height 58
paste input "eapple Can"
type input "French Fries with V7 Pineapple Can"
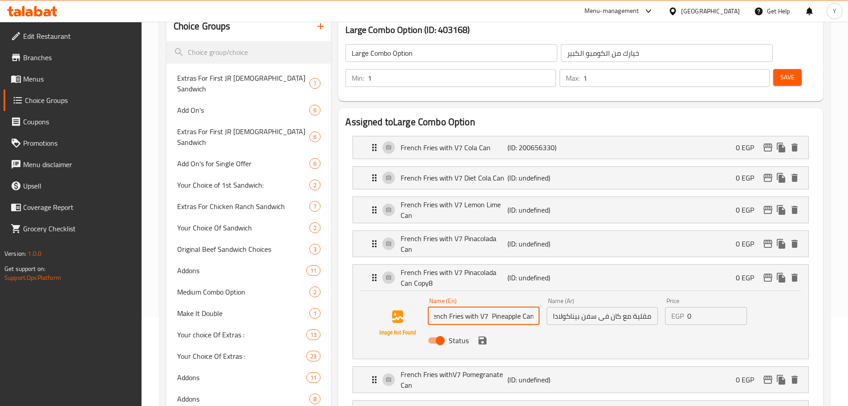
scroll to position [0, 0]
drag, startPoint x: 620, startPoint y: 293, endPoint x: 511, endPoint y: 296, distance: 109.1
click at [511, 296] on div "Name (En) French Fries with V7 Pineapple Can Name (En) Name (Ar) بطاطا مقلية مع…" at bounding box center [602, 323] width 356 height 58
paste input "ناناس"
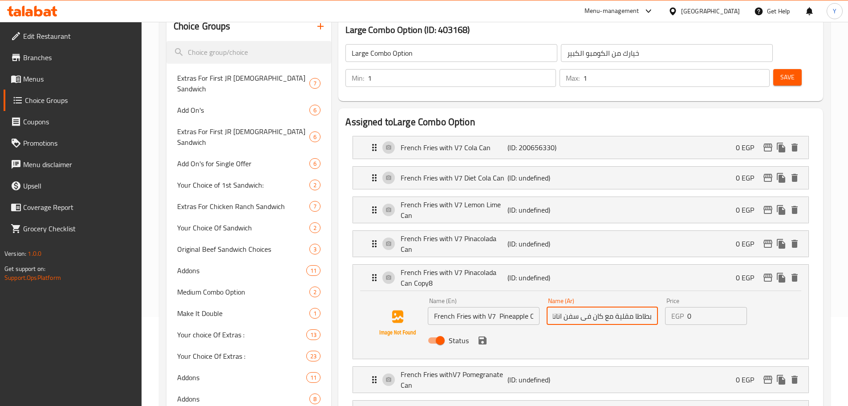
click at [478, 335] on icon "save" at bounding box center [482, 340] width 11 height 11
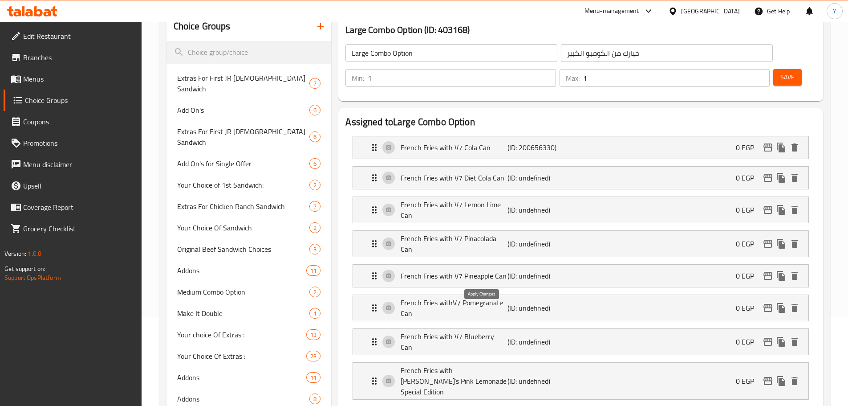
type input "بطاطا مقلية مع كان فى سفن اناناس"
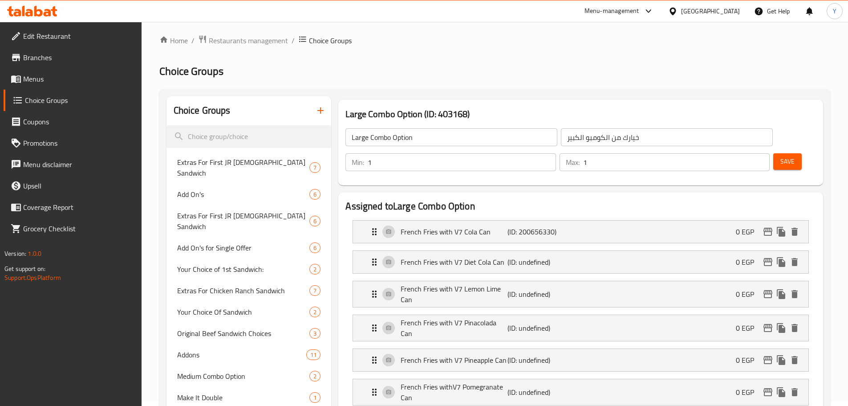
scroll to position [0, 0]
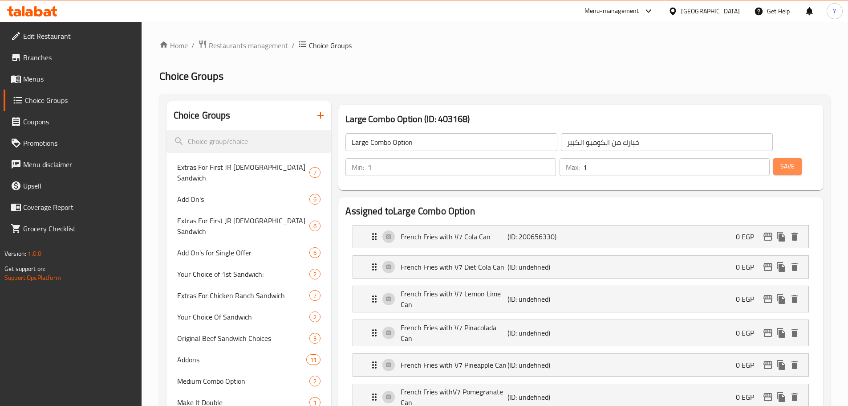
click at [780, 161] on span "Save" at bounding box center [787, 166] width 14 height 11
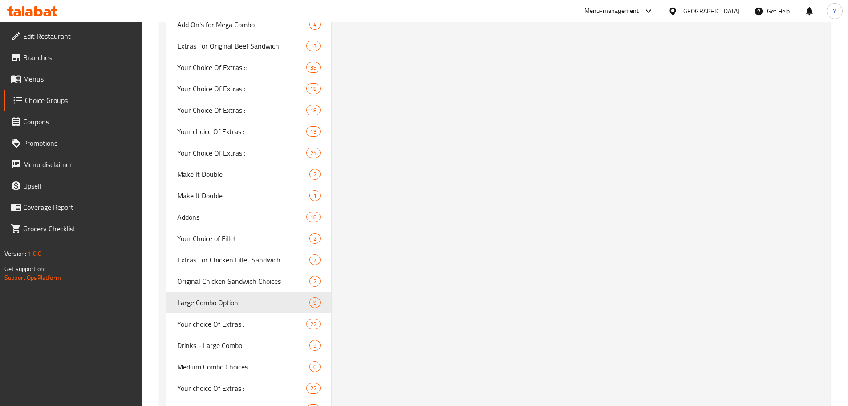
scroll to position [2739, 0]
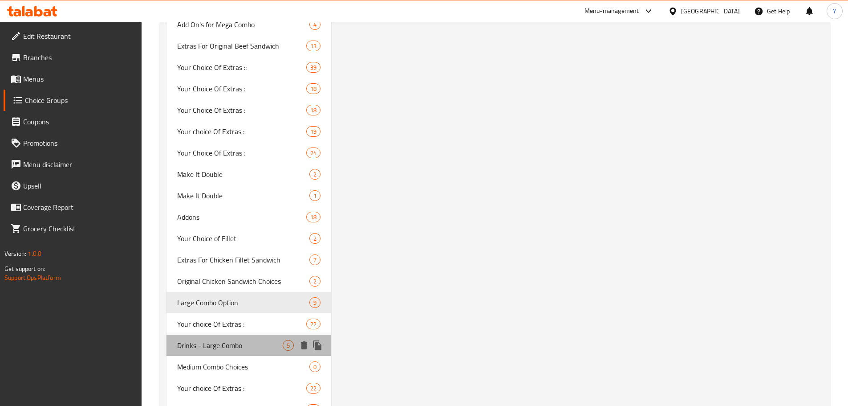
click at [219, 340] on span "Drinks - Large Combo" at bounding box center [230, 345] width 106 height 11
type input "Drinks - Large Combo"
type input "المشروبات - كومبو كبير"
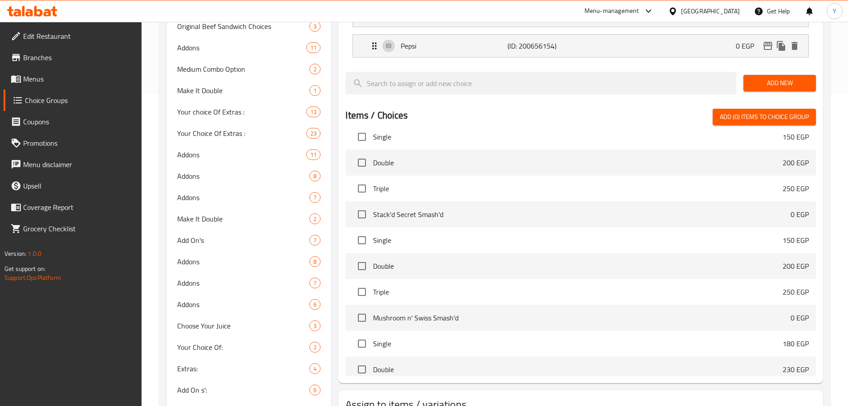
scroll to position [0, 0]
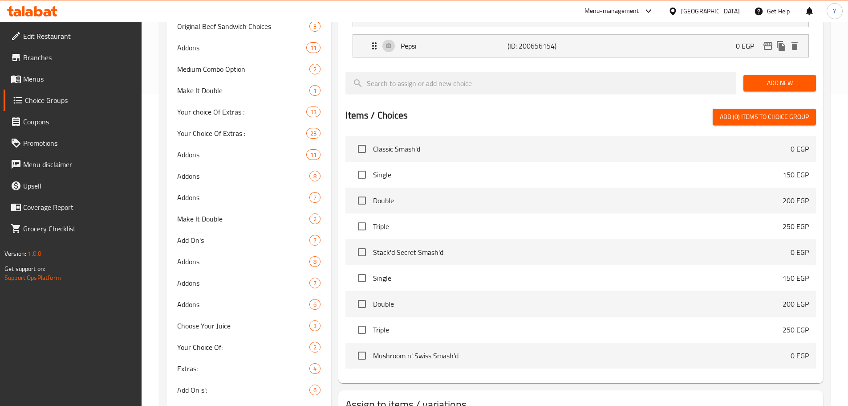
click at [437, 132] on nav "Classic Smash'd 0 EGP Single 150 EGP Double 200 EGP Triple 250 EGP Stack'd Secr…" at bounding box center [580, 254] width 471 height 244
click at [433, 109] on div "Items / Choices Add (0) items to choice group" at bounding box center [580, 117] width 471 height 16
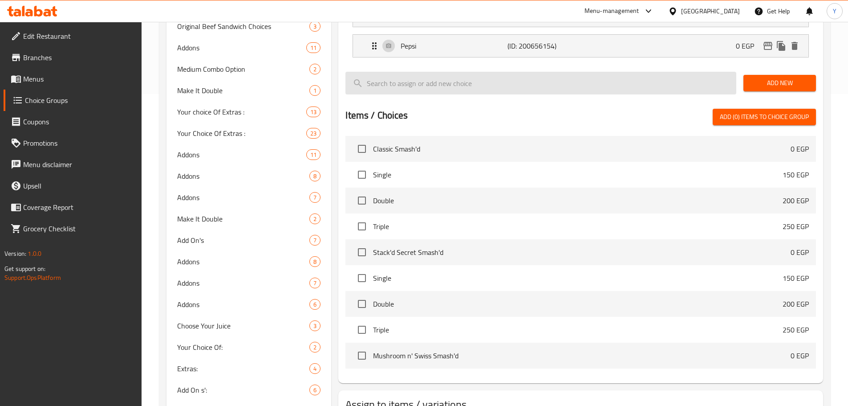
click at [442, 72] on input "search" at bounding box center [540, 83] width 391 height 23
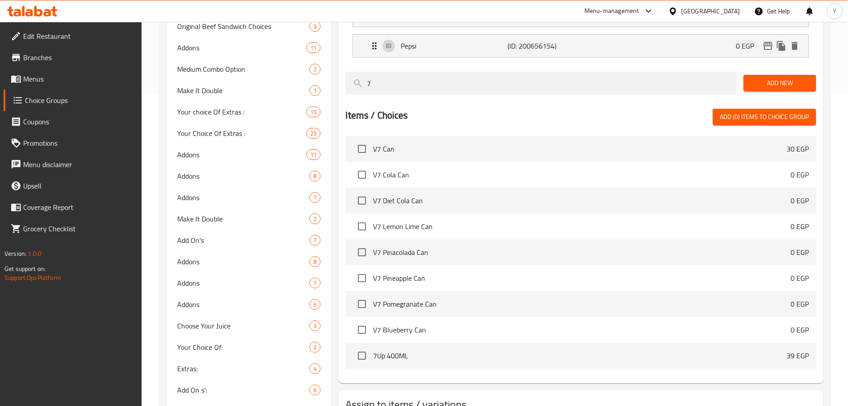
type input "7"
click at [367, 165] on input "checkbox" at bounding box center [362, 174] width 19 height 19
checkbox input "true"
click at [364, 191] on input "checkbox" at bounding box center [362, 200] width 19 height 19
checkbox input "true"
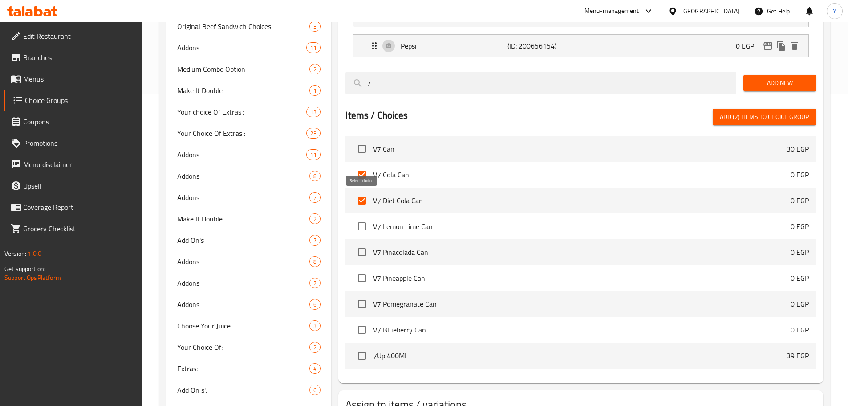
click at [359, 217] on input "checkbox" at bounding box center [362, 226] width 19 height 19
checkbox input "true"
click at [360, 243] on input "checkbox" at bounding box center [362, 252] width 19 height 19
checkbox input "true"
click at [358, 268] on input "checkbox" at bounding box center [362, 277] width 19 height 19
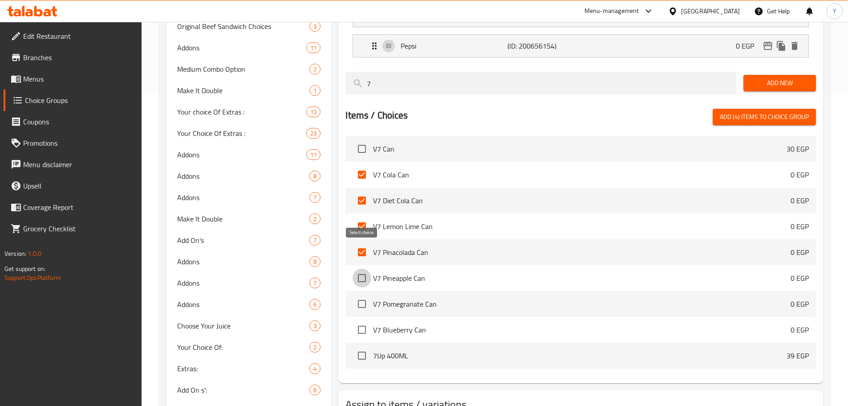
checkbox input "true"
click at [357, 294] on input "checkbox" at bounding box center [362, 303] width 19 height 19
checkbox input "true"
click at [362, 320] on input "checkbox" at bounding box center [362, 329] width 19 height 19
checkbox input "true"
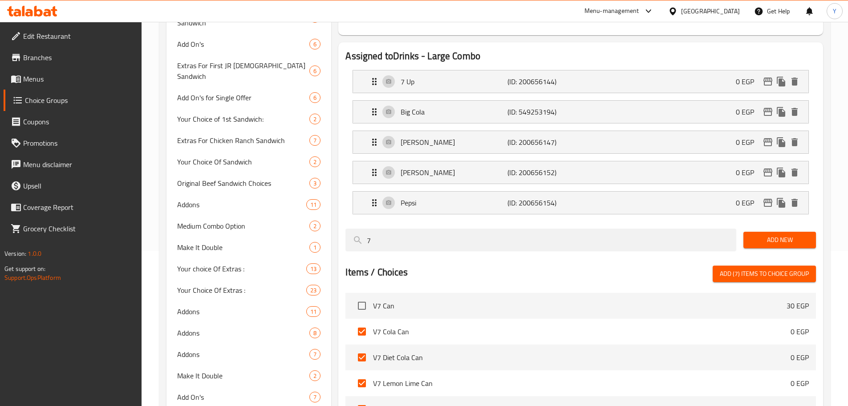
scroll to position [134, 0]
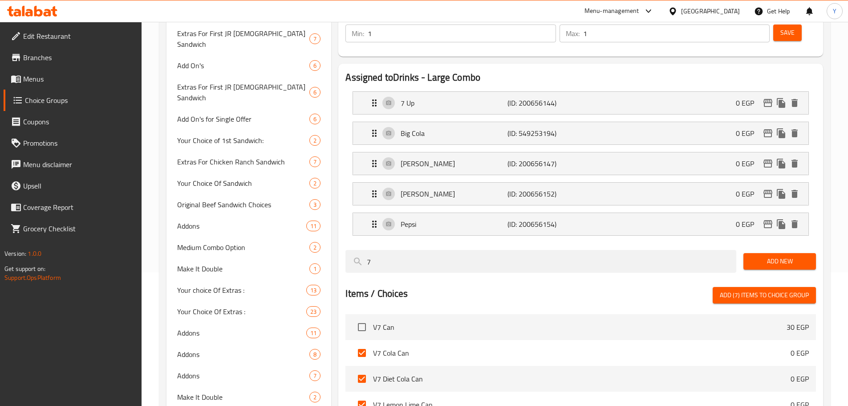
click at [778, 289] on span "Add (7) items to choice group" at bounding box center [764, 294] width 89 height 11
checkbox input "false"
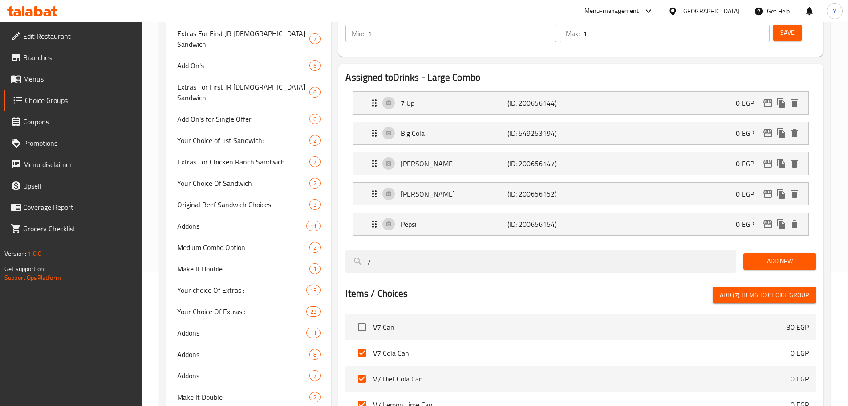
checkbox input "false"
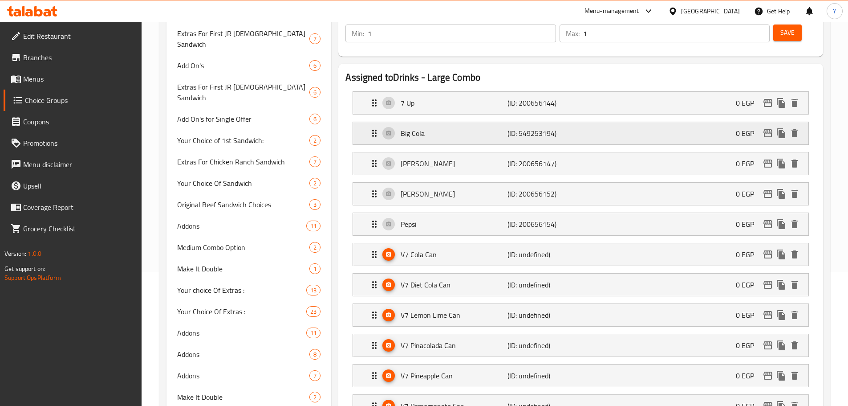
click at [795, 129] on icon "delete" at bounding box center [795, 133] width 6 height 8
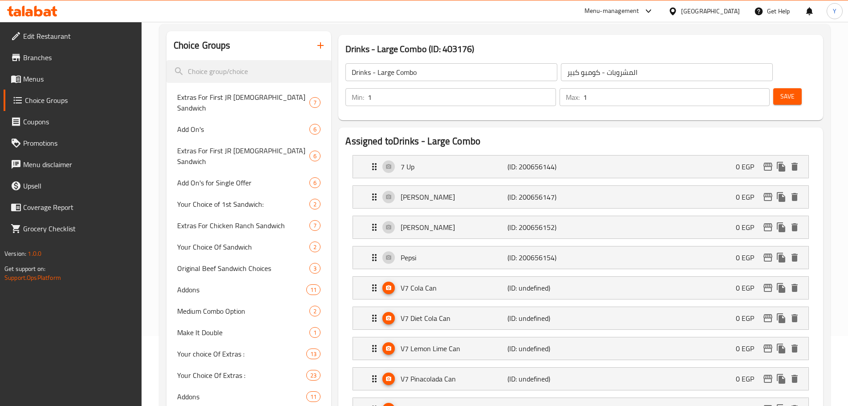
scroll to position [0, 0]
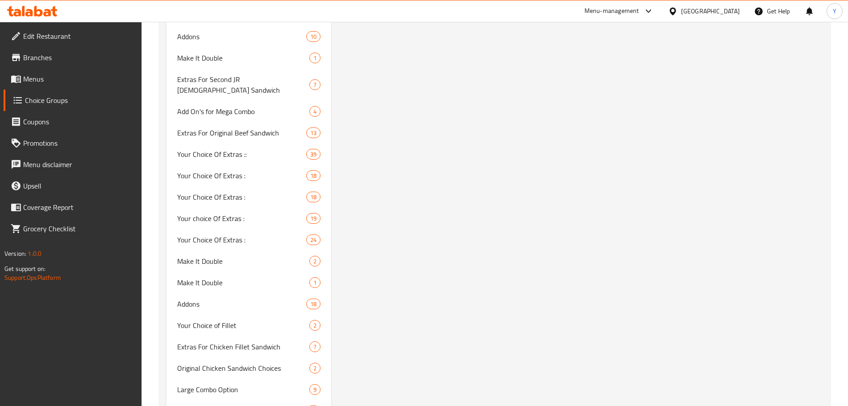
scroll to position [2739, 0]
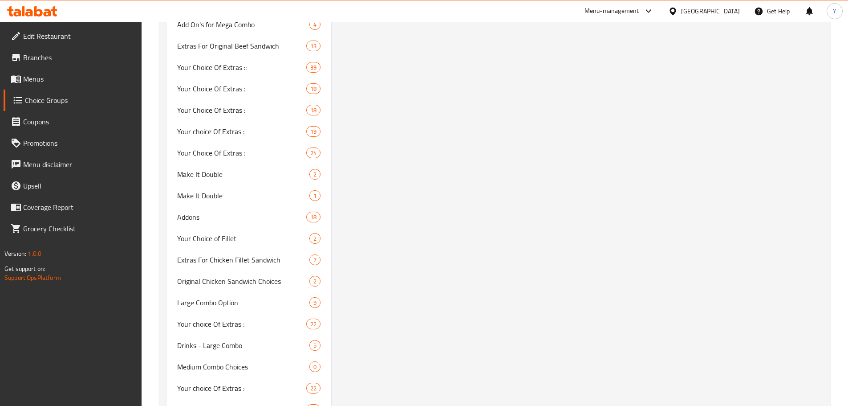
click at [233, 340] on span "Drinks - Large Combo" at bounding box center [230, 345] width 106 height 11
type input "Drinks - Large Combo"
type input "المشروبات - كومبو كبير"
type input "1"
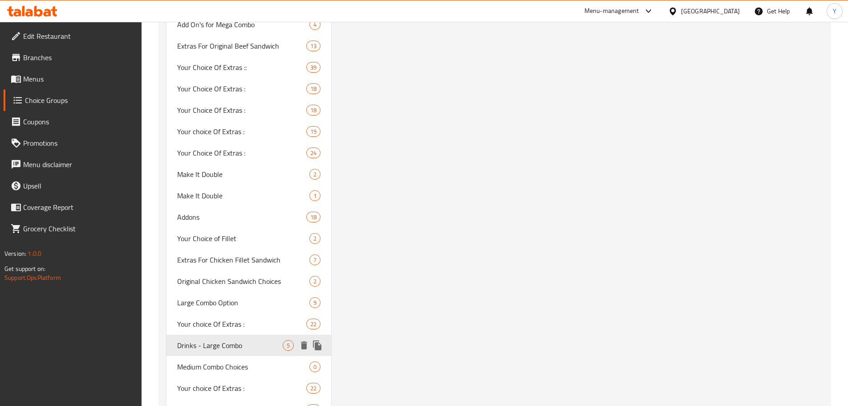
type input "1"
click at [261, 340] on span "Drinks - Large Combo" at bounding box center [230, 345] width 106 height 11
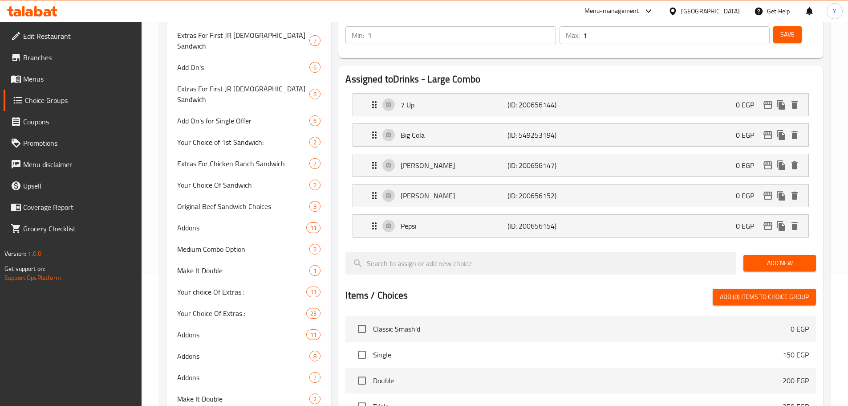
scroll to position [0, 0]
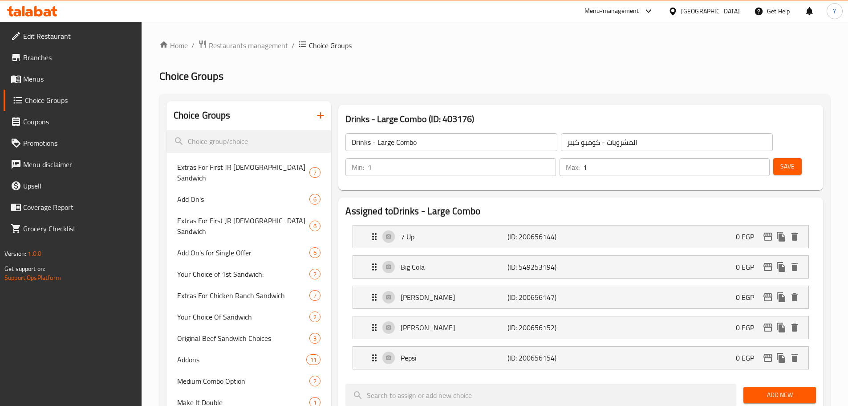
click at [733, 224] on li "7 Up (ID: 200656144) 0 EGP Name (En) 7 Up Name (En) Name (Ar) سفن آب Name (Ar) …" at bounding box center [580, 236] width 471 height 30
click at [729, 256] on div "Big Cola (ID: 549253194) 0 EGP" at bounding box center [583, 267] width 429 height 22
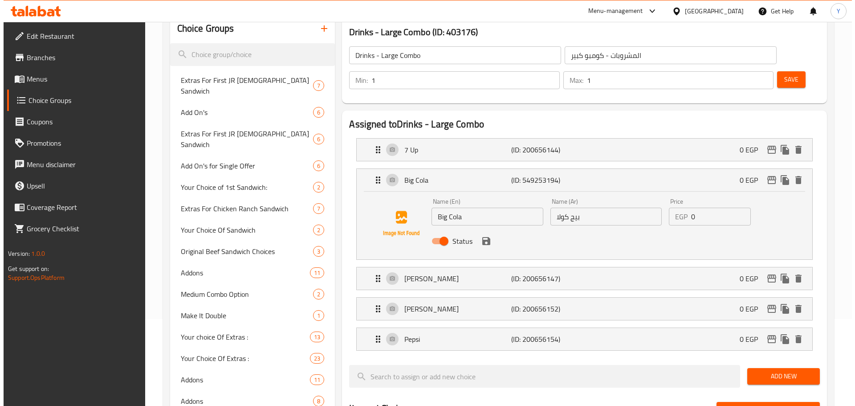
scroll to position [89, 0]
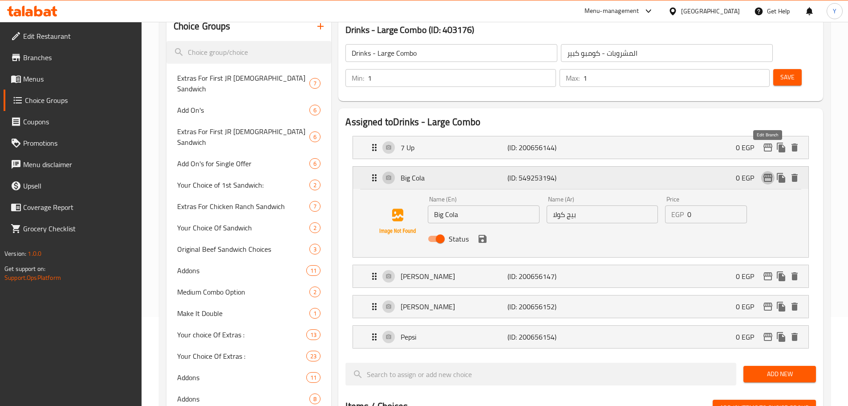
click at [767, 174] on icon "edit" at bounding box center [767, 178] width 9 height 8
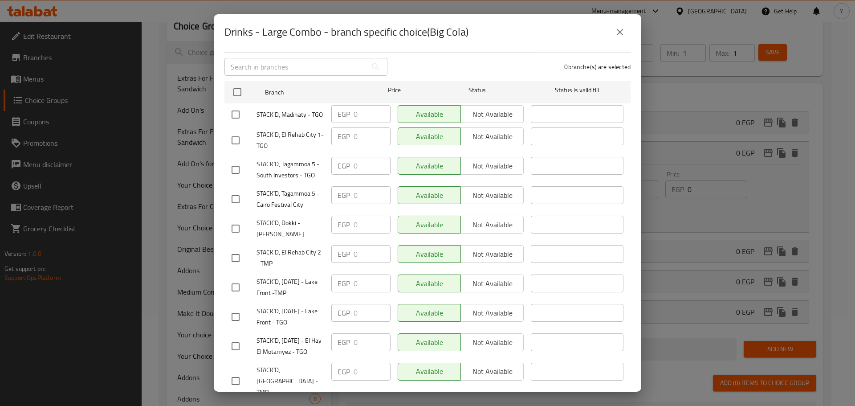
scroll to position [0, 0]
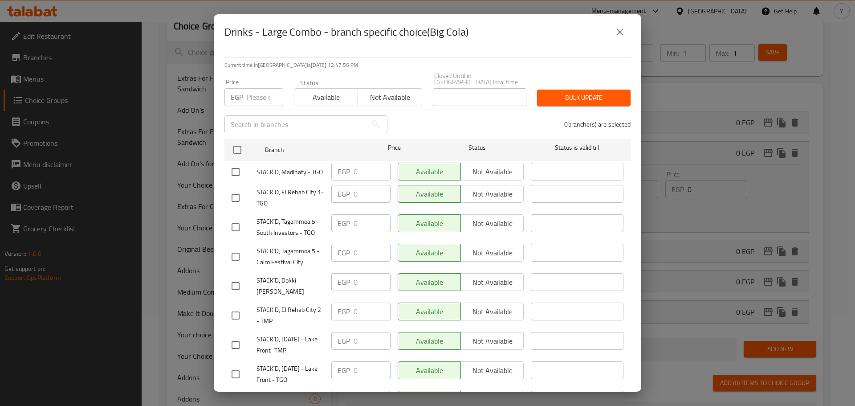
click at [612, 37] on button "close" at bounding box center [619, 31] width 21 height 21
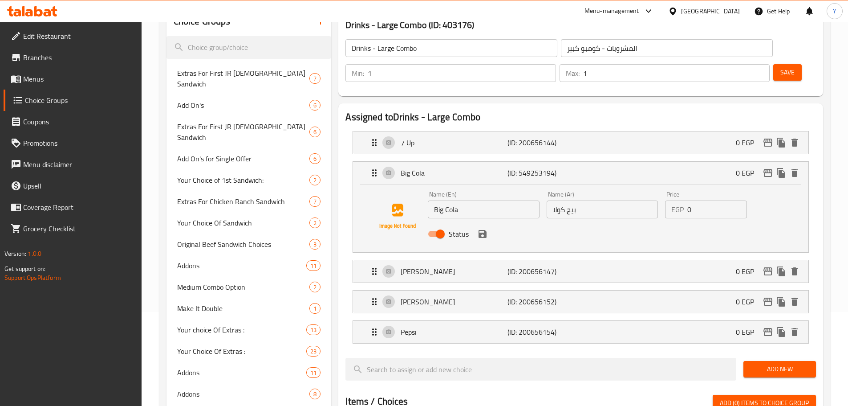
scroll to position [68, 0]
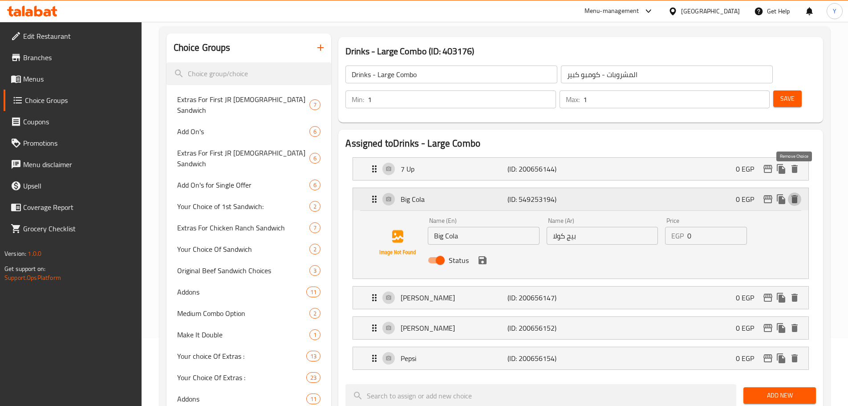
click at [799, 194] on icon "delete" at bounding box center [794, 199] width 11 height 11
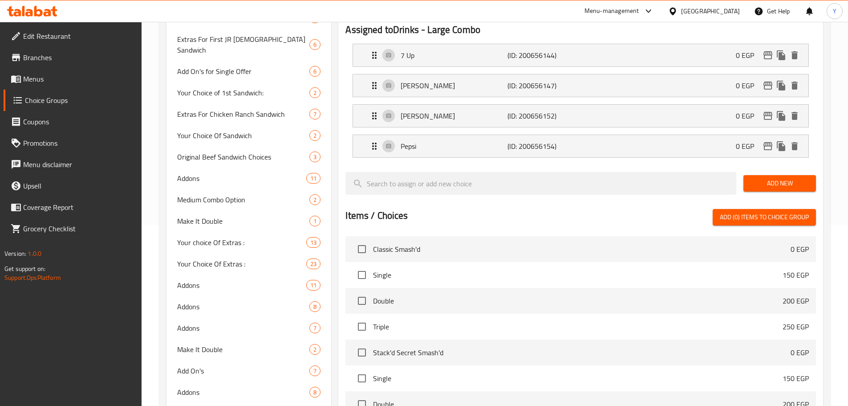
scroll to position [201, 0]
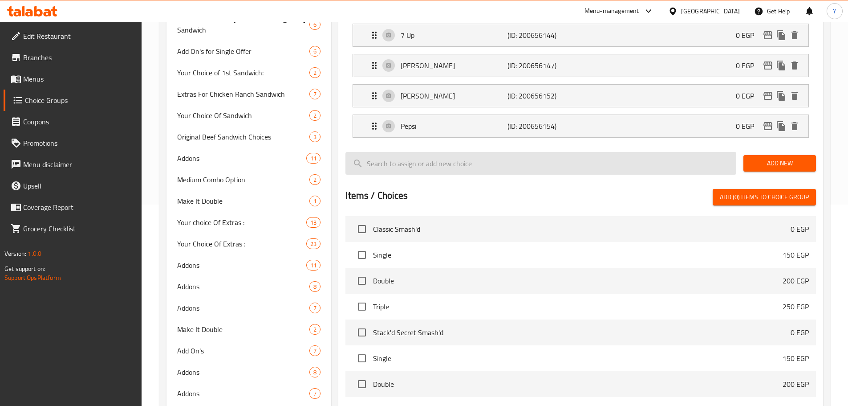
click at [441, 152] on input "search" at bounding box center [540, 163] width 391 height 23
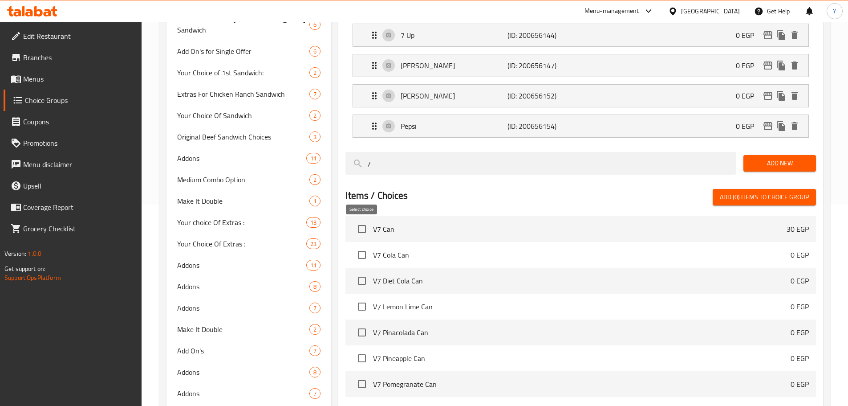
type input "7"
click at [365, 245] on input "checkbox" at bounding box center [362, 254] width 19 height 19
checkbox input "true"
click at [360, 271] on input "checkbox" at bounding box center [362, 280] width 19 height 19
checkbox input "true"
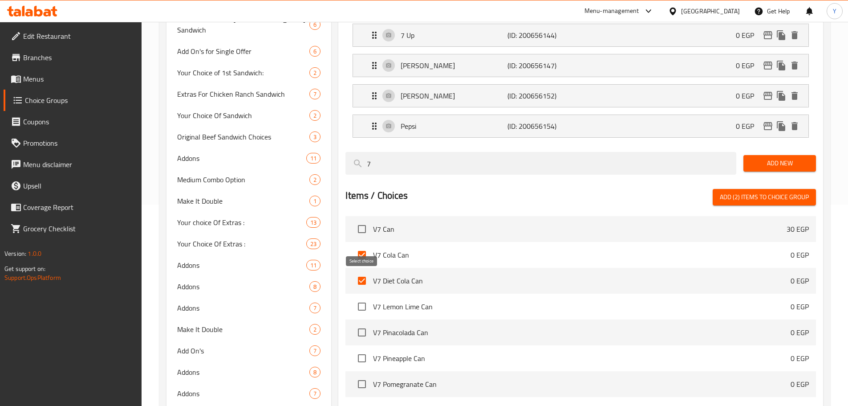
click at [362, 297] on input "checkbox" at bounding box center [362, 306] width 19 height 19
checkbox input "true"
click at [361, 323] on input "checkbox" at bounding box center [362, 332] width 19 height 19
checkbox input "true"
click at [357, 349] on input "checkbox" at bounding box center [362, 358] width 19 height 19
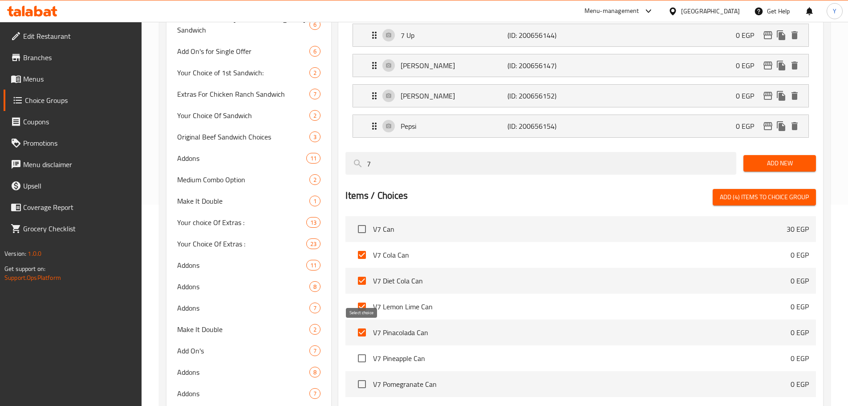
checkbox input "true"
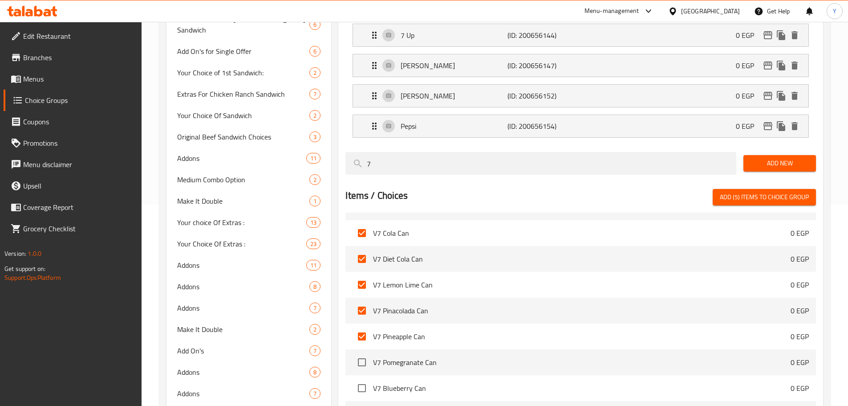
scroll to position [246, 0]
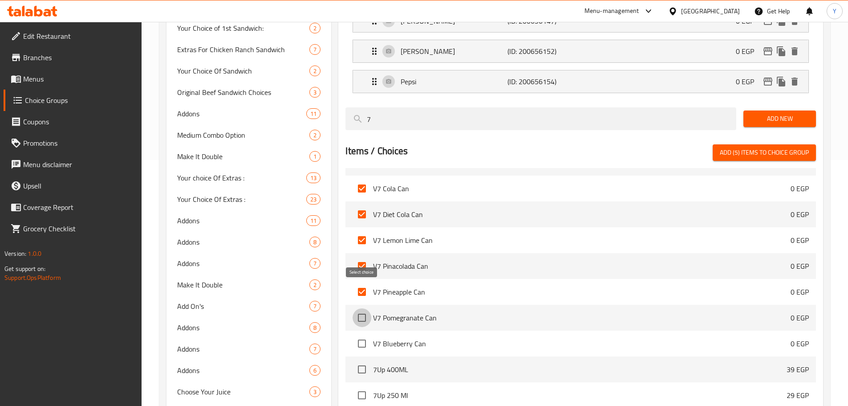
click at [366, 308] on input "checkbox" at bounding box center [362, 317] width 19 height 19
checkbox input "true"
click at [361, 334] on input "checkbox" at bounding box center [362, 343] width 19 height 19
checkbox input "true"
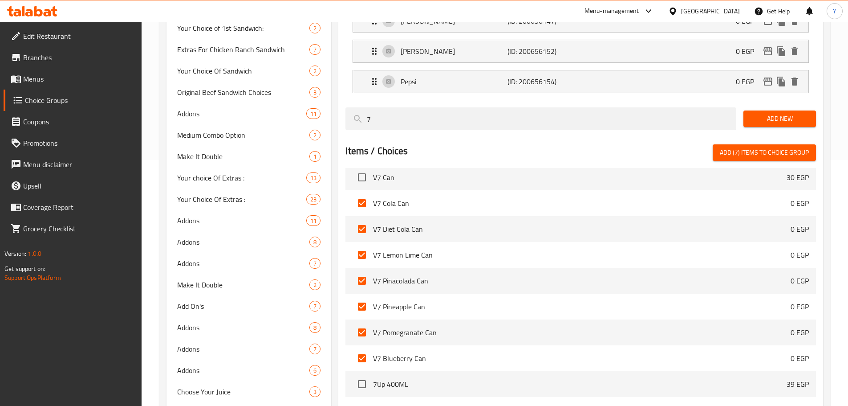
scroll to position [0, 0]
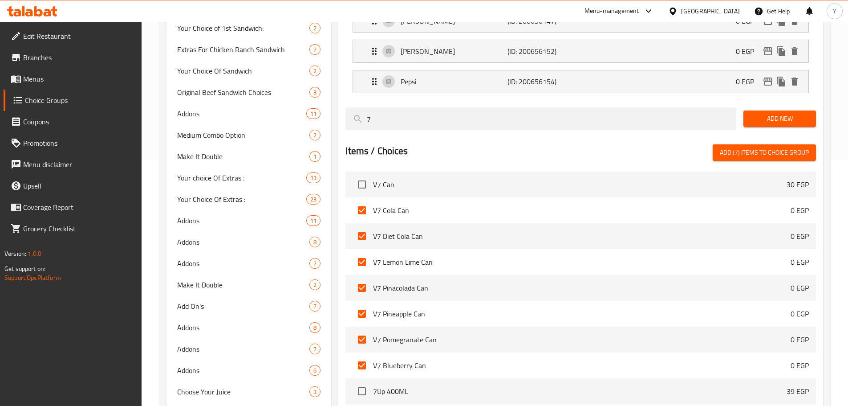
click at [763, 147] on span "Add (7) items to choice group" at bounding box center [764, 152] width 89 height 11
checkbox input "false"
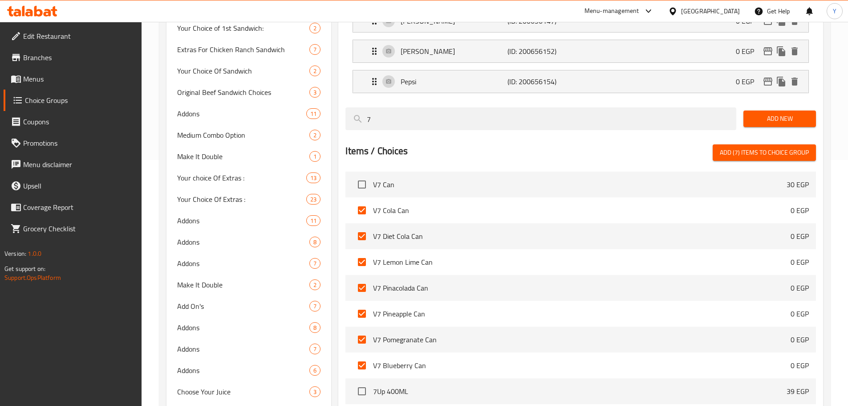
checkbox input "false"
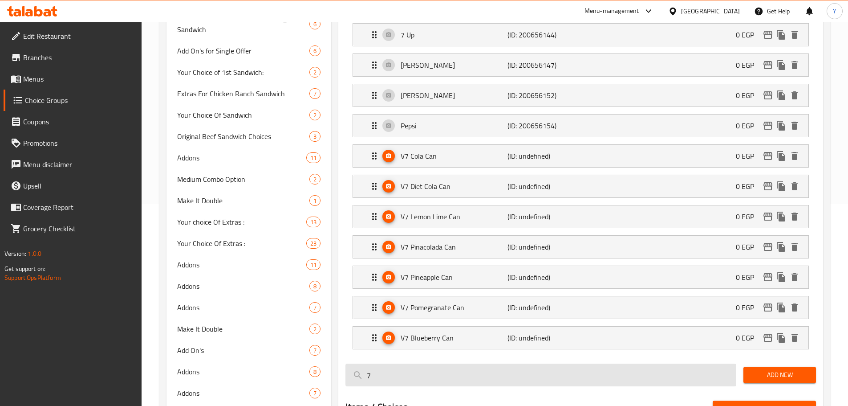
scroll to position [201, 0]
click at [479, 364] on input "7" at bounding box center [540, 375] width 391 height 23
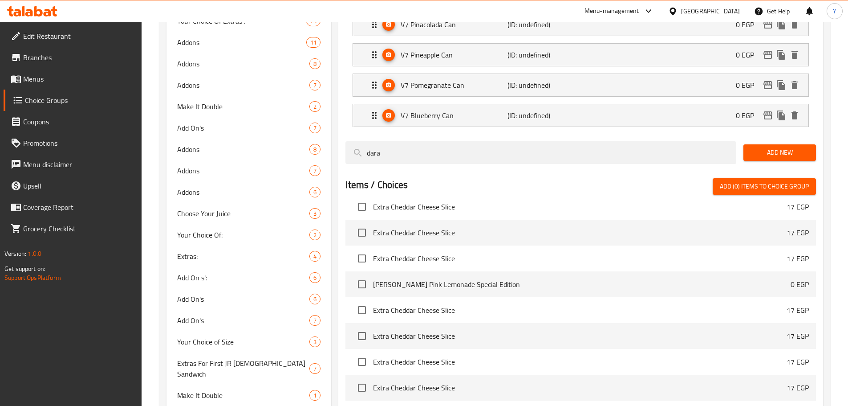
scroll to position [0, 0]
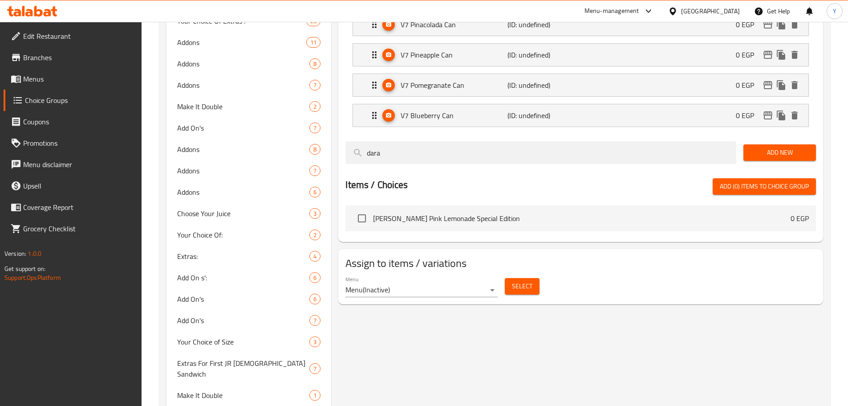
type input "dara"
click at [365, 209] on input "checkbox" at bounding box center [362, 218] width 19 height 19
click at [759, 181] on span "Add (1) items to choice group" at bounding box center [764, 186] width 89 height 11
checkbox input "false"
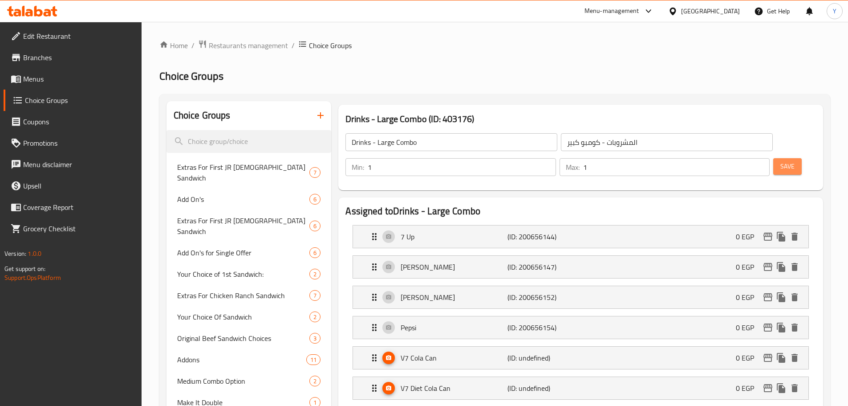
click at [780, 161] on span "Save" at bounding box center [787, 166] width 14 height 11
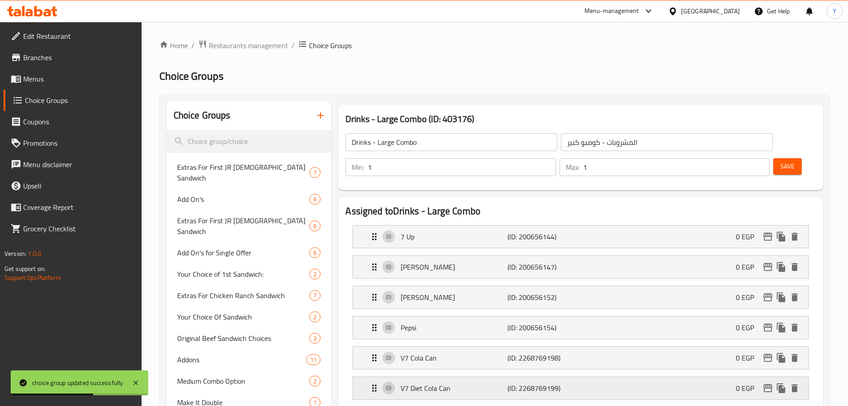
scroll to position [89, 0]
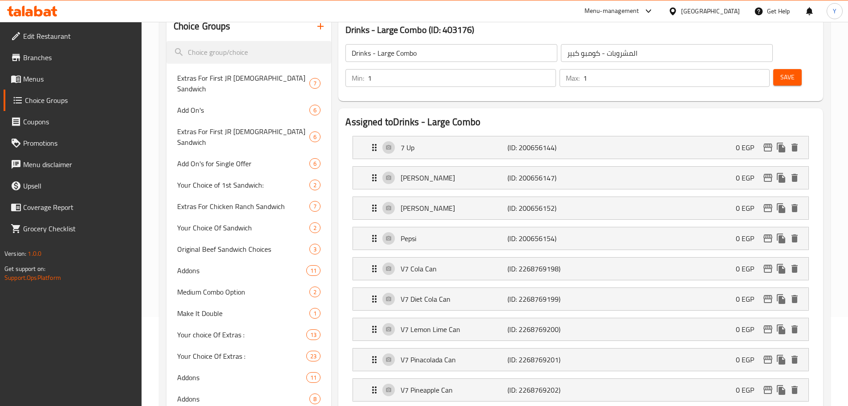
click at [67, 78] on span "Menus" at bounding box center [78, 78] width 111 height 11
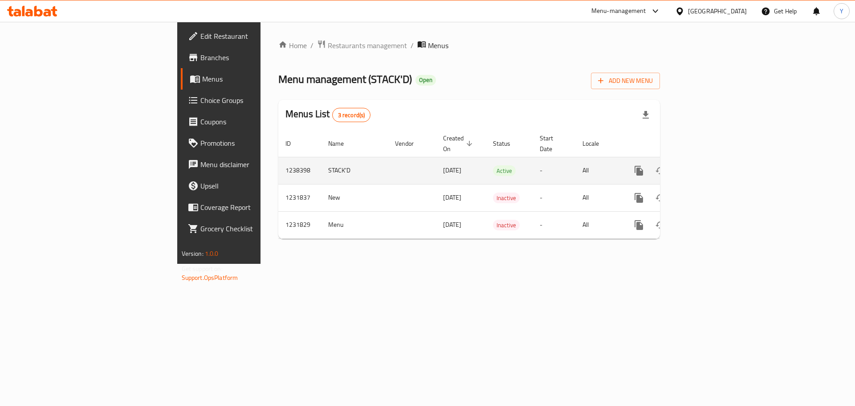
click at [707, 166] on icon "enhanced table" at bounding box center [703, 170] width 8 height 8
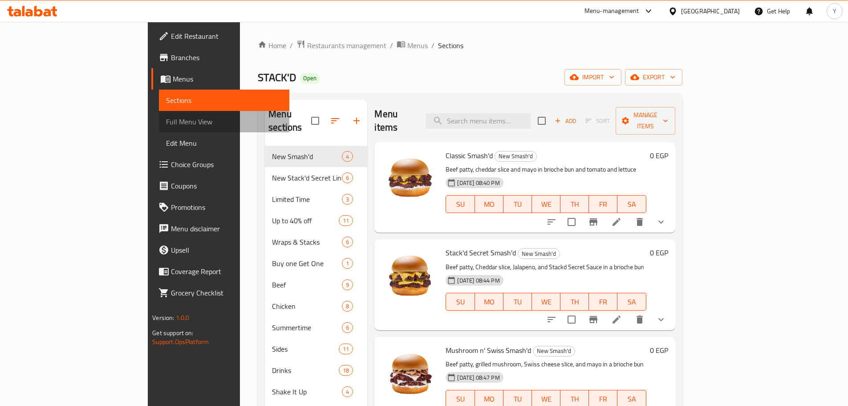
click at [166, 122] on span "Full Menu View" at bounding box center [224, 121] width 116 height 11
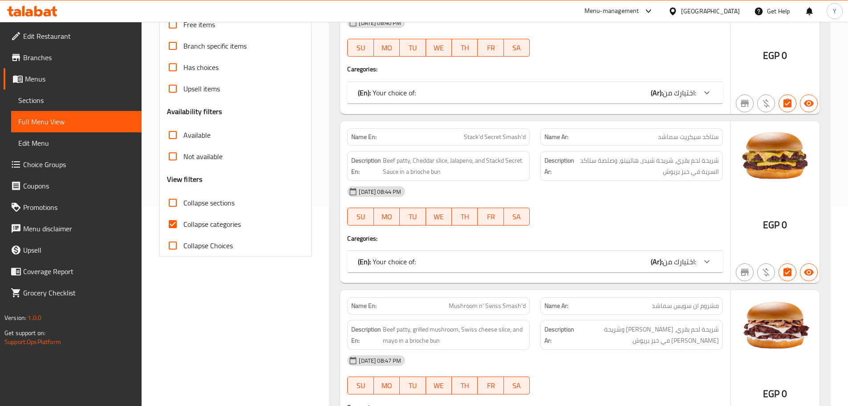
scroll to position [223, 0]
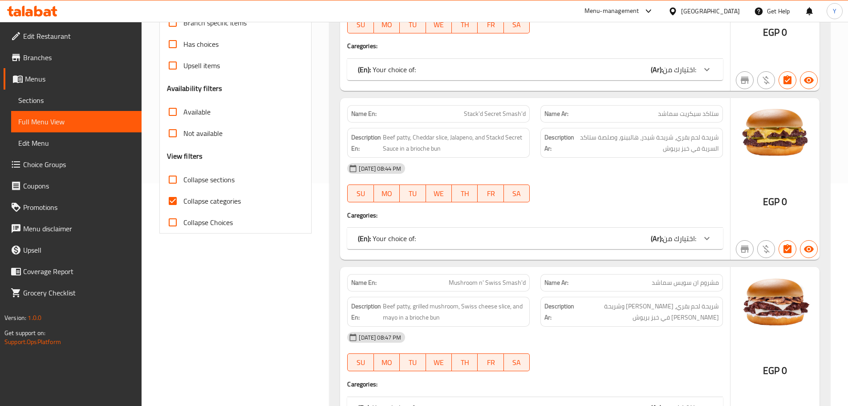
click at [230, 190] on label "Collapse categories" at bounding box center [201, 200] width 79 height 21
click at [183, 190] on input "Collapse categories" at bounding box center [172, 200] width 21 height 21
click at [227, 199] on span "Collapse categories" at bounding box center [211, 200] width 57 height 11
click at [183, 199] on input "Collapse categories" at bounding box center [172, 200] width 21 height 21
click at [177, 196] on input "Collapse categories" at bounding box center [172, 200] width 21 height 21
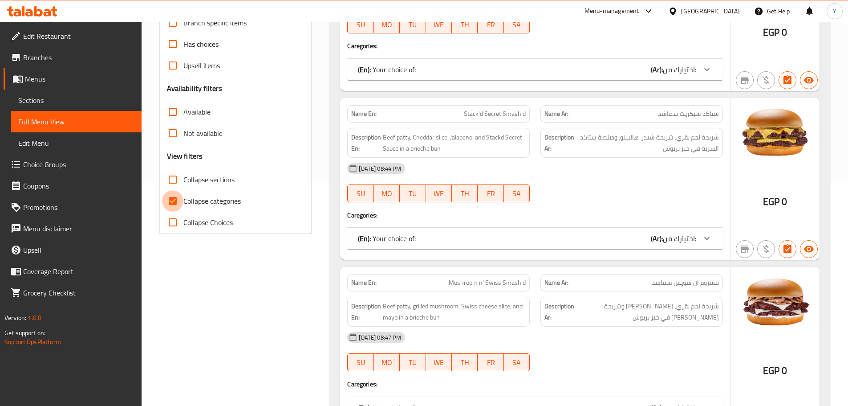
checkbox input "false"
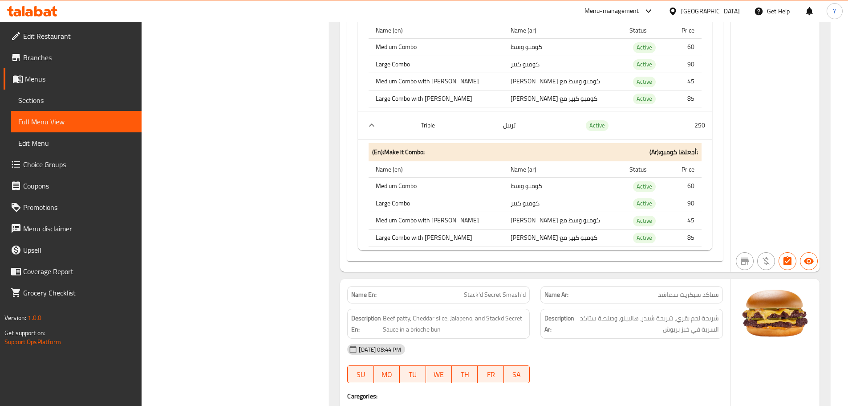
scroll to position [860, 0]
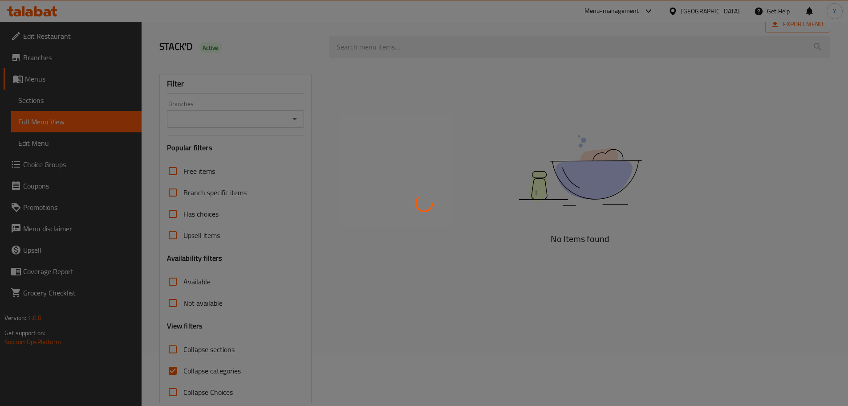
scroll to position [68, 0]
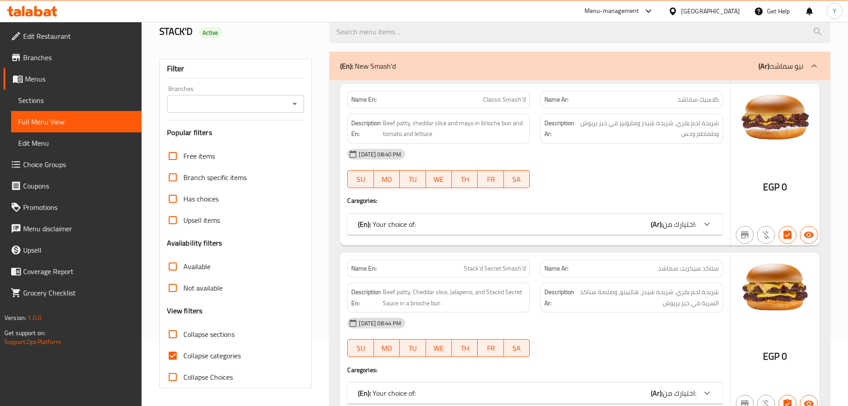
click at [188, 350] on span "Collapse categories" at bounding box center [211, 355] width 57 height 11
click at [183, 345] on input "Collapse categories" at bounding box center [172, 355] width 21 height 21
checkbox input "false"
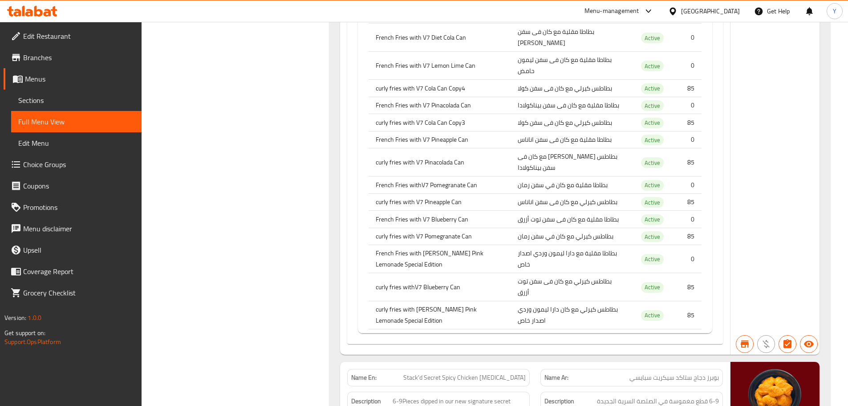
scroll to position [4995, 0]
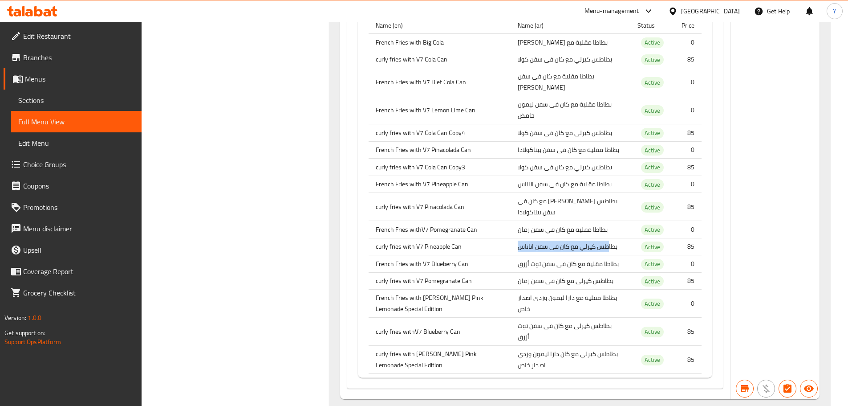
drag, startPoint x: 604, startPoint y: 237, endPoint x: 512, endPoint y: 233, distance: 91.8
click at [512, 238] on td "بطاطس كيرلي مع كان فى سفن اناناس" at bounding box center [571, 246] width 120 height 17
click at [528, 241] on td "بطاطس كيرلي مع كان فى سفن اناناس" at bounding box center [571, 246] width 120 height 17
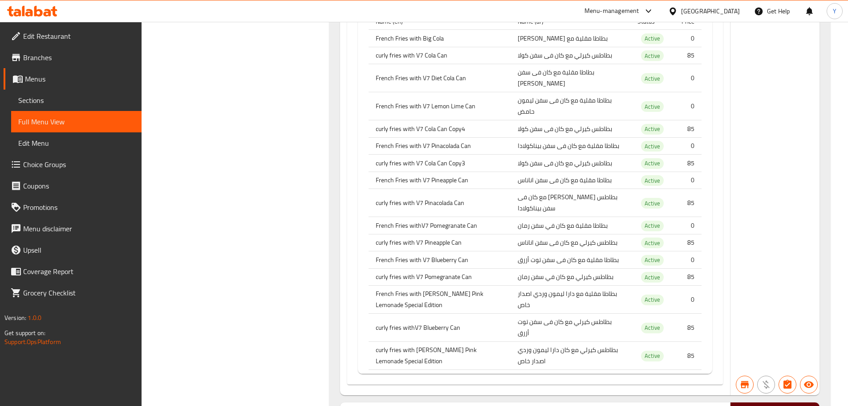
scroll to position [4951, 0]
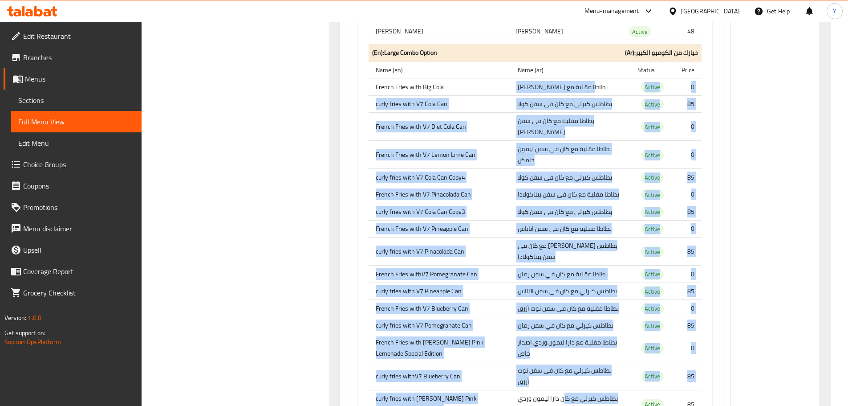
drag, startPoint x: 564, startPoint y: 85, endPoint x: 559, endPoint y: 380, distance: 294.7
click at [559, 380] on tbody "French Fries with Big Cola بطاطا مقلية مع بيج كولا Active 0 curly fries with V7…" at bounding box center [535, 248] width 333 height 340
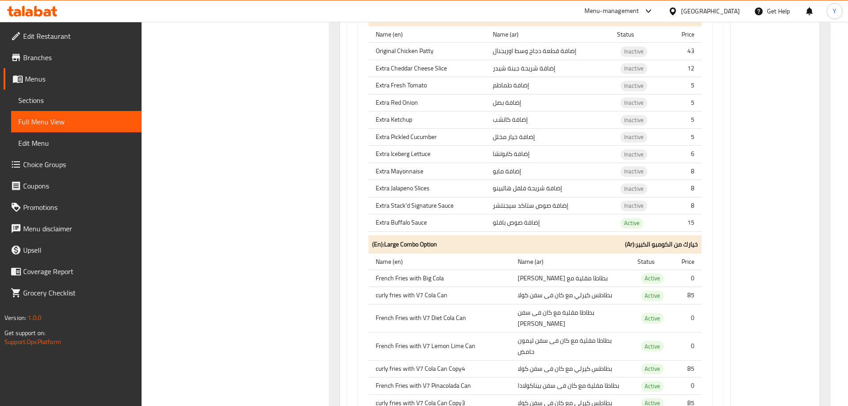
scroll to position [14571, 0]
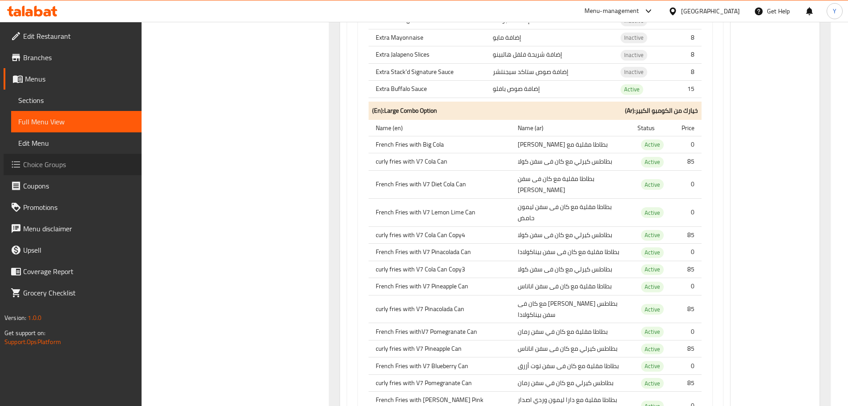
click at [28, 165] on span "Choice Groups" at bounding box center [78, 164] width 111 height 11
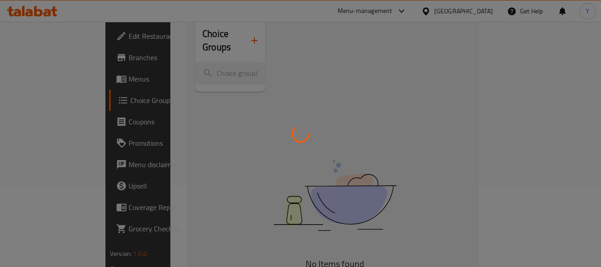
scroll to position [89, 0]
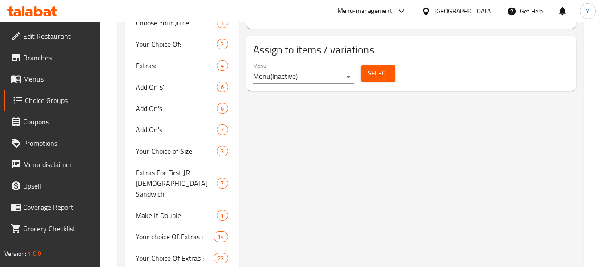
scroll to position [935, 0]
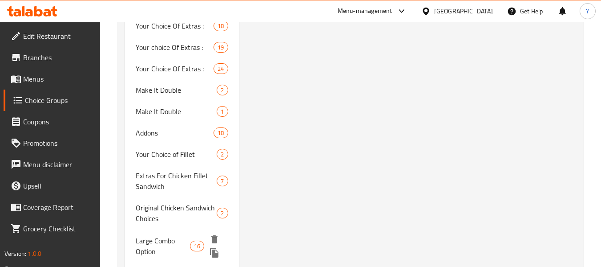
drag, startPoint x: 170, startPoint y: 128, endPoint x: 523, endPoint y: 138, distance: 352.7
click at [170, 235] on span "Large Combo Option" at bounding box center [163, 245] width 54 height 21
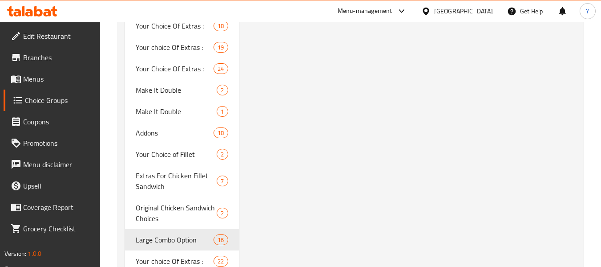
type input "Large Combo Option"
type input "خيارك من الكومبو الكبير"
type input "1"
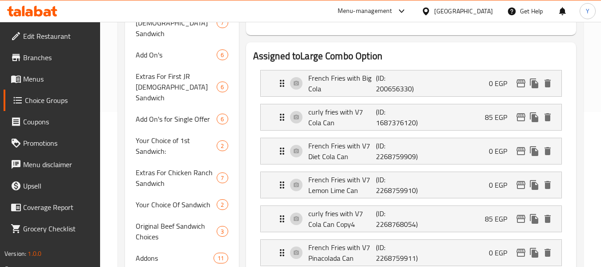
scroll to position [101, 0]
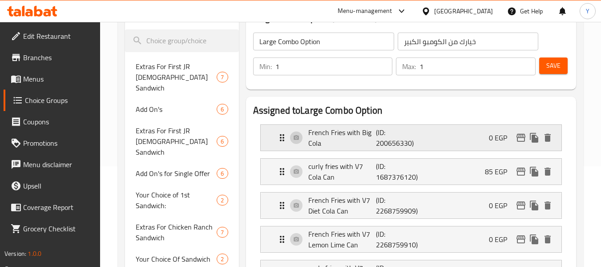
click at [417, 139] on p "(ID: 200656330)" at bounding box center [398, 137] width 45 height 21
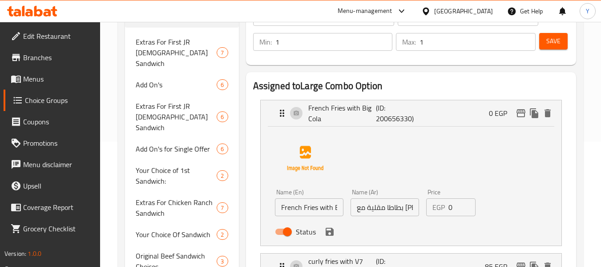
scroll to position [145, 0]
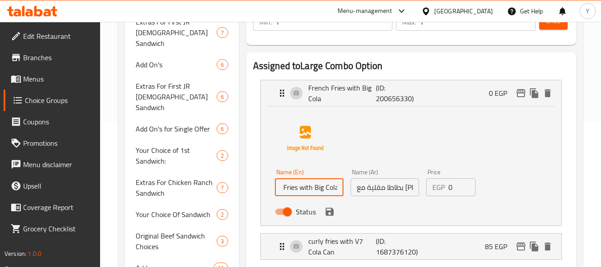
drag, startPoint x: 333, startPoint y: 187, endPoint x: 378, endPoint y: 190, distance: 44.2
click at [378, 190] on div "Name (En) French Fries with Big Cola Name (En) Name (Ar) بطاطا مقلية مع بيج كول…" at bounding box center [385, 194] width 227 height 58
paste input "V7 Cola Can"
type input "French Fries with V7 Cola Can"
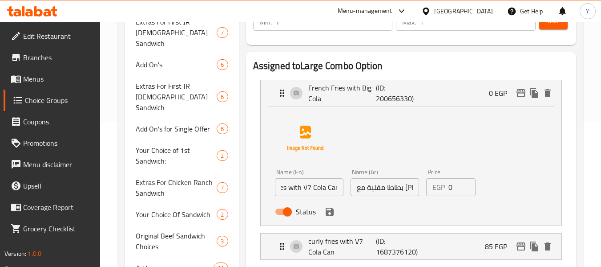
scroll to position [0, 0]
drag, startPoint x: 378, startPoint y: 187, endPoint x: 322, endPoint y: 187, distance: 56.1
click at [322, 187] on div "Name (En) French Fries with V7 Cola Can Name (En) Name (Ar) بطاطا مقلية مع بيج …" at bounding box center [385, 194] width 227 height 58
click at [377, 191] on input "بطاطا مقلية مع [PERSON_NAME]" at bounding box center [385, 187] width 69 height 18
drag, startPoint x: 379, startPoint y: 188, endPoint x: 332, endPoint y: 183, distance: 47.9
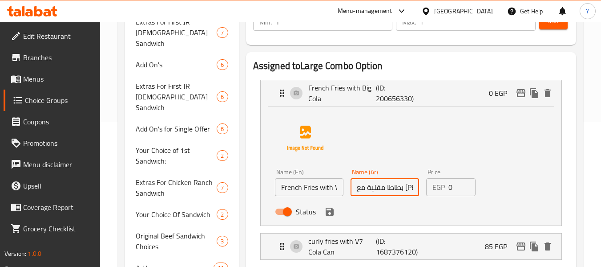
click at [332, 183] on div "Name (En) French Fries with V7 Cola Can Name (En) Name (Ar) بطاطا مقلية مع بيج …" at bounding box center [385, 194] width 227 height 58
paste input "كان فى سفن"
click at [332, 213] on icon "save" at bounding box center [330, 211] width 8 height 8
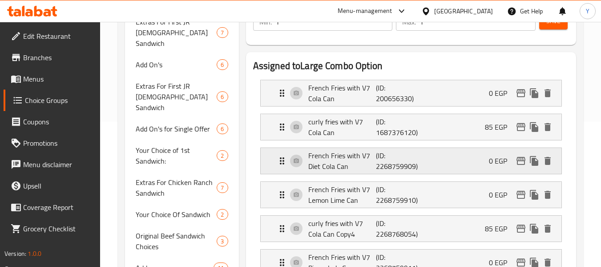
type input "بطاطا مقلية مع كان فى سفن كولا"
click at [549, 27] on button "Save" at bounding box center [554, 21] width 28 height 16
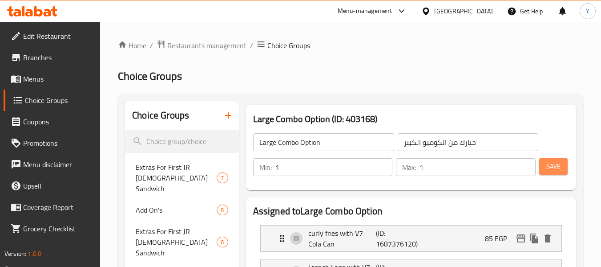
click at [555, 169] on span "Save" at bounding box center [554, 166] width 14 height 11
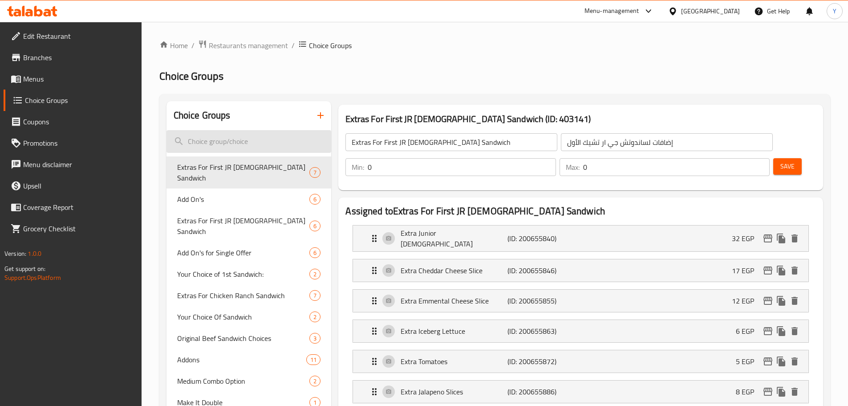
click at [246, 141] on input "search" at bounding box center [248, 141] width 165 height 23
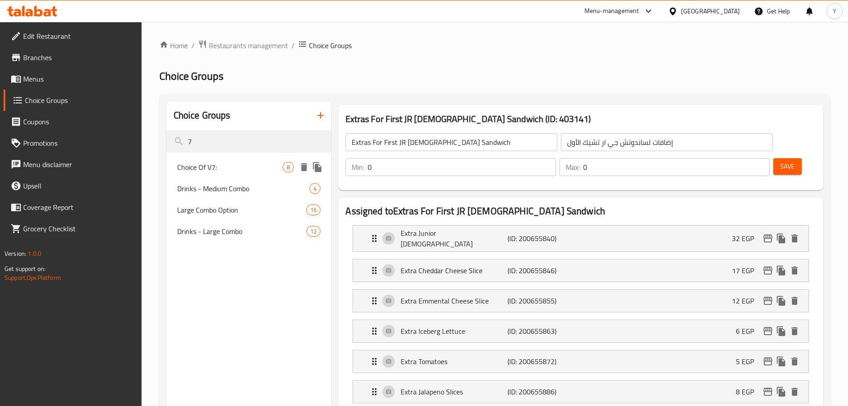
type input "7"
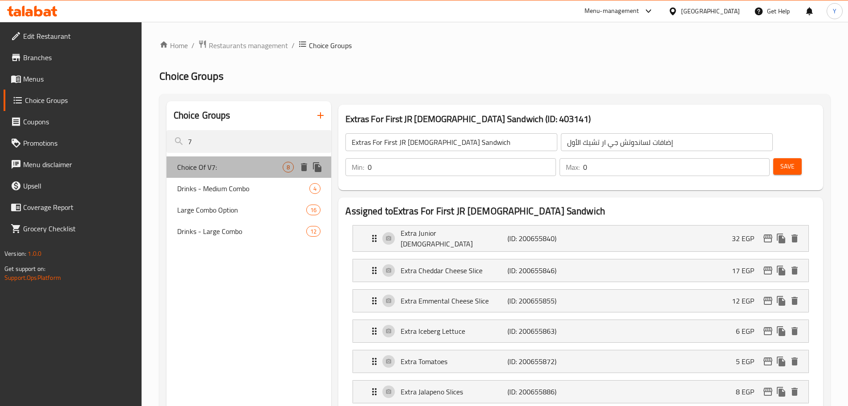
click at [236, 161] on div "Choice Of V7: 8" at bounding box center [248, 166] width 165 height 21
type input "Choice Of V7:"
type input "اختيار من V7:"
type input "1"
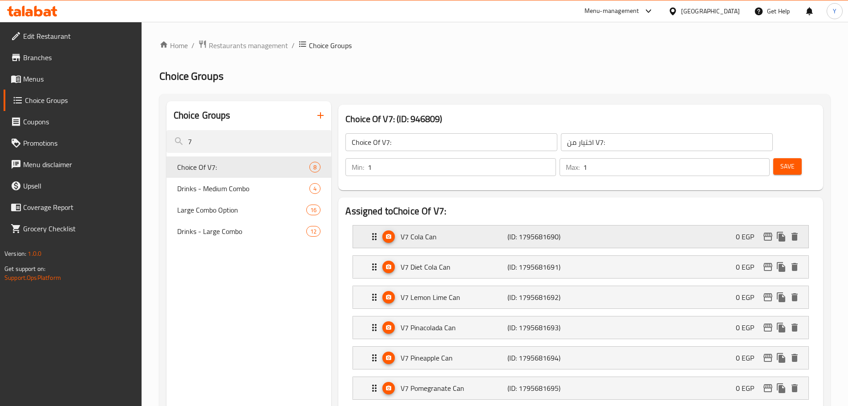
click at [451, 231] on p "V7 Cola Can" at bounding box center [454, 236] width 106 height 11
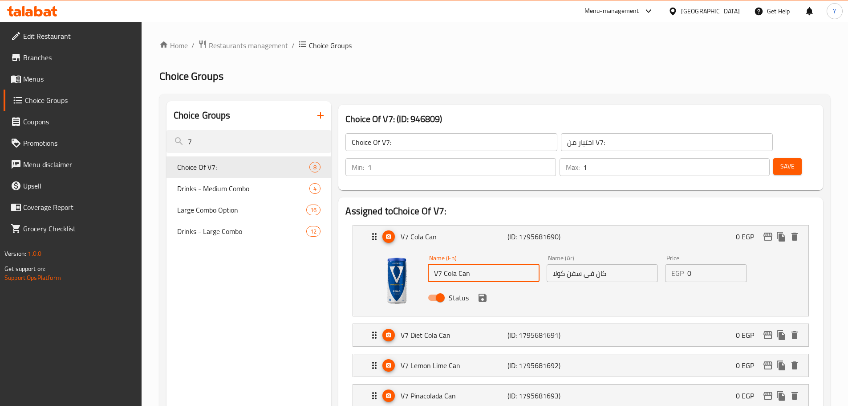
click at [446, 264] on input "V7 Cola Can" at bounding box center [483, 273] width 111 height 18
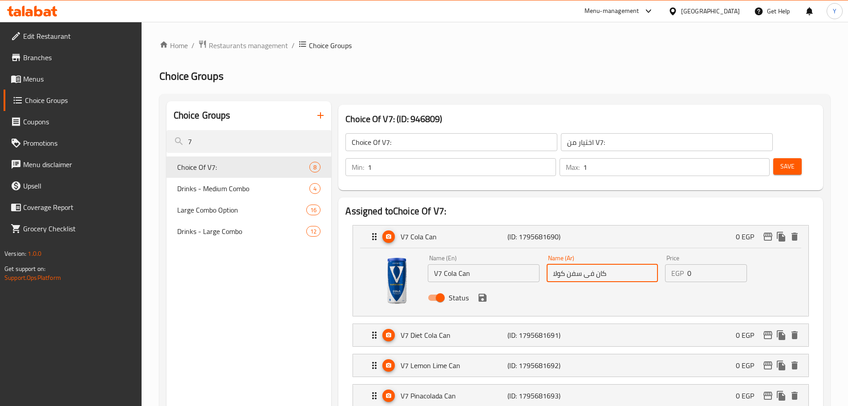
click at [588, 264] on input "كان فى سفن كولا" at bounding box center [602, 273] width 111 height 18
click at [788, 156] on div "Save" at bounding box center [790, 166] width 39 height 21
click at [785, 158] on button "Save" at bounding box center [787, 166] width 28 height 16
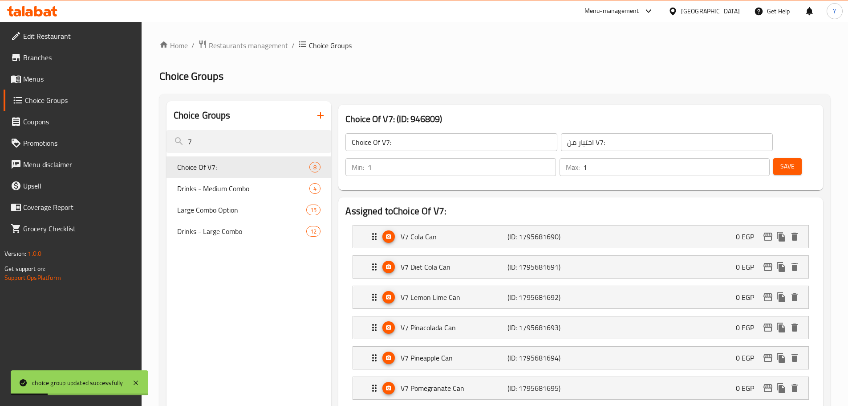
click at [64, 93] on link "Choice Groups" at bounding box center [73, 99] width 138 height 21
click at [64, 77] on span "Menus" at bounding box center [78, 78] width 111 height 11
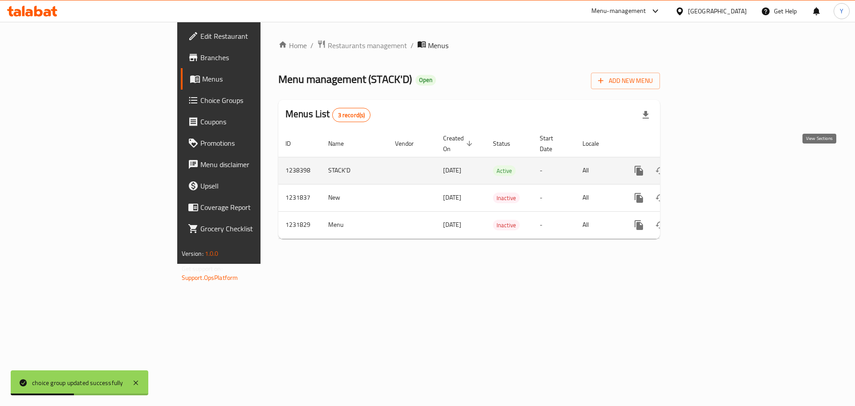
click at [708, 165] on icon "enhanced table" at bounding box center [703, 170] width 11 height 11
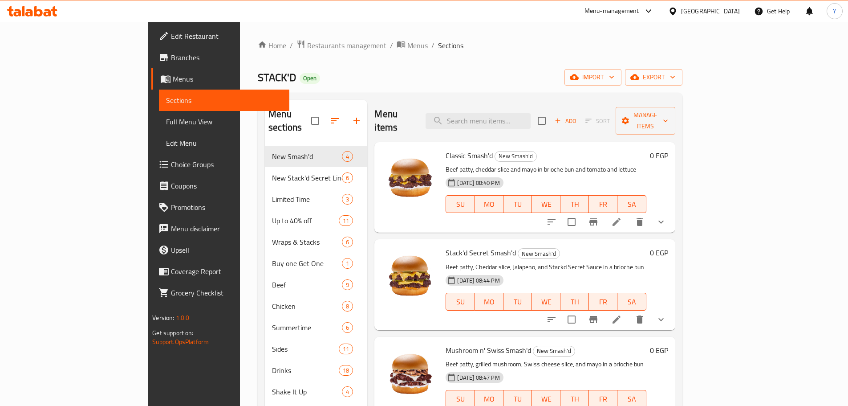
click at [166, 123] on span "Full Menu View" at bounding box center [224, 121] width 116 height 11
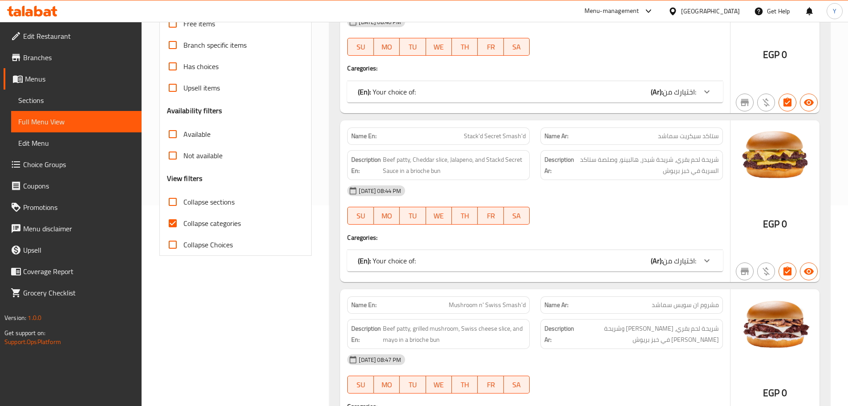
scroll to position [223, 0]
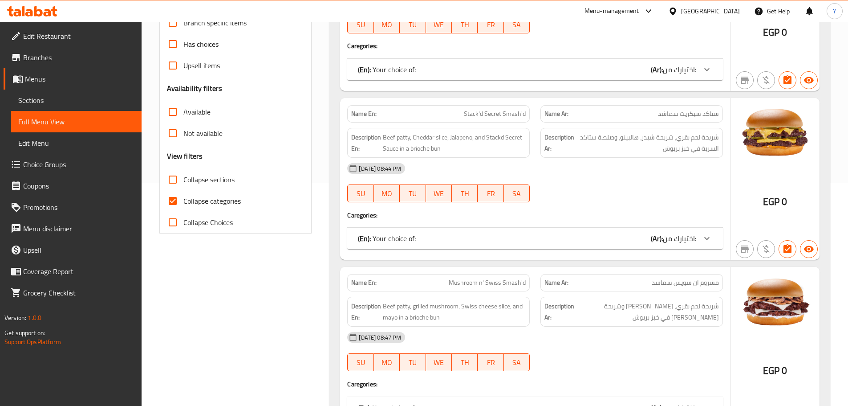
click at [192, 202] on span "Collapse categories" at bounding box center [211, 200] width 57 height 11
click at [183, 202] on input "Collapse categories" at bounding box center [172, 200] width 21 height 21
checkbox input "false"
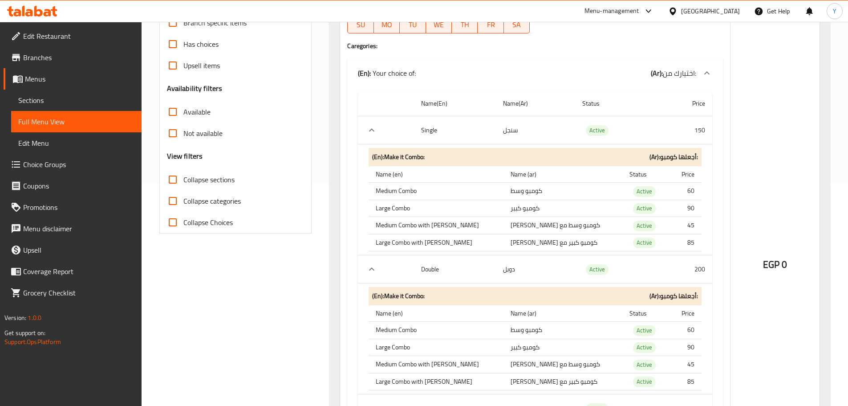
scroll to position [4105, 0]
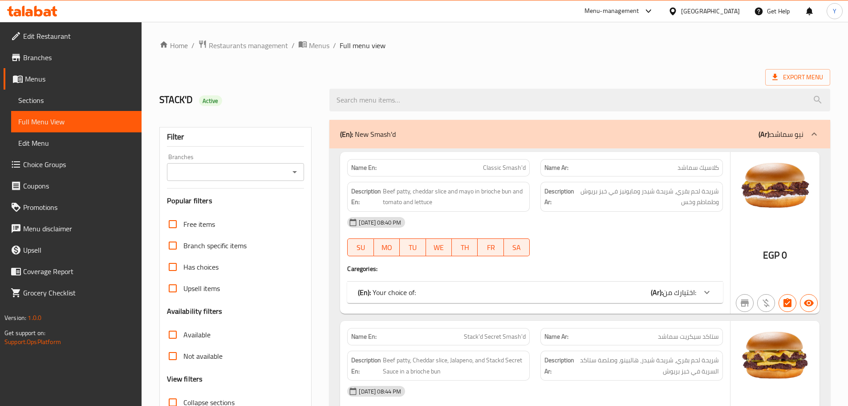
checkbox input "false"
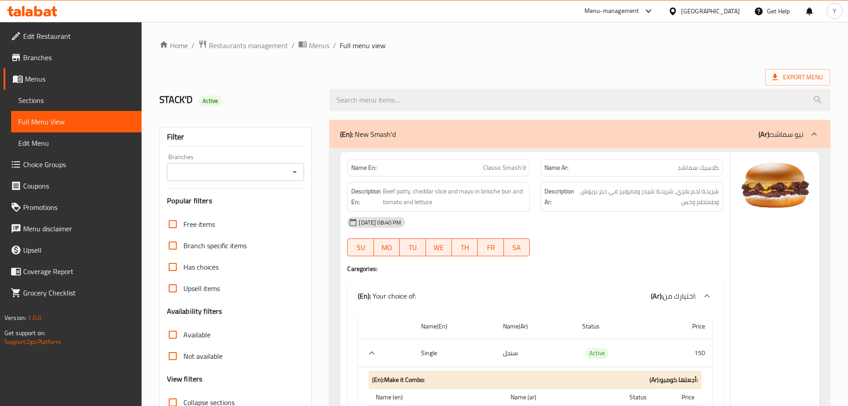
scroll to position [312, 0]
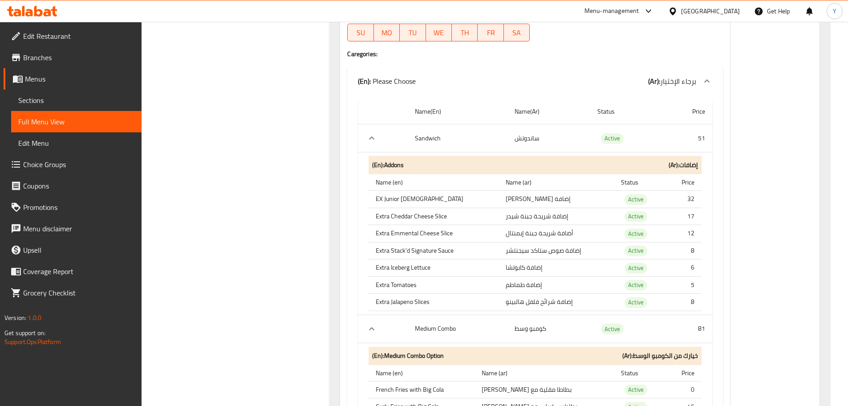
scroll to position [72480, 0]
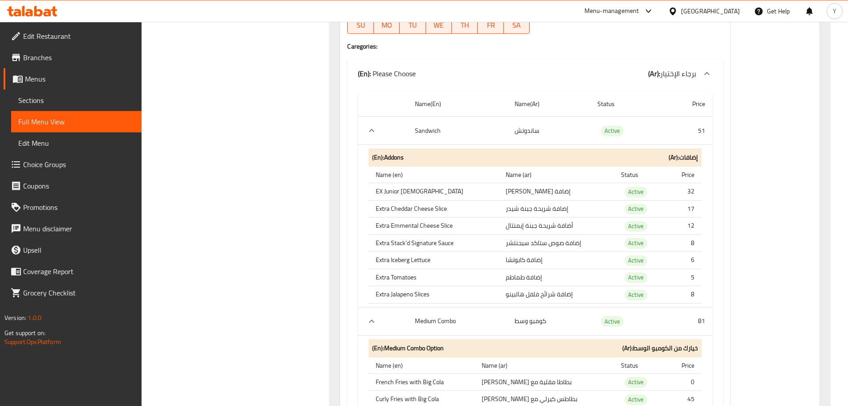
drag, startPoint x: 565, startPoint y: 177, endPoint x: 513, endPoint y: 294, distance: 128.4
drag, startPoint x: 541, startPoint y: 176, endPoint x: 533, endPoint y: 296, distance: 120.0
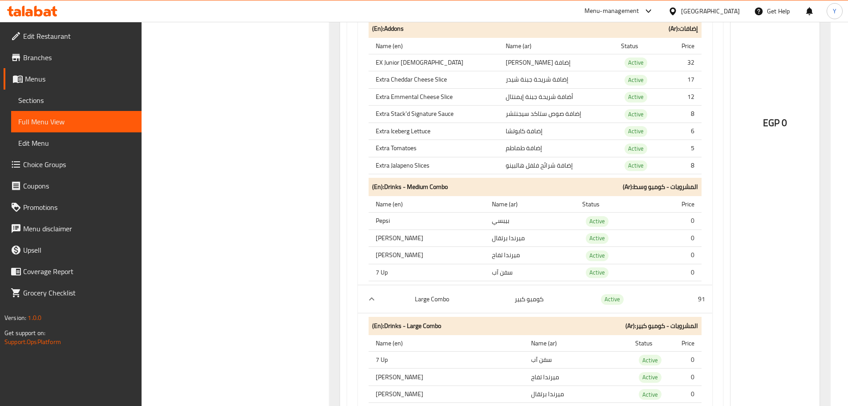
scroll to position [73014, 0]
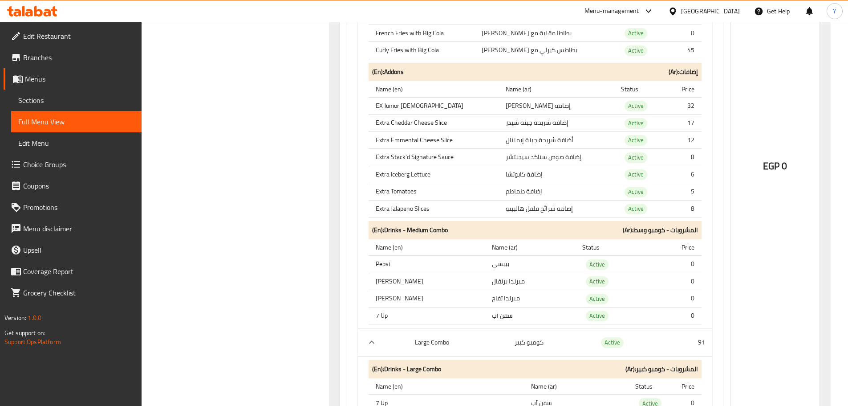
scroll to position [72791, 0]
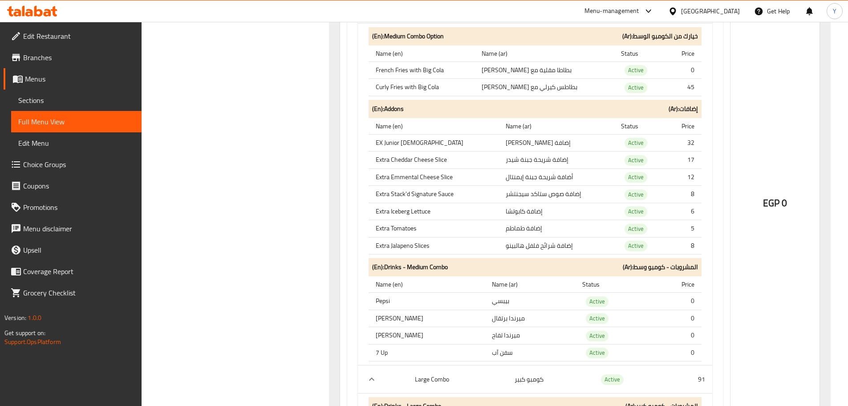
click at [77, 78] on span "Menus" at bounding box center [80, 78] width 110 height 11
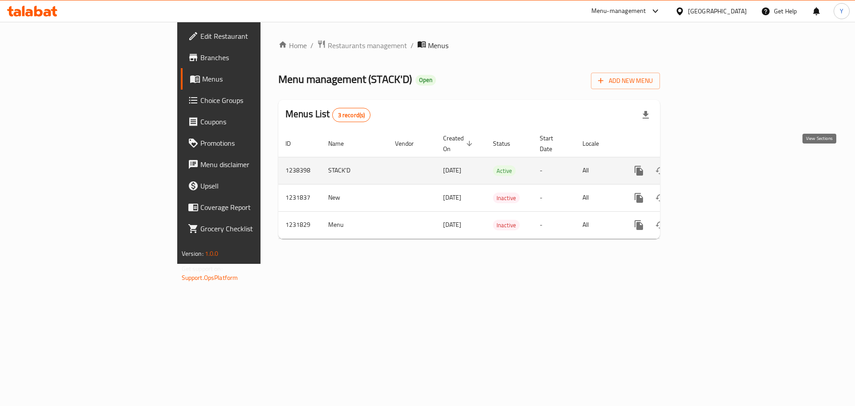
click at [714, 160] on link "enhanced table" at bounding box center [702, 170] width 21 height 21
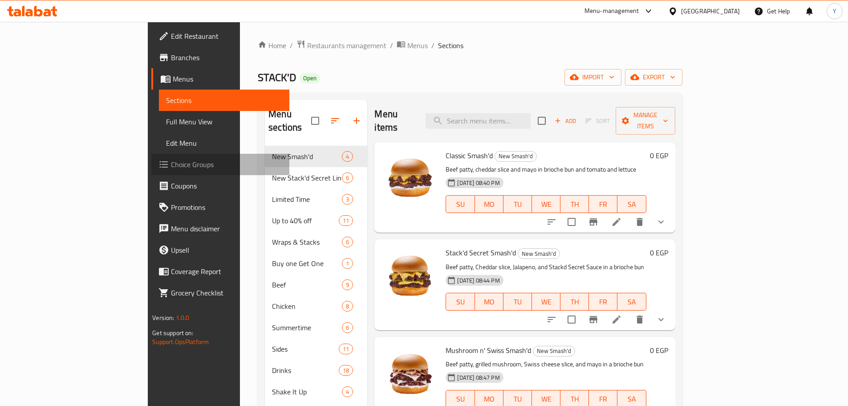
click at [171, 165] on span "Choice Groups" at bounding box center [226, 164] width 111 height 11
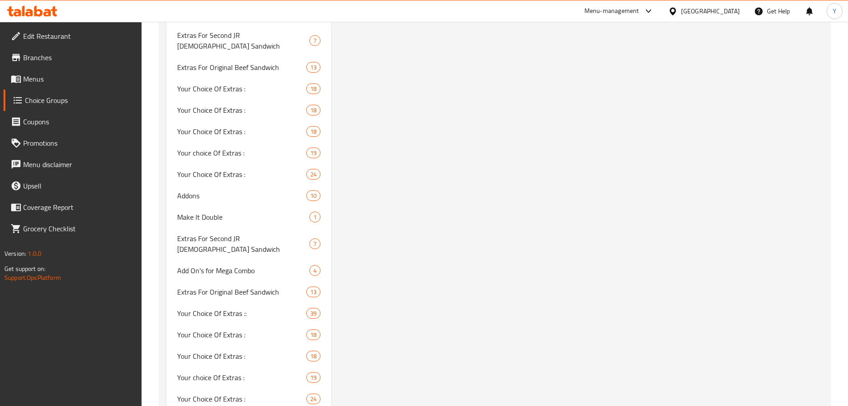
scroll to position [2739, 0]
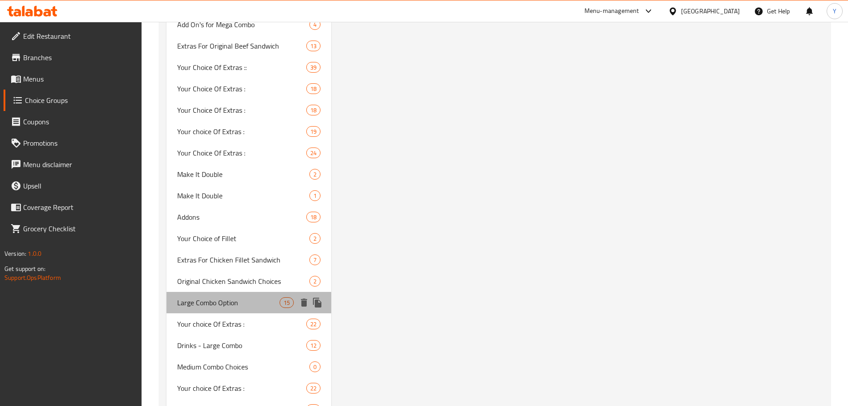
click at [245, 297] on span "Large Combo Option" at bounding box center [228, 302] width 103 height 11
type input "Large Combo Option"
type input "خيارك من الكومبو الكبير"
type input "1"
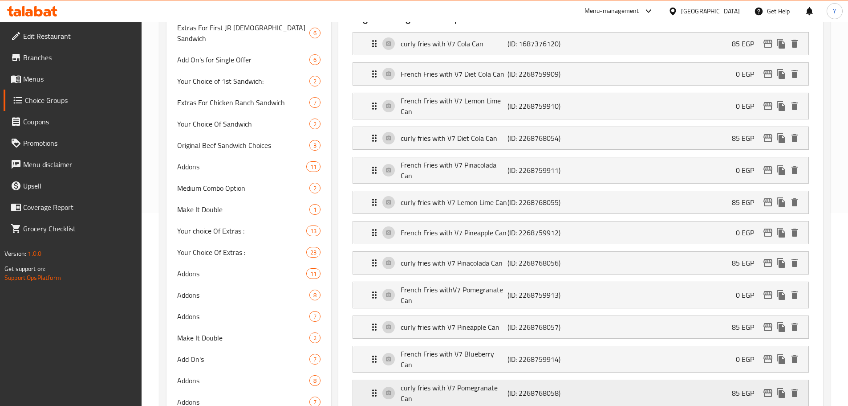
scroll to position [134, 0]
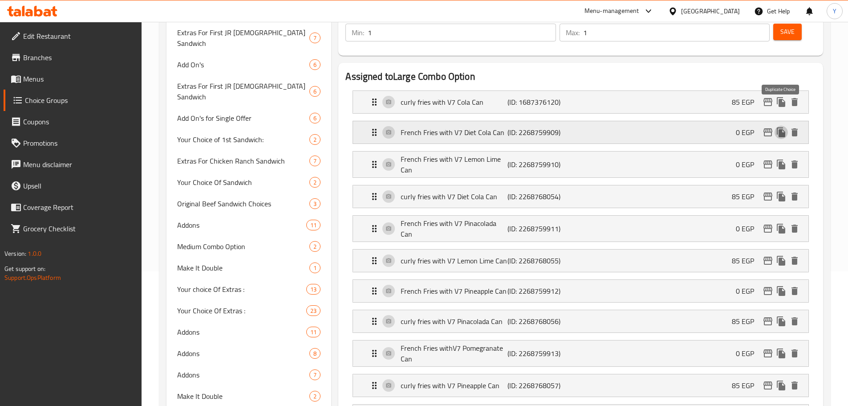
click at [782, 127] on icon "duplicate" at bounding box center [781, 132] width 8 height 10
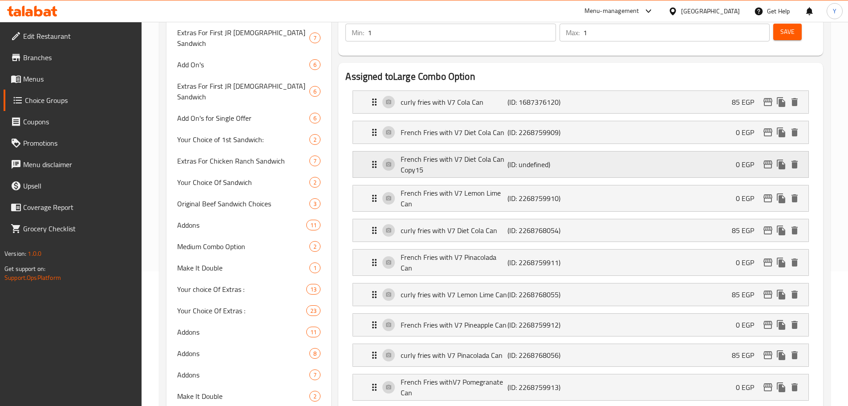
click at [502, 154] on p "French Fries with V7 Diet Cola Can Copy15" at bounding box center [454, 164] width 106 height 21
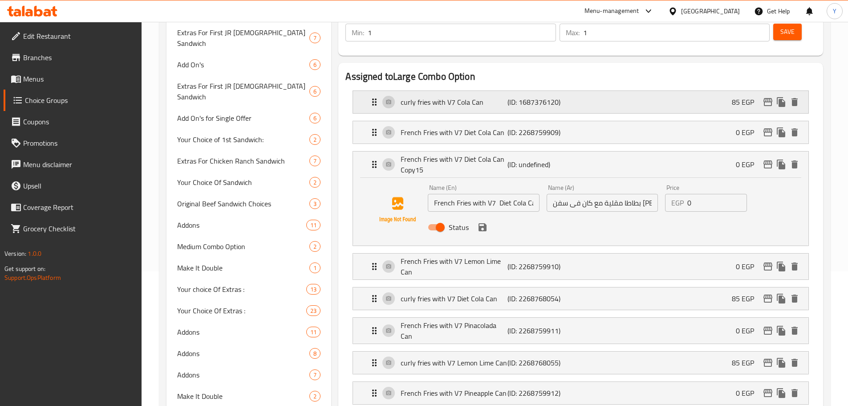
click at [464, 97] on p "curly fries with V7 Cola Can" at bounding box center [454, 102] width 106 height 11
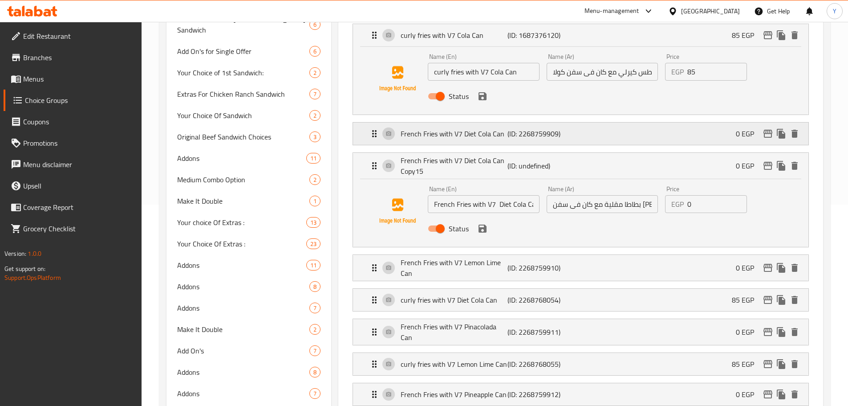
scroll to position [203, 0]
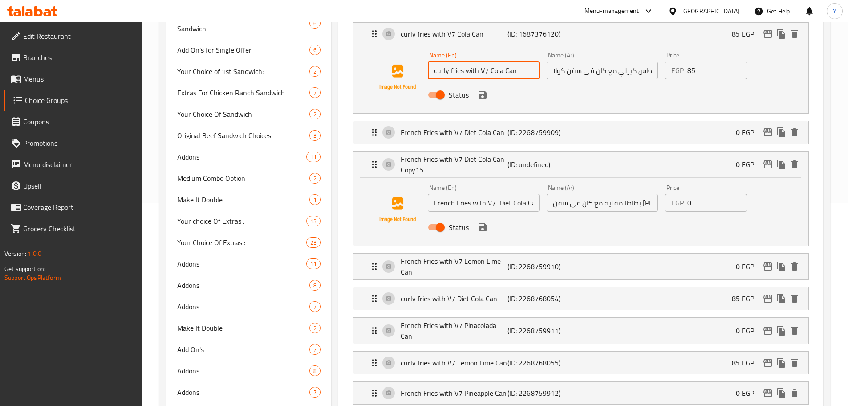
drag, startPoint x: 479, startPoint y: 45, endPoint x: 529, endPoint y: 46, distance: 50.8
click at [529, 61] on input "curly fries with V7 Cola Can" at bounding box center [483, 70] width 111 height 18
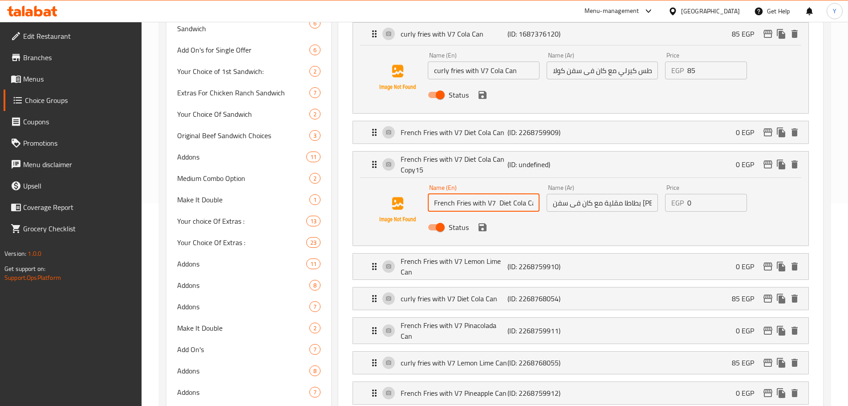
scroll to position [0, 29]
drag, startPoint x: 486, startPoint y: 175, endPoint x: 568, endPoint y: 180, distance: 82.5
click at [568, 181] on div "Name (En) French Fries with V7 Diet Cola Can Copy15 Name (En) Name (Ar) بطاطا م…" at bounding box center [602, 210] width 356 height 58
paste input "Cola Can"
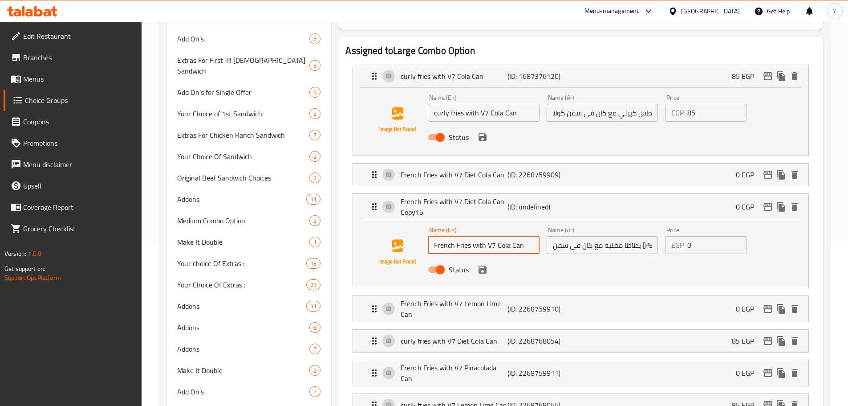
scroll to position [158, 0]
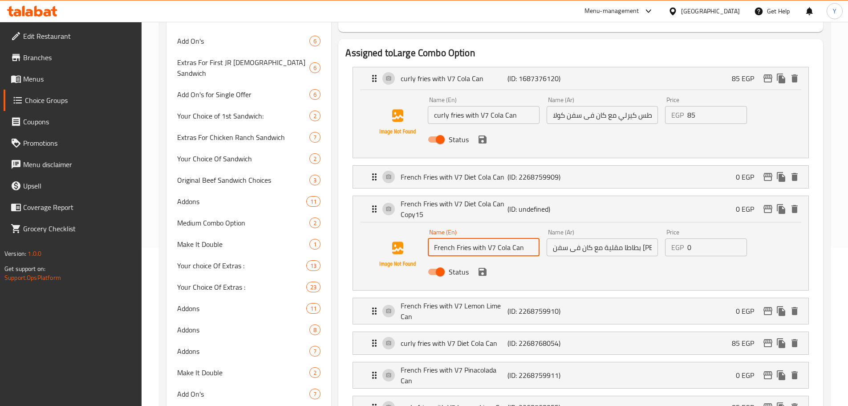
type input "French Fries with V7 Cola Can"
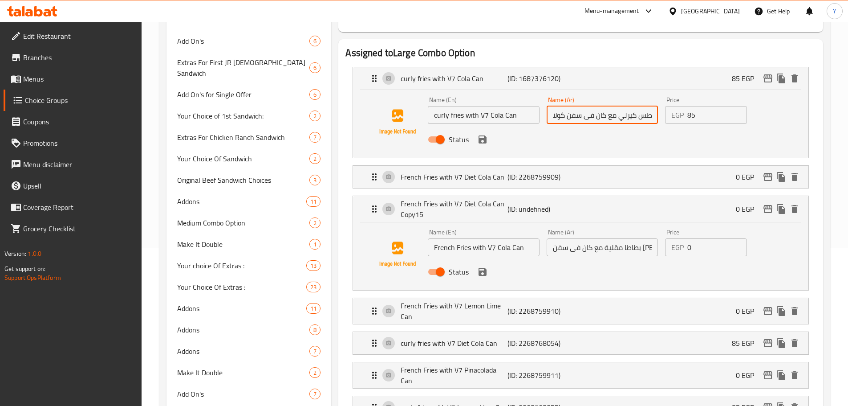
drag, startPoint x: 608, startPoint y: 89, endPoint x: 536, endPoint y: 88, distance: 72.1
click at [536, 93] on div "Name (En) curly fries with V7 Cola Can Name (En) Name (Ar) بطاطس كيرلي مع كان ف…" at bounding box center [602, 122] width 356 height 58
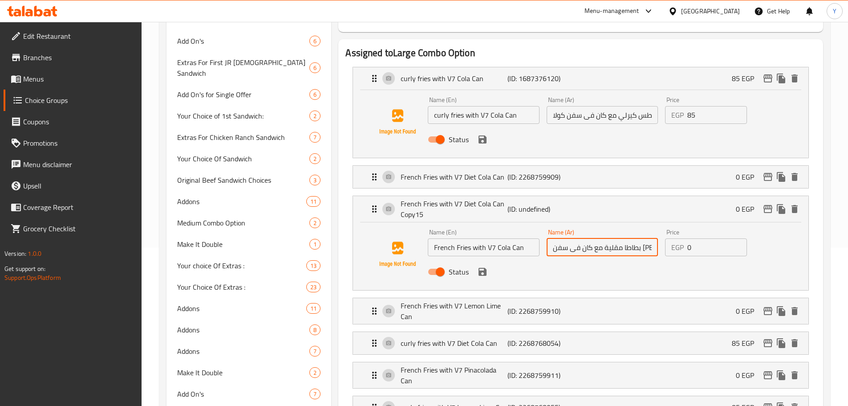
drag, startPoint x: 621, startPoint y: 223, endPoint x: 528, endPoint y: 220, distance: 92.6
click at [528, 225] on div "Name (En) French Fries with V7 Cola Can Name (En) Name (Ar) بطاطا مقلية مع كان …" at bounding box center [602, 254] width 356 height 58
paste input "كان فى سفن كولا"
click at [484, 268] on icon "save" at bounding box center [483, 272] width 8 height 8
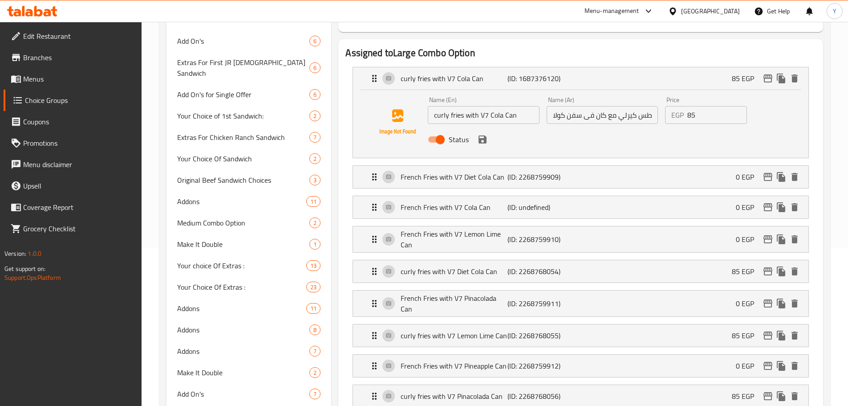
type input "بطاطا مقلية مع كان فى سفن كولا"
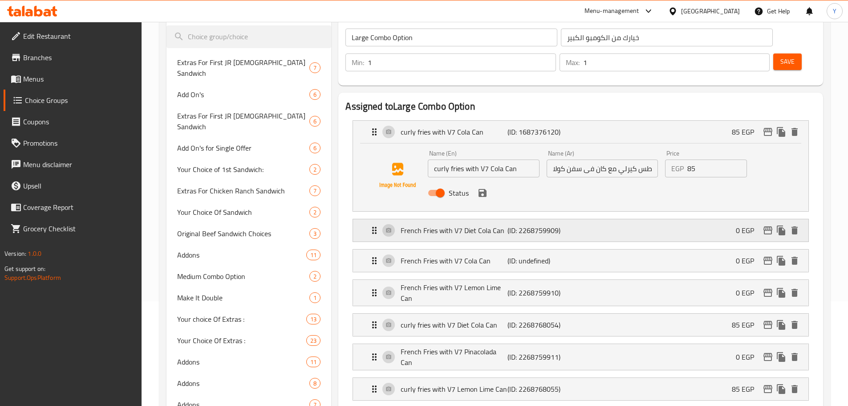
scroll to position [0, 0]
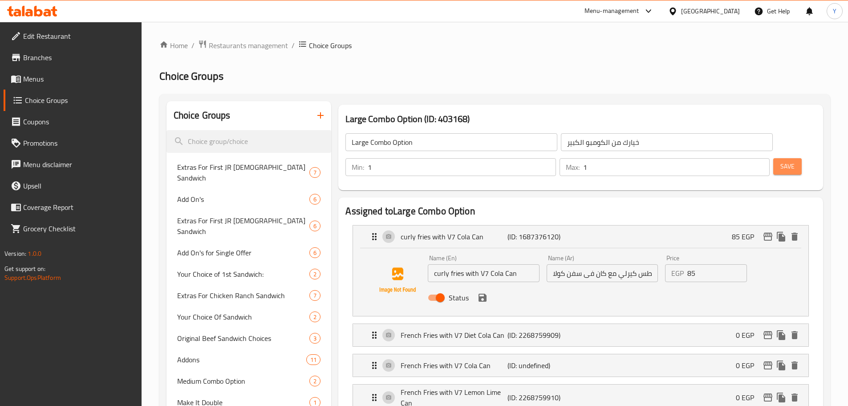
click at [774, 158] on button "Save" at bounding box center [787, 166] width 28 height 16
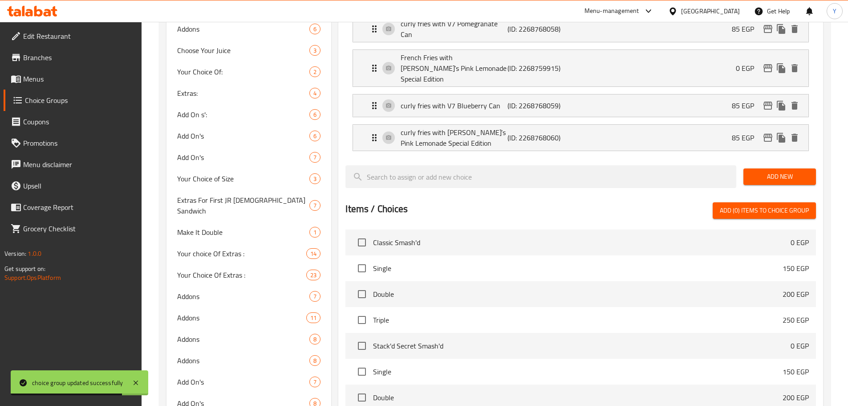
scroll to position [2731, 0]
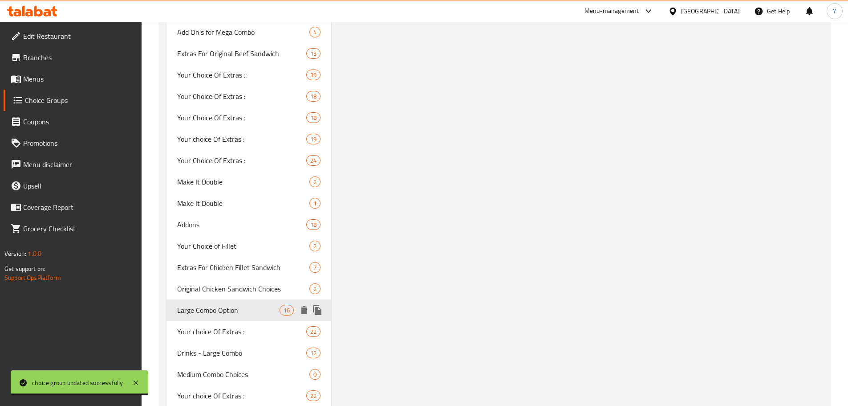
click at [236, 305] on span "Large Combo Option" at bounding box center [228, 310] width 103 height 11
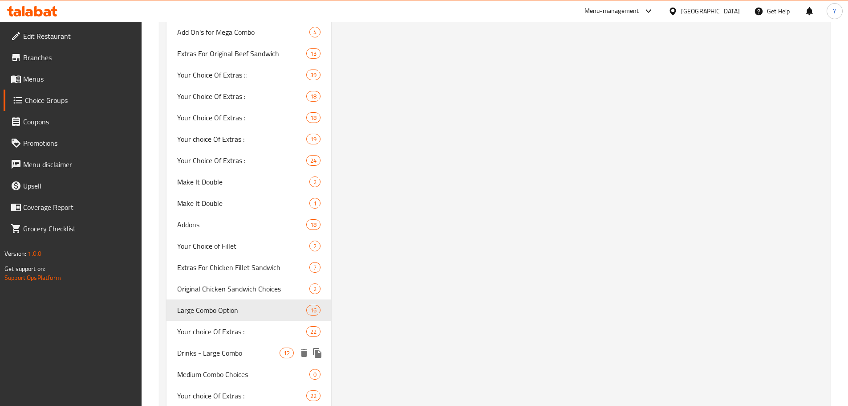
click at [256, 347] on span "Drinks - Large Combo" at bounding box center [228, 352] width 103 height 11
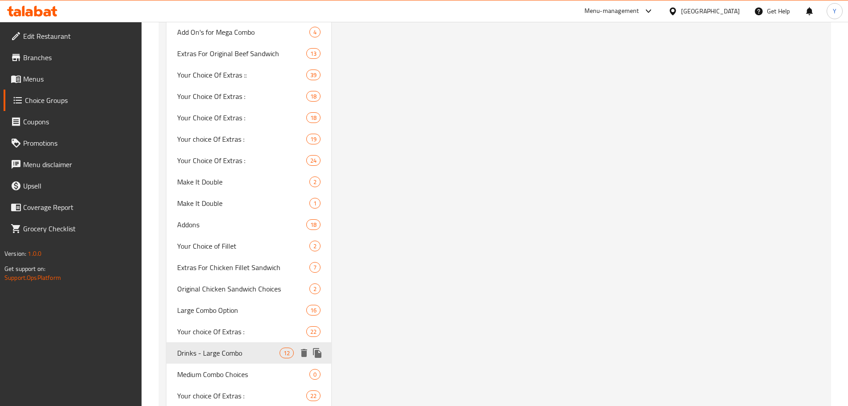
type input "Drinks - Large Combo"
type input "المشروبات - كومبو كبير"
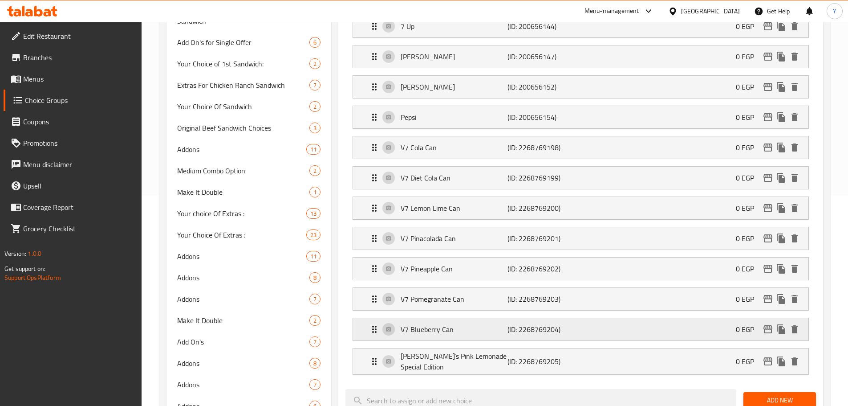
scroll to position [194, 0]
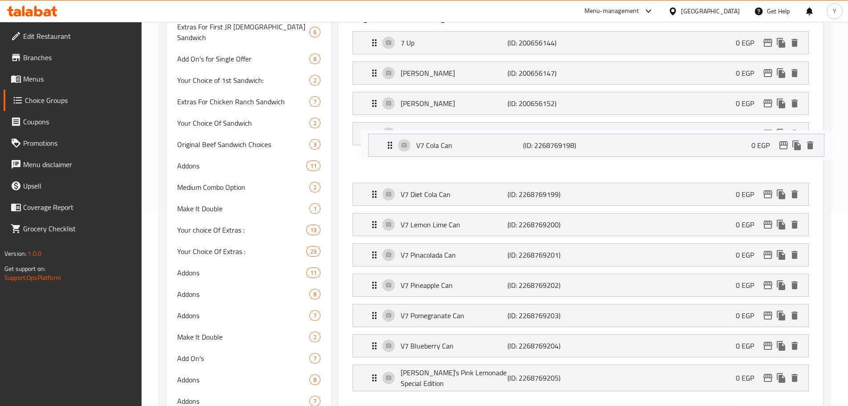
drag, startPoint x: 466, startPoint y: 130, endPoint x: 479, endPoint y: 138, distance: 16.1
click at [480, 138] on nav "7 Up (ID: 200656144) 0 EGP Name (En) 7 Up Name (En) Name (Ar) سفن آب Name (Ar) …" at bounding box center [580, 211] width 471 height 374
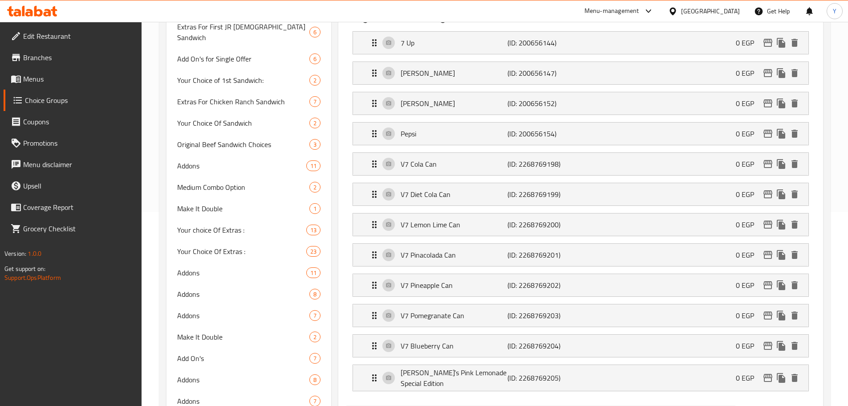
click at [678, 14] on icon at bounding box center [672, 11] width 9 height 9
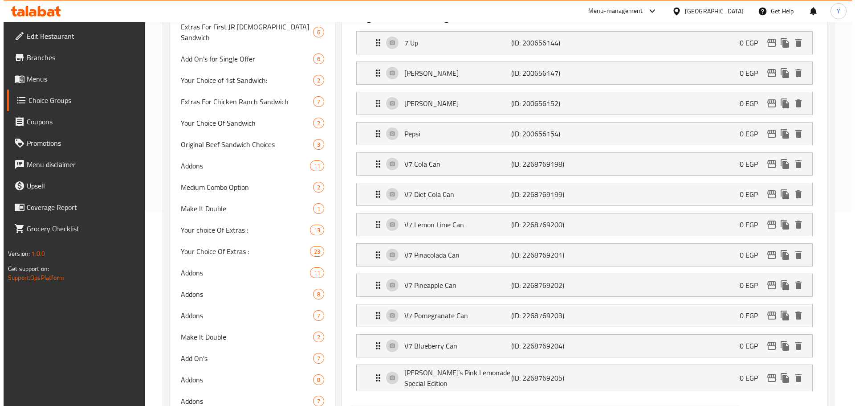
scroll to position [0, 0]
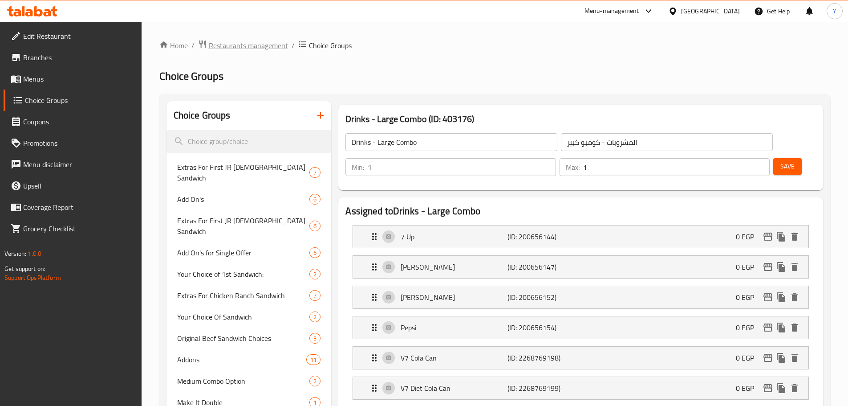
click at [253, 47] on span "Restaurants management" at bounding box center [248, 45] width 79 height 11
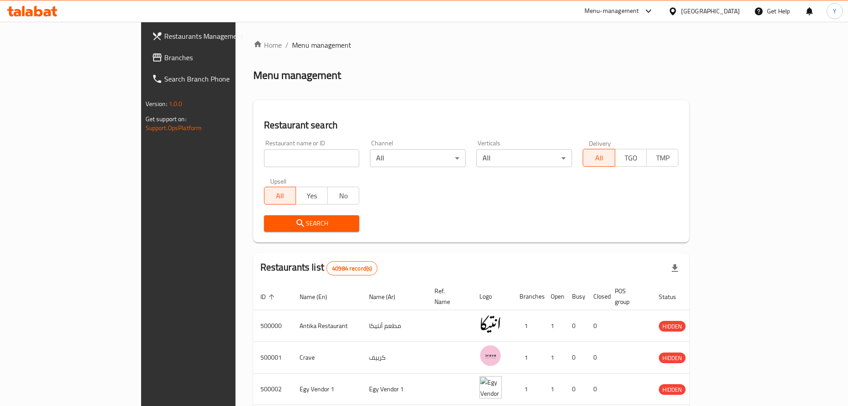
click at [264, 145] on div "Restaurant name or ID Restaurant name or ID" at bounding box center [312, 153] width 96 height 27
paste input "619839"
click at [264, 159] on input "619839" at bounding box center [312, 158] width 96 height 18
type input "619839"
click button "Search" at bounding box center [312, 223] width 96 height 16
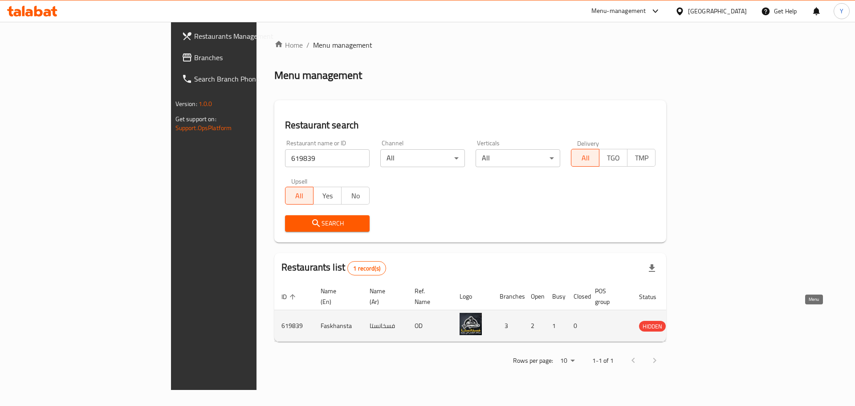
click at [696, 322] on icon "enhanced table" at bounding box center [691, 326] width 10 height 8
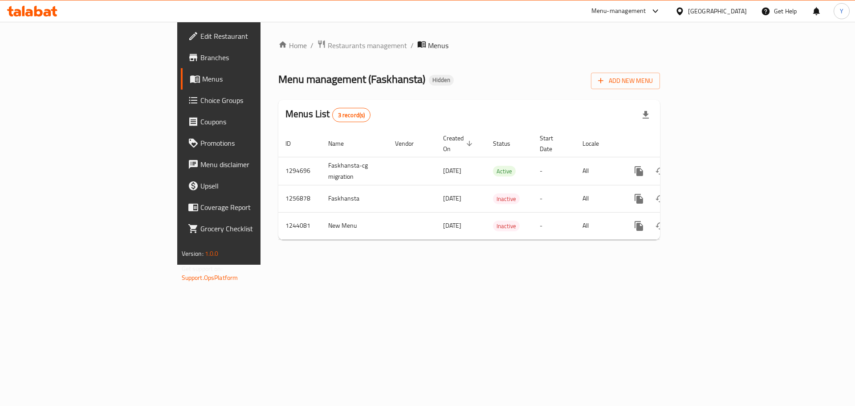
click at [200, 57] on span "Branches" at bounding box center [256, 57] width 113 height 11
